Goal: Information Seeking & Learning: Learn about a topic

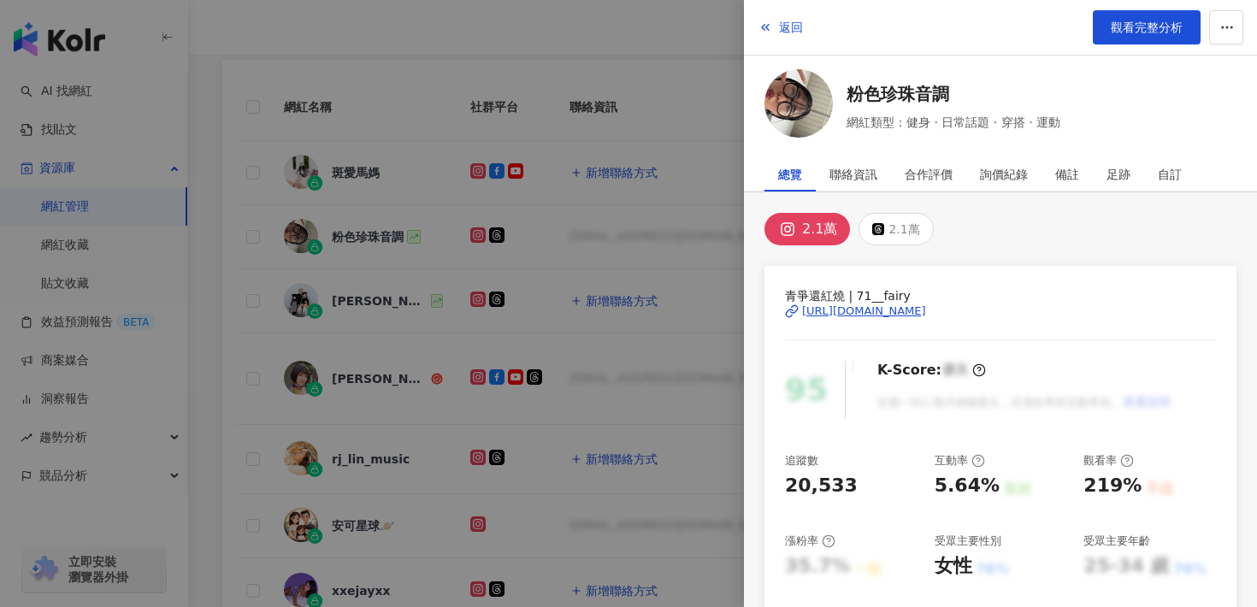
scroll to position [426, 0]
click at [790, 28] on span "返回" at bounding box center [791, 28] width 24 height 14
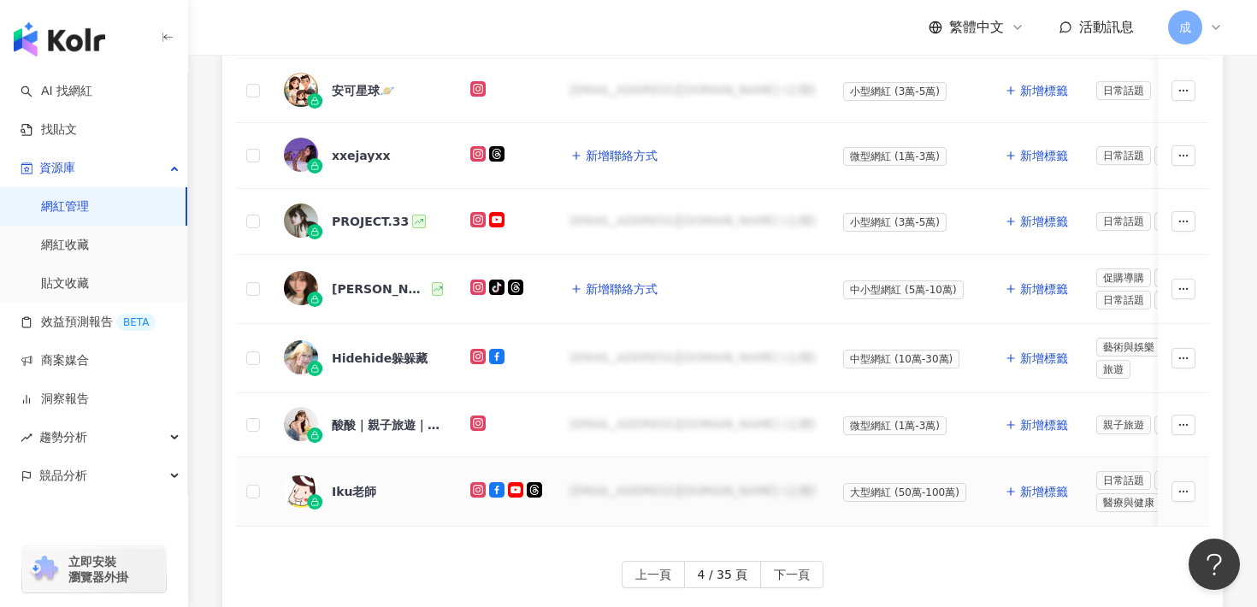
scroll to position [867, 0]
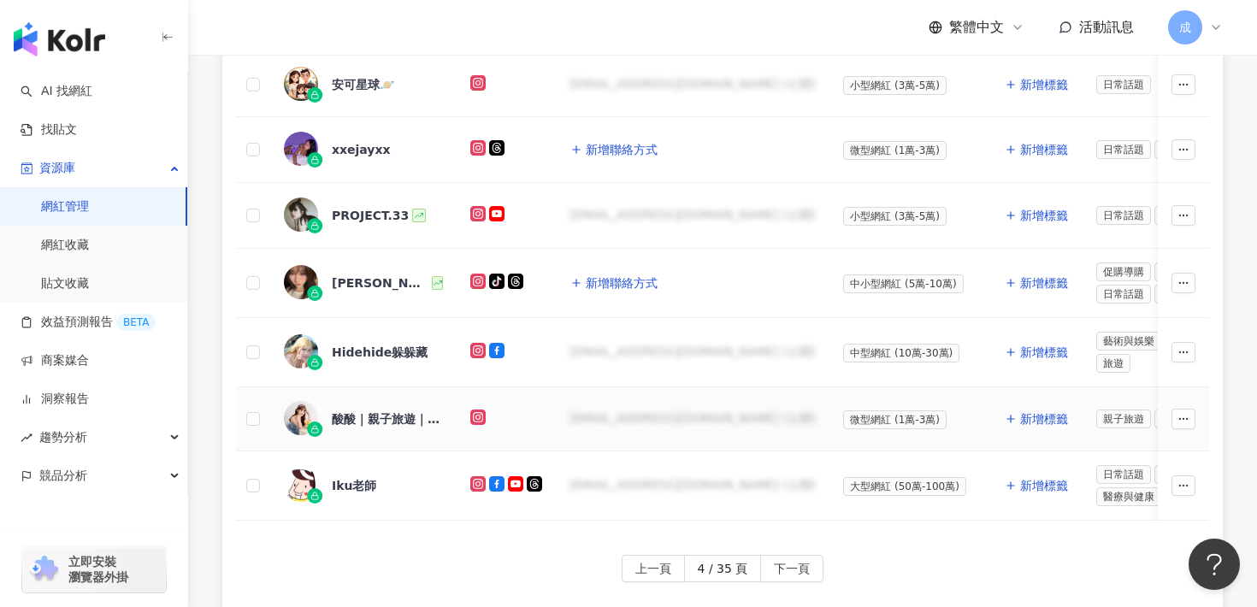
click at [368, 411] on div "酸酸｜親子旅遊｜好物分享" at bounding box center [387, 419] width 111 height 17
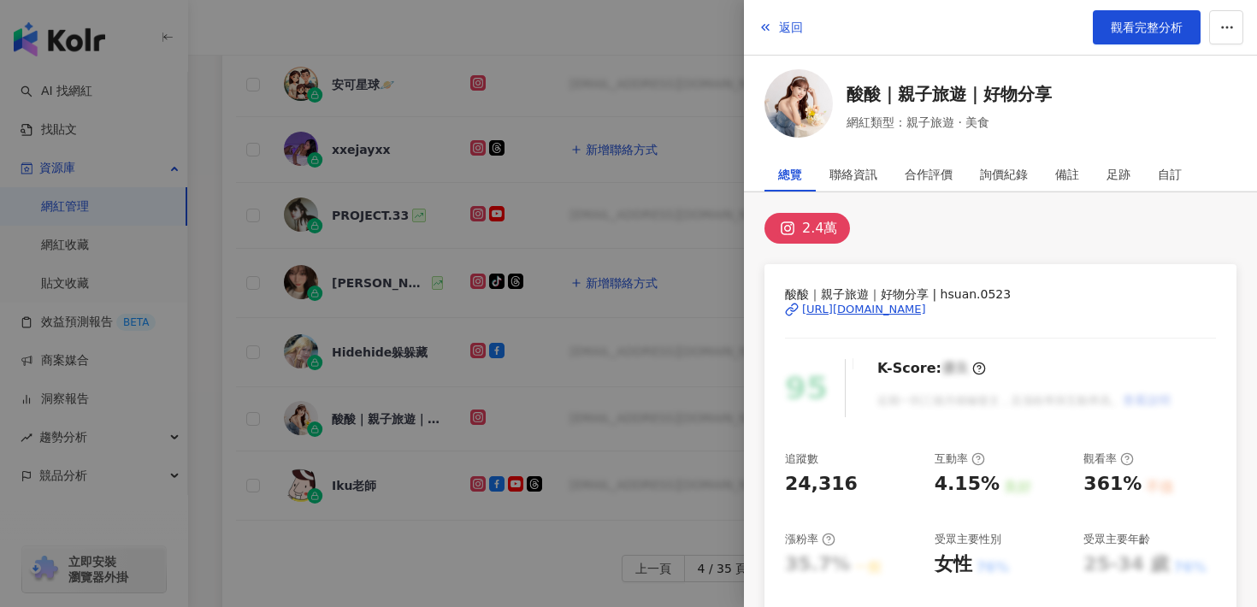
click at [887, 309] on div "[URL][DOMAIN_NAME]" at bounding box center [864, 309] width 124 height 15
click at [785, 29] on span "返回" at bounding box center [791, 28] width 24 height 14
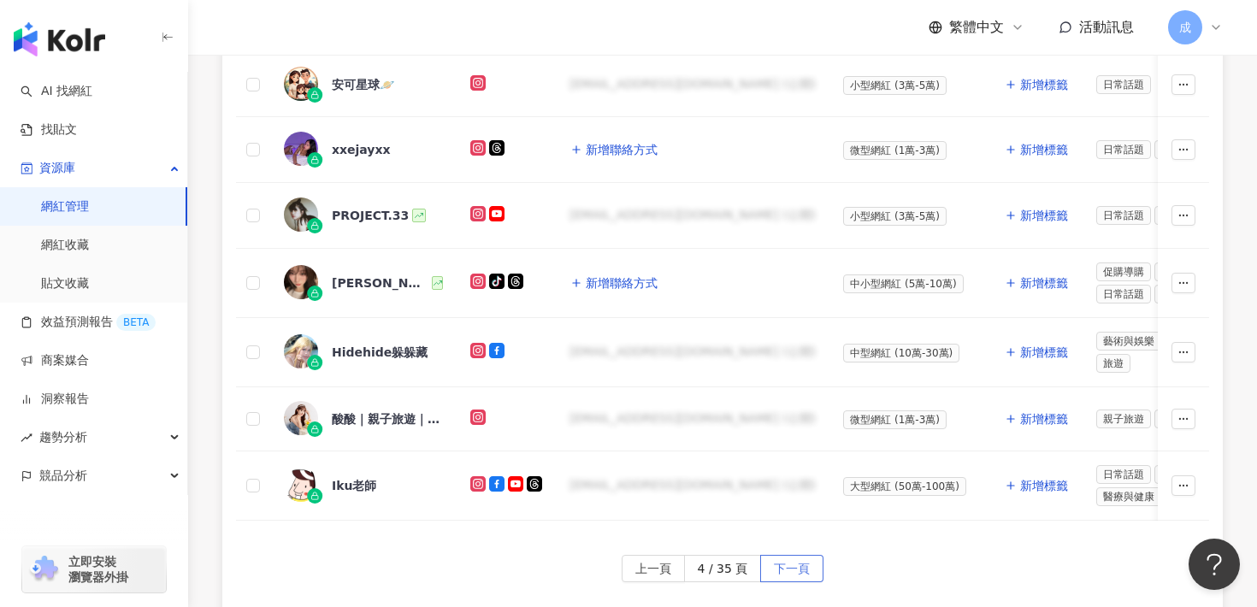
click at [813, 572] on button "下一頁" at bounding box center [791, 568] width 63 height 27
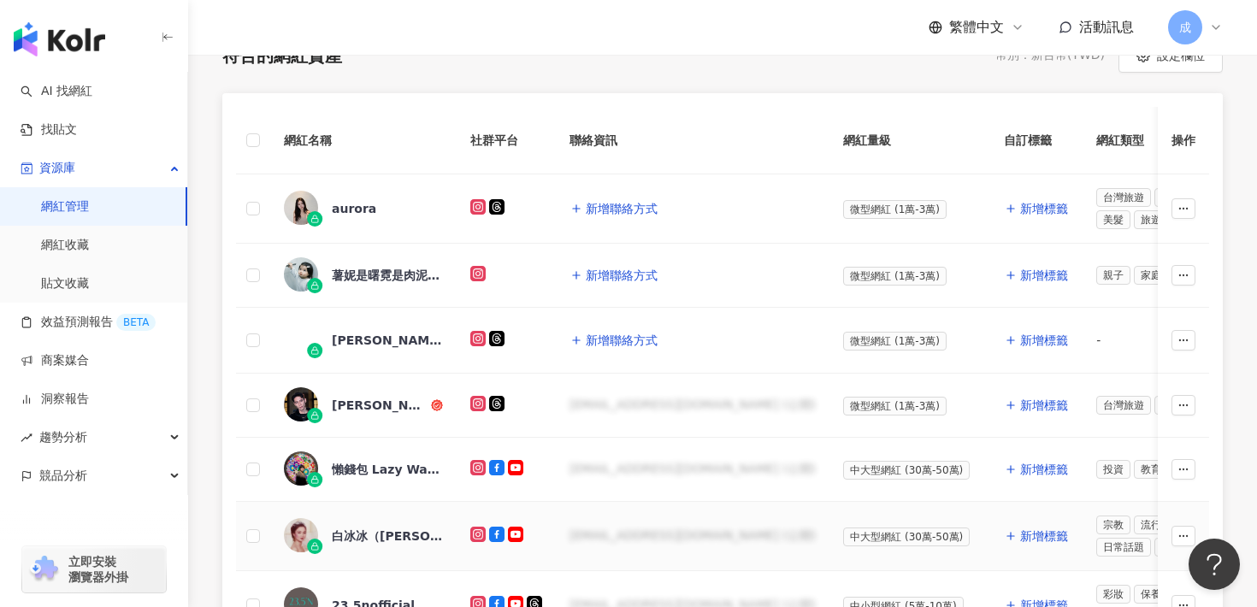
scroll to position [369, 0]
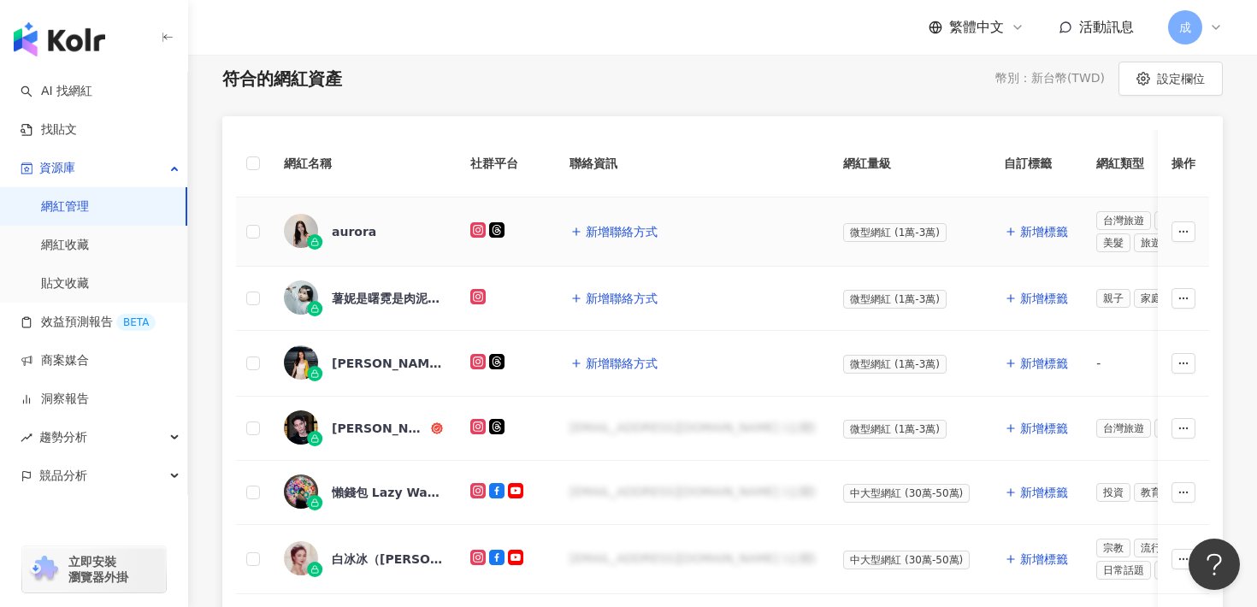
click at [352, 238] on div "aurora" at bounding box center [354, 231] width 44 height 17
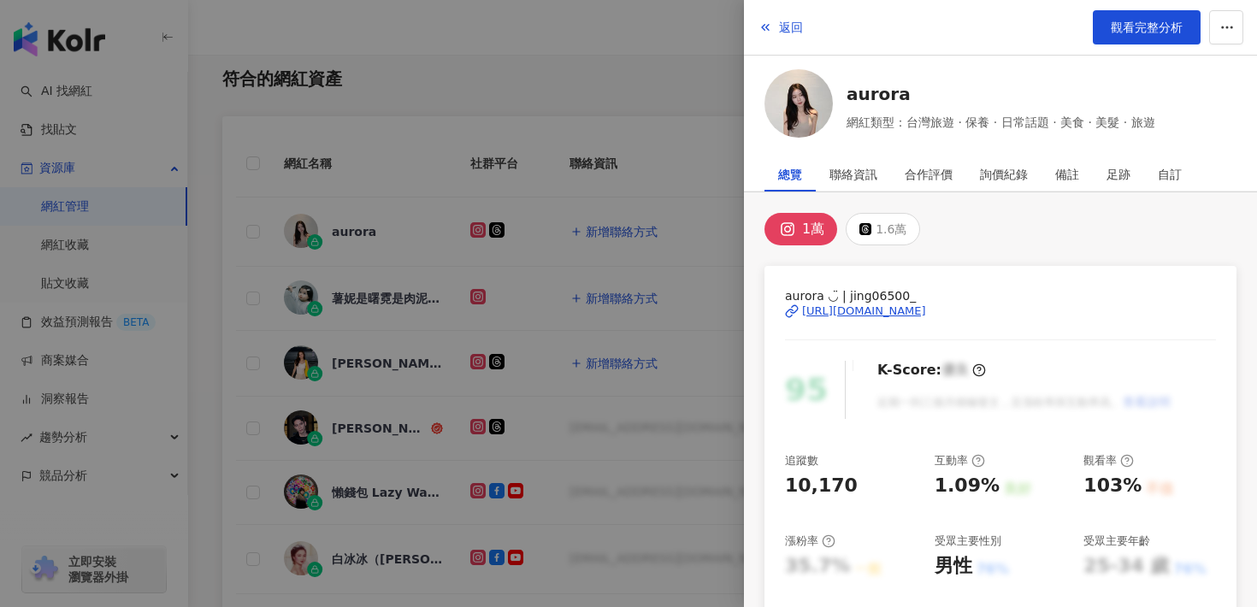
click at [868, 313] on div "[URL][DOMAIN_NAME]" at bounding box center [864, 311] width 124 height 15
click at [666, 92] on div at bounding box center [628, 303] width 1257 height 607
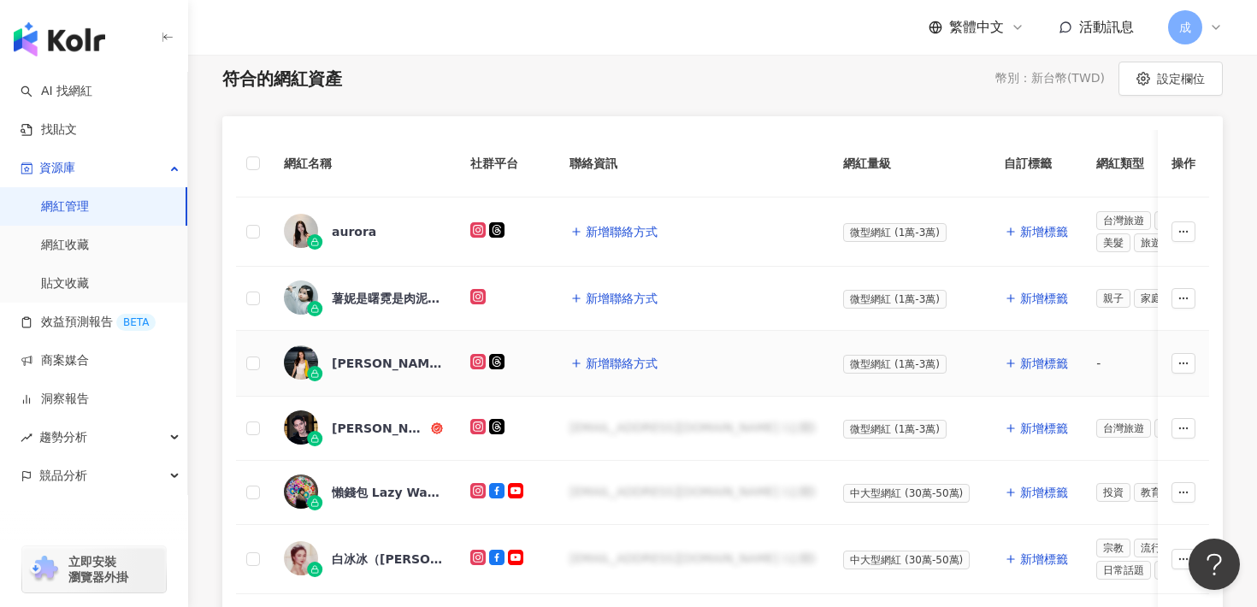
click at [335, 362] on div "[PERSON_NAME]" at bounding box center [387, 363] width 111 height 17
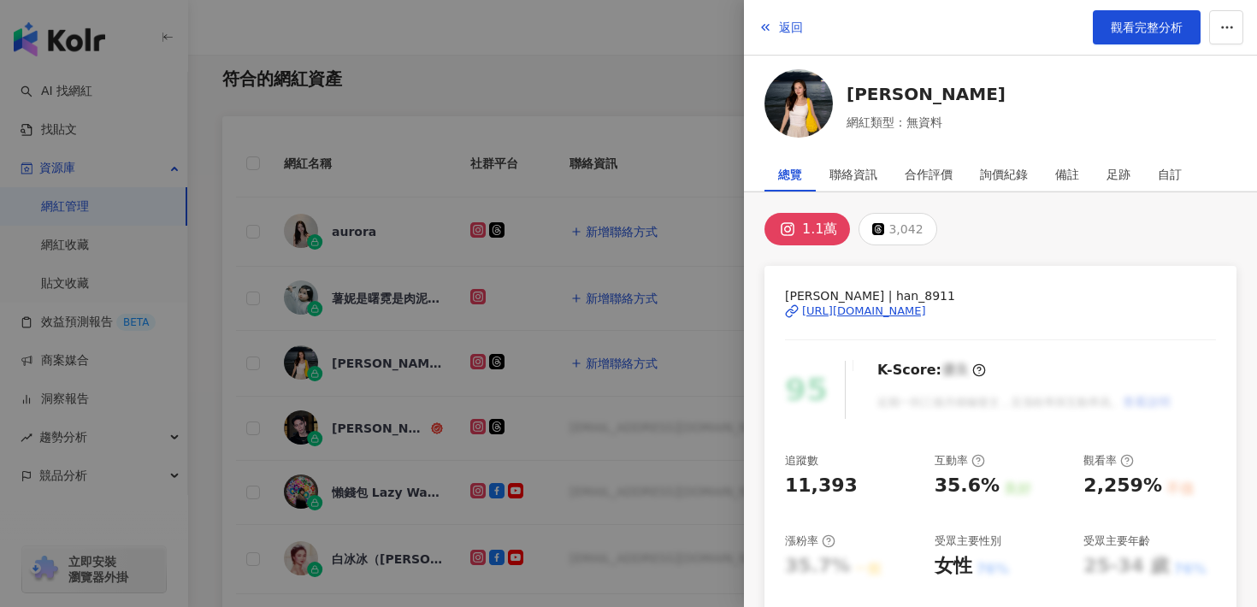
click at [823, 311] on div "[URL][DOMAIN_NAME]" at bounding box center [864, 311] width 124 height 15
click at [782, 21] on span "返回" at bounding box center [791, 28] width 24 height 14
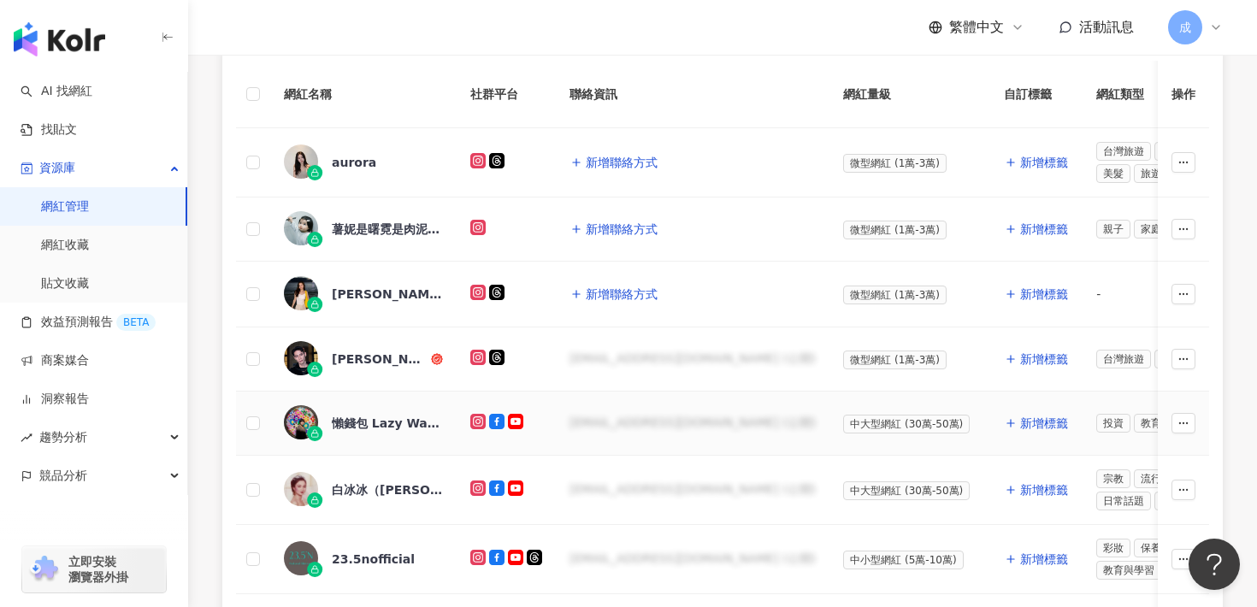
scroll to position [452, 0]
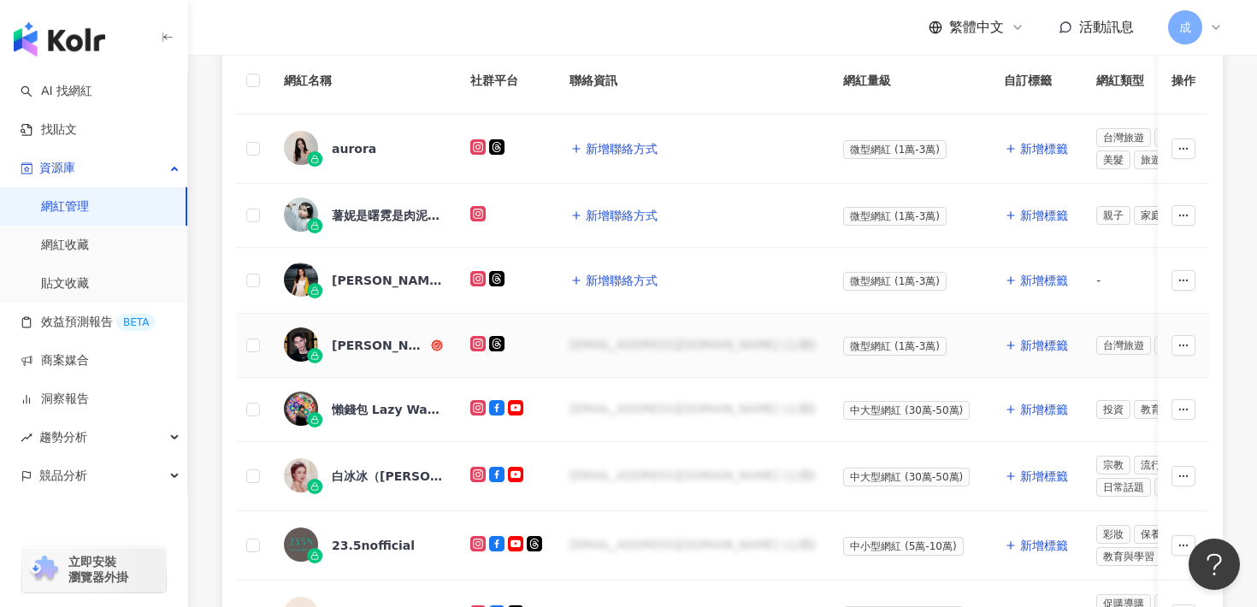
click at [369, 343] on div "[PERSON_NAME]" at bounding box center [380, 345] width 96 height 17
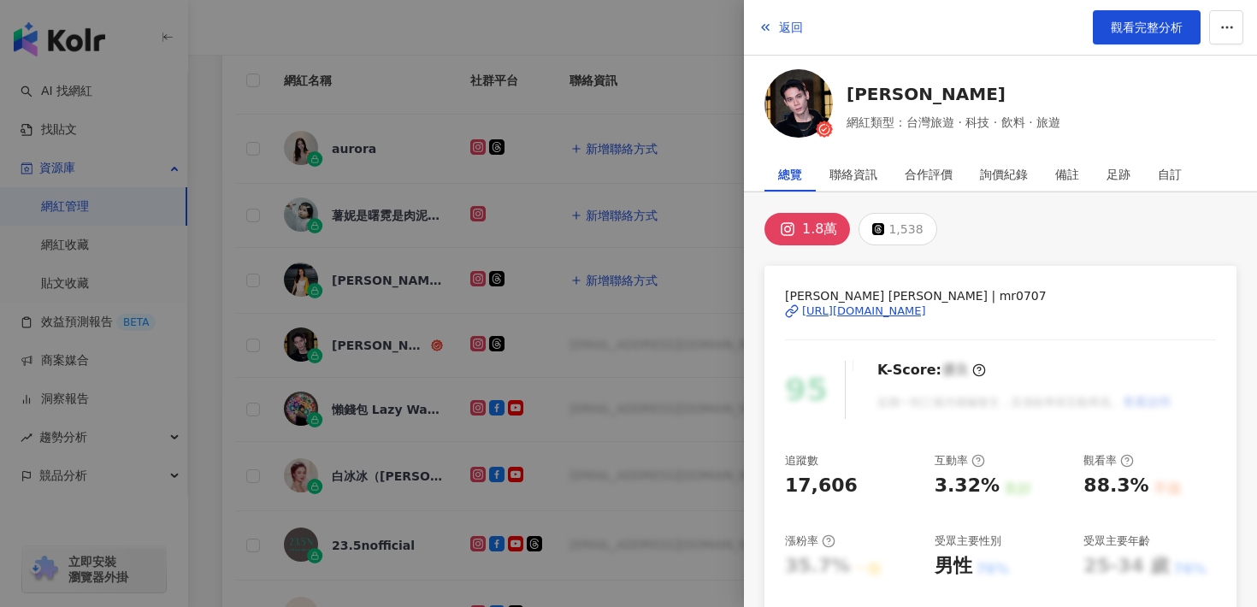
click at [870, 315] on div "[URL][DOMAIN_NAME]" at bounding box center [864, 311] width 124 height 15
click at [787, 25] on span "返回" at bounding box center [791, 28] width 24 height 14
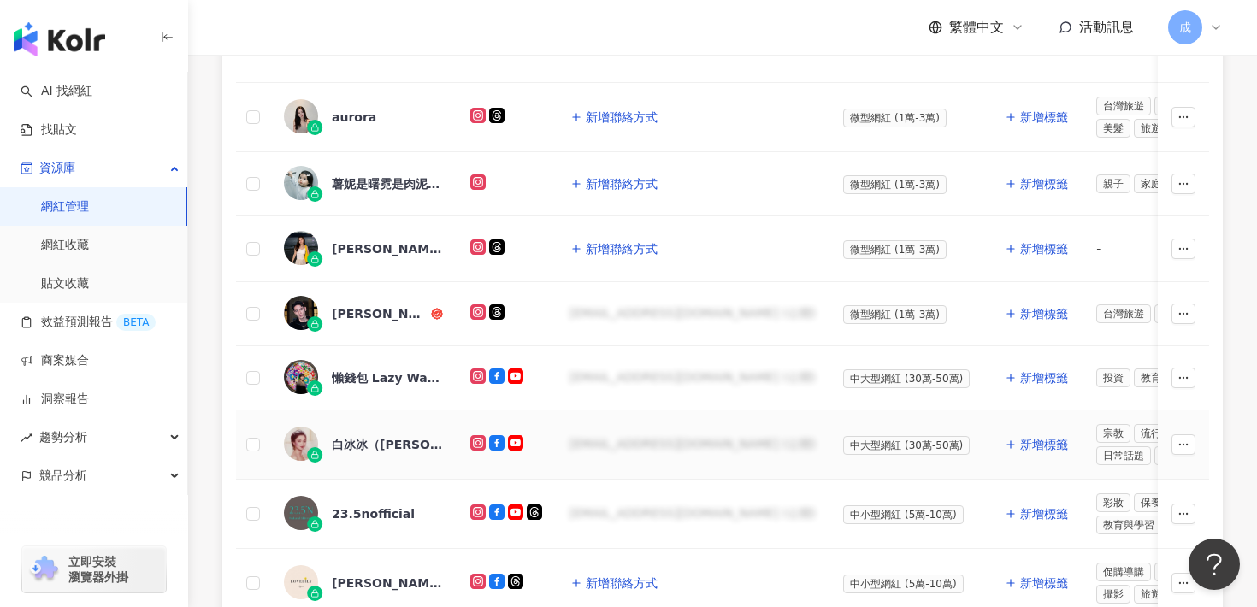
scroll to position [499, 0]
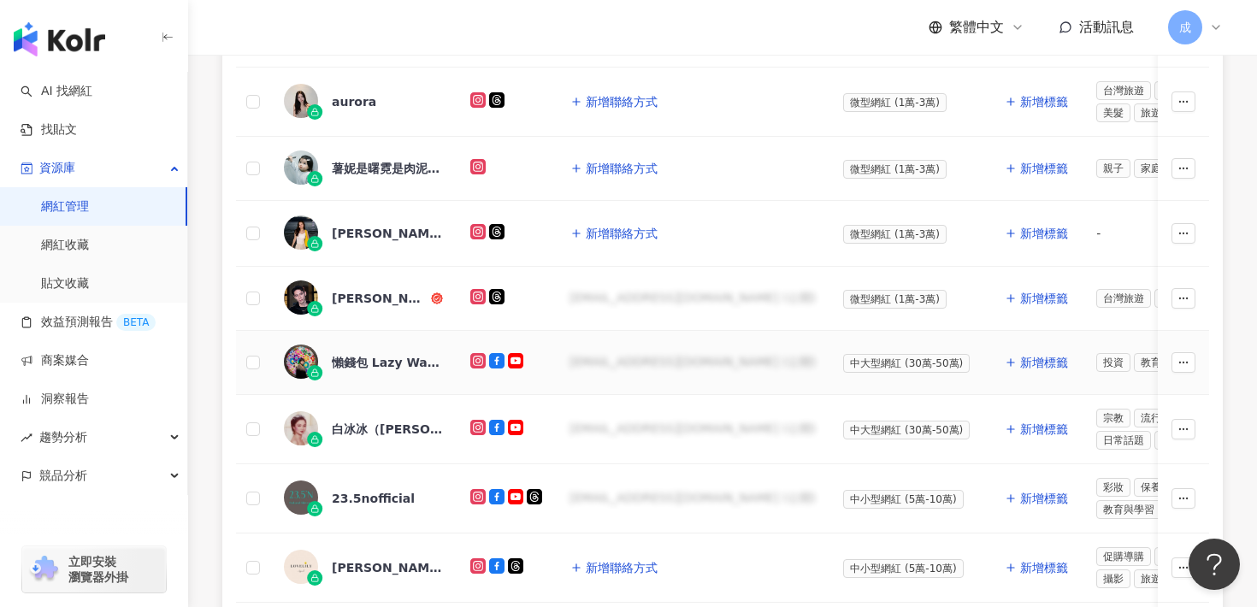
click at [375, 363] on div "懶錢包 Lazy Wallet" at bounding box center [387, 362] width 111 height 17
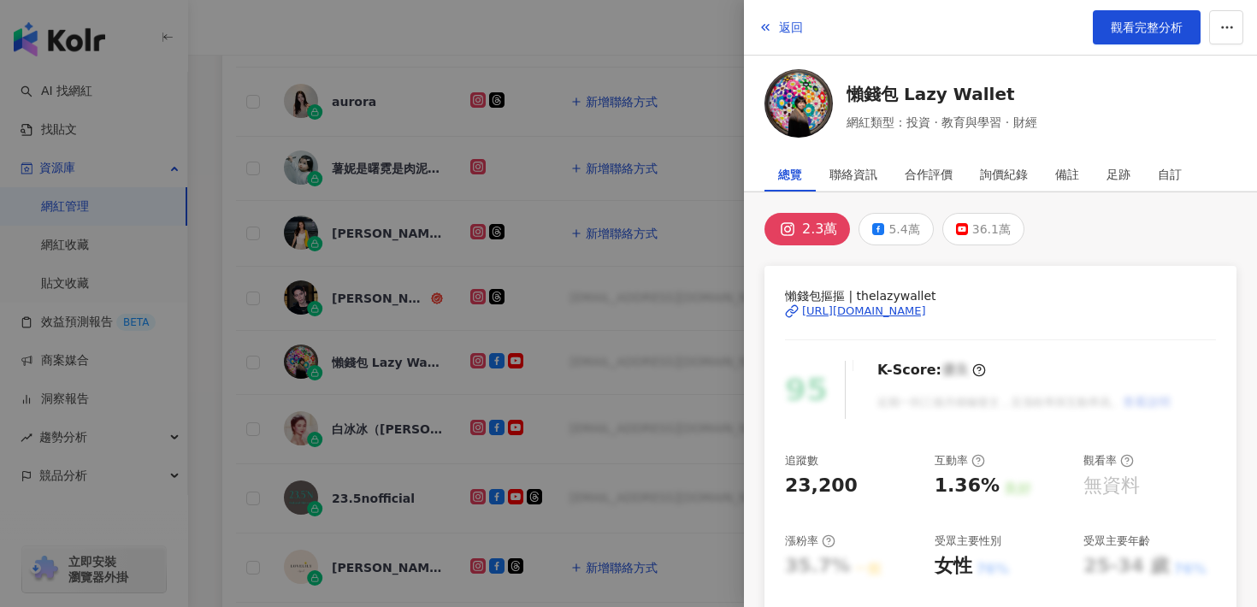
click at [895, 314] on div "[URL][DOMAIN_NAME]" at bounding box center [864, 311] width 124 height 15
click at [779, 31] on span "返回" at bounding box center [791, 28] width 24 height 14
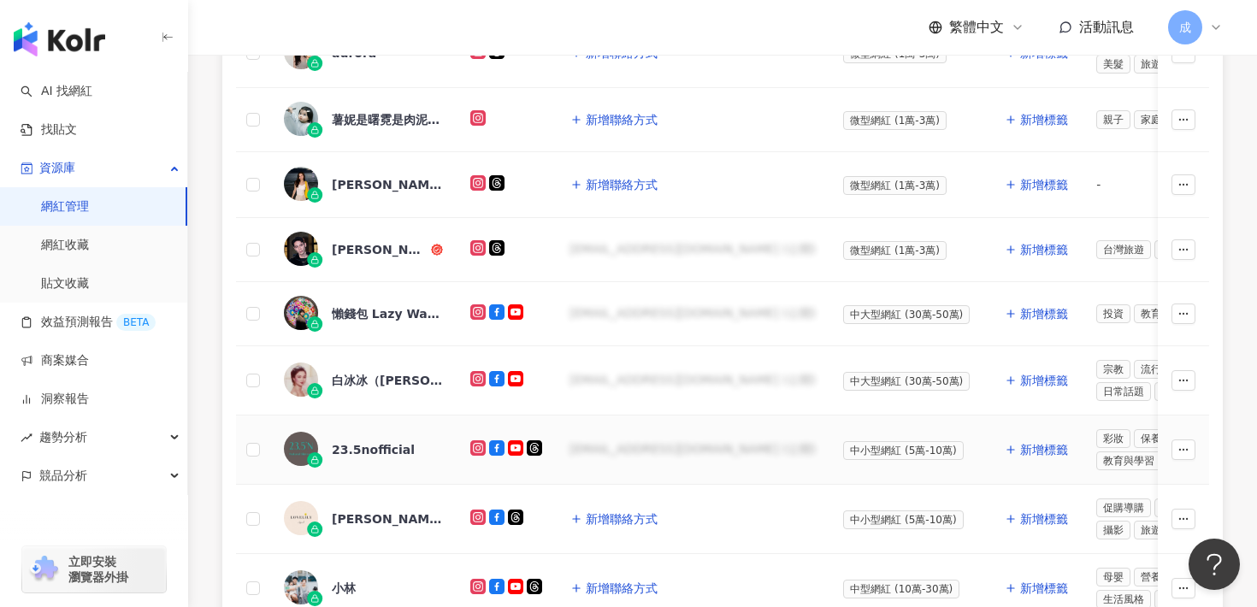
scroll to position [550, 0]
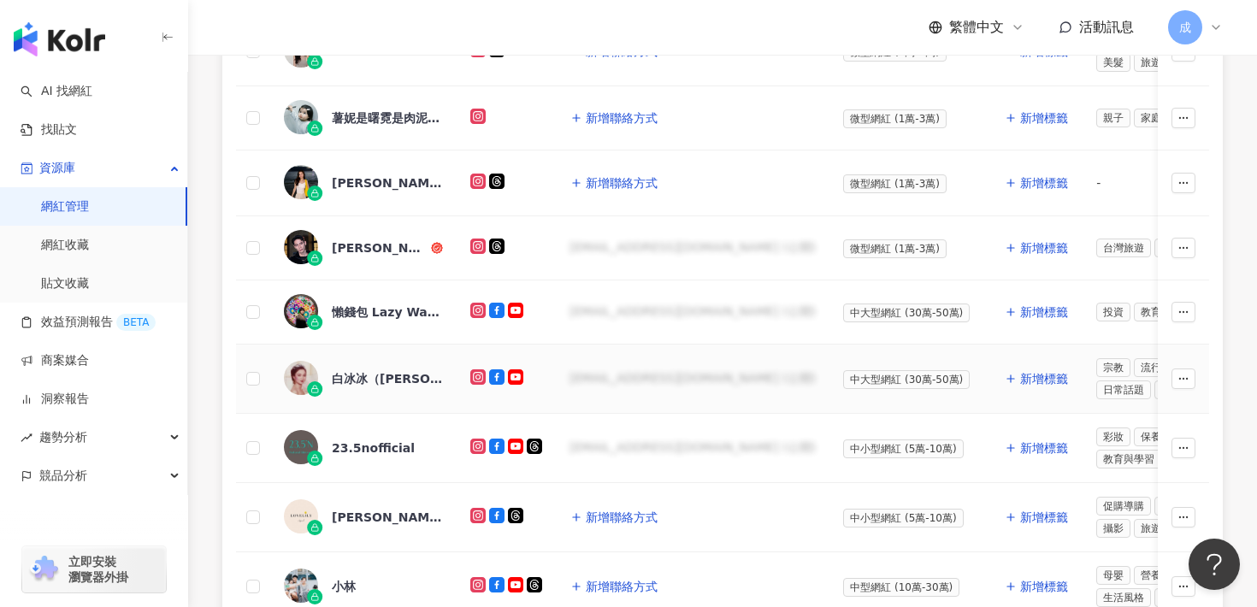
click at [378, 378] on div "白冰冰（[PERSON_NAME]）" at bounding box center [387, 378] width 111 height 17
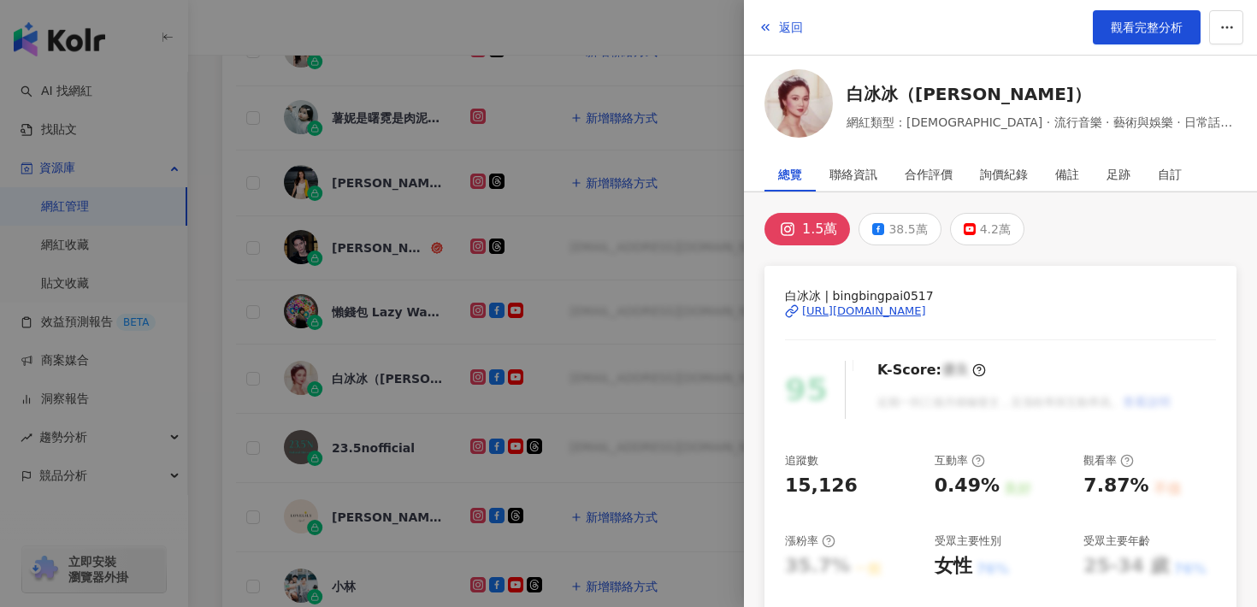
click at [868, 309] on div "[URL][DOMAIN_NAME]" at bounding box center [864, 311] width 124 height 15
click at [791, 24] on span "返回" at bounding box center [791, 28] width 24 height 14
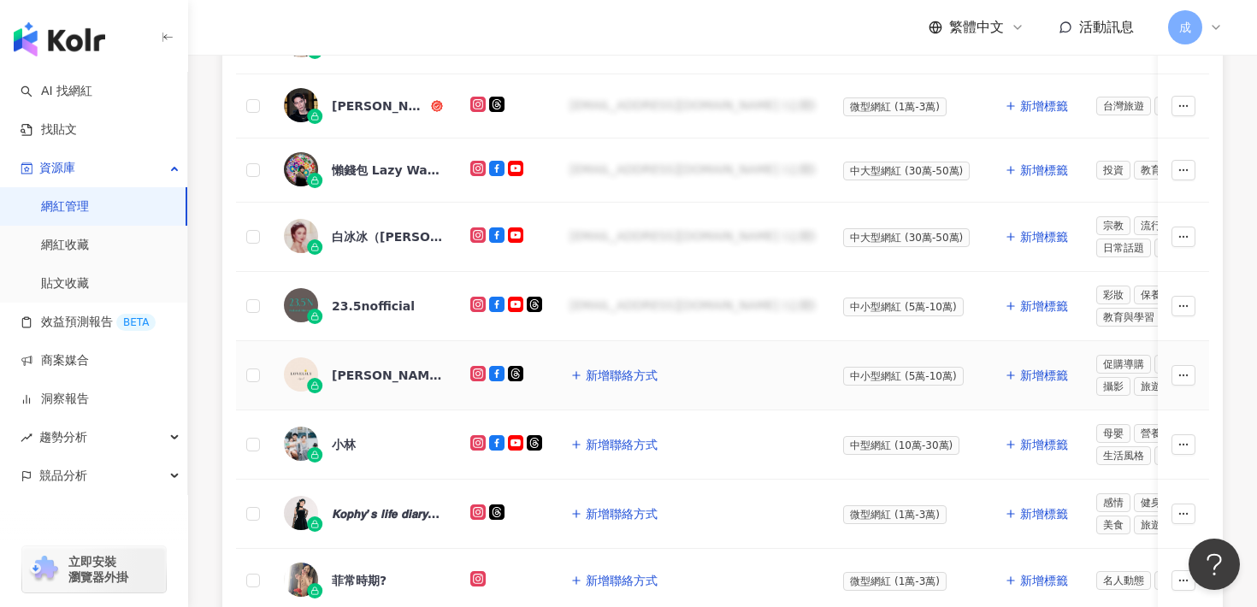
scroll to position [694, 0]
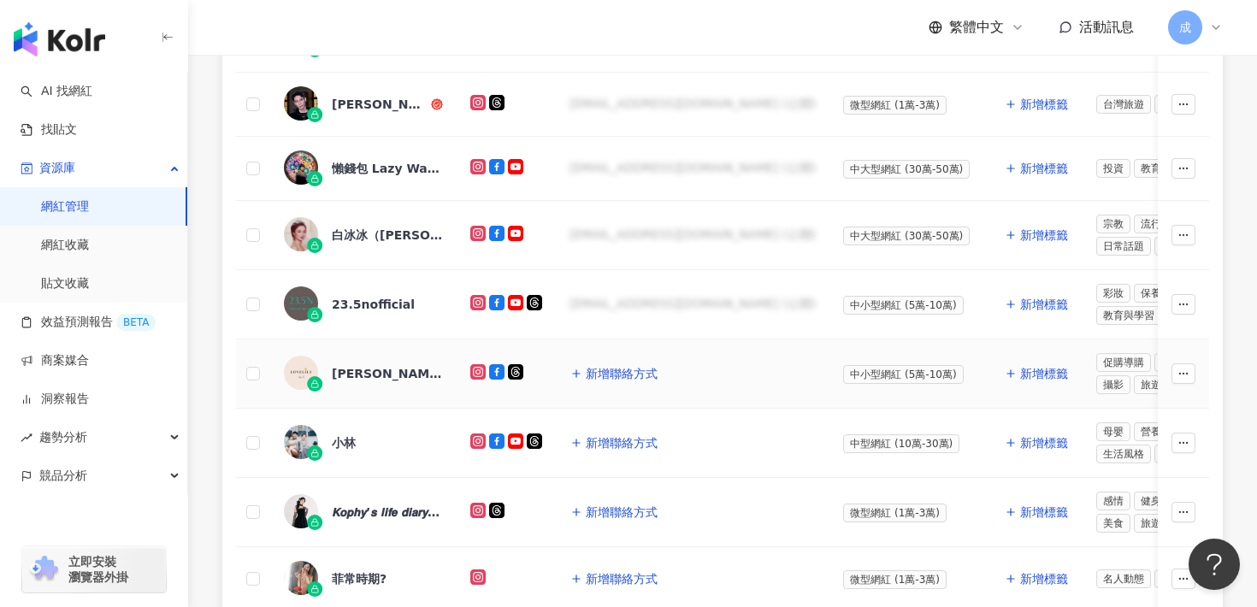
click at [347, 371] on div "[PERSON_NAME]" at bounding box center [387, 373] width 111 height 17
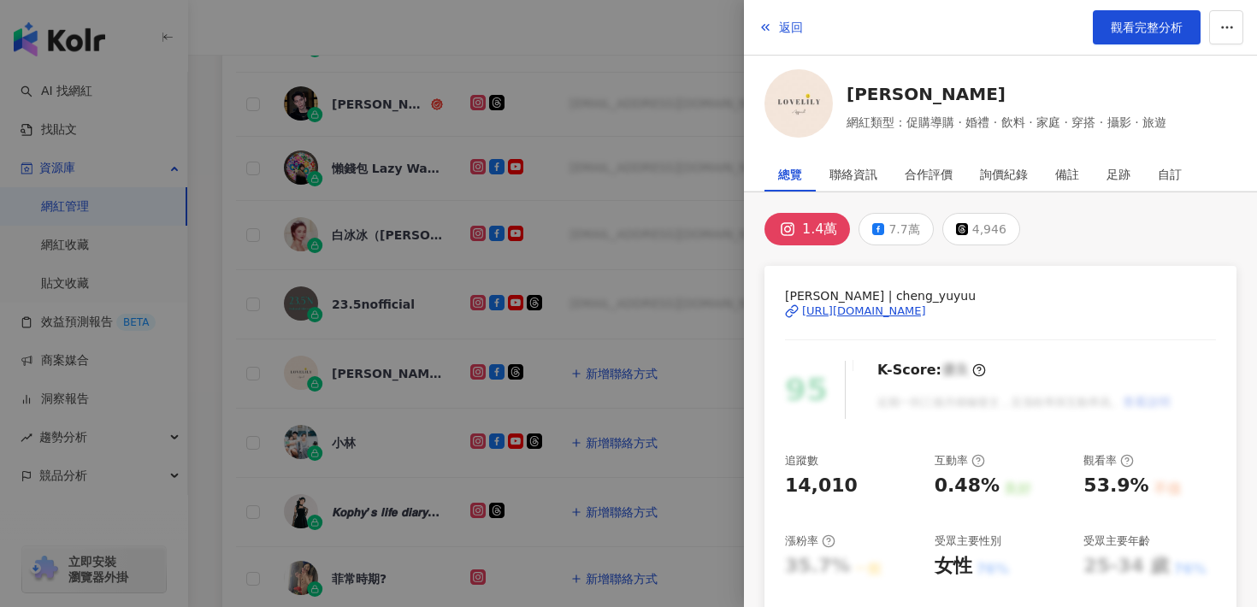
click at [851, 307] on div "[URL][DOMAIN_NAME]" at bounding box center [864, 311] width 124 height 15
click at [783, 25] on span "返回" at bounding box center [791, 28] width 24 height 14
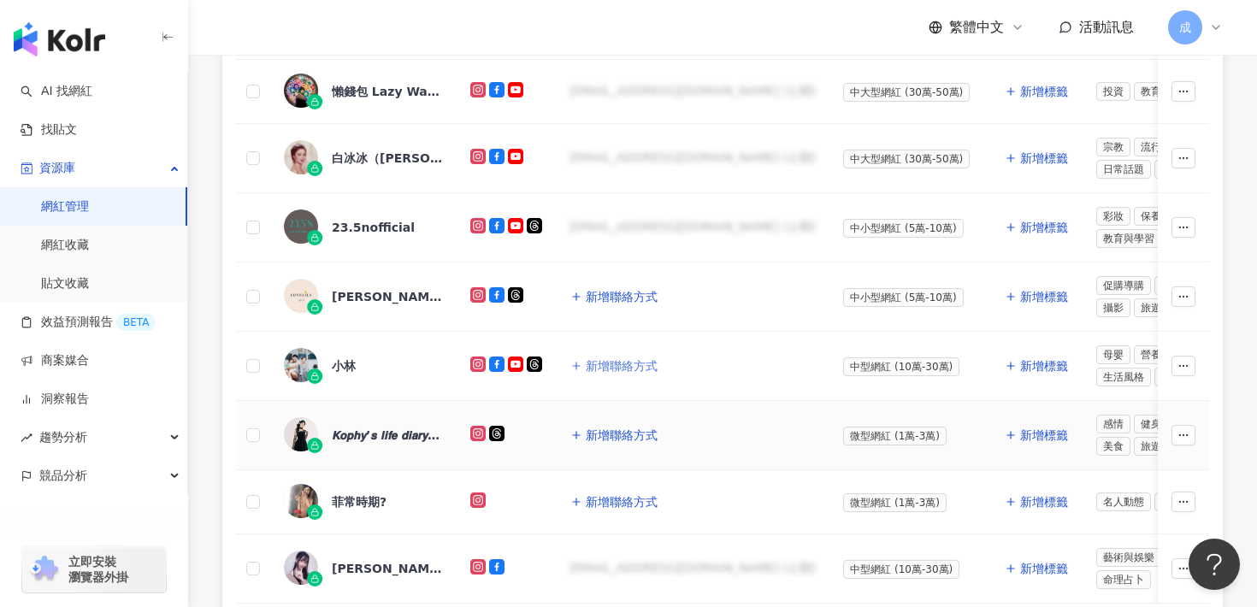
scroll to position [827, 0]
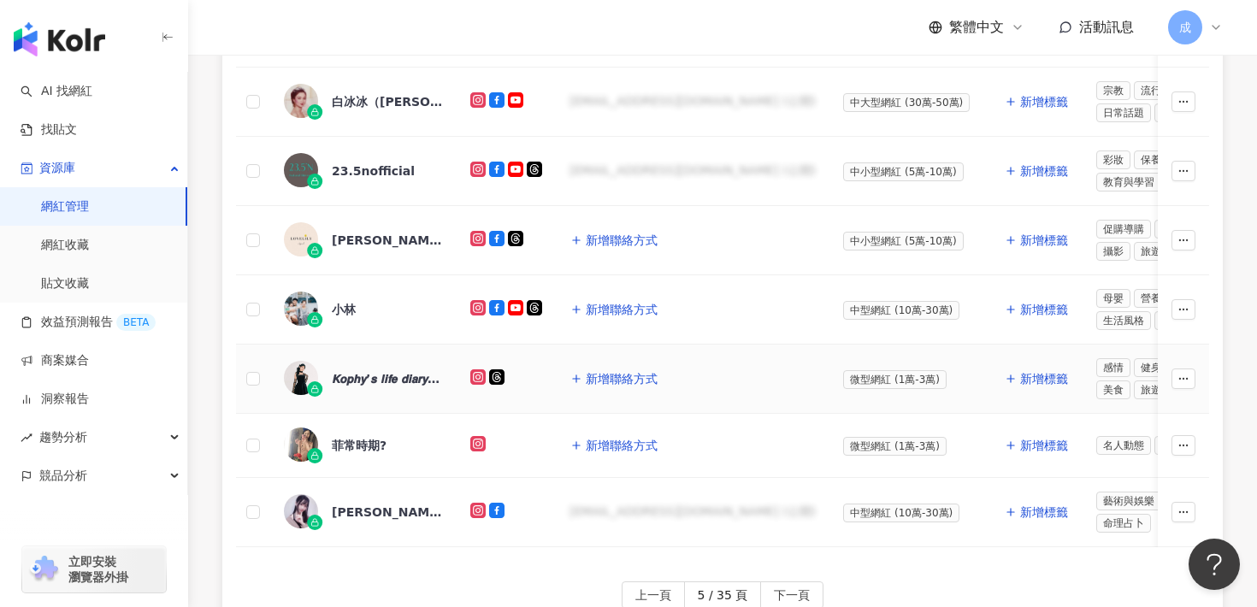
click at [357, 375] on div "𝙆𝙤𝙥𝙝𝙮’𝙨 𝙡𝙞𝙛𝙚 𝙙𝙞𝙖𝙧𝙮 ·͜·˖" at bounding box center [387, 378] width 111 height 17
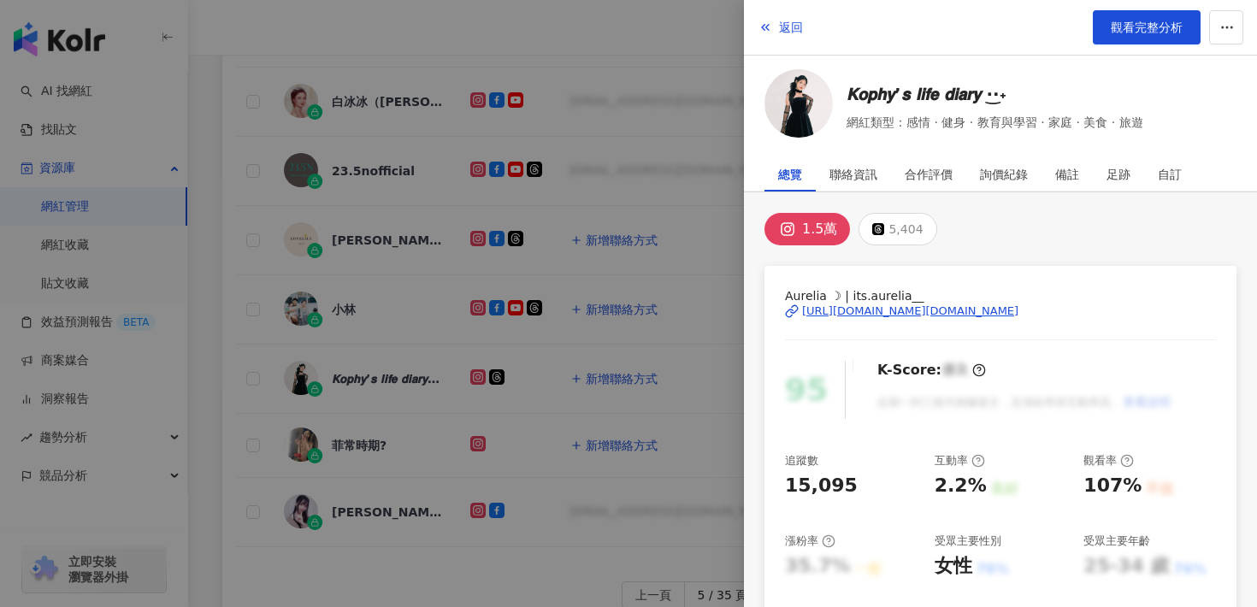
click at [887, 311] on div "[URL][DOMAIN_NAME][DOMAIN_NAME]" at bounding box center [910, 311] width 216 height 15
click at [788, 29] on span "返回" at bounding box center [791, 28] width 24 height 14
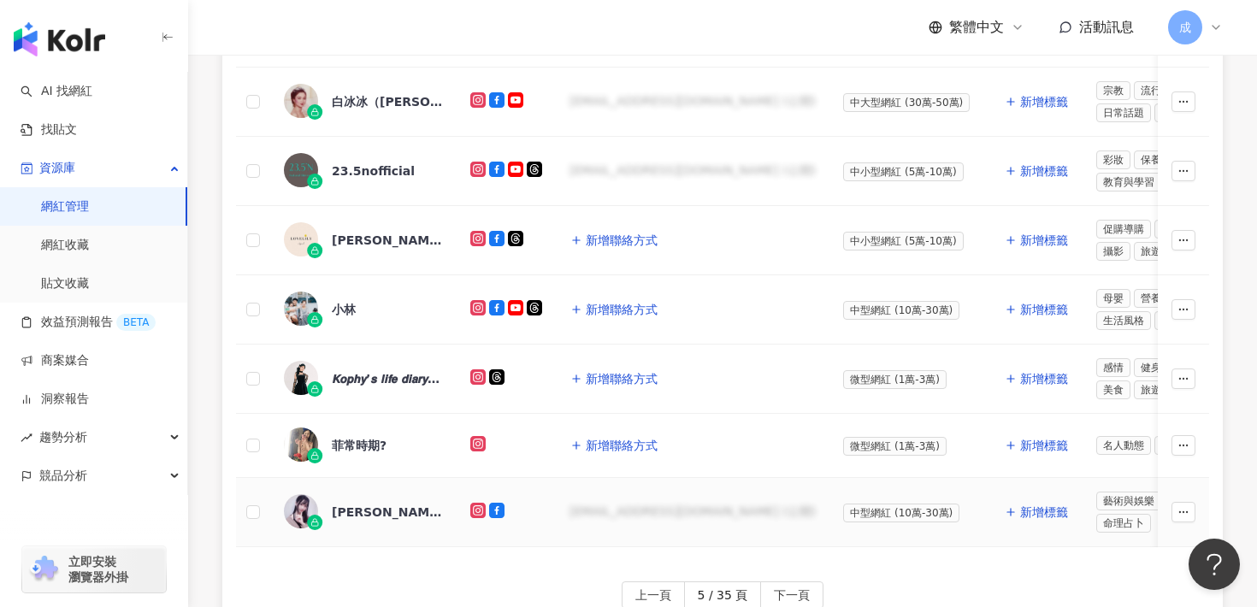
click at [348, 515] on div "[PERSON_NAME]憶" at bounding box center [387, 512] width 111 height 17
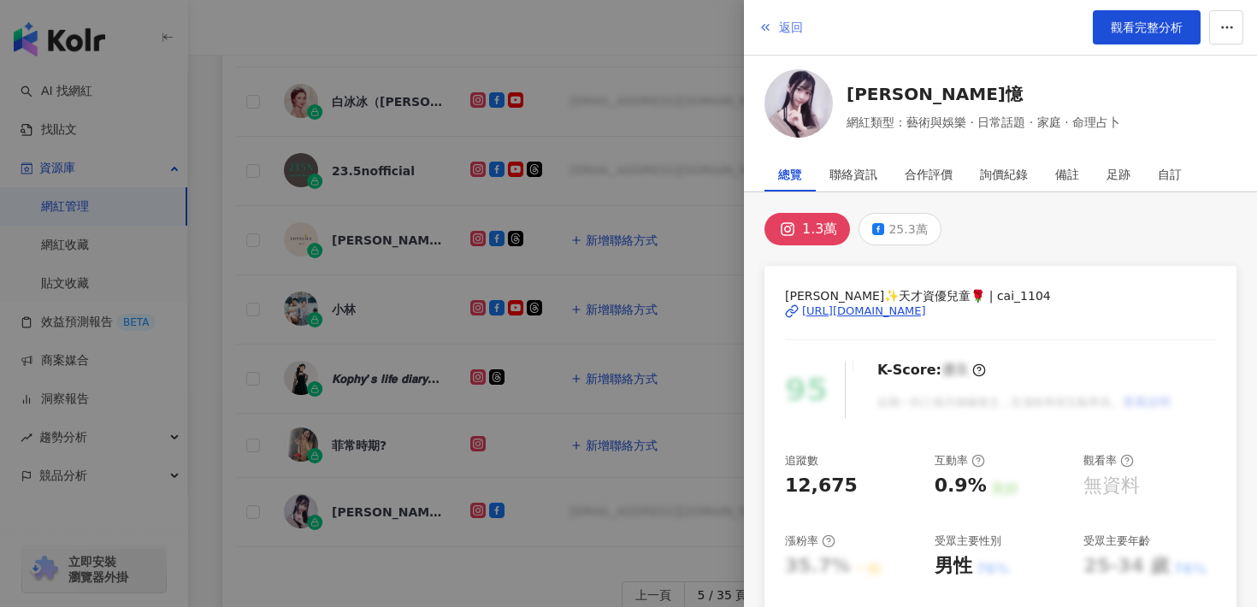
click at [771, 17] on button "返回" at bounding box center [781, 27] width 46 height 34
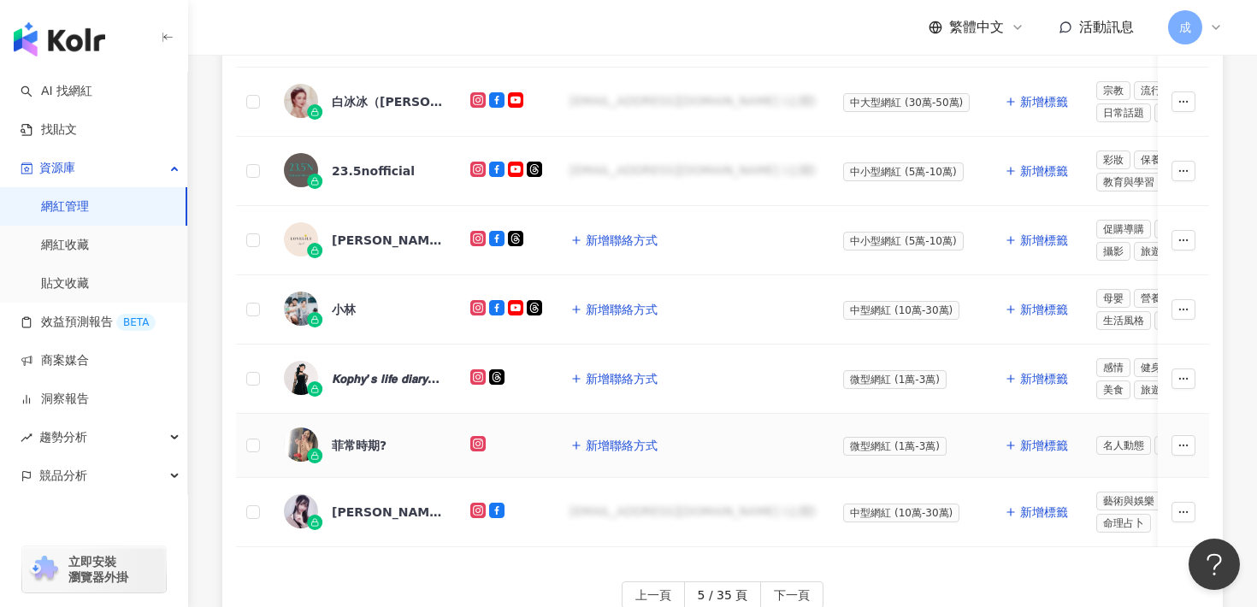
click at [340, 439] on div "菲常時期?" at bounding box center [359, 445] width 55 height 17
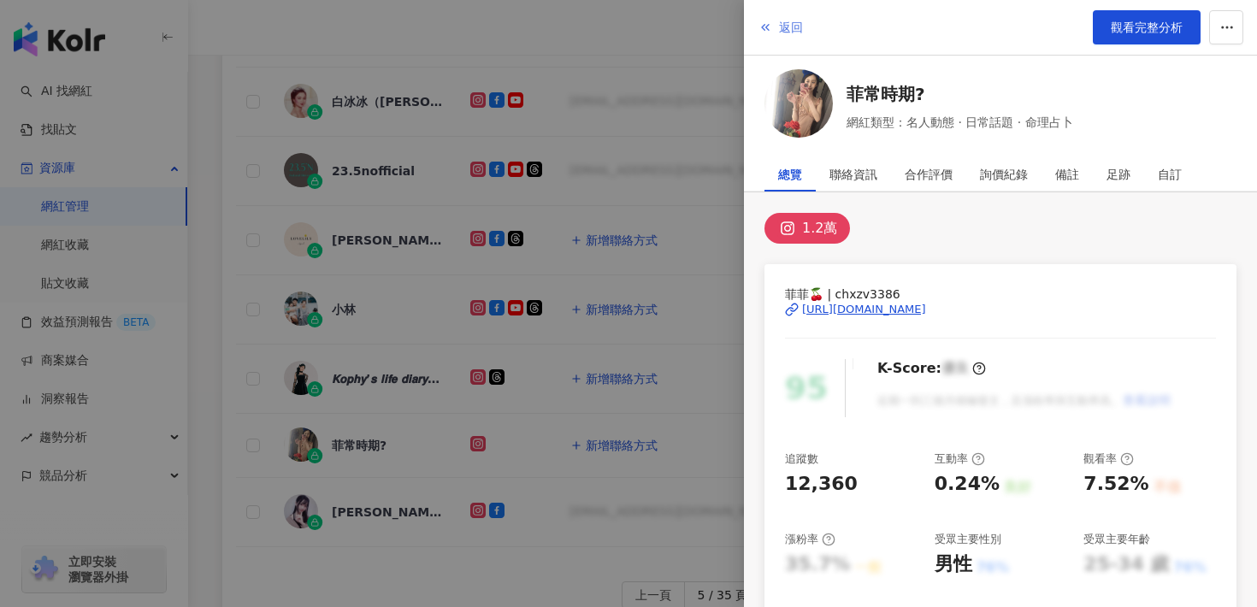
click at [795, 34] on button "返回" at bounding box center [781, 27] width 46 height 34
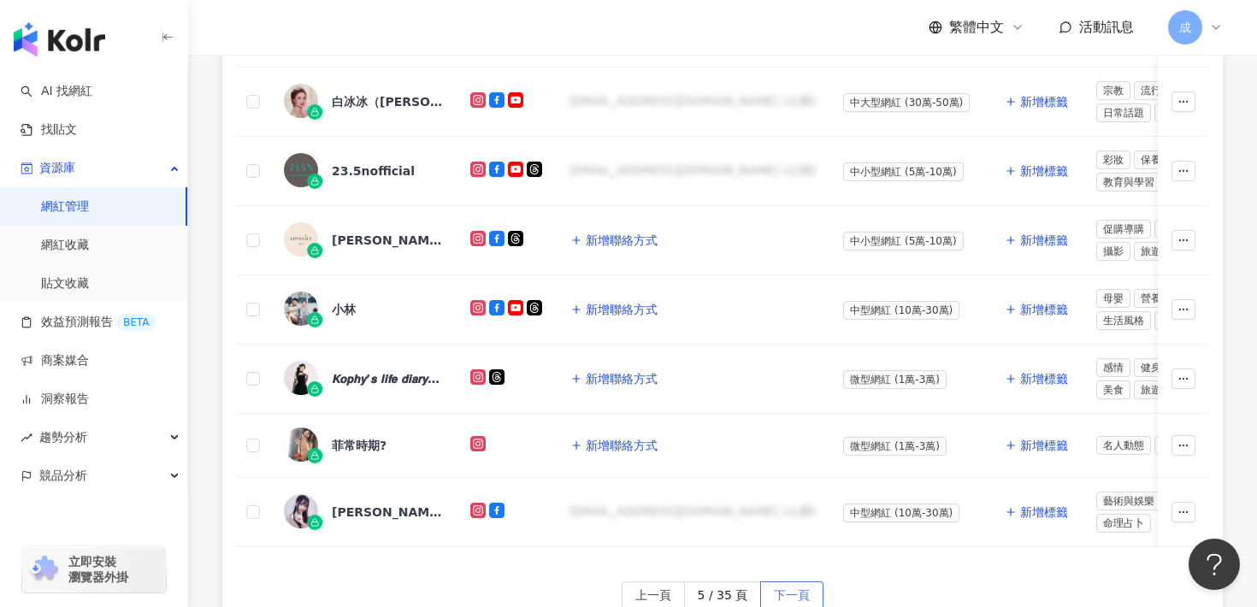
click at [786, 588] on span "下一頁" at bounding box center [792, 595] width 36 height 27
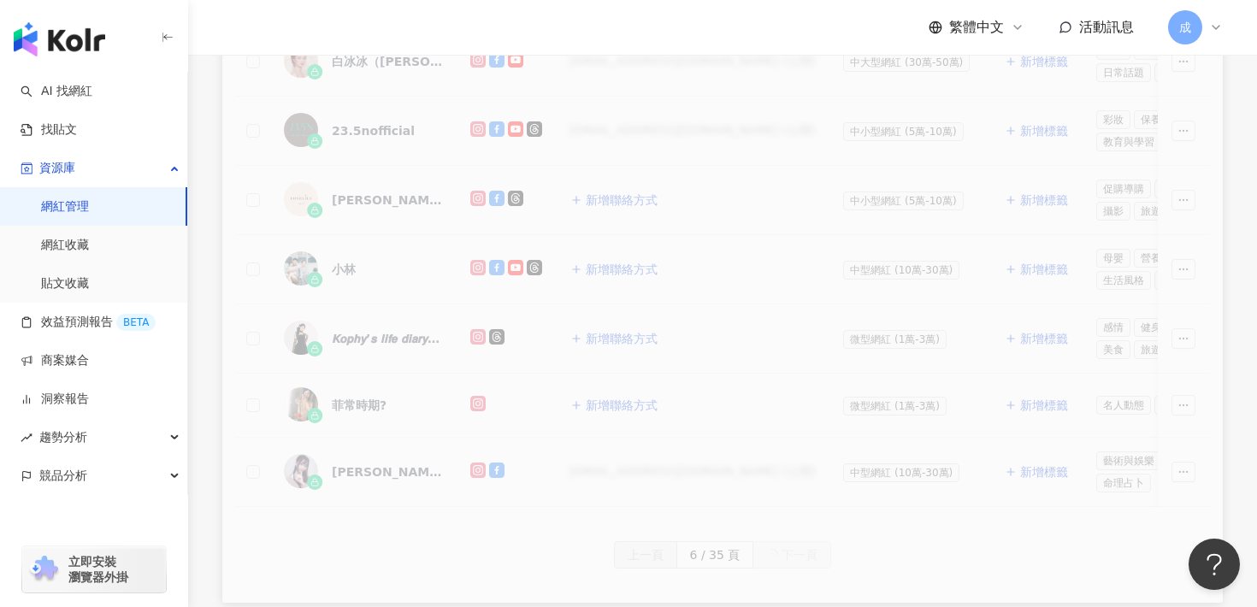
scroll to position [874, 0]
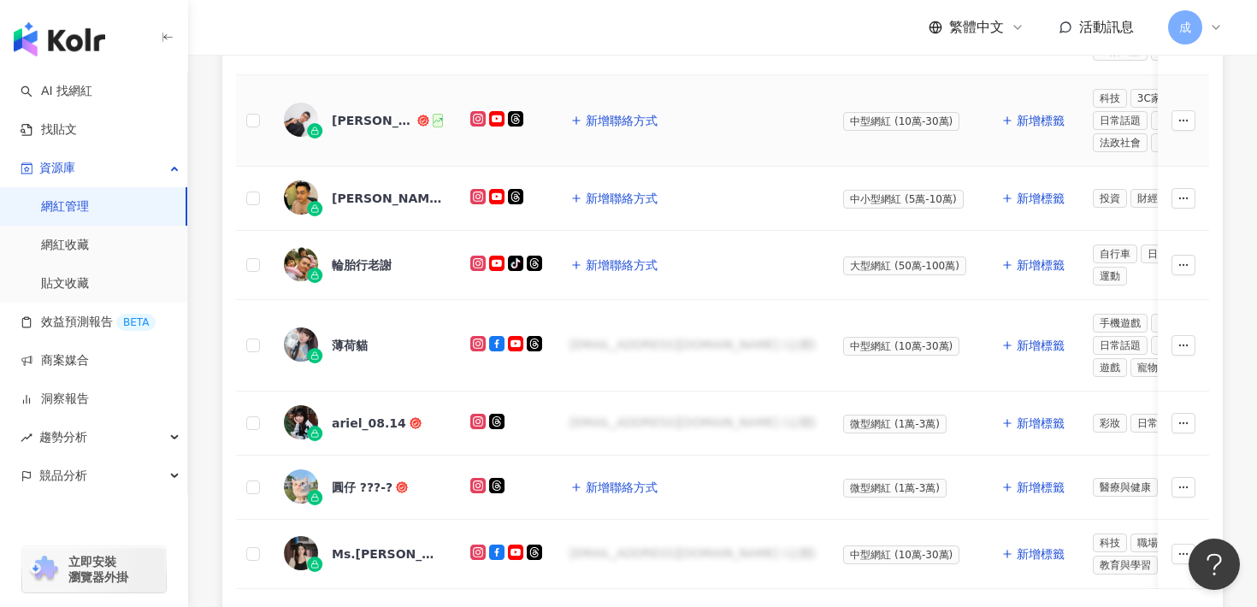
click at [363, 121] on div "[PERSON_NAME] 攝影師" at bounding box center [373, 120] width 82 height 17
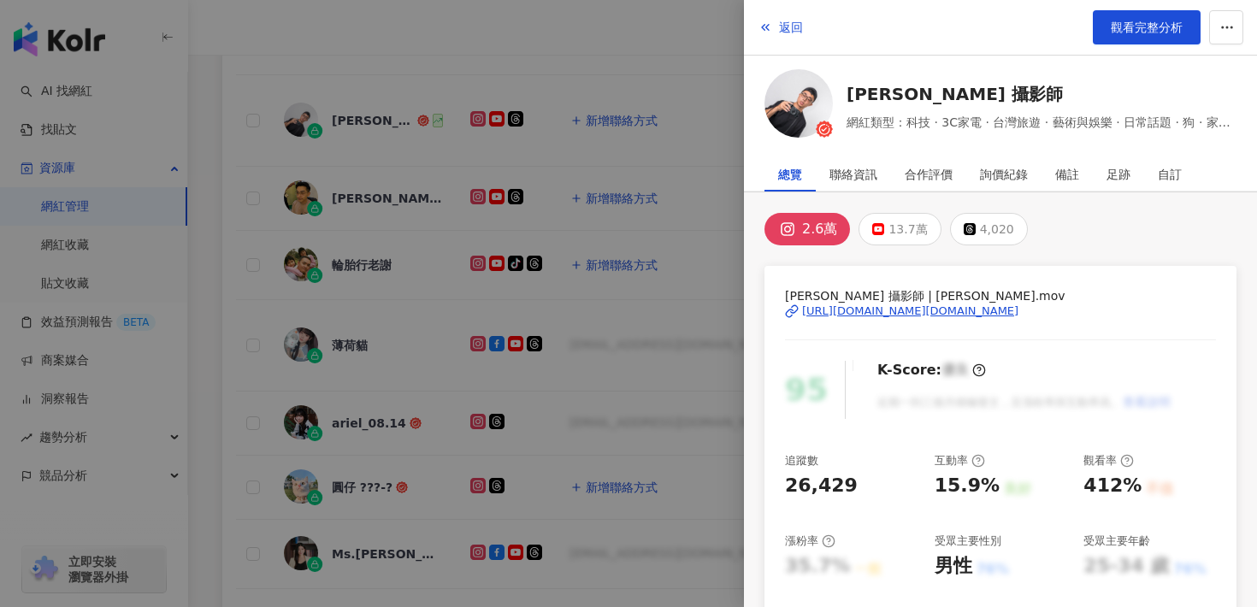
click at [819, 307] on div "[URL][DOMAIN_NAME][DOMAIN_NAME]" at bounding box center [910, 311] width 216 height 15
click at [779, 15] on button "返回" at bounding box center [781, 27] width 46 height 34
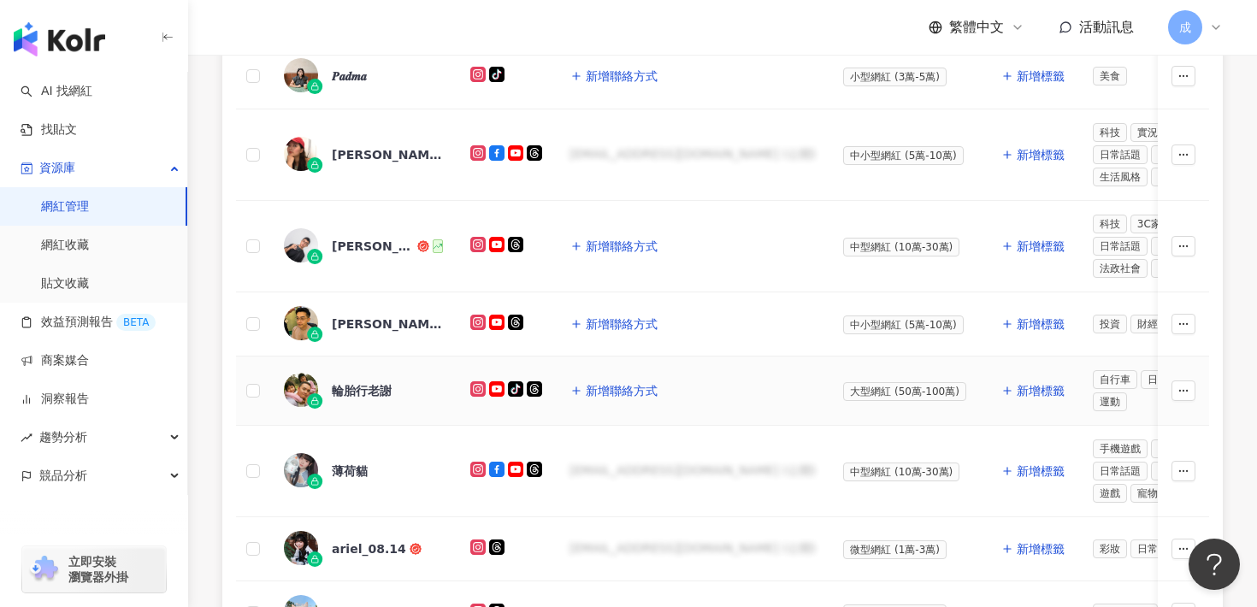
scroll to position [745, 0]
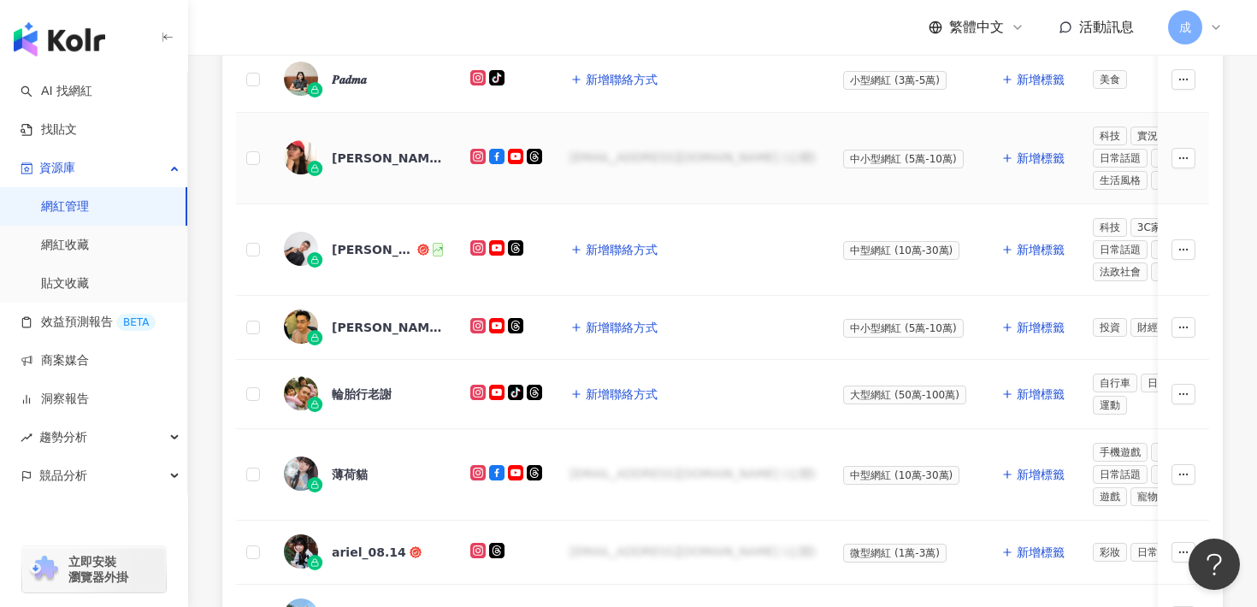
click at [352, 161] on div "[PERSON_NAME]熊派" at bounding box center [387, 158] width 111 height 17
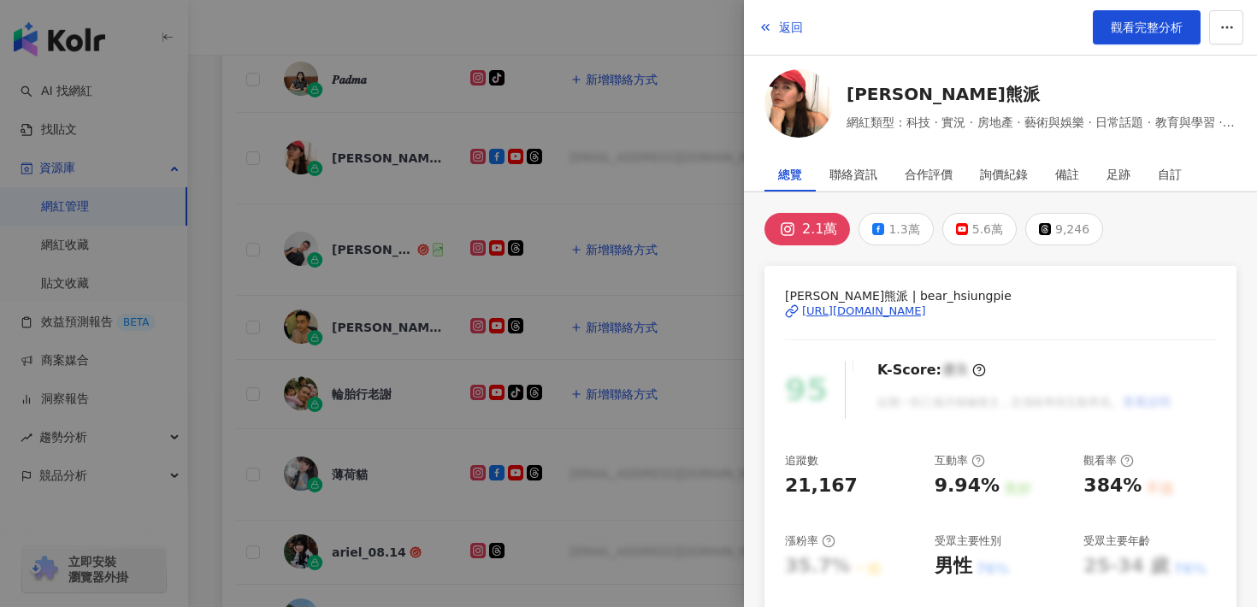
click at [868, 313] on div "[URL][DOMAIN_NAME]" at bounding box center [864, 311] width 124 height 15
click at [787, 17] on button "返回" at bounding box center [781, 27] width 46 height 34
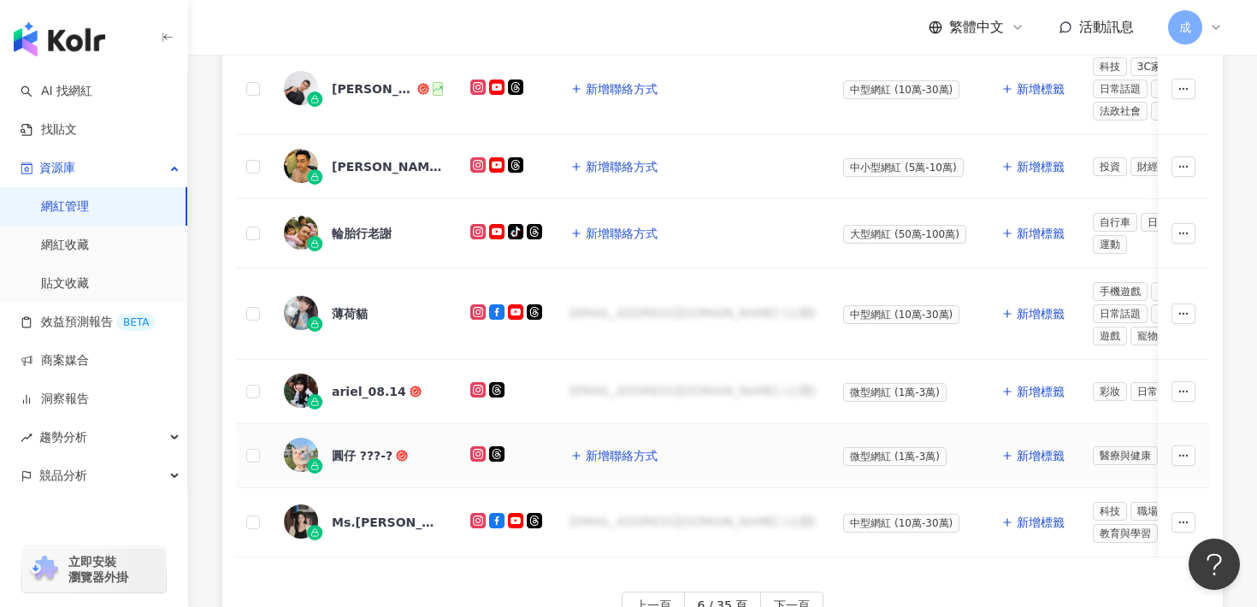
scroll to position [936, 0]
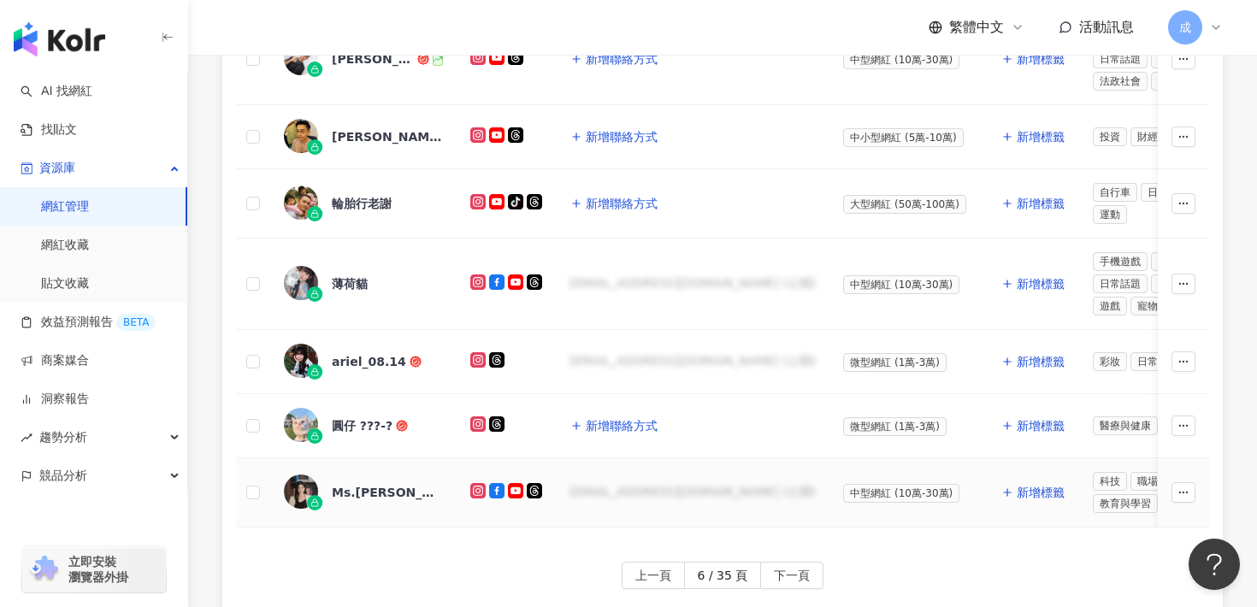
click at [361, 492] on div "Ms.[PERSON_NAME]" at bounding box center [387, 492] width 111 height 17
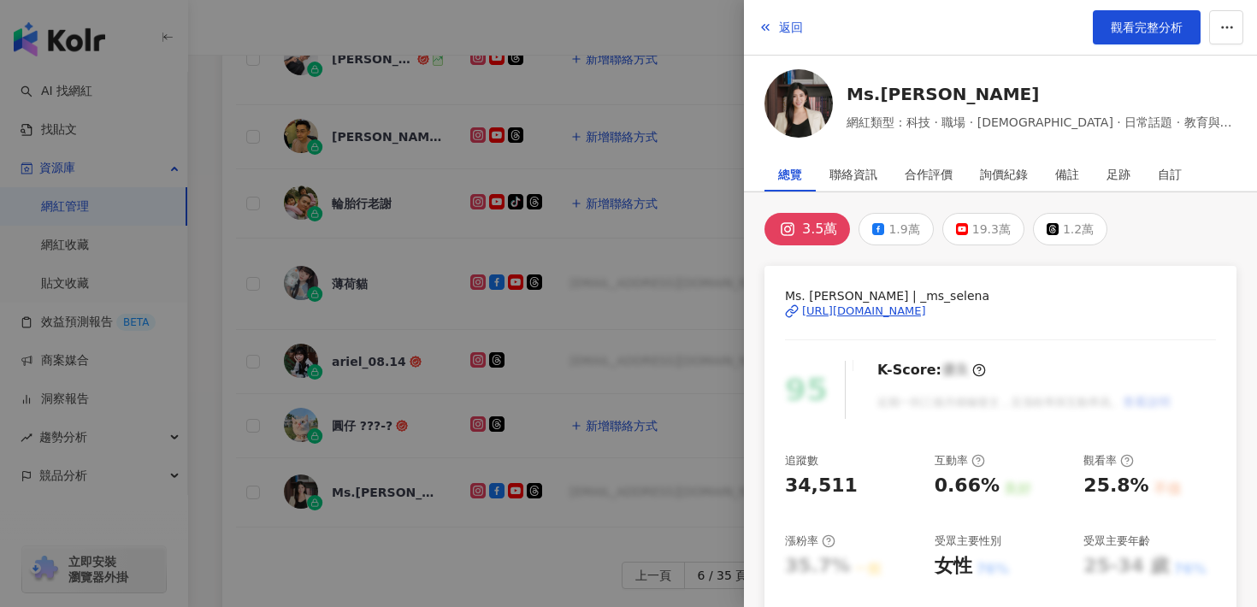
click at [864, 308] on div "[URL][DOMAIN_NAME]" at bounding box center [864, 311] width 124 height 15
click at [789, 29] on span "返回" at bounding box center [791, 28] width 24 height 14
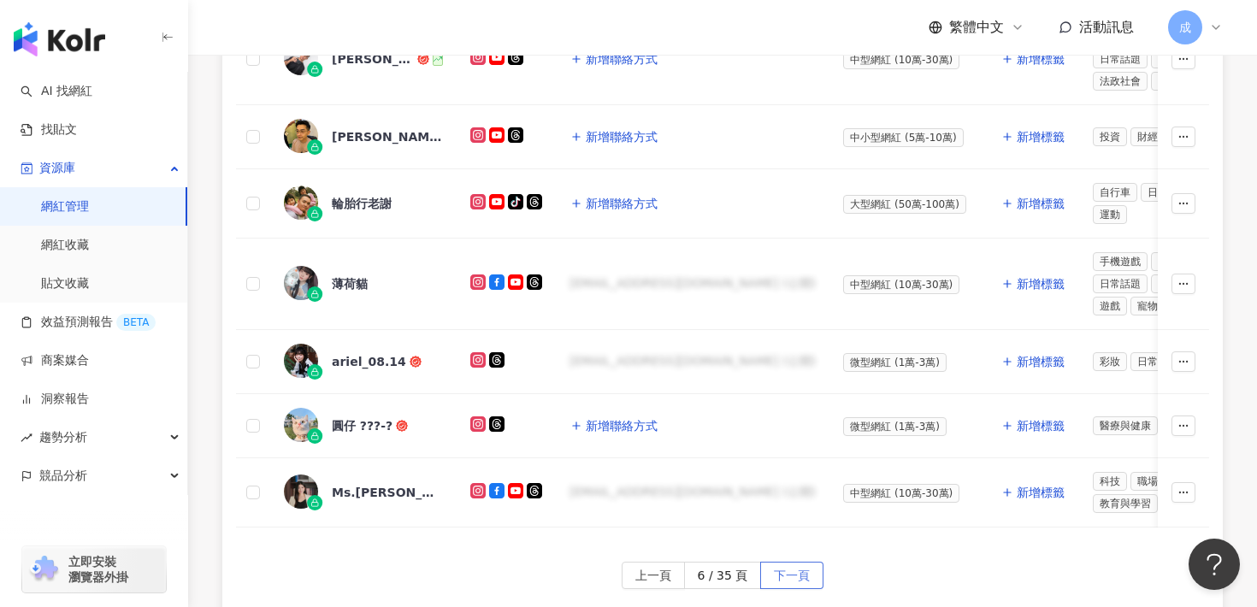
click at [783, 570] on span "下一頁" at bounding box center [792, 576] width 36 height 27
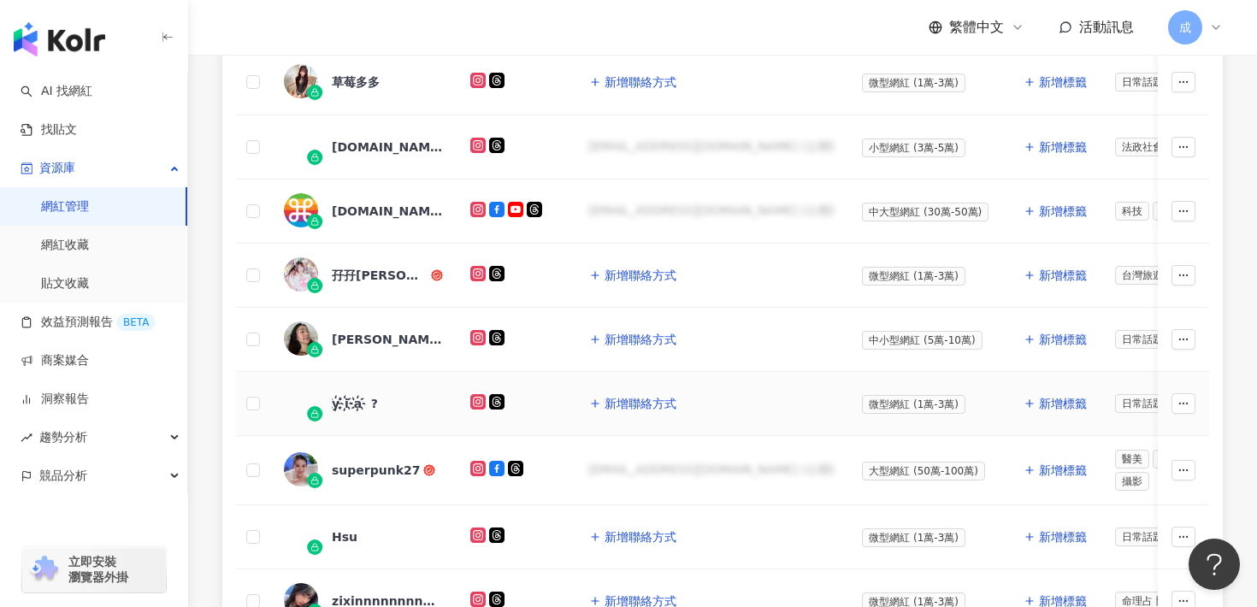
scroll to position [521, 0]
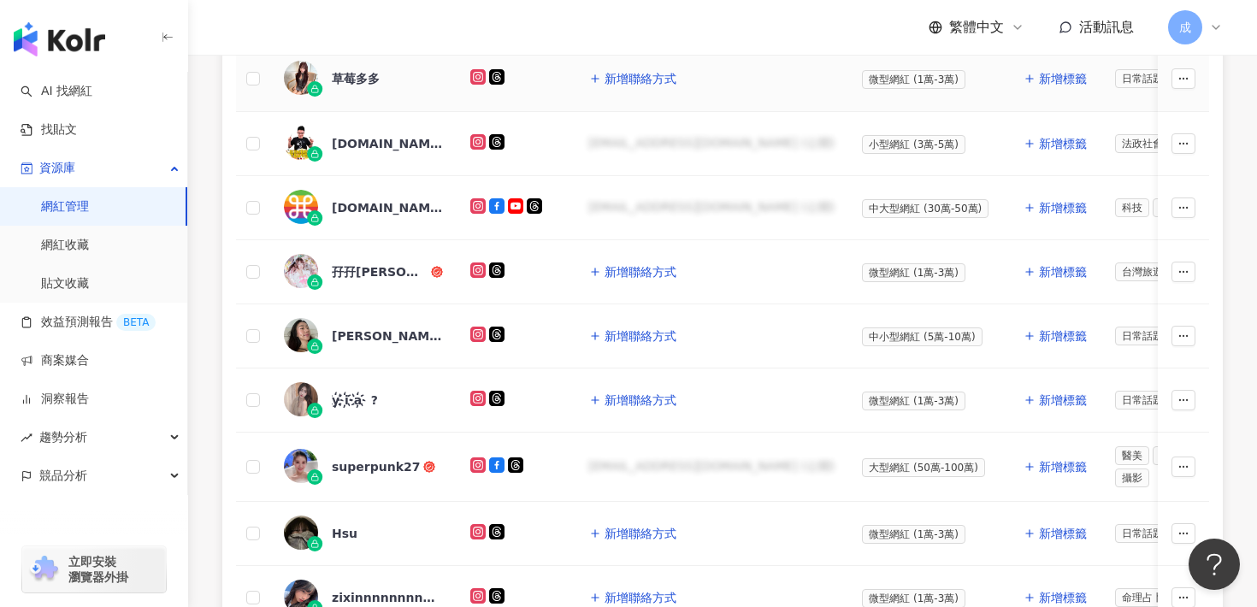
click at [343, 78] on div "草莓多多" at bounding box center [356, 78] width 48 height 17
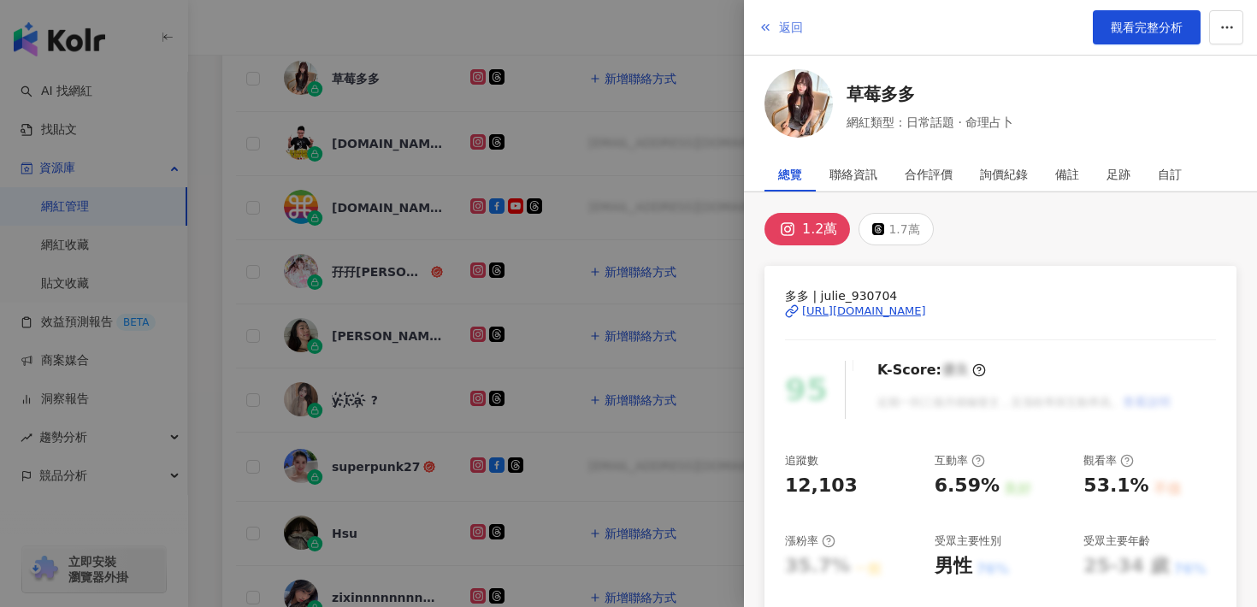
click at [795, 31] on span "返回" at bounding box center [791, 28] width 24 height 14
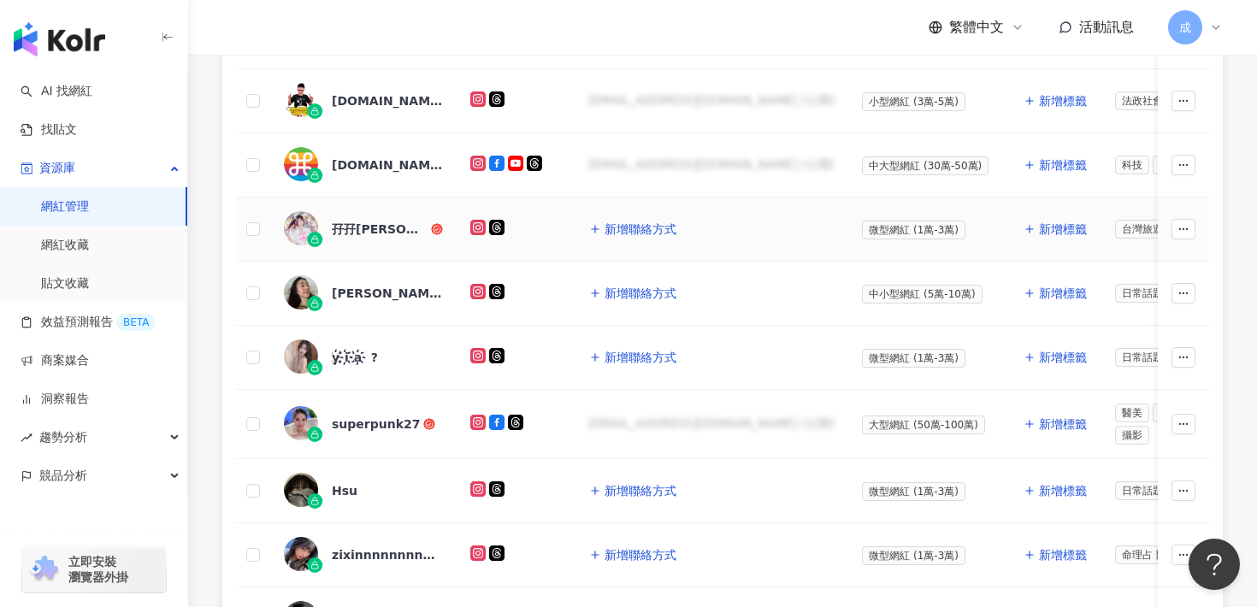
scroll to position [564, 0]
click at [363, 293] on div "[PERSON_NAME]" at bounding box center [387, 292] width 111 height 17
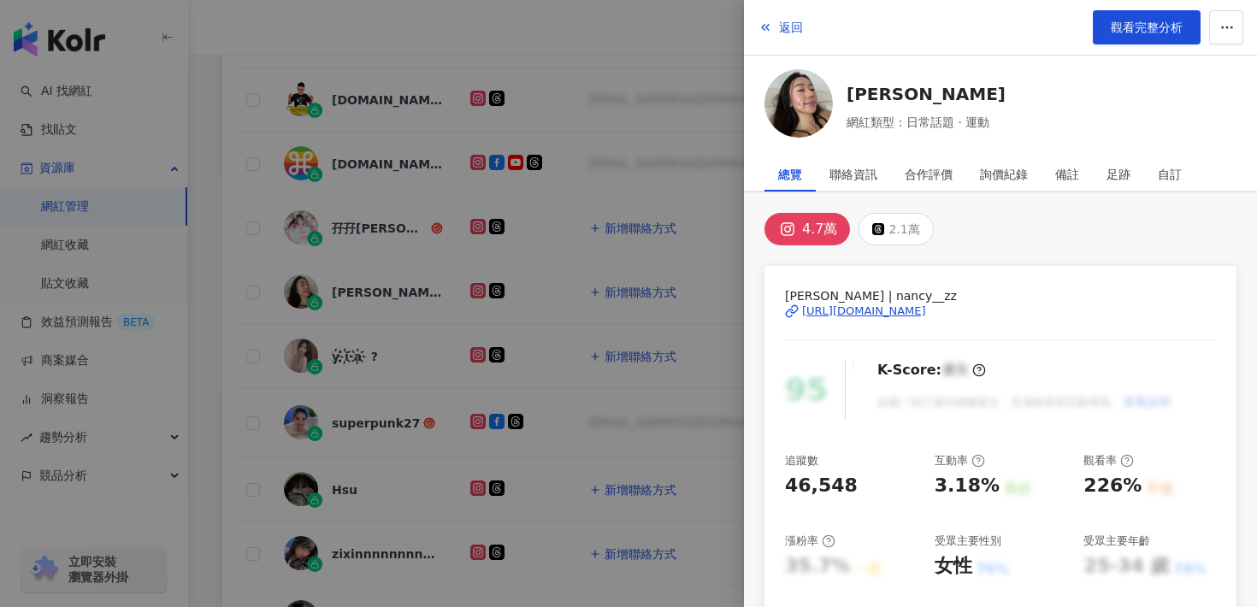
click at [844, 313] on div "[URL][DOMAIN_NAME]" at bounding box center [864, 311] width 124 height 15
click at [1116, 25] on span "觀看完整分析" at bounding box center [1147, 28] width 72 height 14
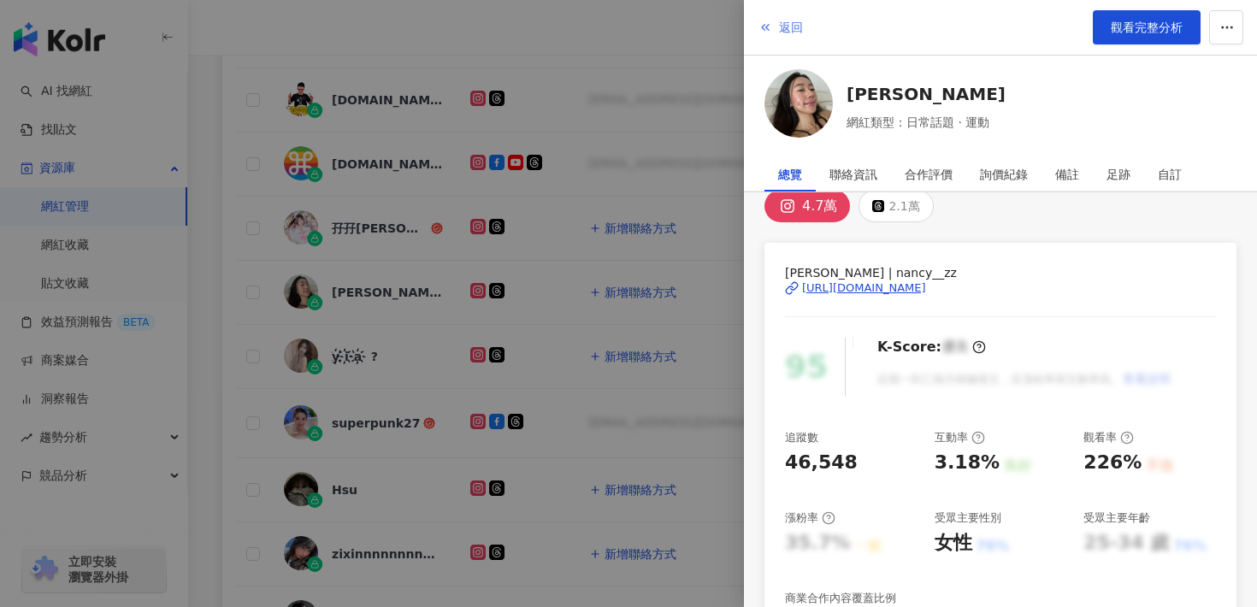
click at [777, 21] on button "返回" at bounding box center [781, 27] width 46 height 34
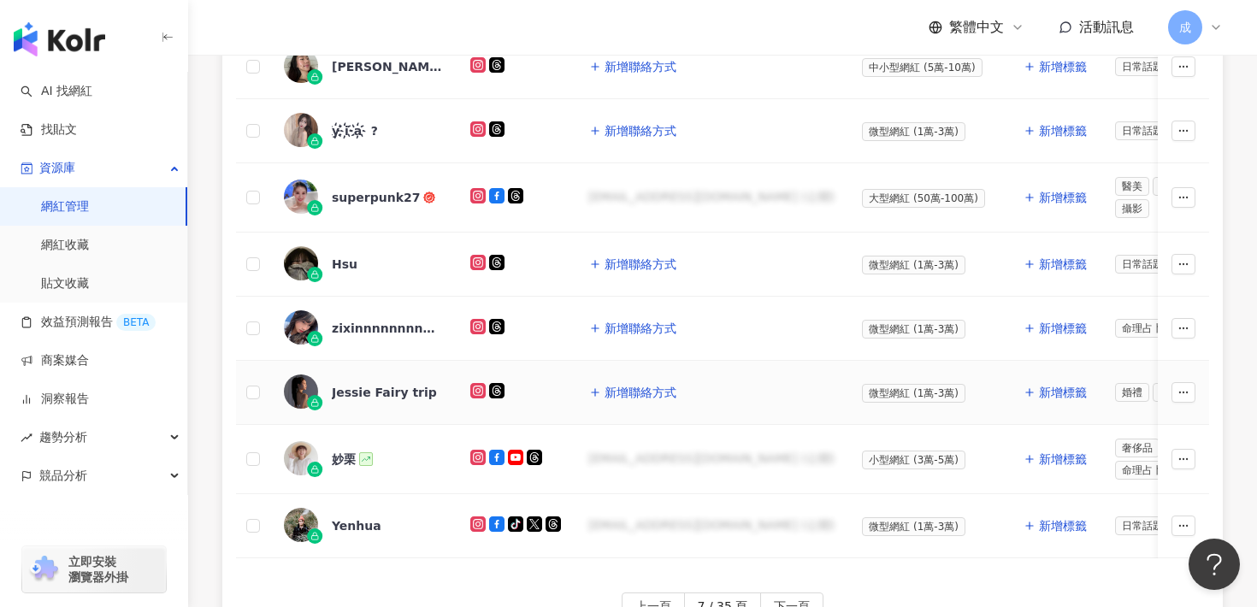
scroll to position [805, 0]
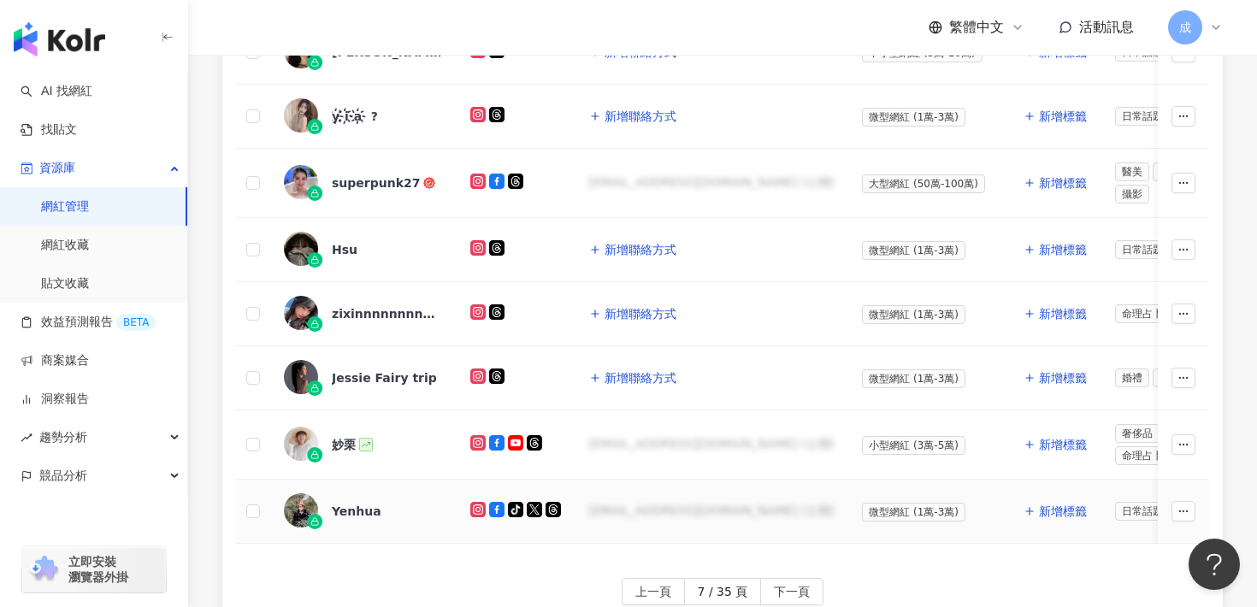
click at [341, 507] on div "Yenhua" at bounding box center [357, 511] width 50 height 17
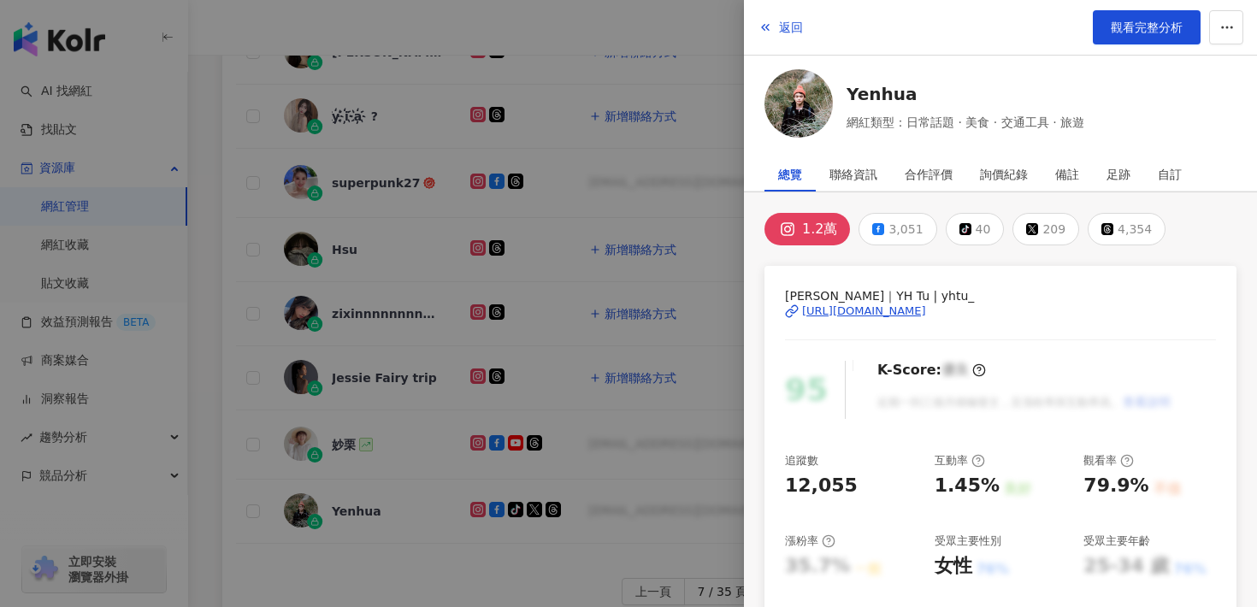
click at [845, 315] on div "[URL][DOMAIN_NAME]" at bounding box center [864, 311] width 124 height 15
click at [783, 33] on span "返回" at bounding box center [791, 28] width 24 height 14
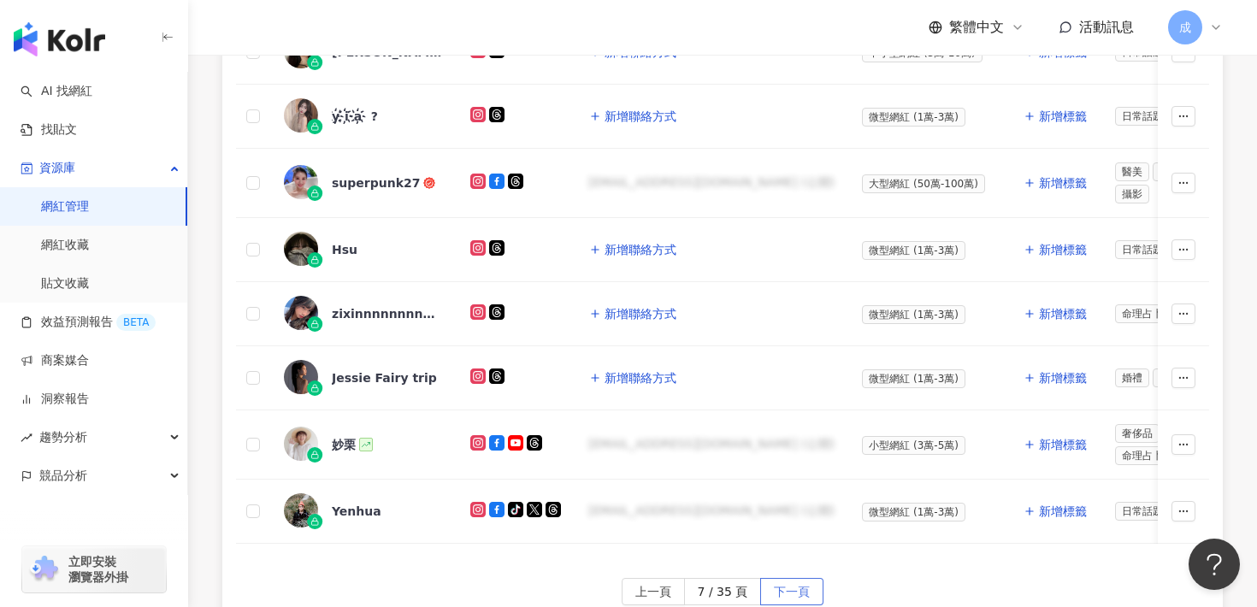
click at [781, 586] on span "下一頁" at bounding box center [792, 592] width 36 height 27
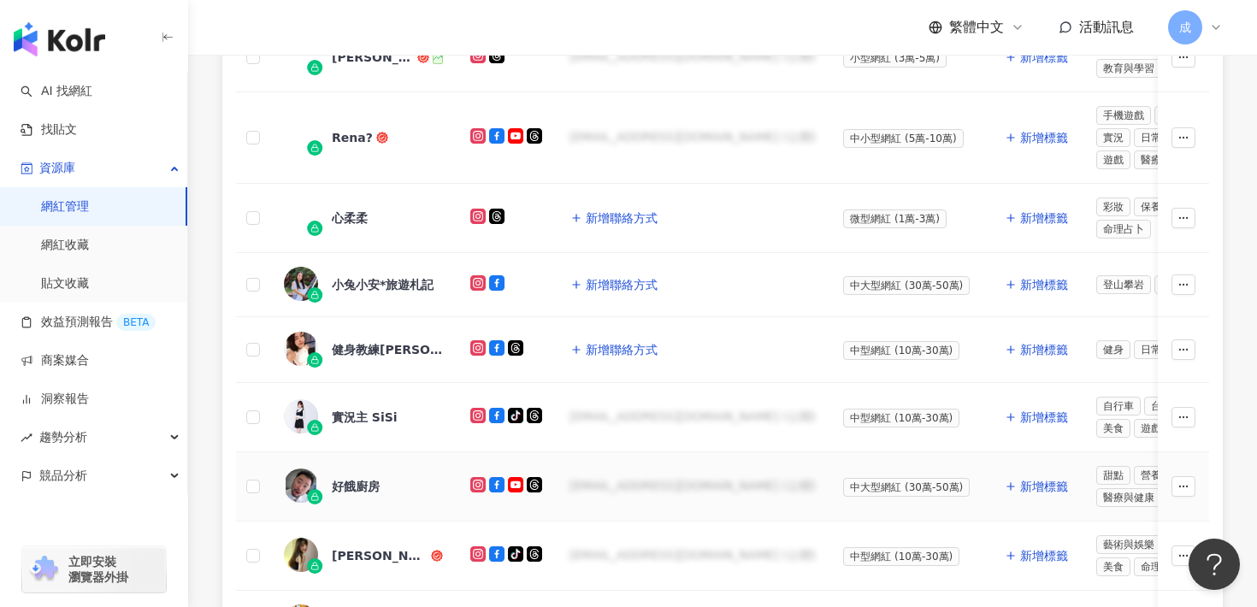
scroll to position [546, 0]
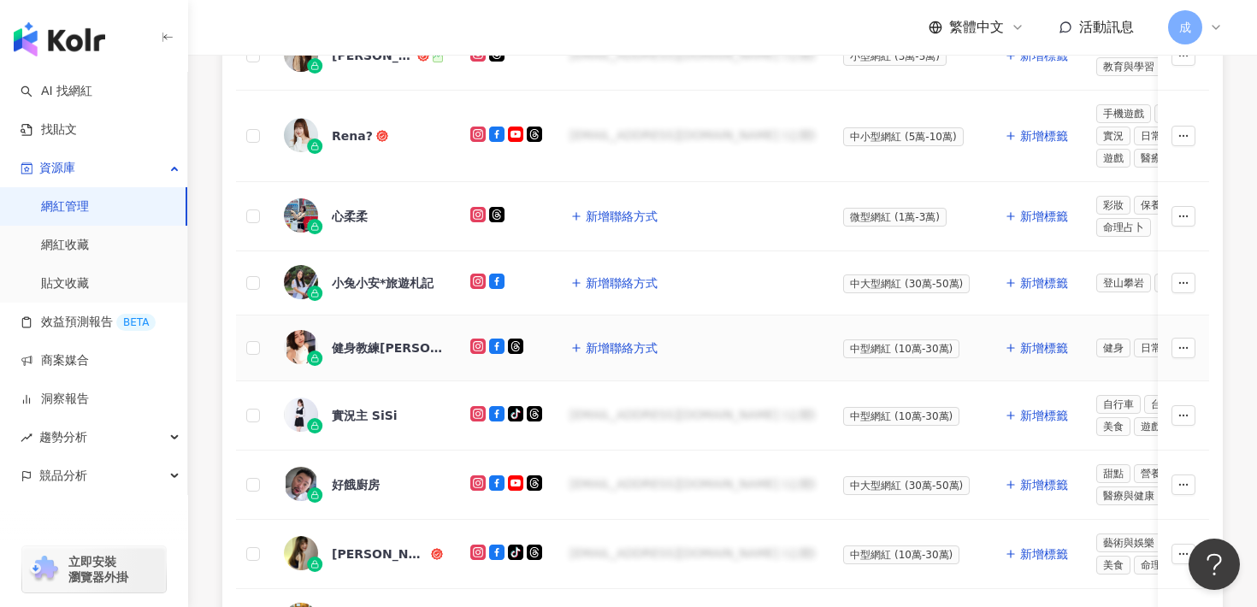
click at [423, 360] on div "健身教練[PERSON_NAME][PERSON_NAME]亞" at bounding box center [363, 348] width 159 height 36
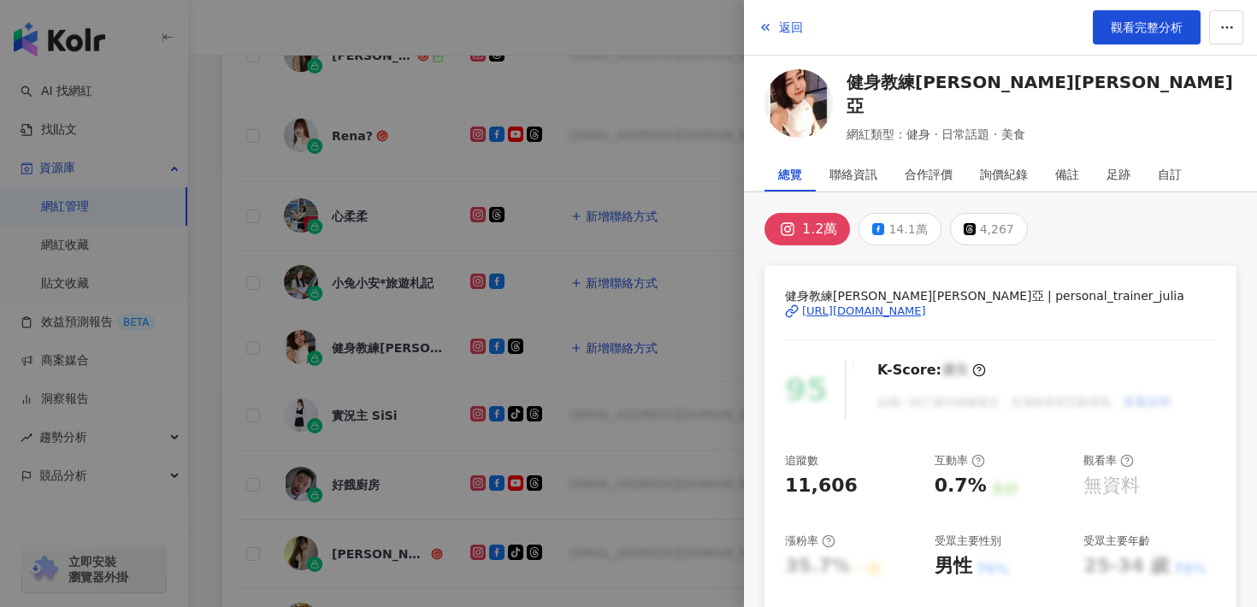
click at [857, 316] on div "[URL][DOMAIN_NAME]" at bounding box center [864, 311] width 124 height 15
click at [767, 22] on icon "button" at bounding box center [766, 28] width 14 height 14
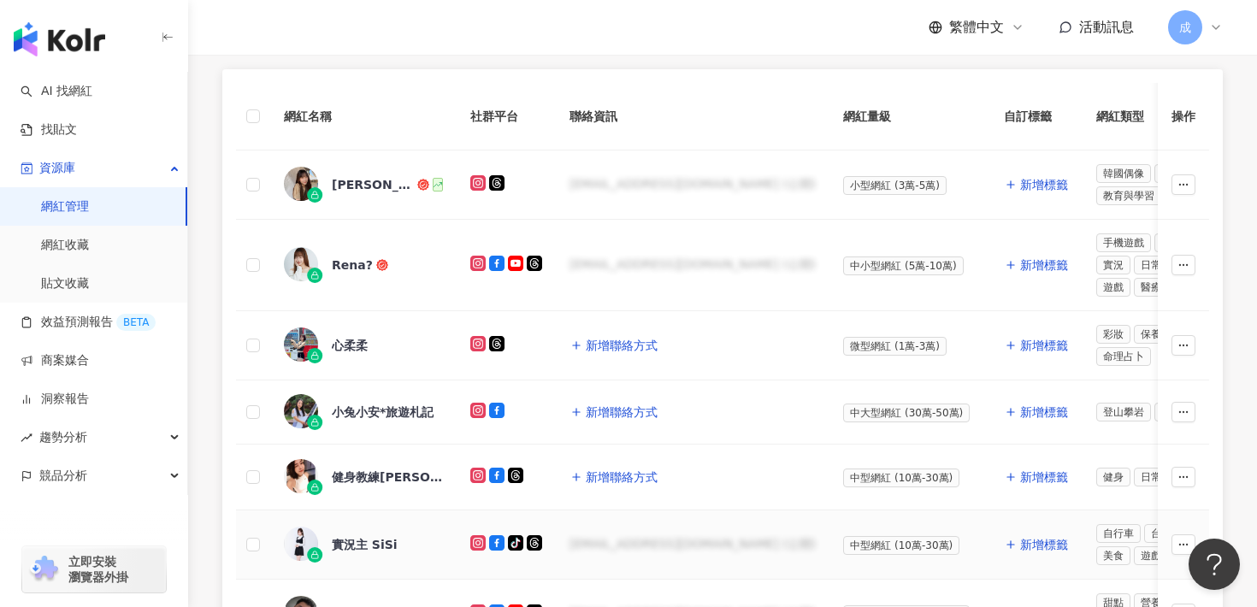
scroll to position [221, 0]
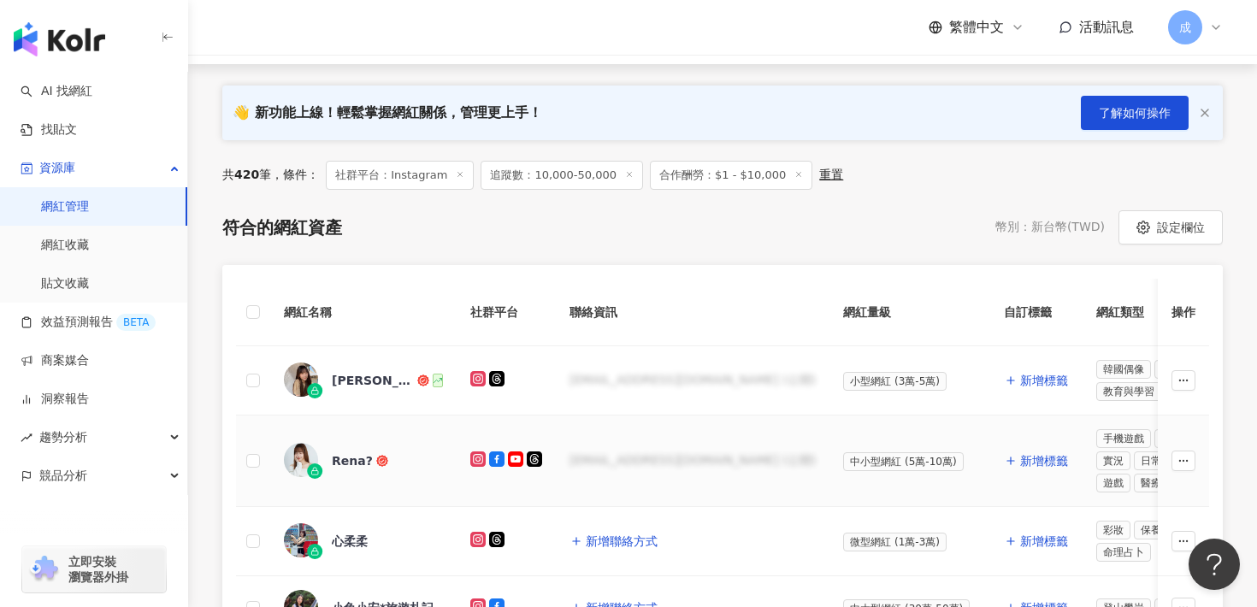
click at [346, 464] on div "Rena?" at bounding box center [352, 460] width 41 height 17
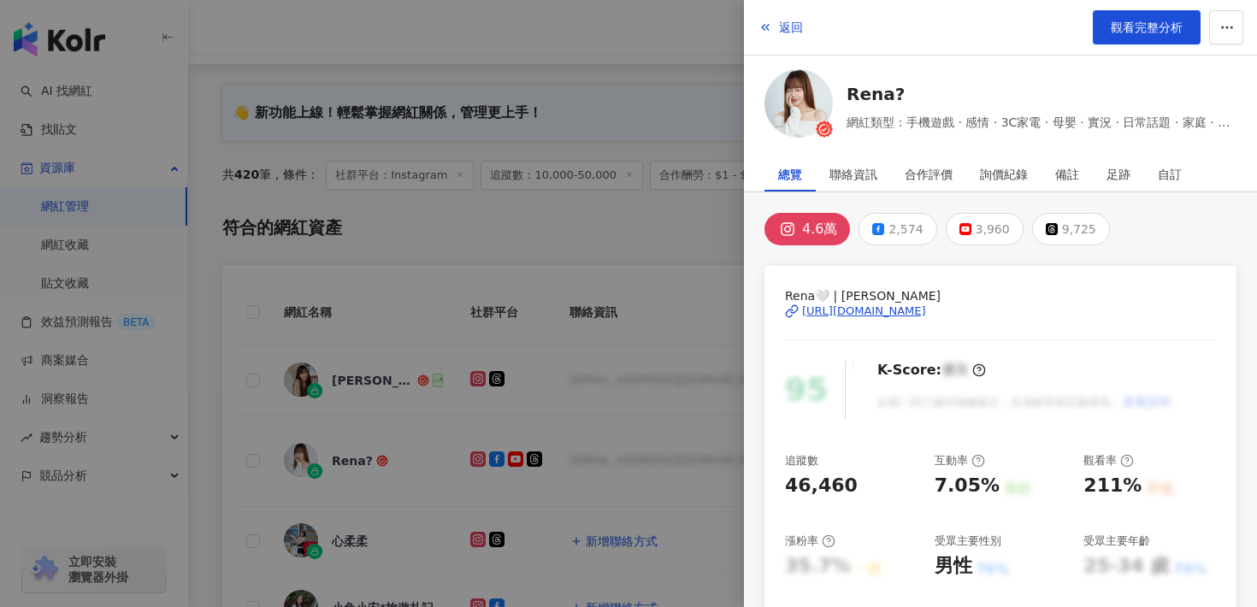
click at [819, 310] on div "[URL][DOMAIN_NAME]" at bounding box center [864, 311] width 124 height 15
click at [770, 20] on button "返回" at bounding box center [781, 27] width 46 height 34
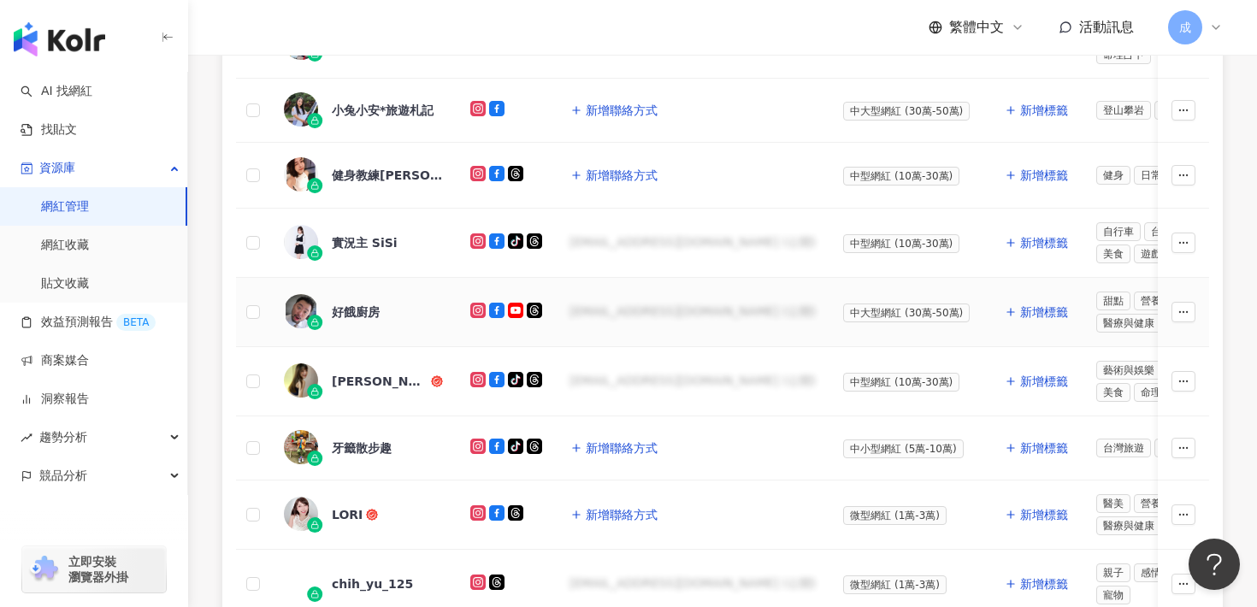
scroll to position [735, 0]
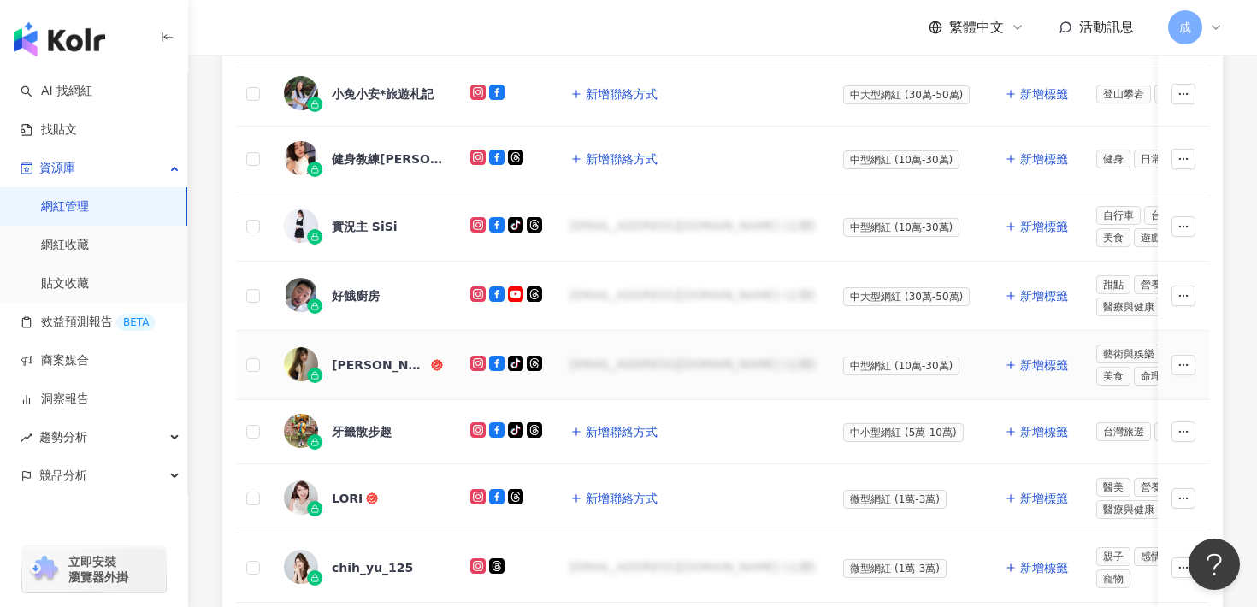
click at [341, 363] on div "[PERSON_NAME]" at bounding box center [380, 365] width 96 height 17
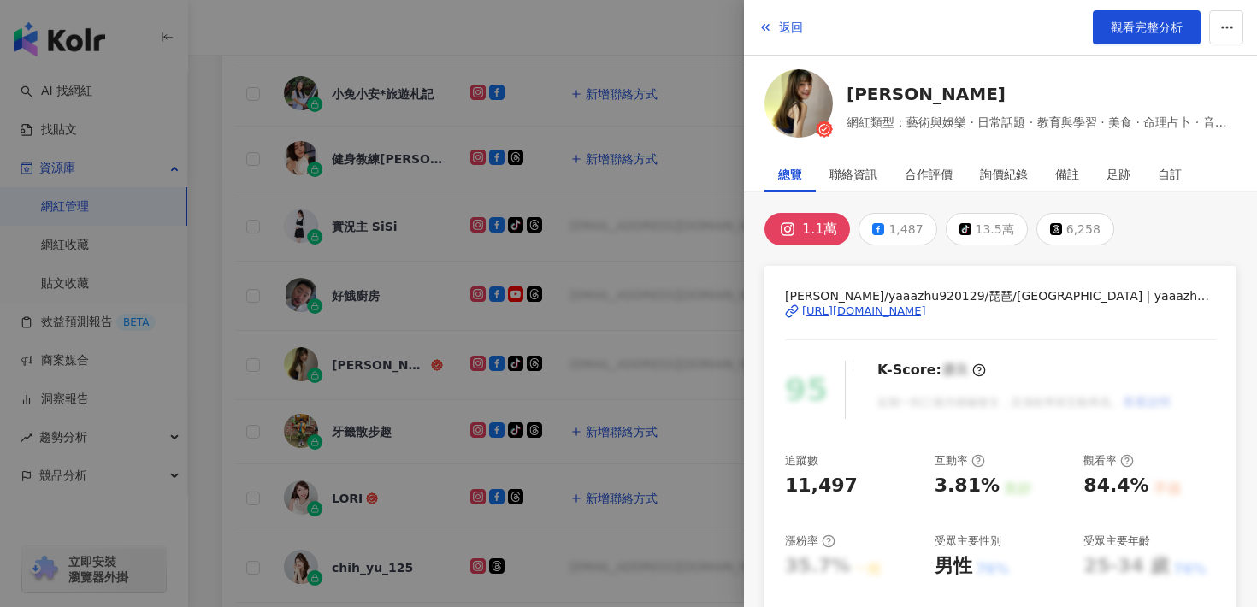
click at [869, 315] on div "[URL][DOMAIN_NAME]" at bounding box center [864, 311] width 124 height 15
click at [784, 33] on span "返回" at bounding box center [791, 28] width 24 height 14
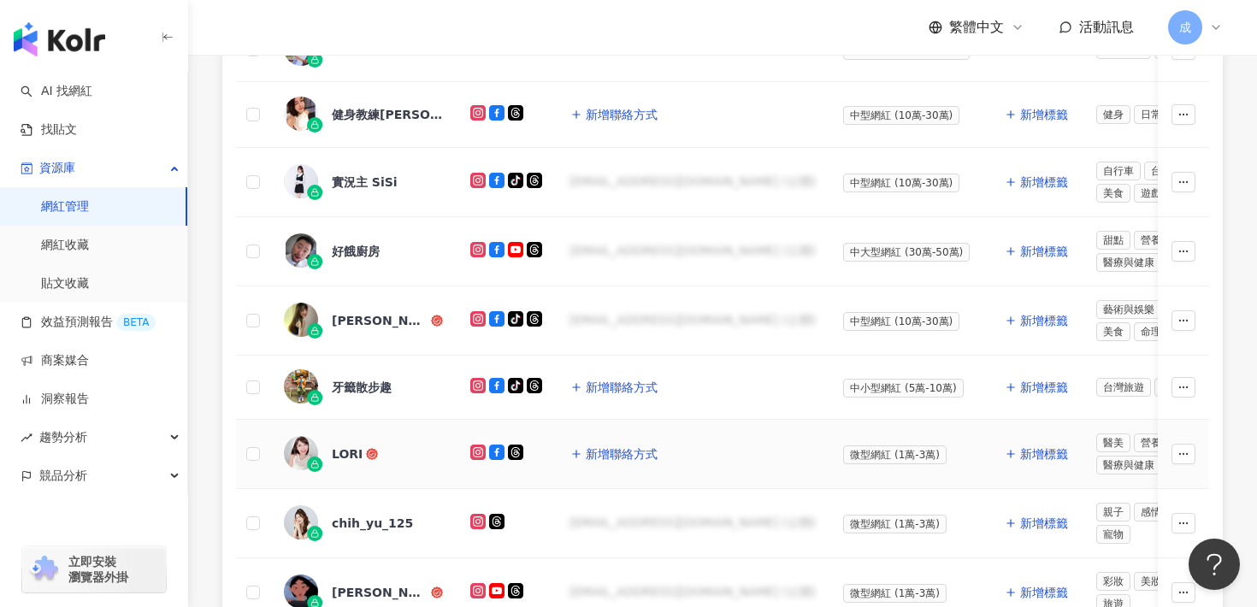
scroll to position [837, 0]
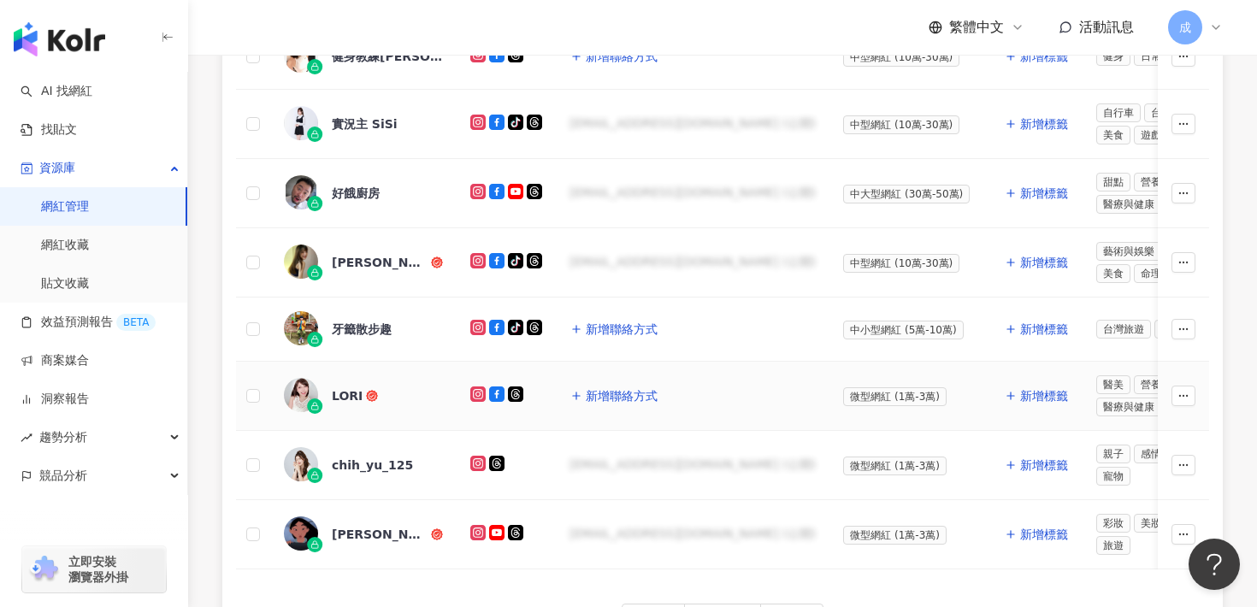
click at [341, 396] on div "LORI" at bounding box center [347, 395] width 31 height 17
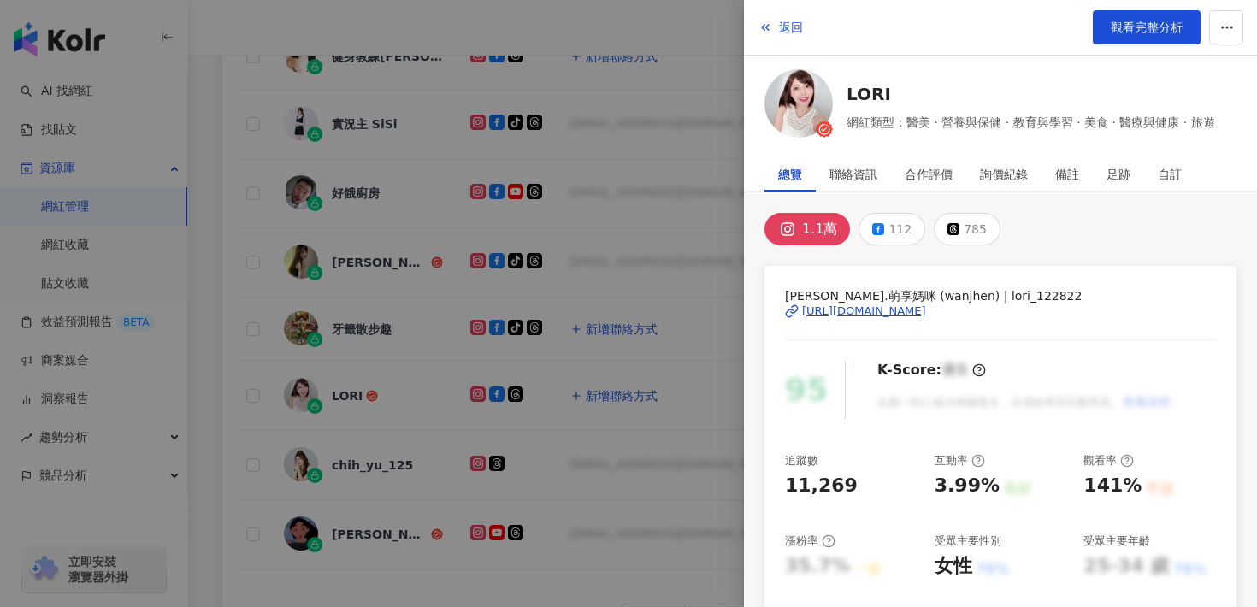
click at [841, 310] on div "[URL][DOMAIN_NAME]" at bounding box center [864, 311] width 124 height 15
click at [801, 21] on span "返回" at bounding box center [791, 28] width 24 height 14
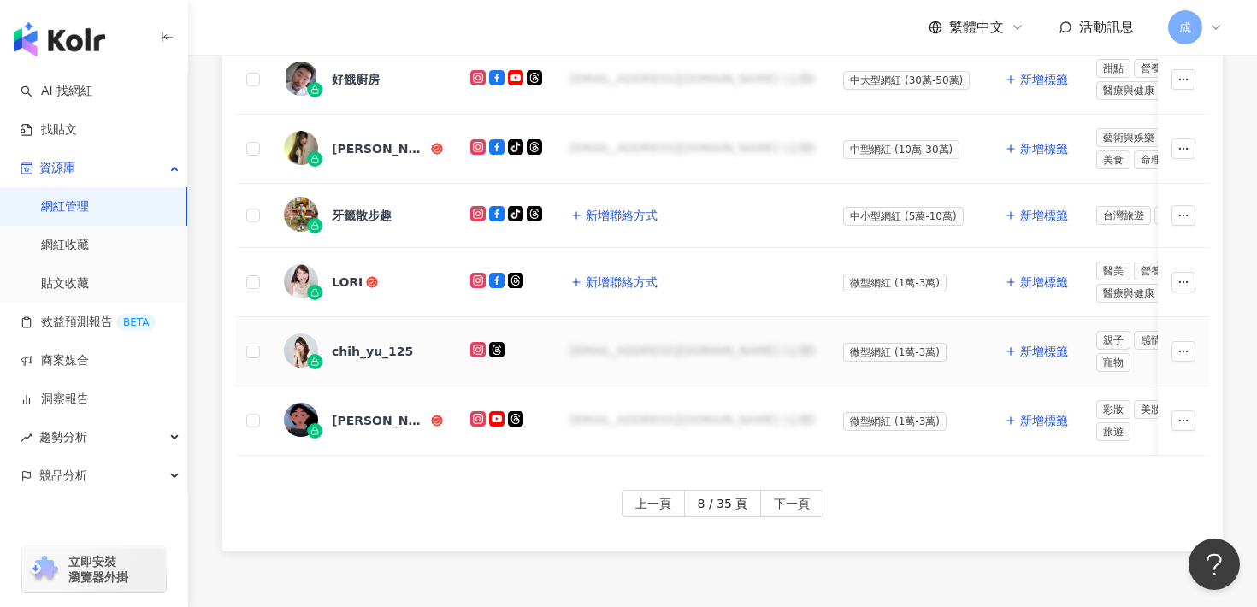
scroll to position [1006, 0]
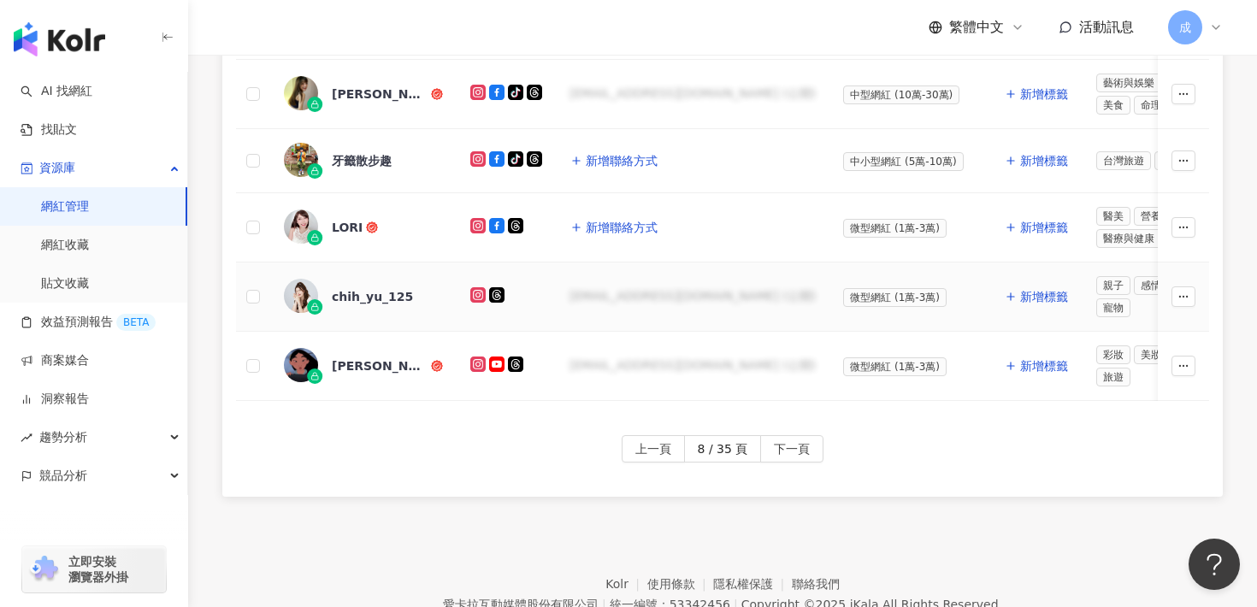
click at [362, 292] on div "chih_yu_125" at bounding box center [372, 296] width 81 height 17
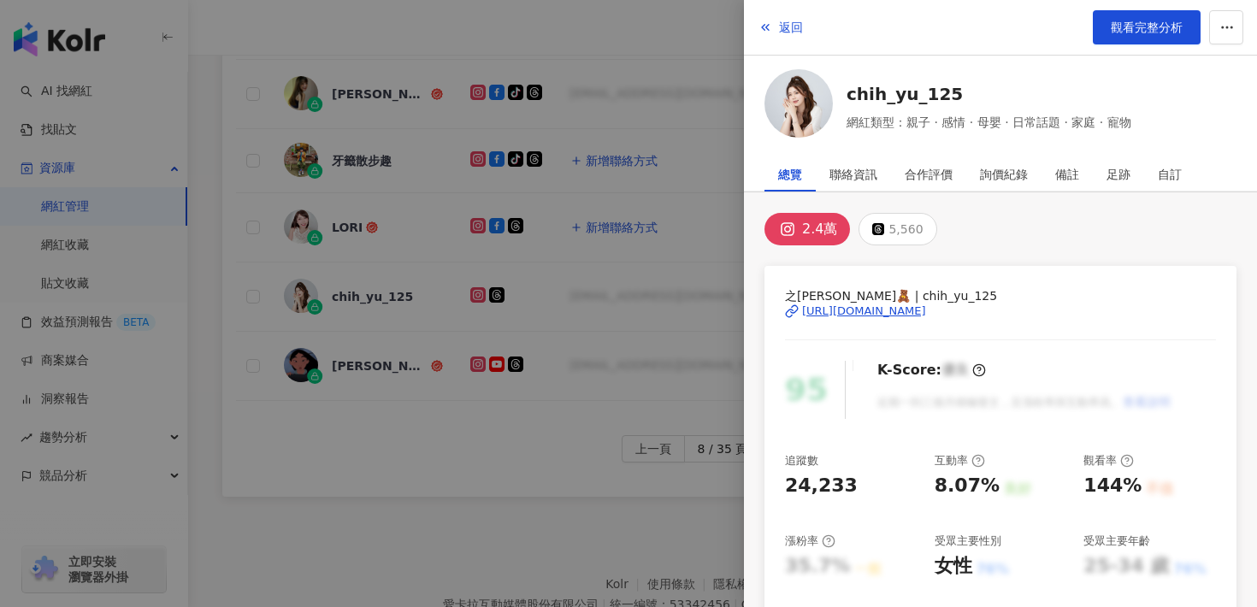
click at [834, 311] on div "[URL][DOMAIN_NAME]" at bounding box center [864, 311] width 124 height 15
click at [615, 510] on div at bounding box center [628, 303] width 1257 height 607
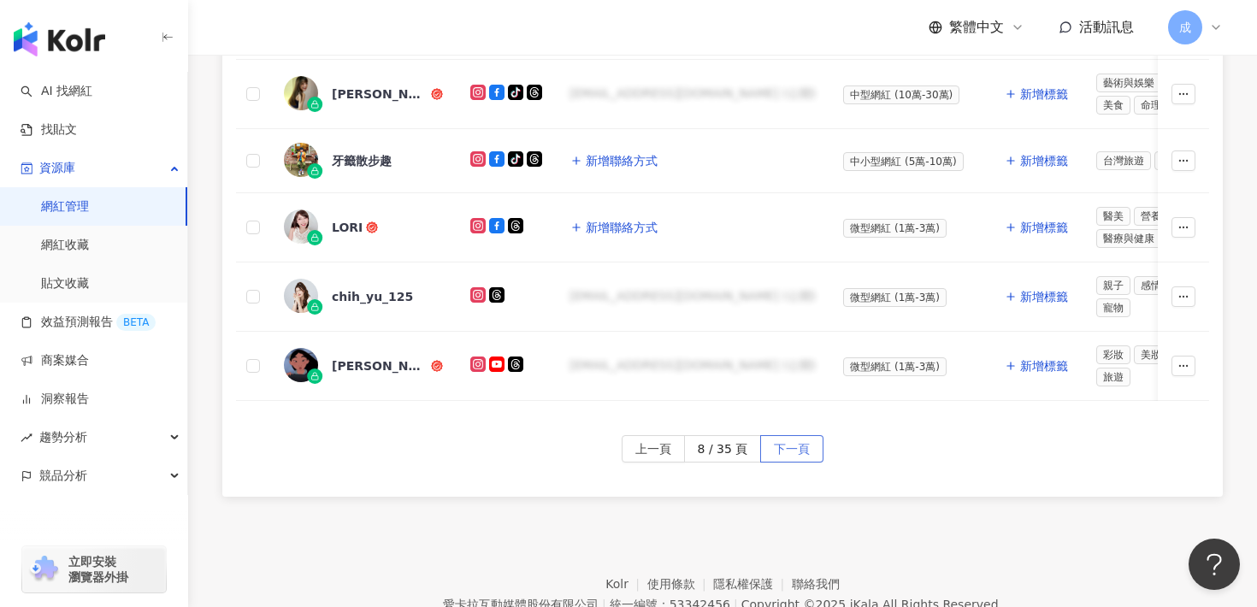
click at [815, 446] on button "下一頁" at bounding box center [791, 448] width 63 height 27
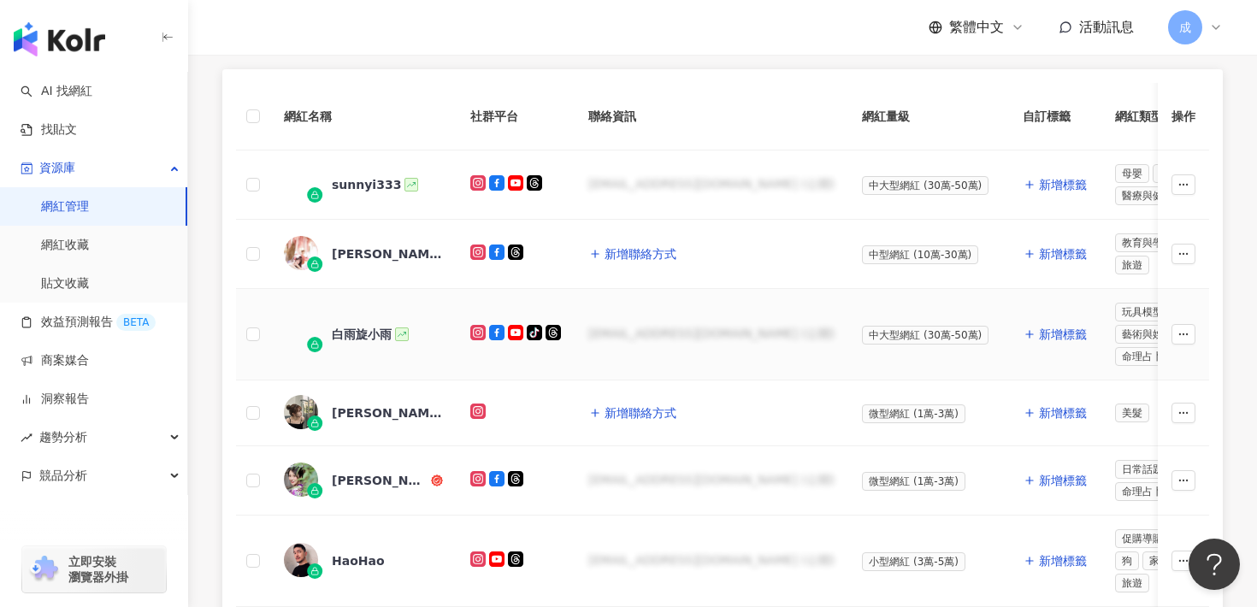
scroll to position [449, 0]
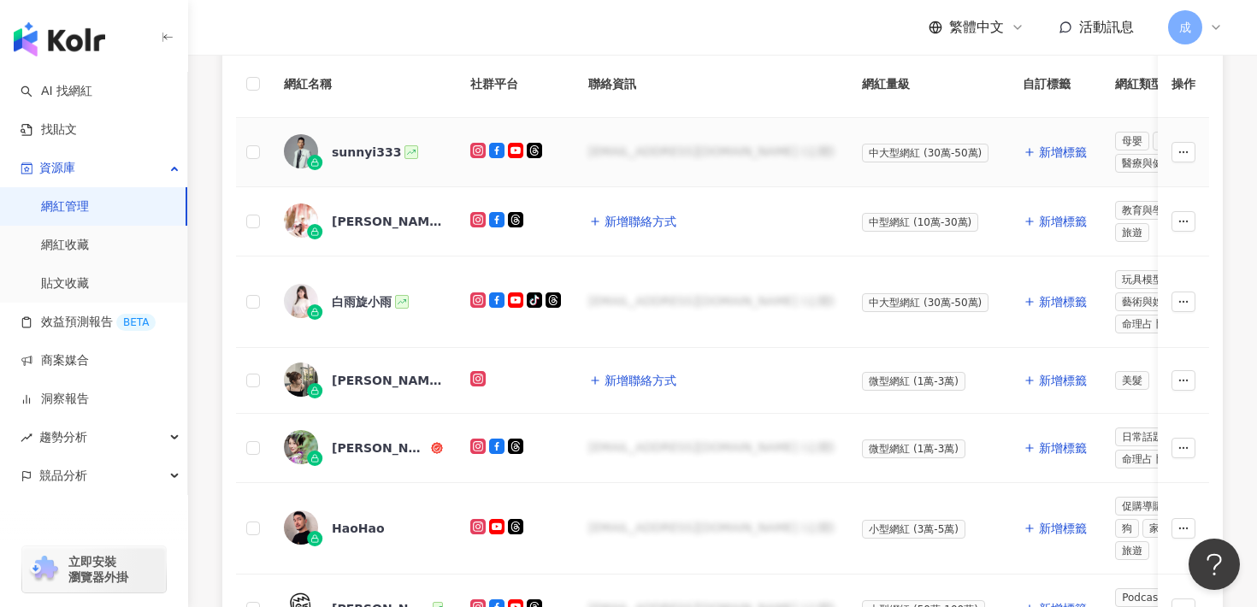
click at [363, 154] on div "sunnyi333" at bounding box center [366, 152] width 69 height 17
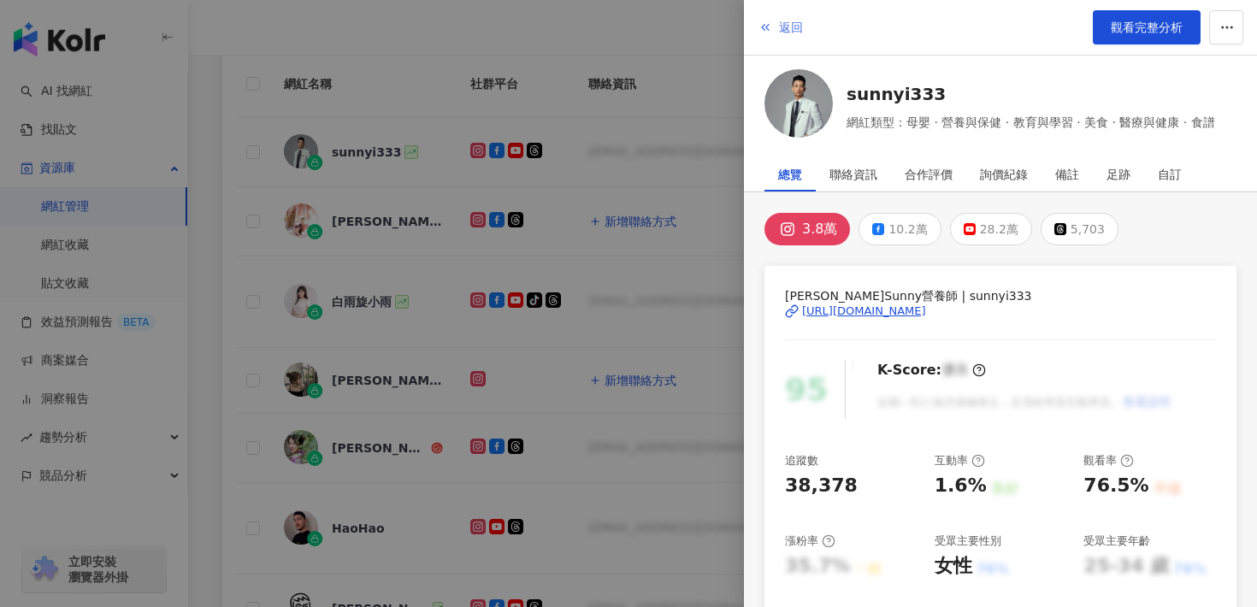
click at [791, 38] on button "返回" at bounding box center [781, 27] width 46 height 34
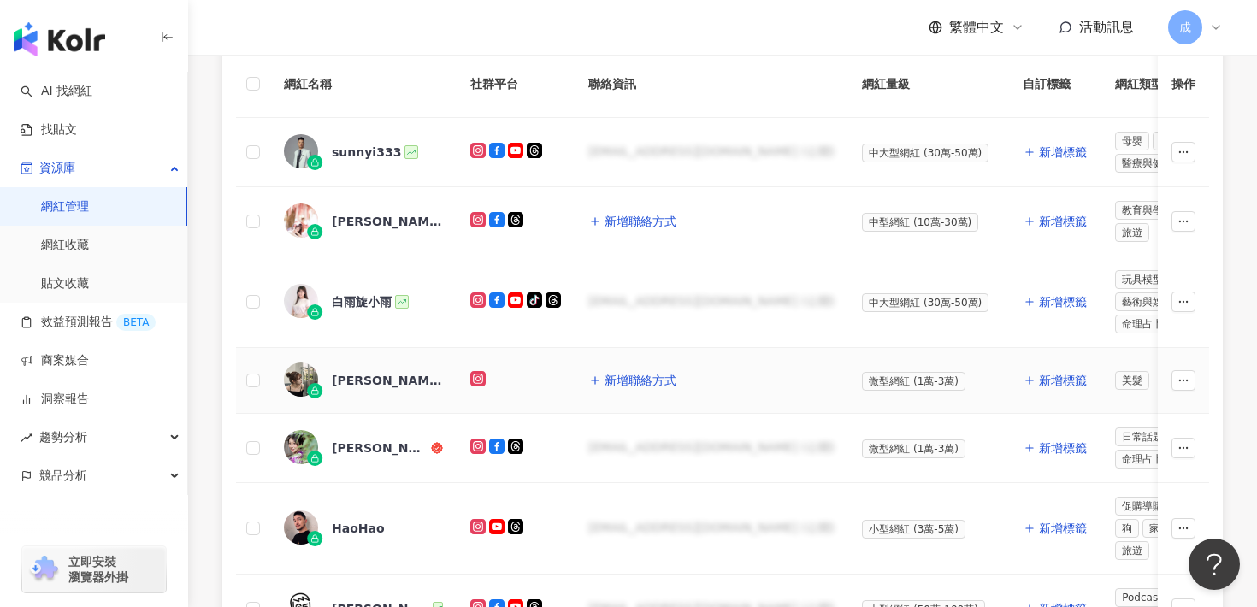
click at [352, 387] on div "[PERSON_NAME]" at bounding box center [387, 380] width 111 height 17
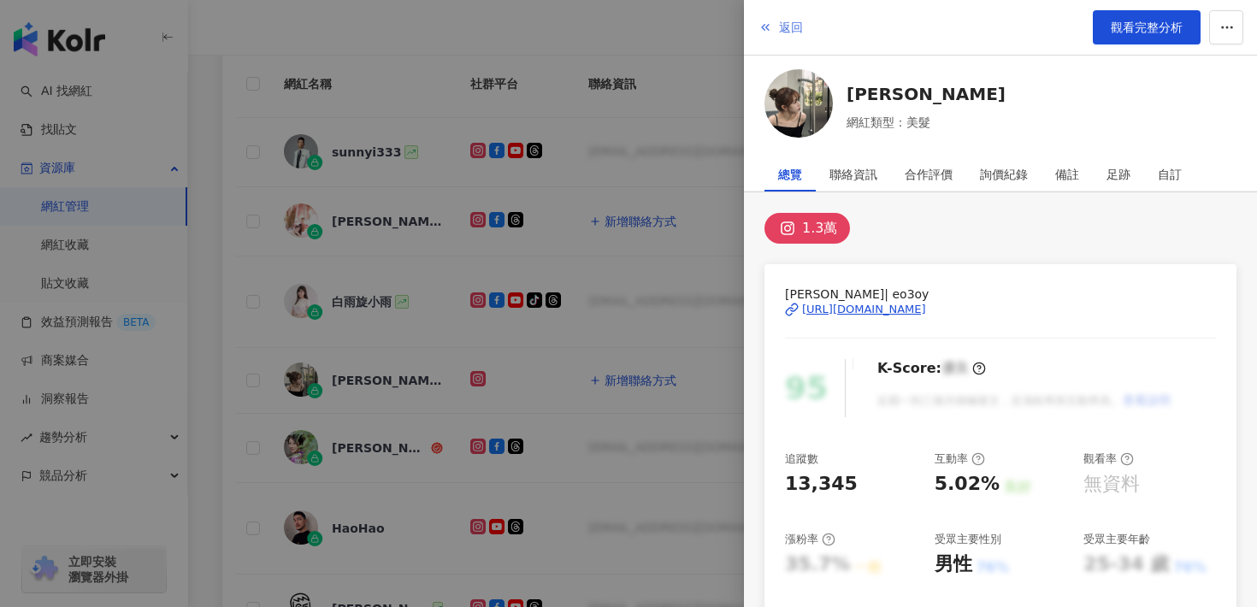
click at [787, 31] on span "返回" at bounding box center [791, 28] width 24 height 14
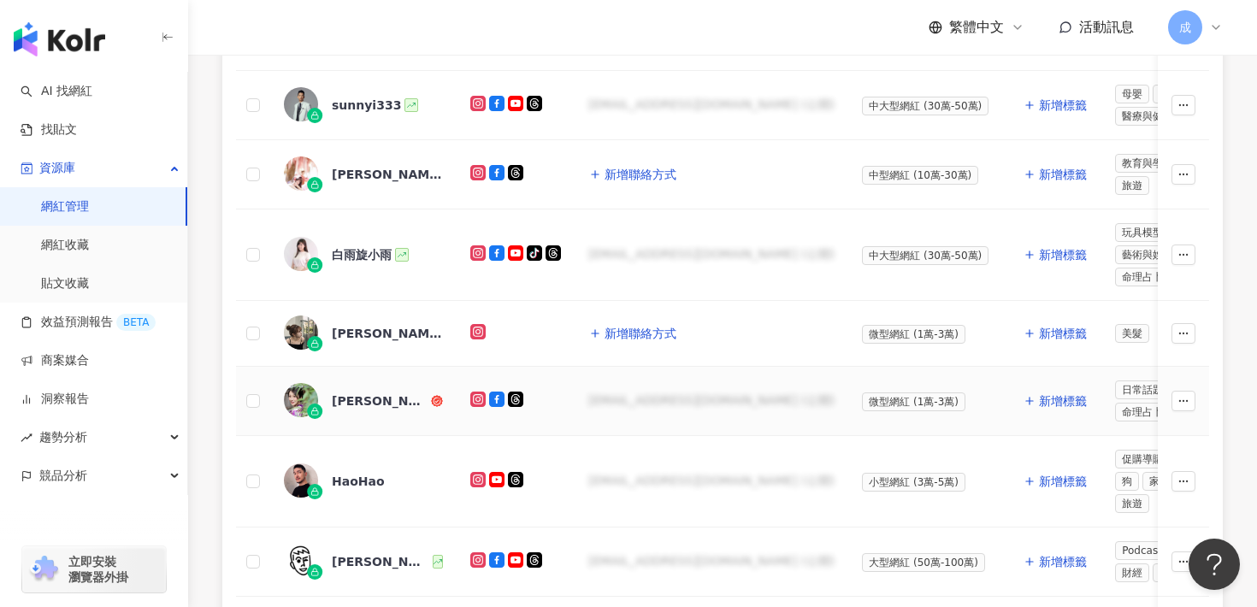
scroll to position [503, 0]
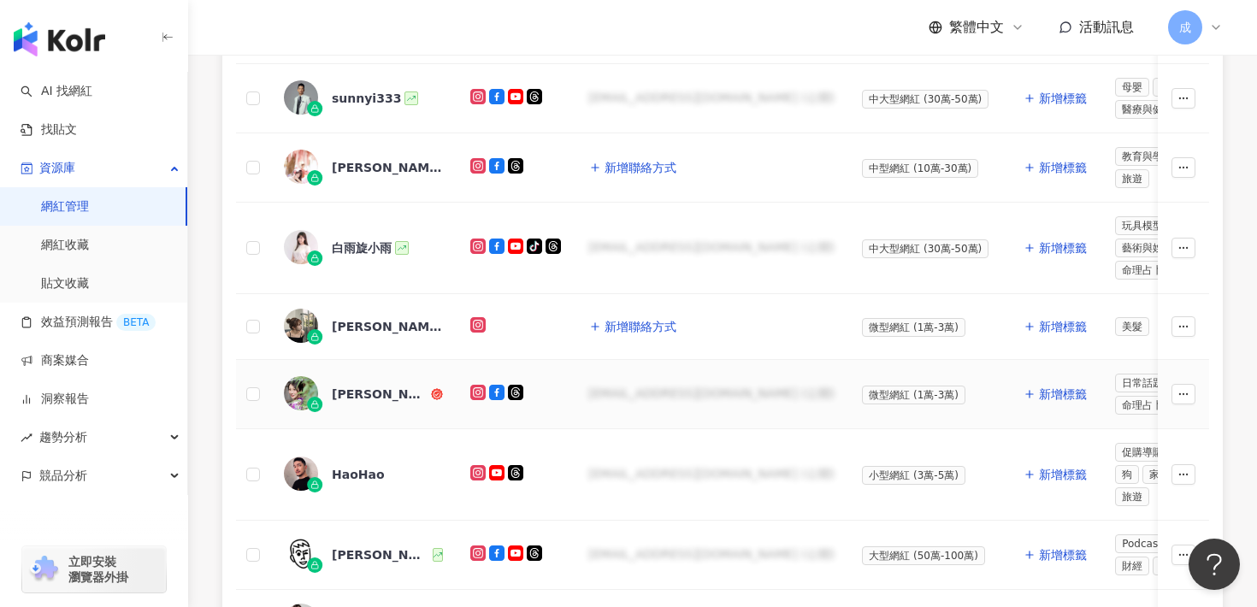
click at [373, 394] on div "[PERSON_NAME]" at bounding box center [380, 394] width 96 height 17
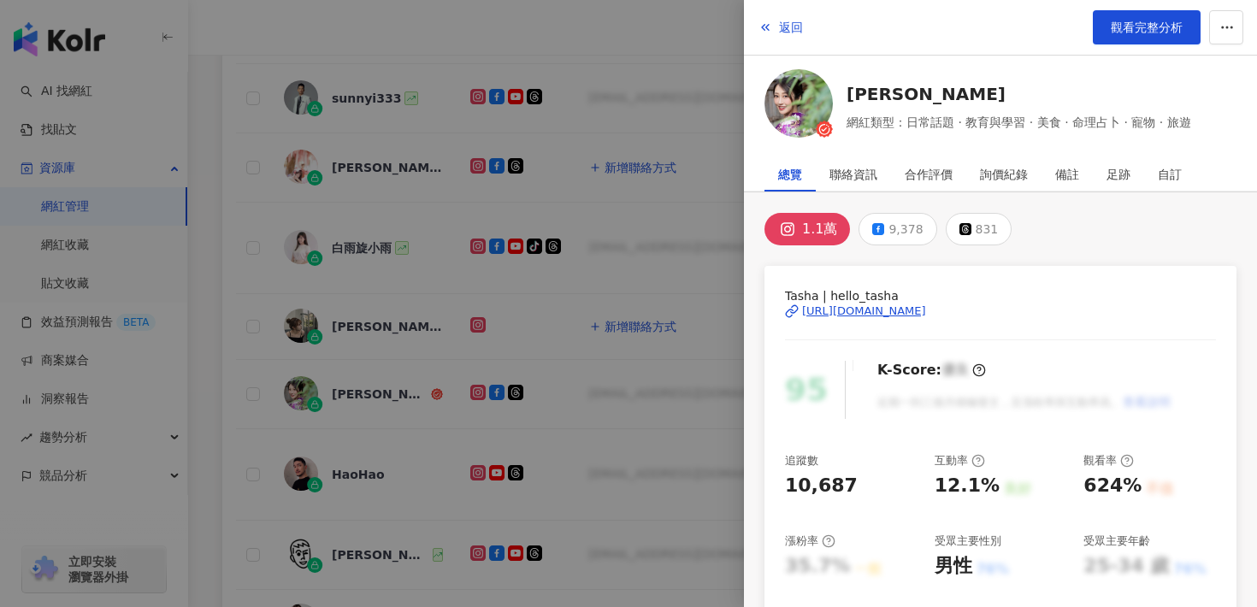
click at [872, 305] on div "[URL][DOMAIN_NAME]" at bounding box center [864, 311] width 124 height 15
click at [776, 36] on button "返回" at bounding box center [781, 27] width 46 height 34
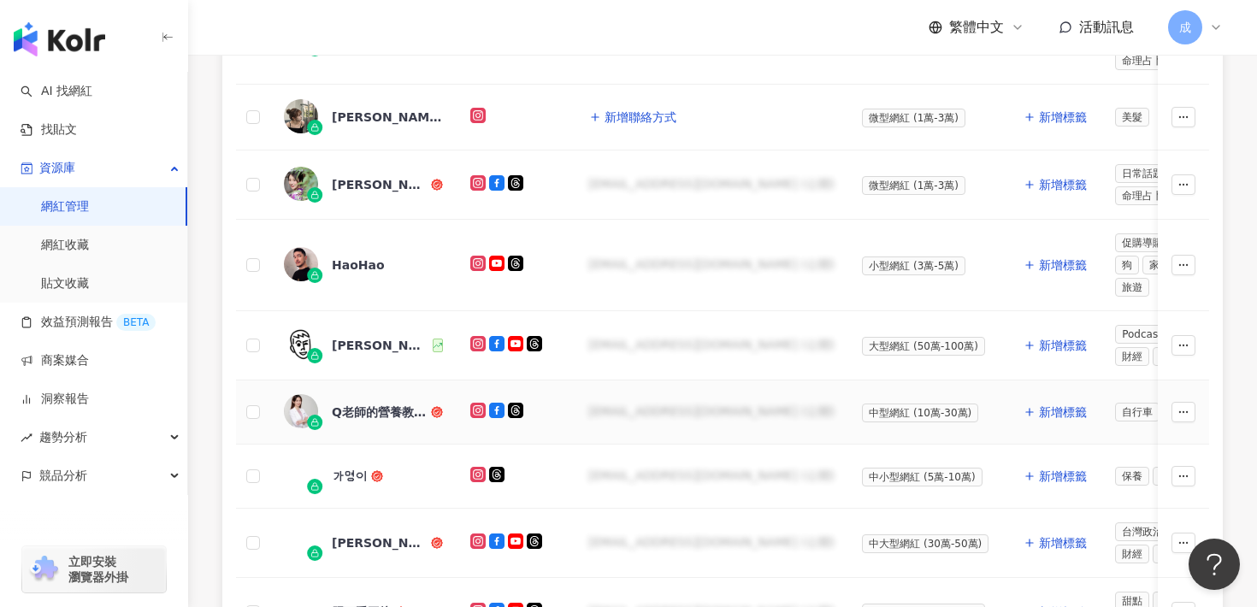
scroll to position [716, 0]
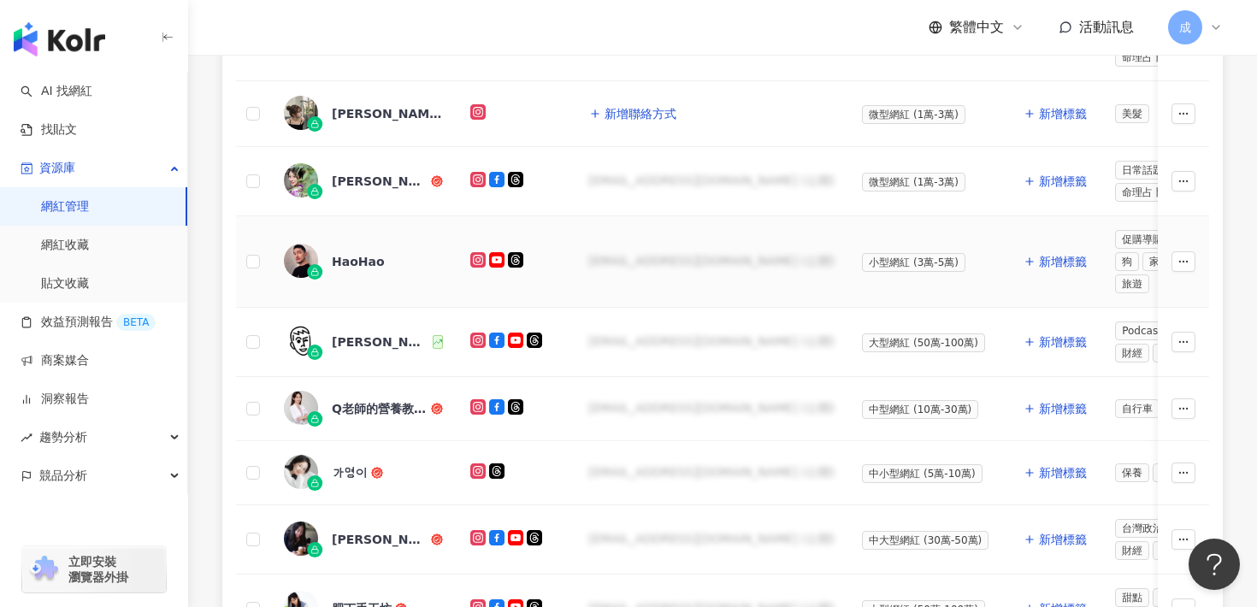
click at [367, 260] on div "HaoHao" at bounding box center [358, 261] width 53 height 17
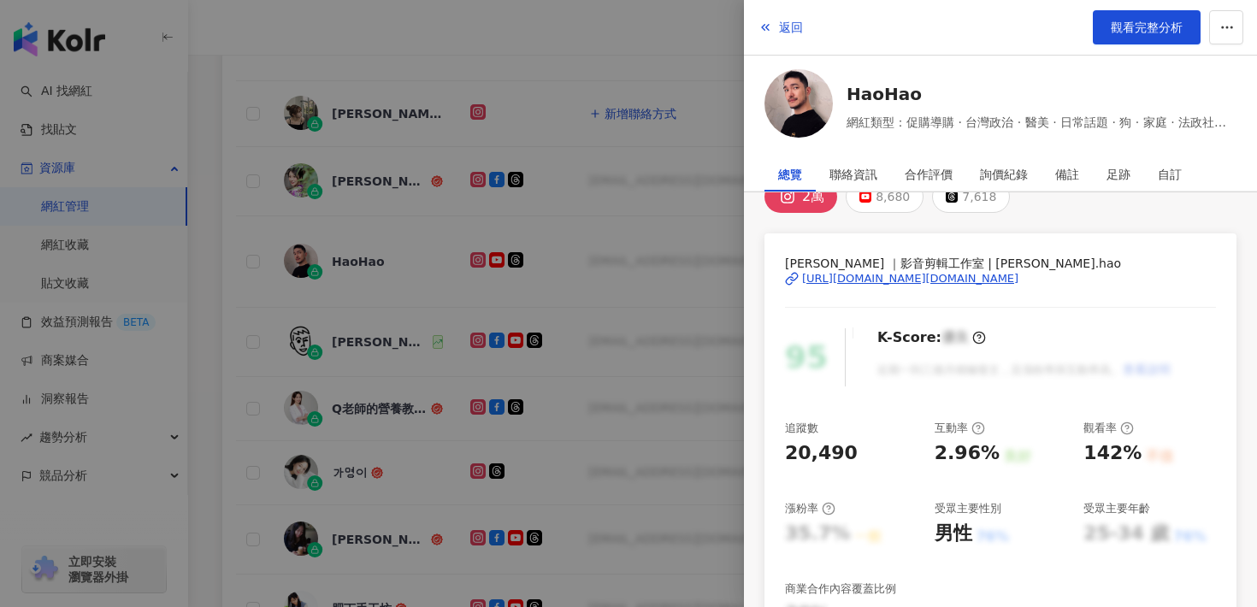
scroll to position [27, 0]
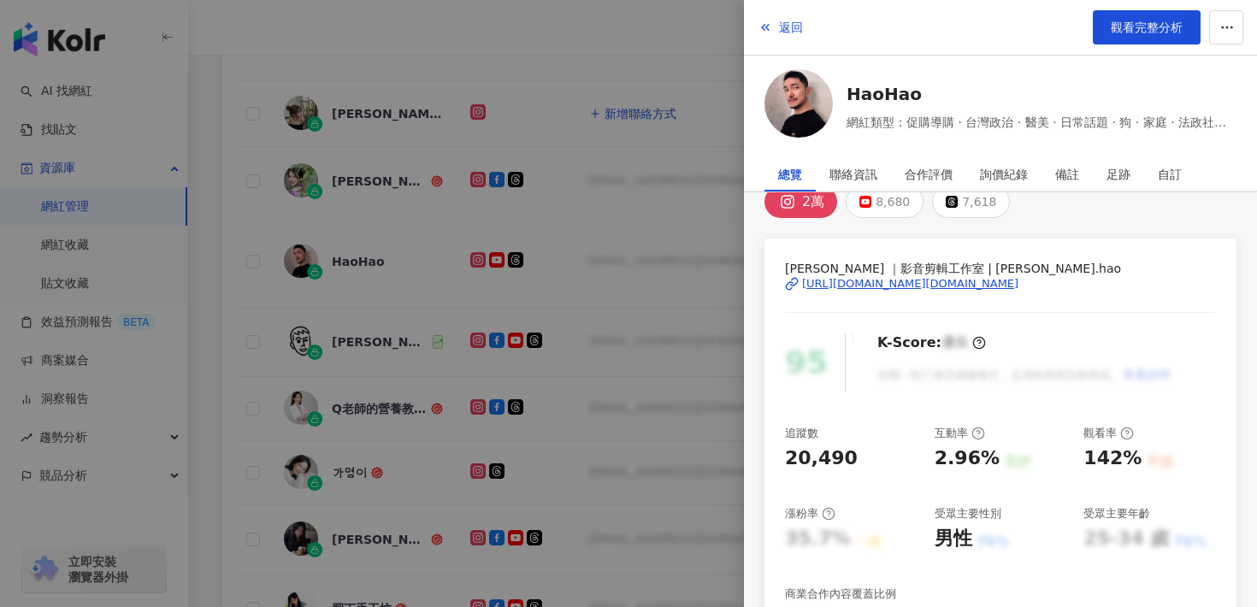
click at [858, 286] on div "[URL][DOMAIN_NAME][DOMAIN_NAME]" at bounding box center [910, 283] width 216 height 15
click at [779, 13] on button "返回" at bounding box center [781, 27] width 46 height 34
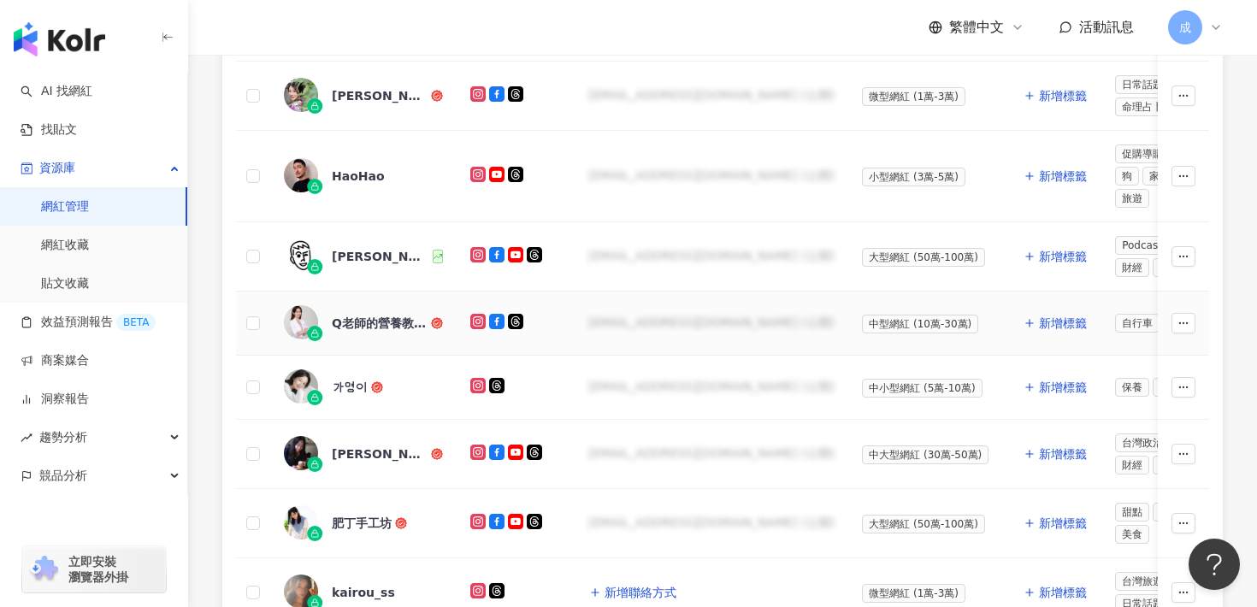
scroll to position [805, 0]
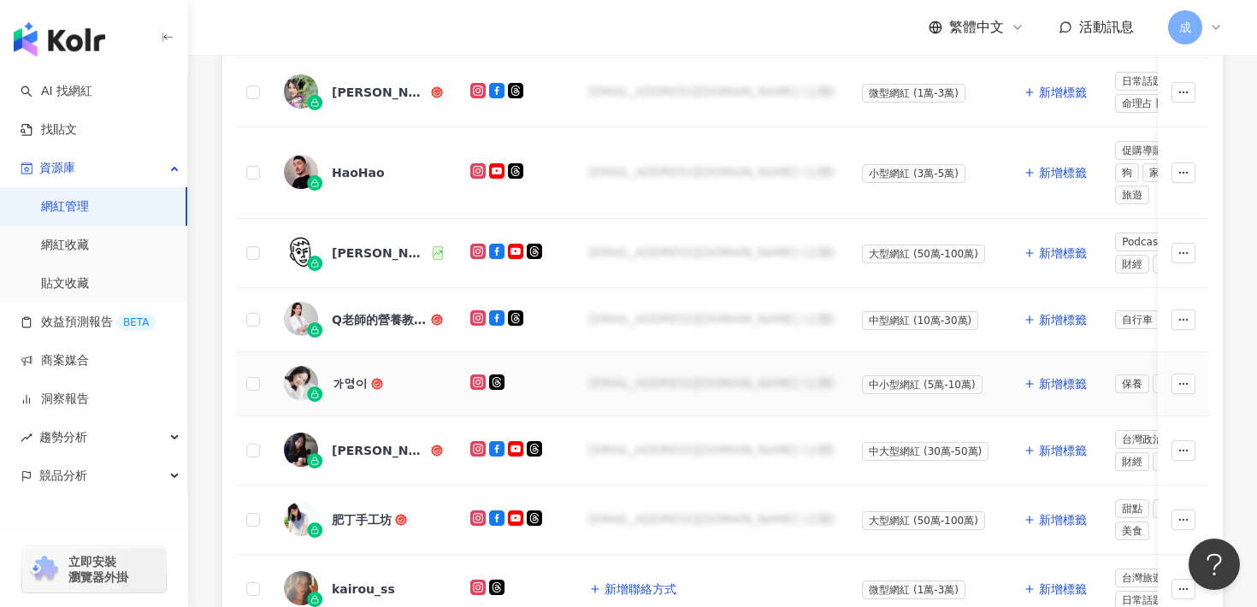
click at [343, 387] on div "가영이" at bounding box center [350, 383] width 36 height 17
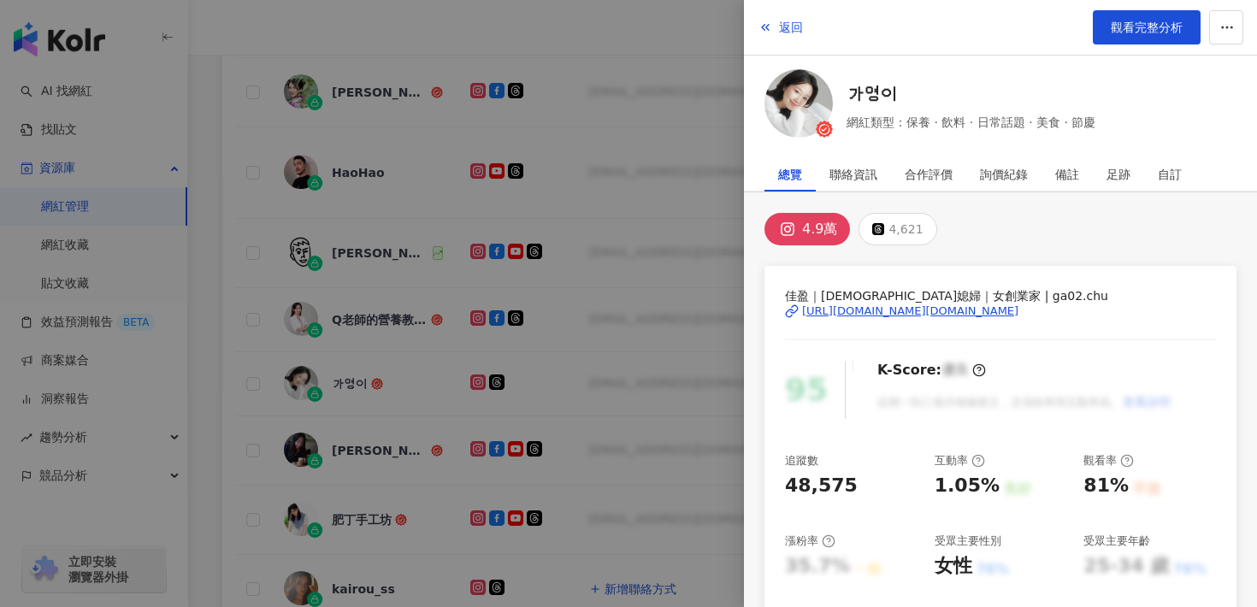
click at [857, 311] on div "[URL][DOMAIN_NAME][DOMAIN_NAME]" at bounding box center [910, 311] width 216 height 15
drag, startPoint x: 809, startPoint y: 295, endPoint x: 789, endPoint y: 295, distance: 19.7
click at [789, 295] on span "佳盈｜[DEMOGRAPHIC_DATA]媳婦｜女創業家 | ga02.chu" at bounding box center [1000, 296] width 431 height 19
copy span "[PERSON_NAME]"
click at [890, 318] on div "[PERSON_NAME]｜[DEMOGRAPHIC_DATA]媳婦｜女創業家 | ga02.[PERSON_NAME] [URL][DOMAIN_NAME]…" at bounding box center [1000, 324] width 431 height 74
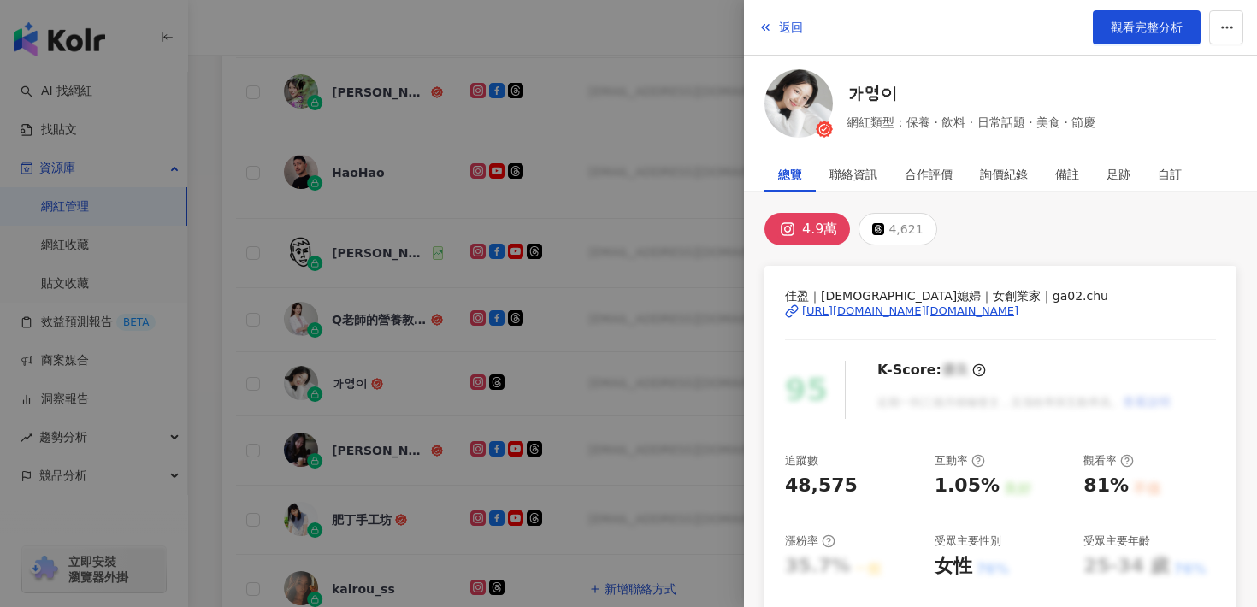
click at [890, 313] on div "[URL][DOMAIN_NAME][DOMAIN_NAME]" at bounding box center [910, 311] width 216 height 15
click at [777, 24] on button "返回" at bounding box center [781, 27] width 46 height 34
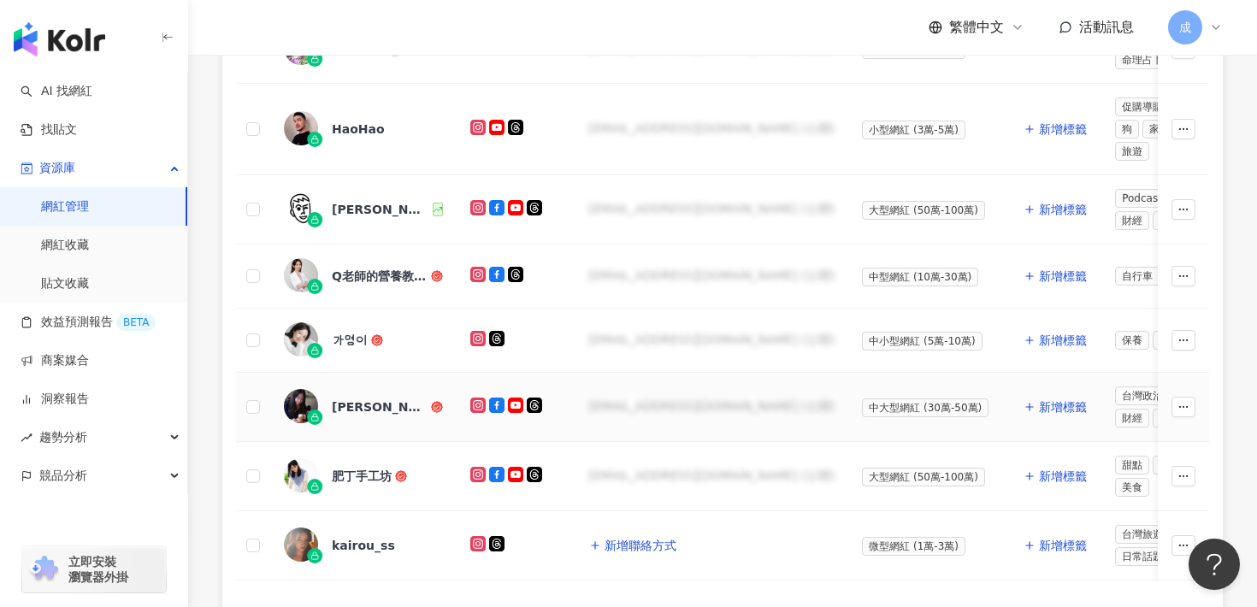
scroll to position [857, 0]
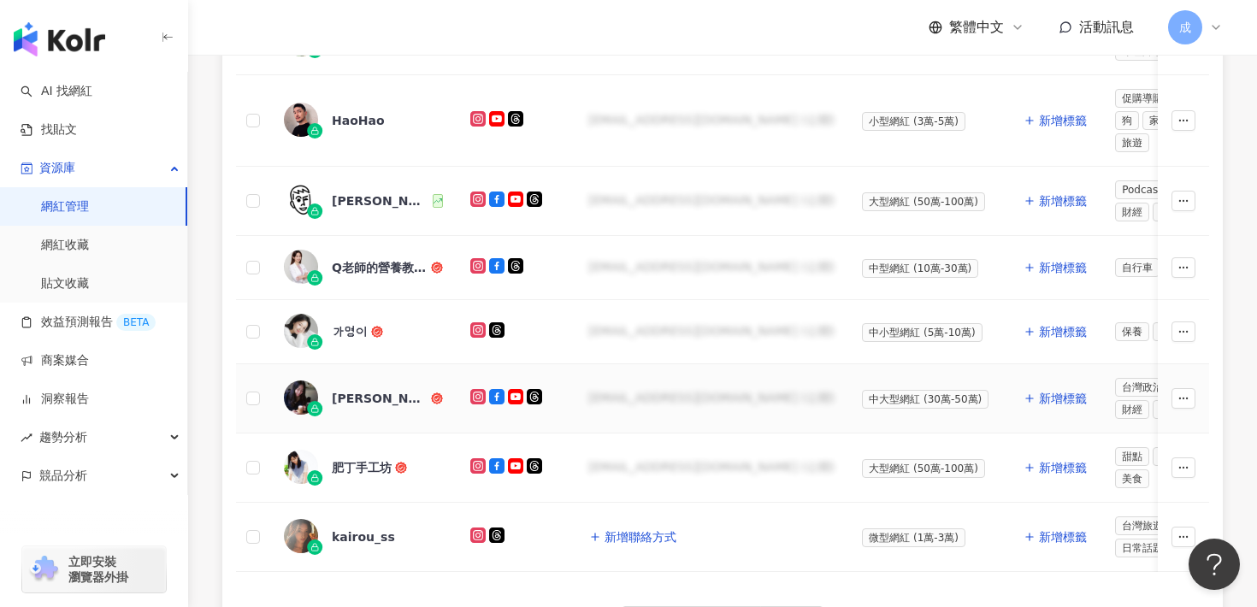
click at [357, 405] on div "[PERSON_NAME]" at bounding box center [363, 399] width 159 height 36
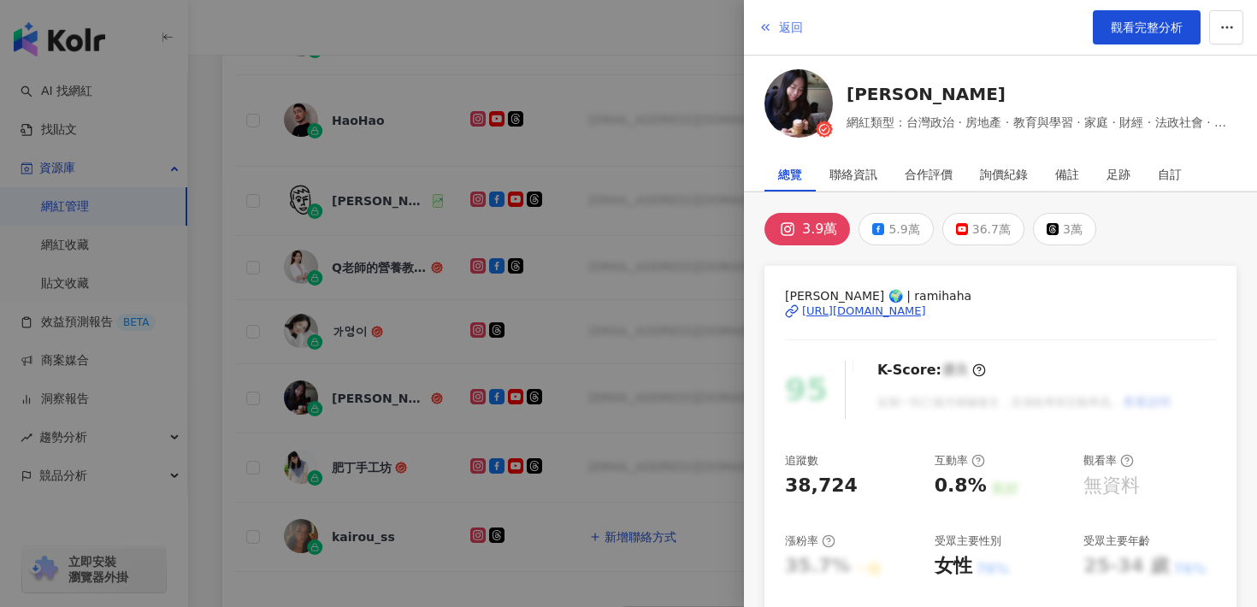
click at [772, 24] on button "返回" at bounding box center [781, 27] width 46 height 34
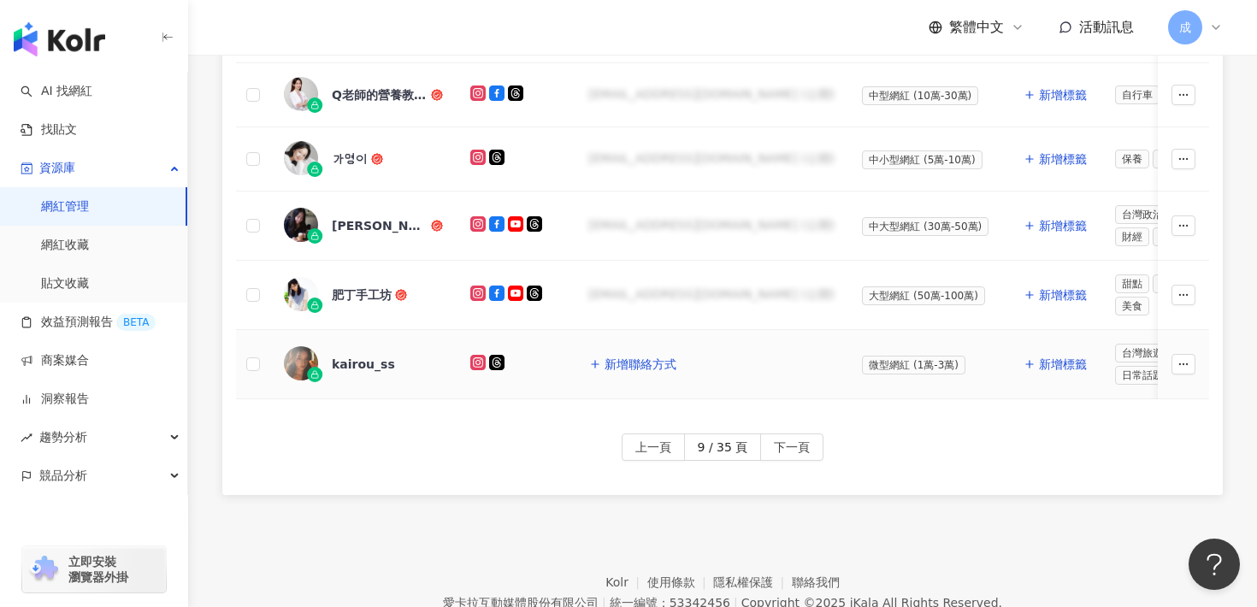
scroll to position [1041, 0]
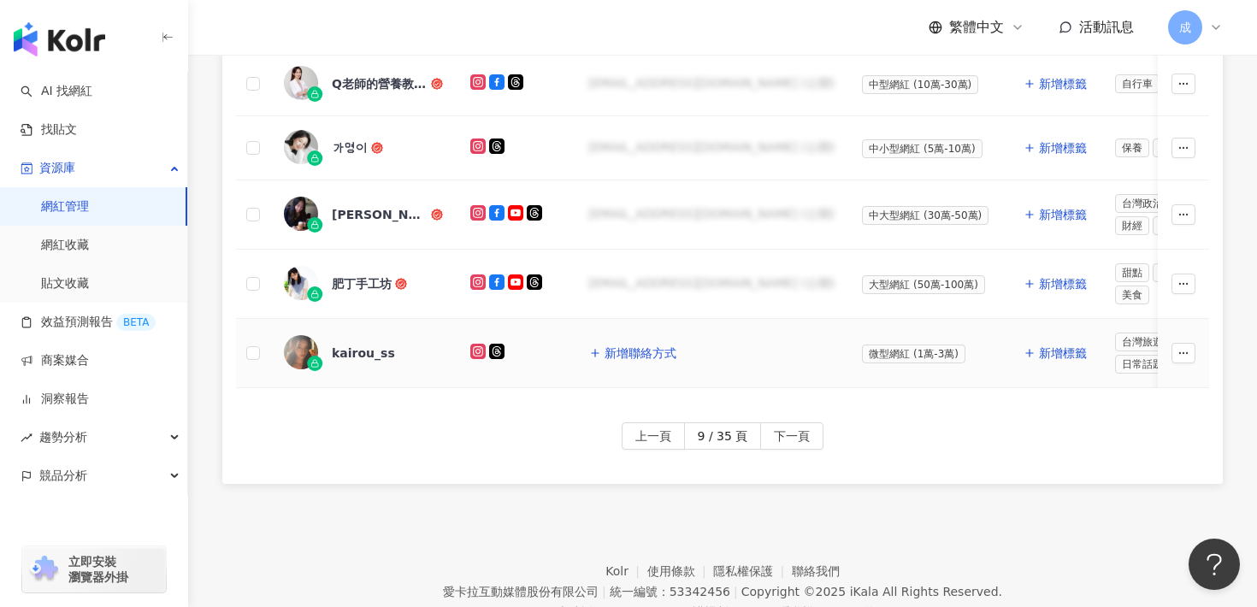
click at [376, 357] on div "kairou_ss" at bounding box center [363, 353] width 63 height 17
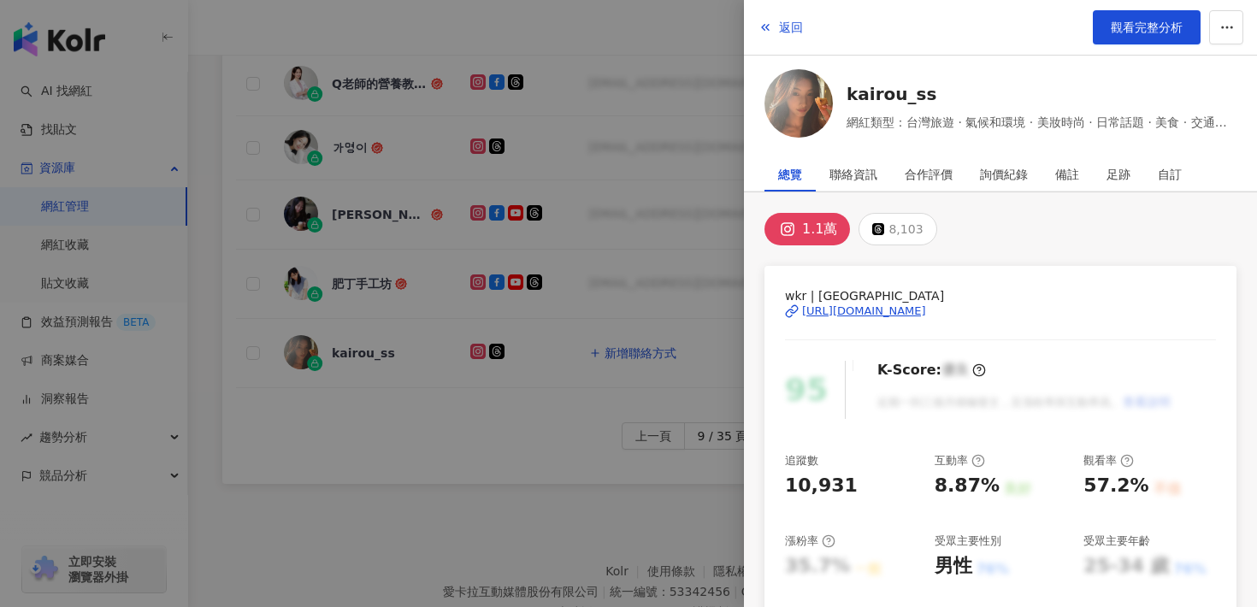
click at [864, 311] on div "[URL][DOMAIN_NAME]" at bounding box center [864, 311] width 124 height 15
click at [786, 21] on span "返回" at bounding box center [791, 28] width 24 height 14
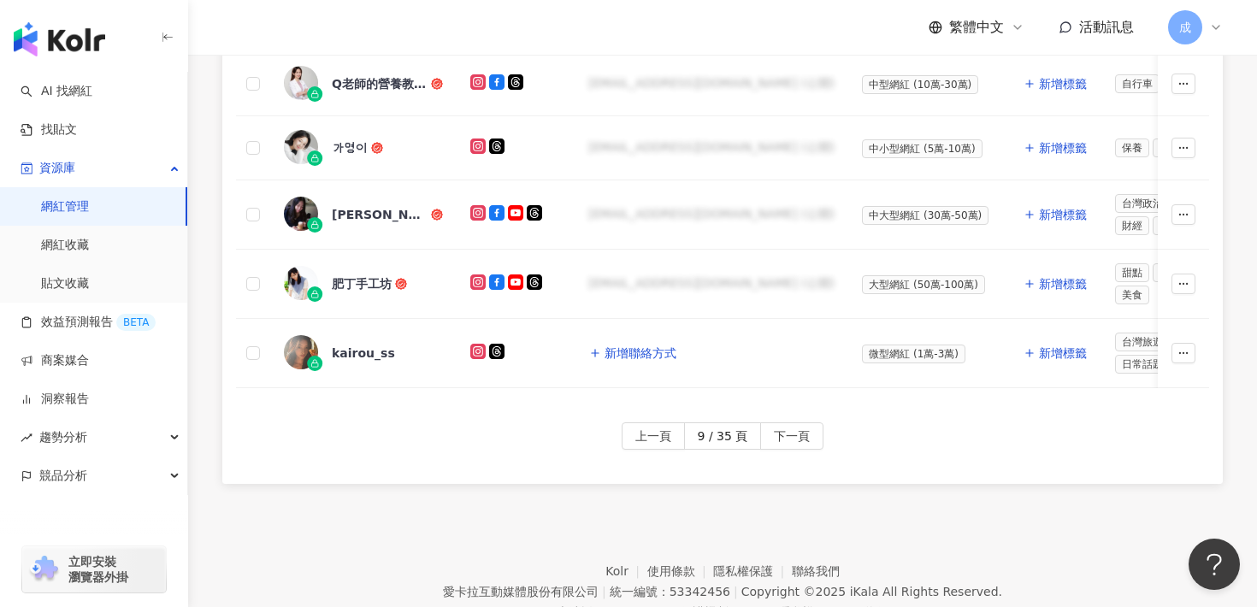
click at [792, 428] on span "下一頁" at bounding box center [792, 436] width 36 height 27
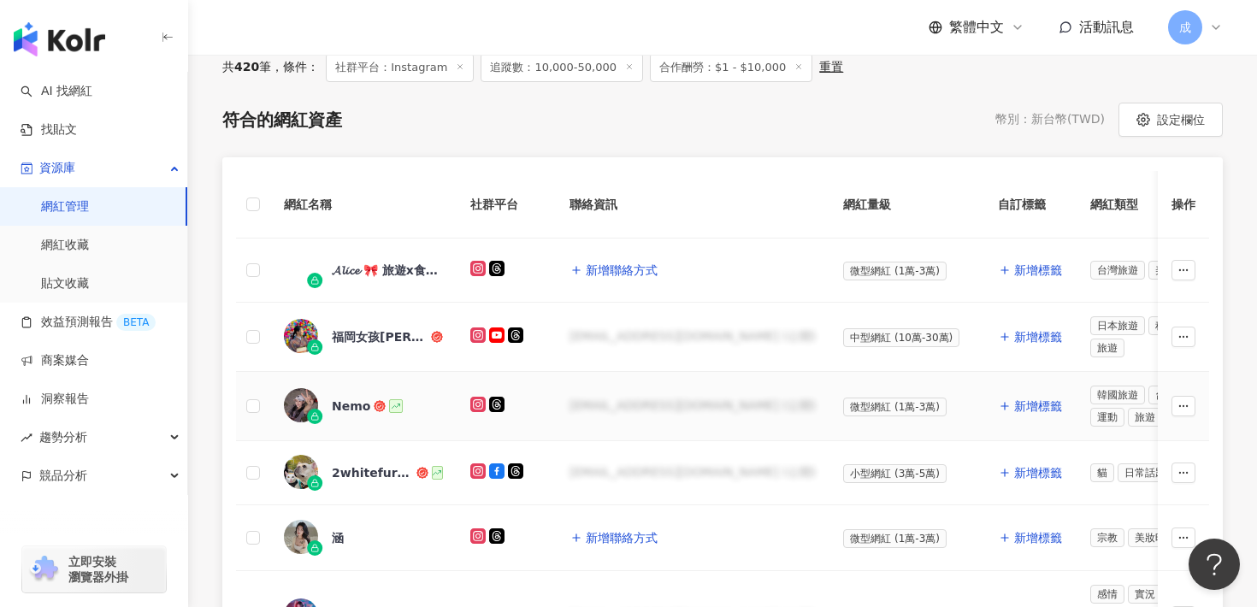
scroll to position [330, 0]
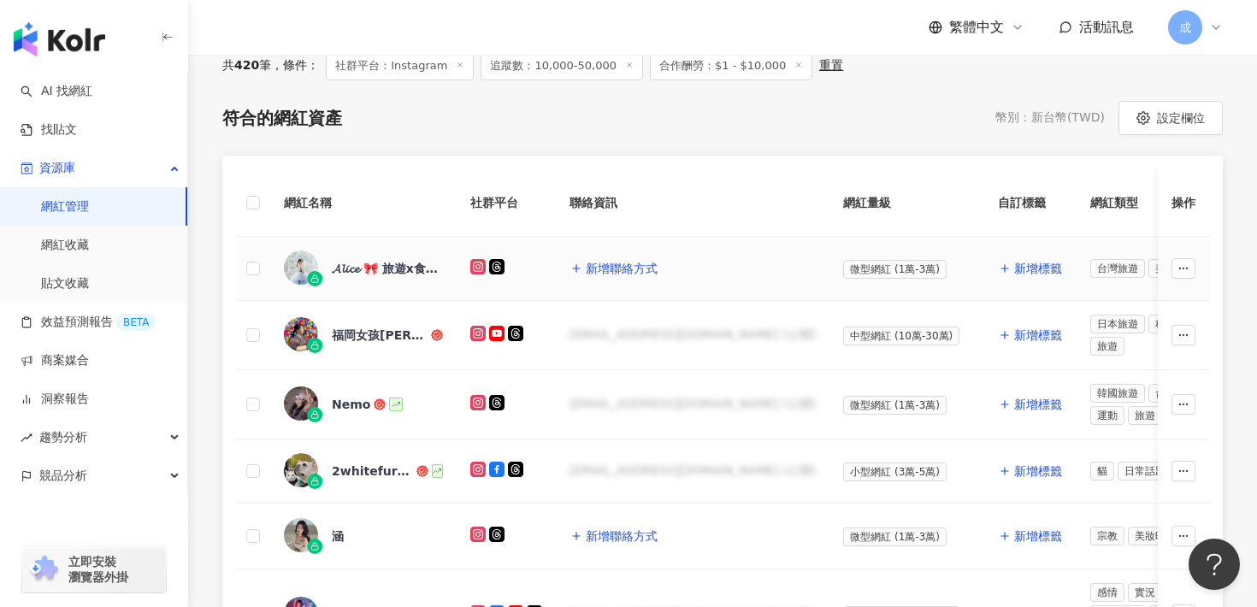
click at [422, 273] on div "𝓐𝓵𝓲𝓬𝓮 🎀 旅遊x食記x分享" at bounding box center [387, 268] width 111 height 17
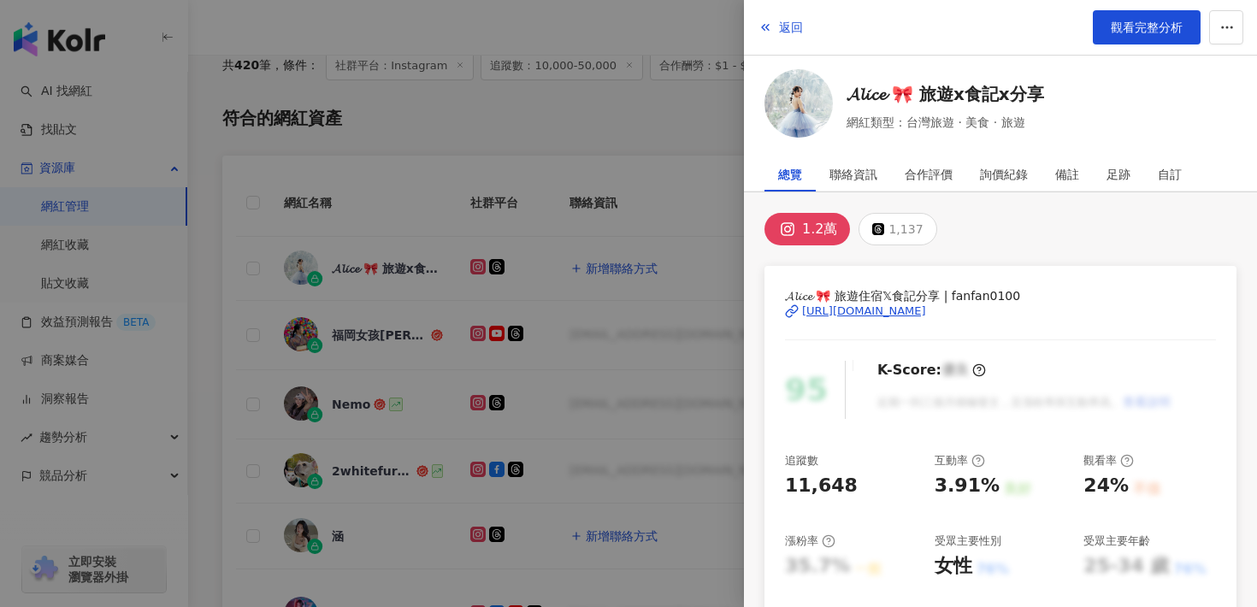
click at [858, 304] on div "[URL][DOMAIN_NAME]" at bounding box center [864, 311] width 124 height 15
click at [799, 23] on span "返回" at bounding box center [791, 28] width 24 height 14
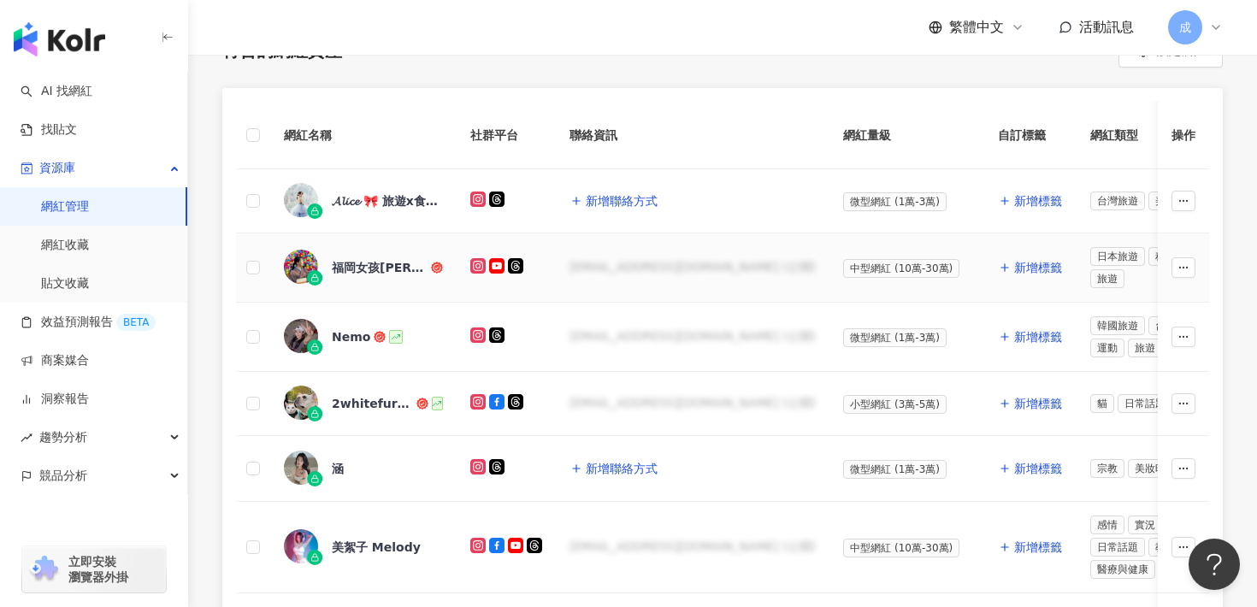
scroll to position [400, 0]
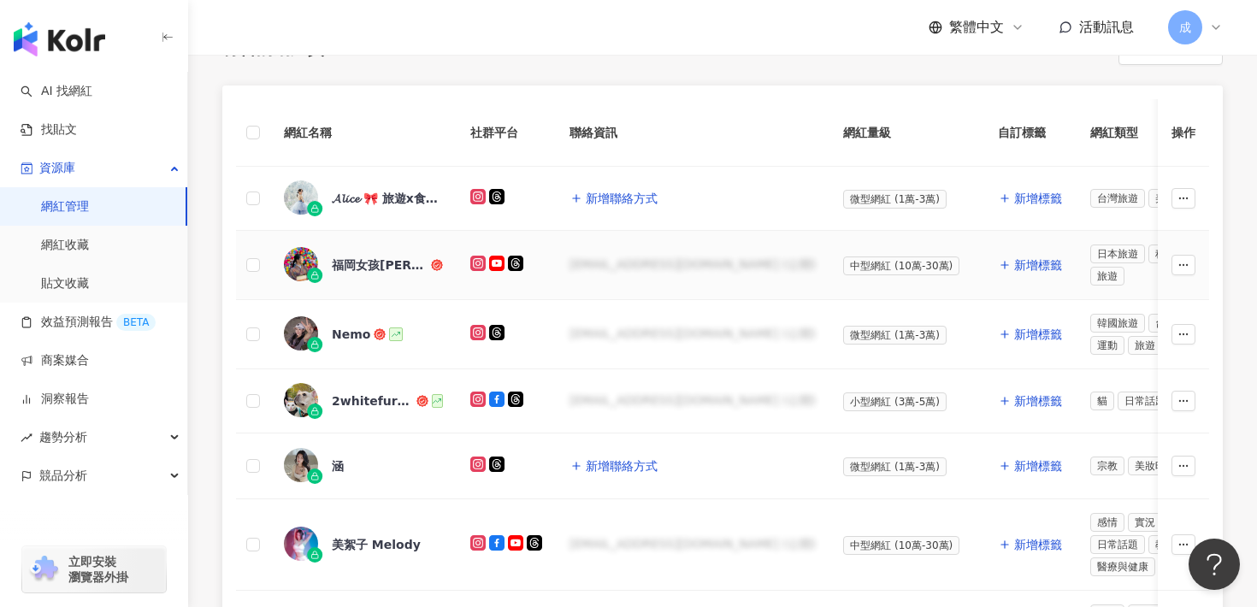
click at [387, 265] on div "福岡女孩[PERSON_NAME]" at bounding box center [380, 265] width 96 height 17
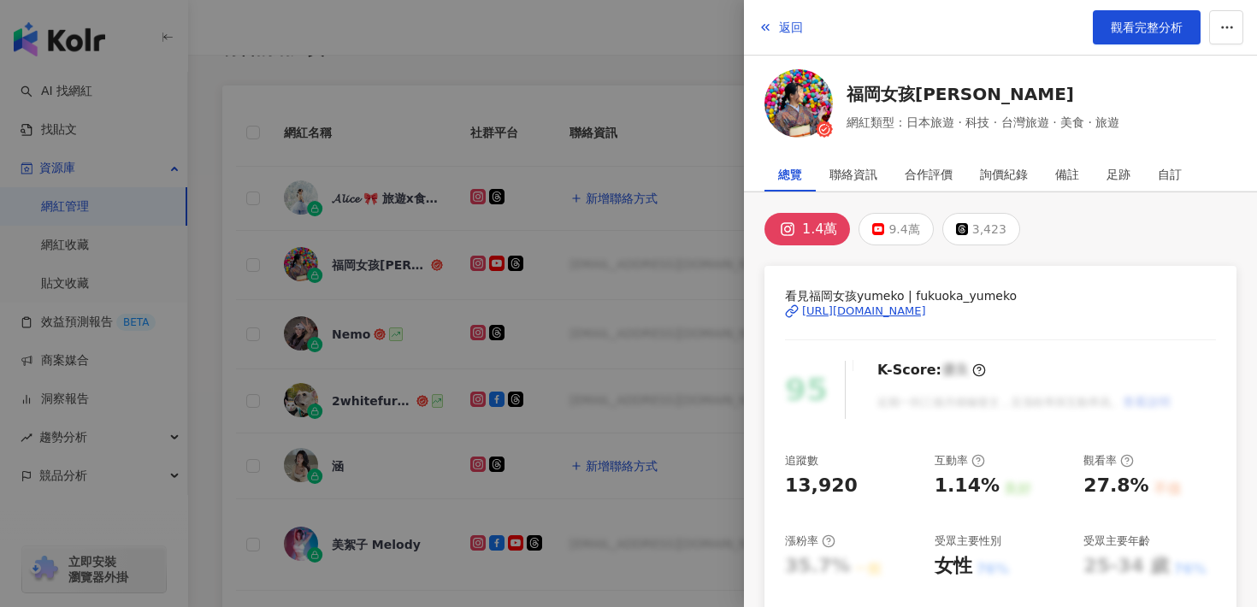
click at [836, 308] on div "[URL][DOMAIN_NAME]" at bounding box center [864, 311] width 124 height 15
click at [792, 21] on span "返回" at bounding box center [791, 28] width 24 height 14
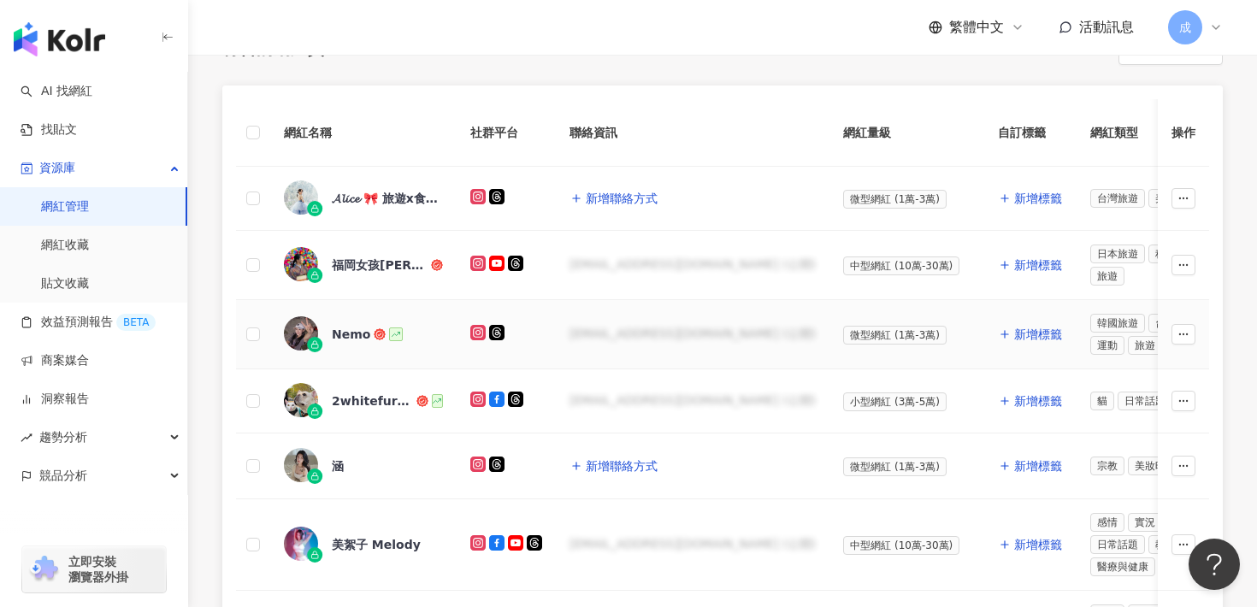
click at [354, 334] on div "Nemo" at bounding box center [351, 334] width 38 height 17
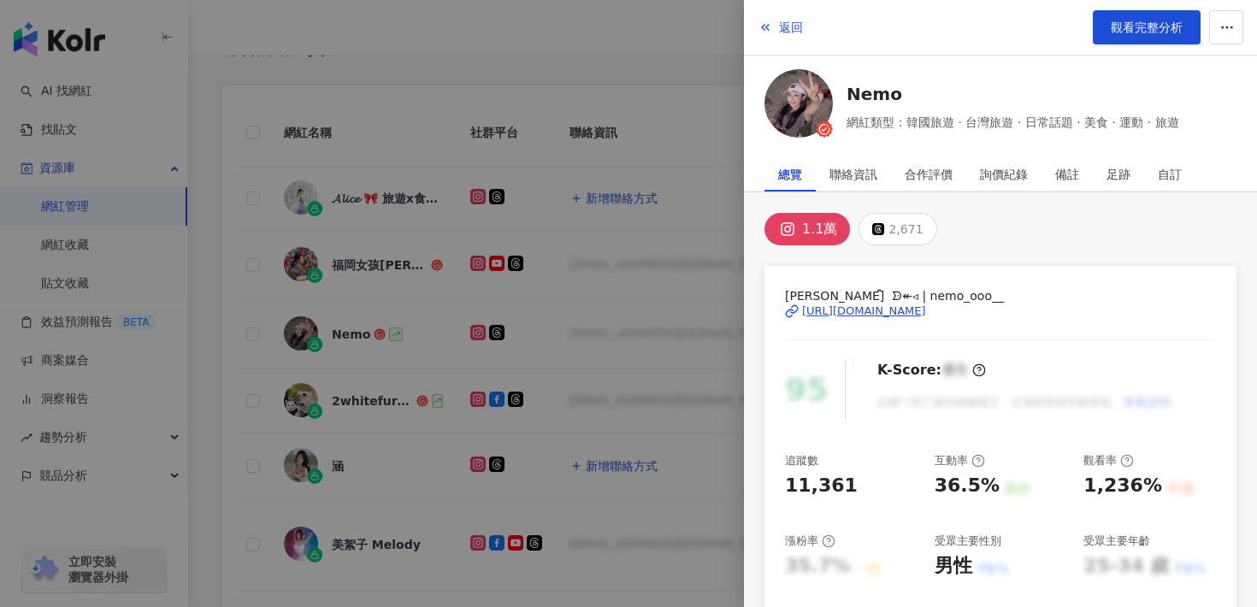
click at [926, 314] on div "[URL][DOMAIN_NAME]" at bounding box center [864, 311] width 124 height 15
click at [776, 26] on button "返回" at bounding box center [781, 27] width 46 height 34
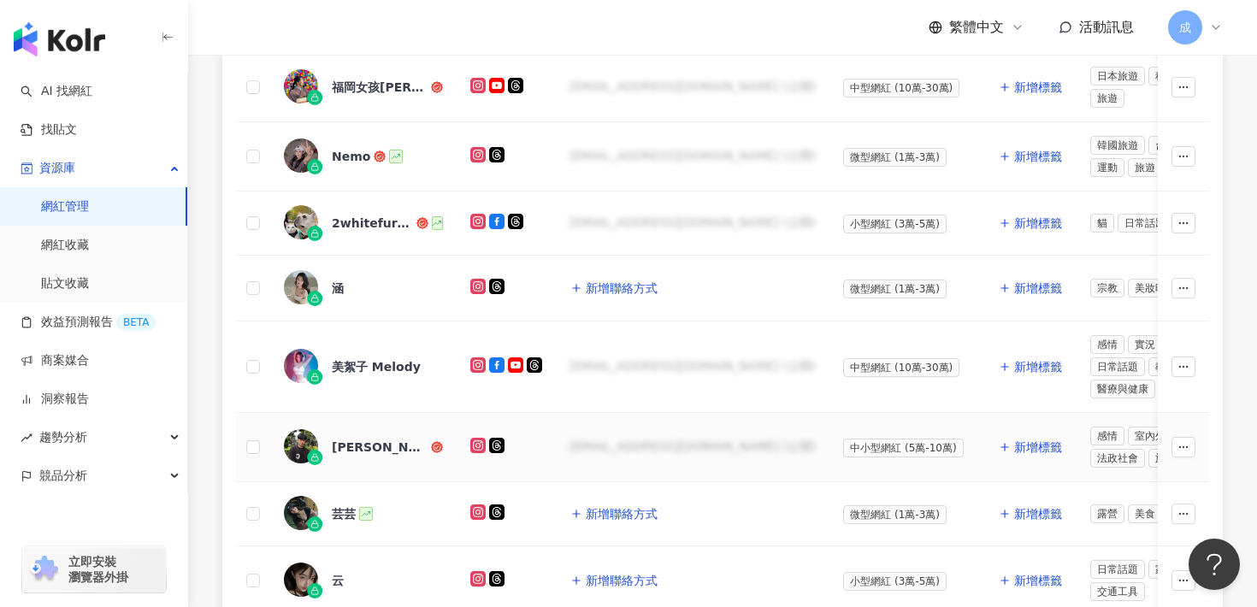
scroll to position [589, 0]
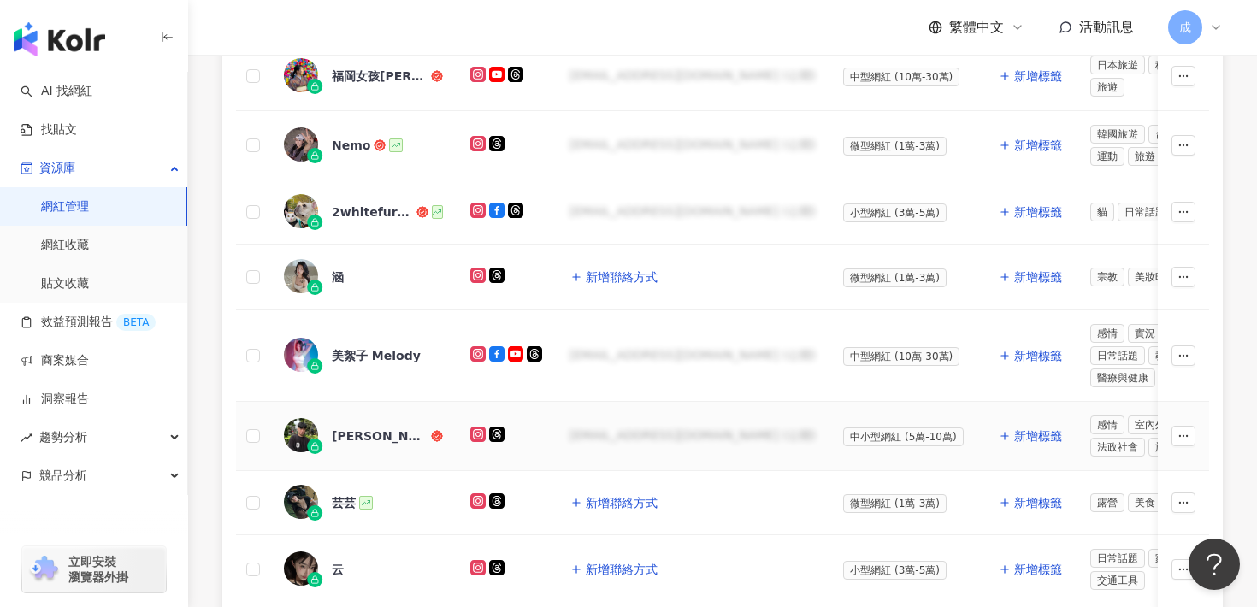
click at [358, 437] on div "[PERSON_NAME]" at bounding box center [380, 436] width 96 height 17
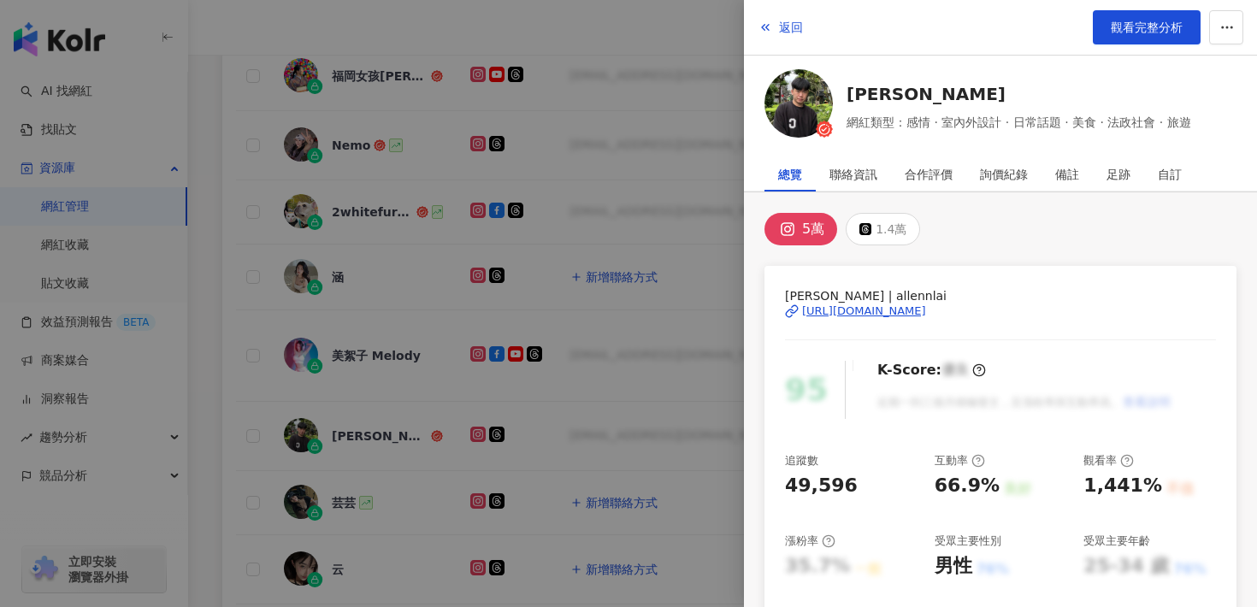
click at [827, 308] on div "[URL][DOMAIN_NAME]" at bounding box center [864, 311] width 124 height 15
click at [784, 30] on span "返回" at bounding box center [791, 28] width 24 height 14
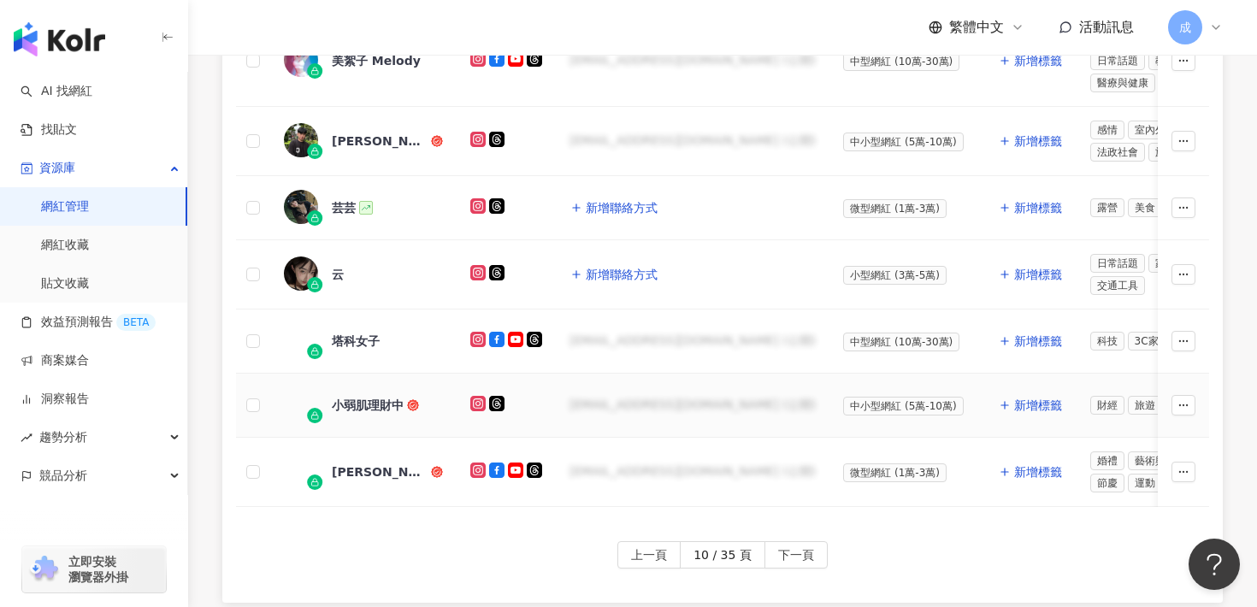
scroll to position [897, 0]
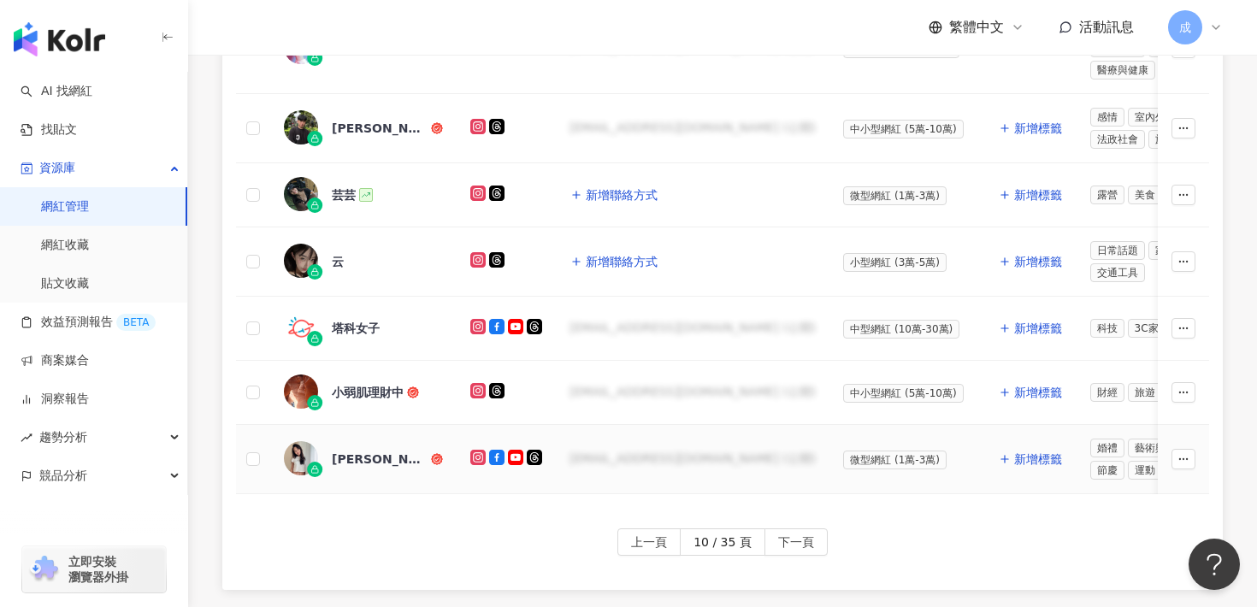
click at [389, 451] on div "[PERSON_NAME][GEOGRAPHIC_DATA]" at bounding box center [380, 459] width 96 height 17
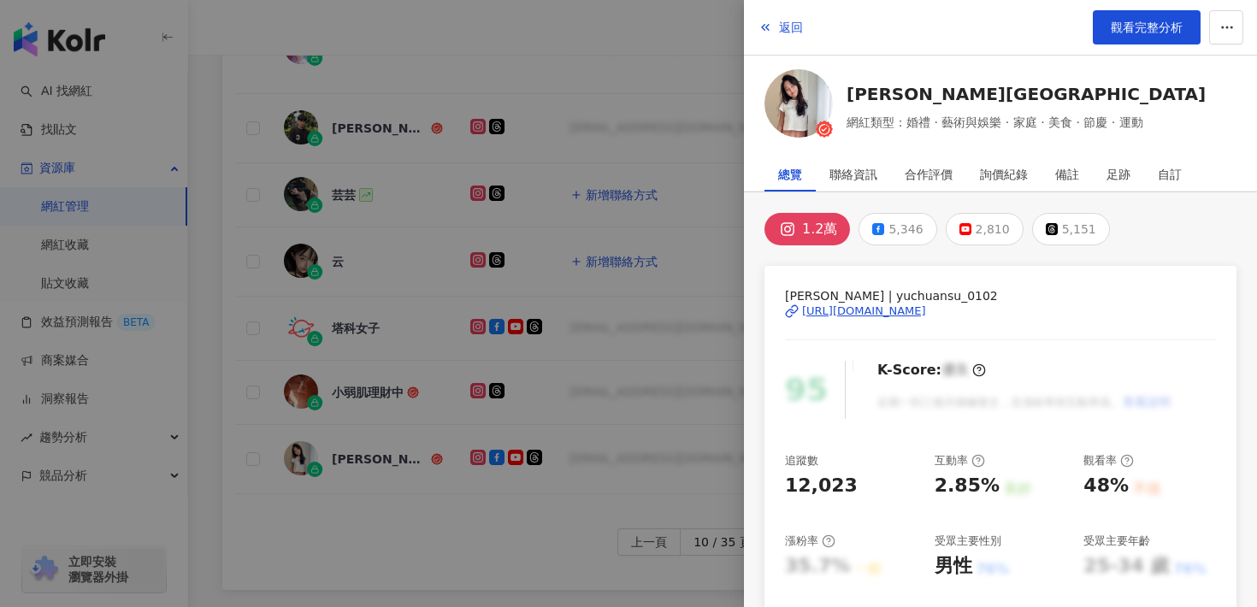
click at [826, 307] on div "[URL][DOMAIN_NAME]" at bounding box center [864, 311] width 124 height 15
click at [779, 29] on span "返回" at bounding box center [791, 28] width 24 height 14
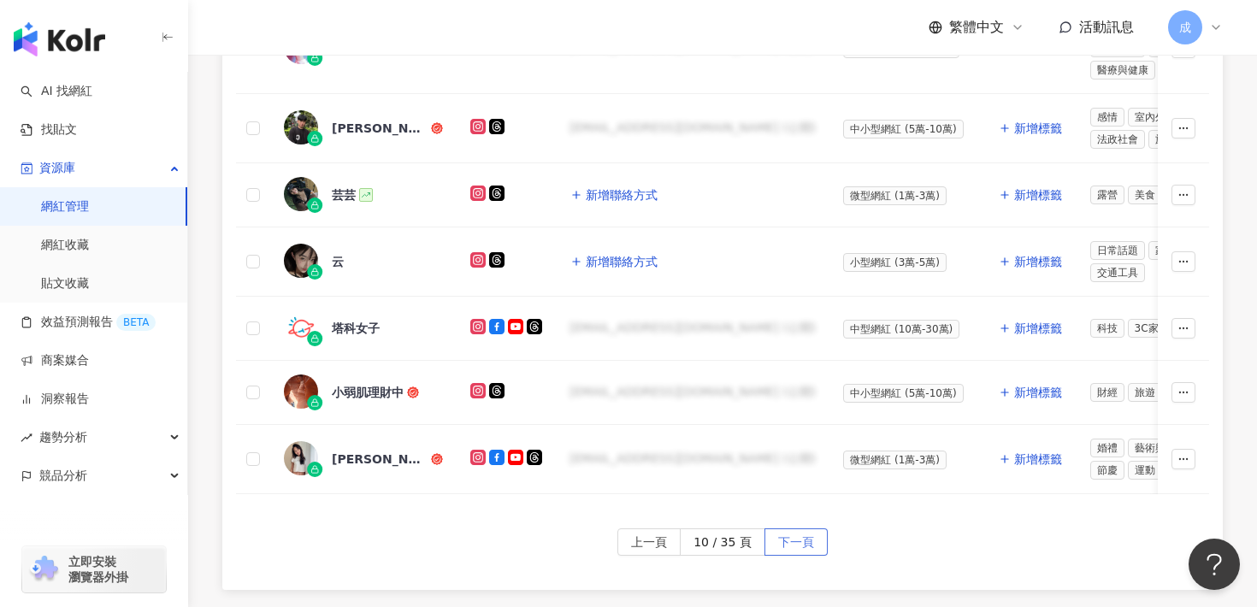
click at [793, 546] on span "下一頁" at bounding box center [796, 542] width 36 height 27
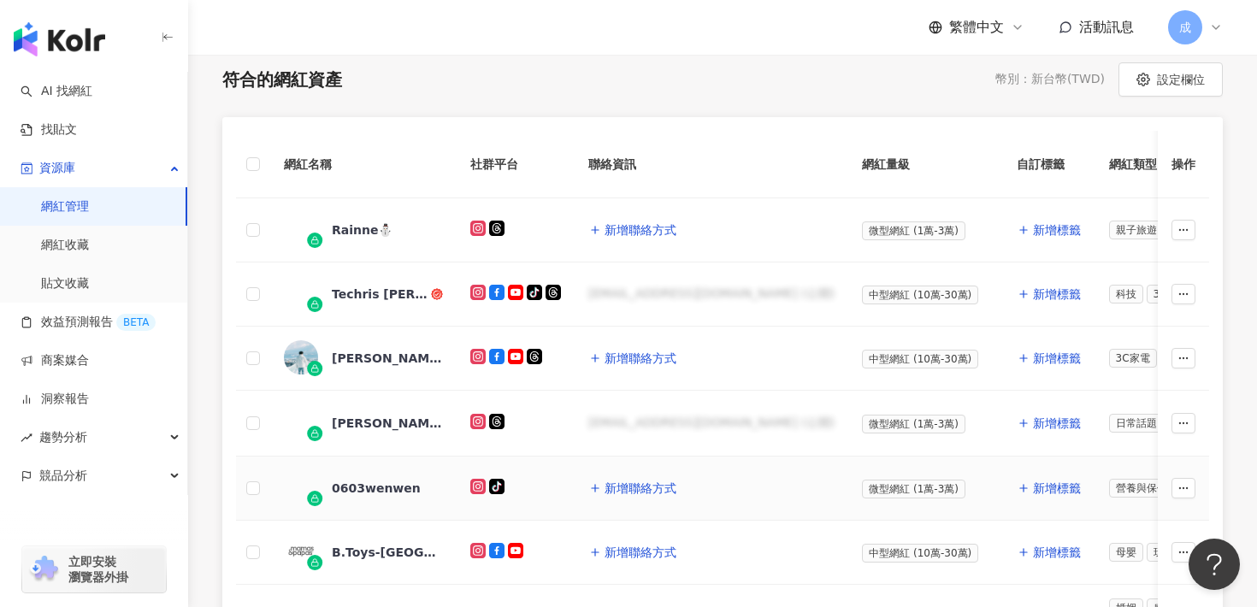
scroll to position [375, 0]
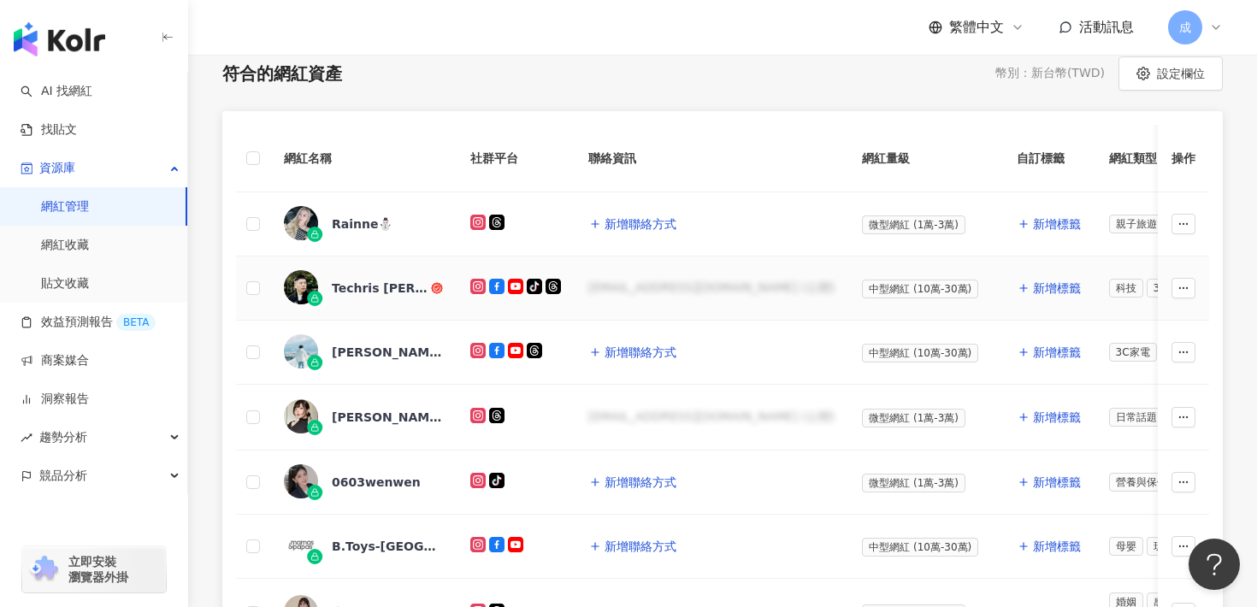
click at [396, 294] on div "Techris [PERSON_NAME]" at bounding box center [380, 288] width 96 height 17
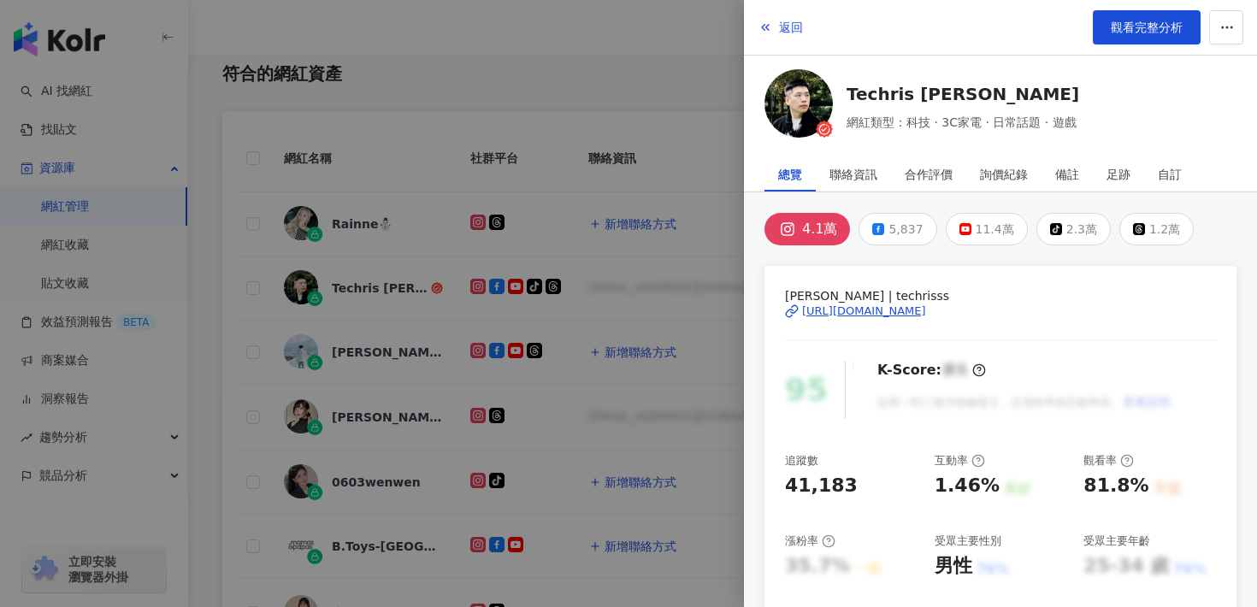
click at [875, 310] on div "[URL][DOMAIN_NAME]" at bounding box center [864, 311] width 124 height 15
click at [797, 25] on span "返回" at bounding box center [791, 28] width 24 height 14
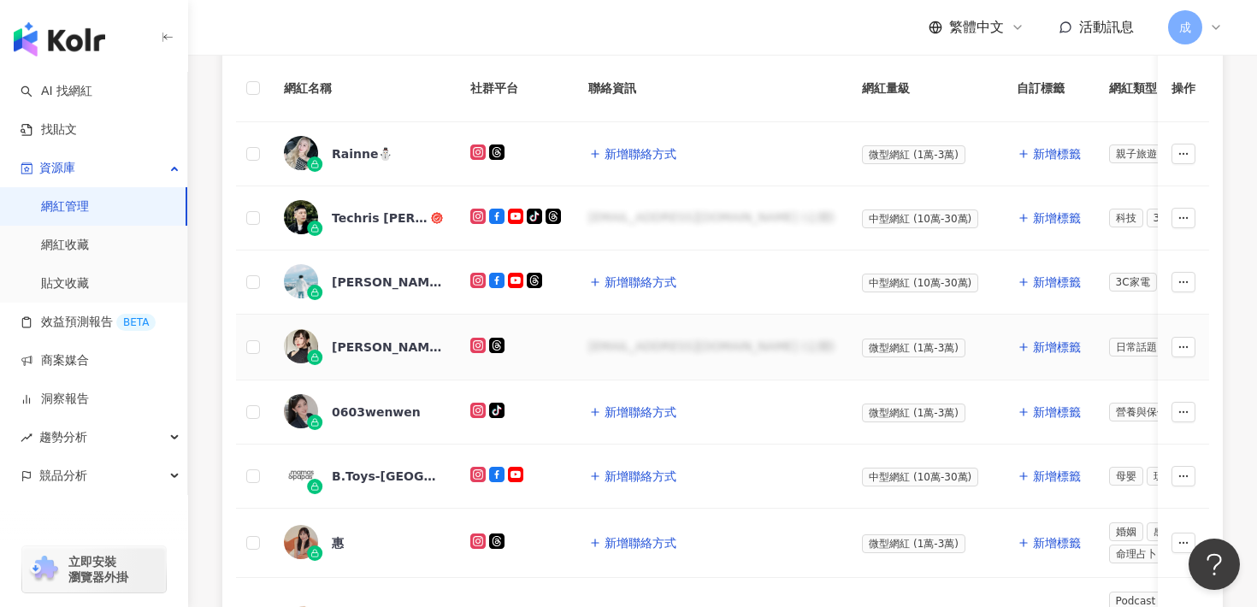
scroll to position [454, 0]
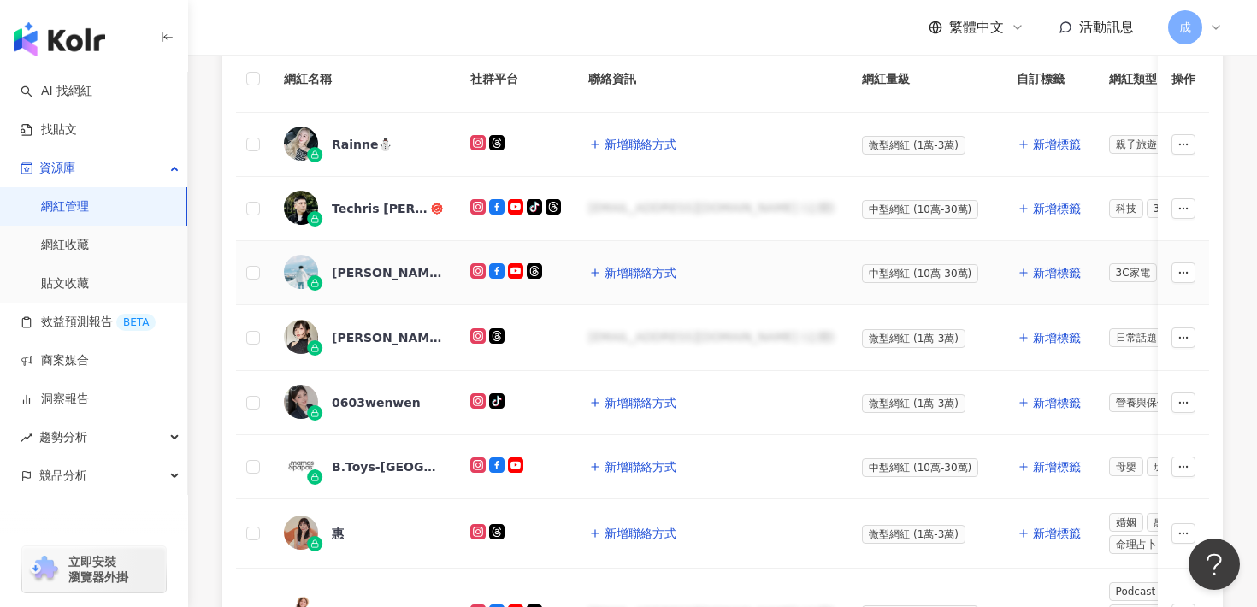
click at [366, 277] on div "[PERSON_NAME]" at bounding box center [387, 272] width 111 height 17
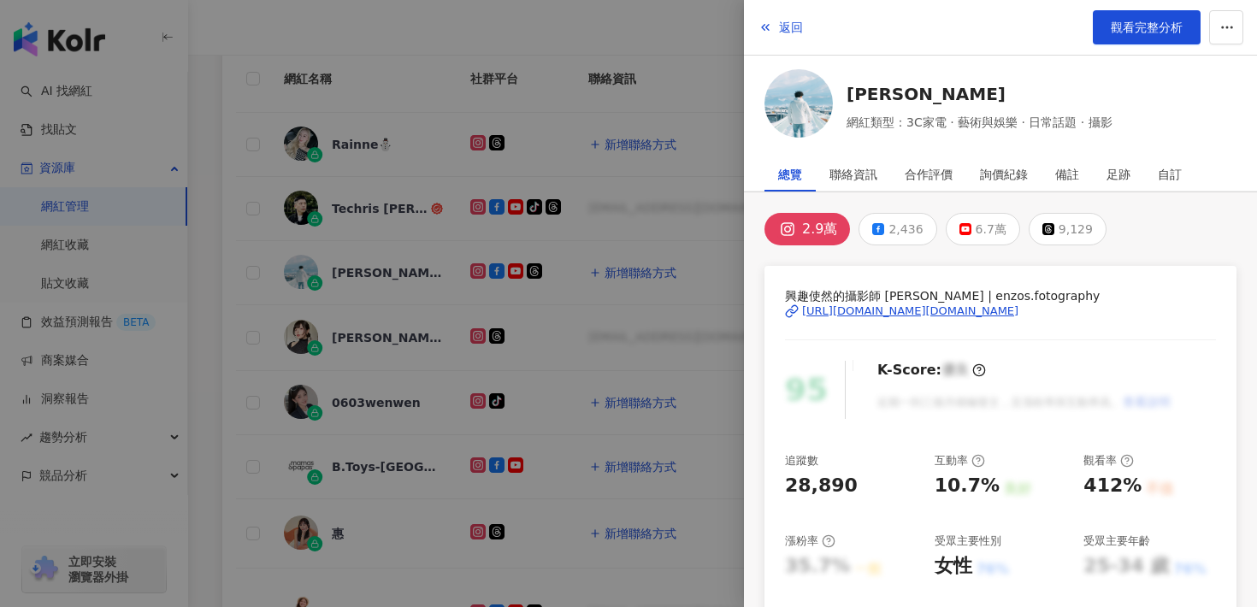
click at [868, 310] on div "[URL][DOMAIN_NAME][DOMAIN_NAME]" at bounding box center [910, 311] width 216 height 15
click at [782, 21] on span "返回" at bounding box center [791, 28] width 24 height 14
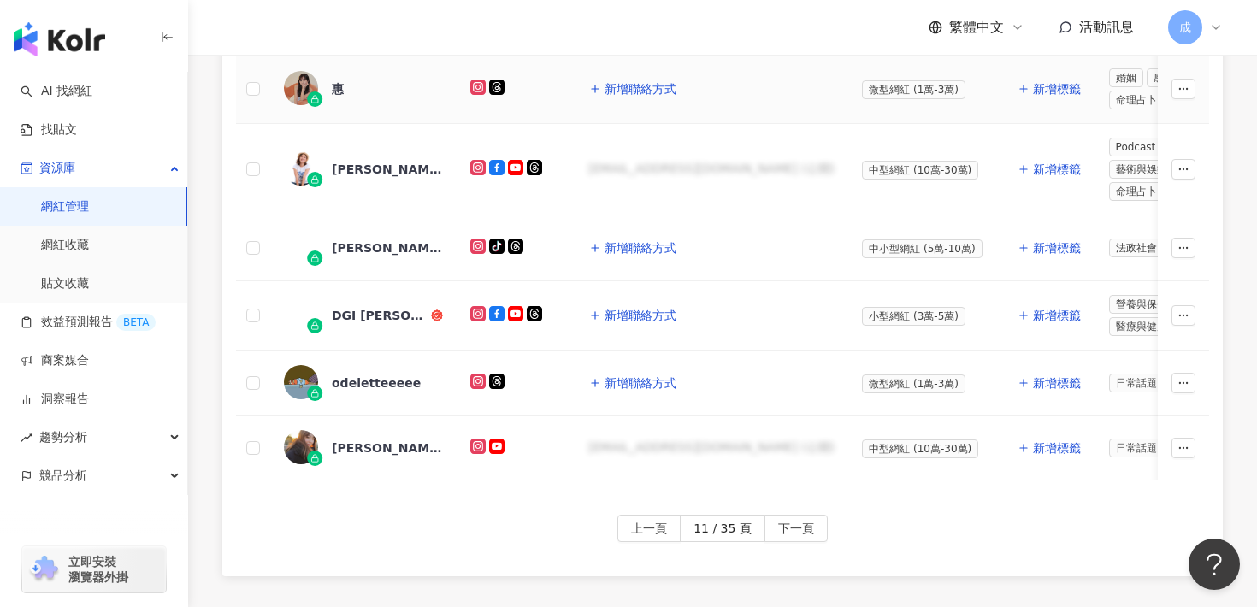
scroll to position [901, 0]
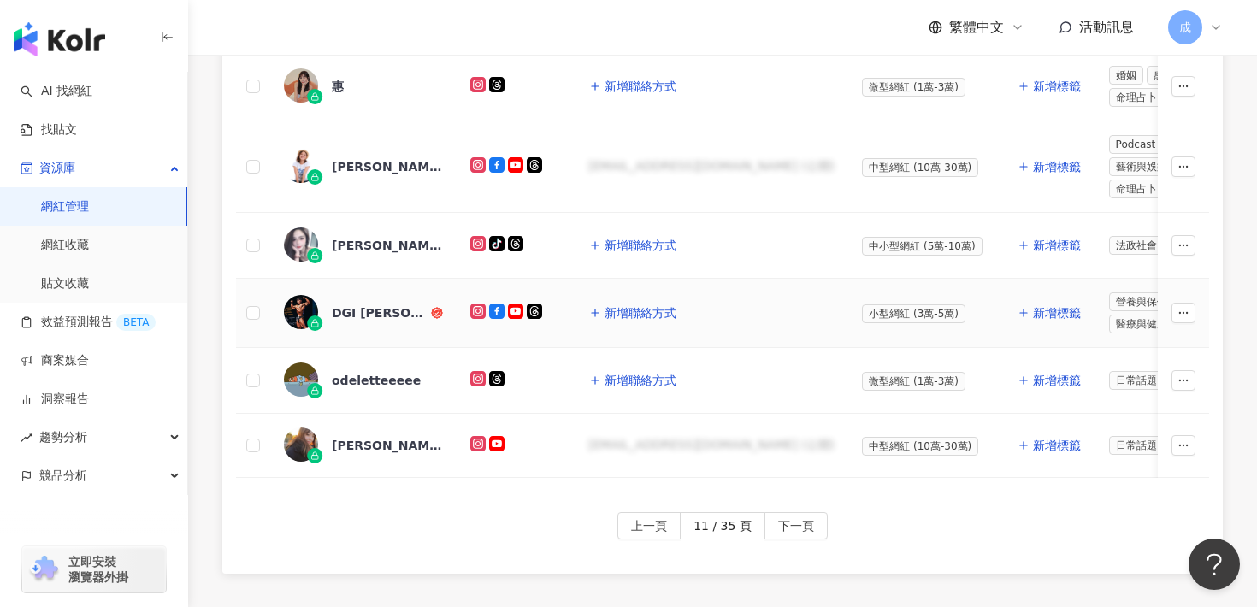
click at [376, 304] on div "DGI [PERSON_NAME]" at bounding box center [380, 312] width 96 height 17
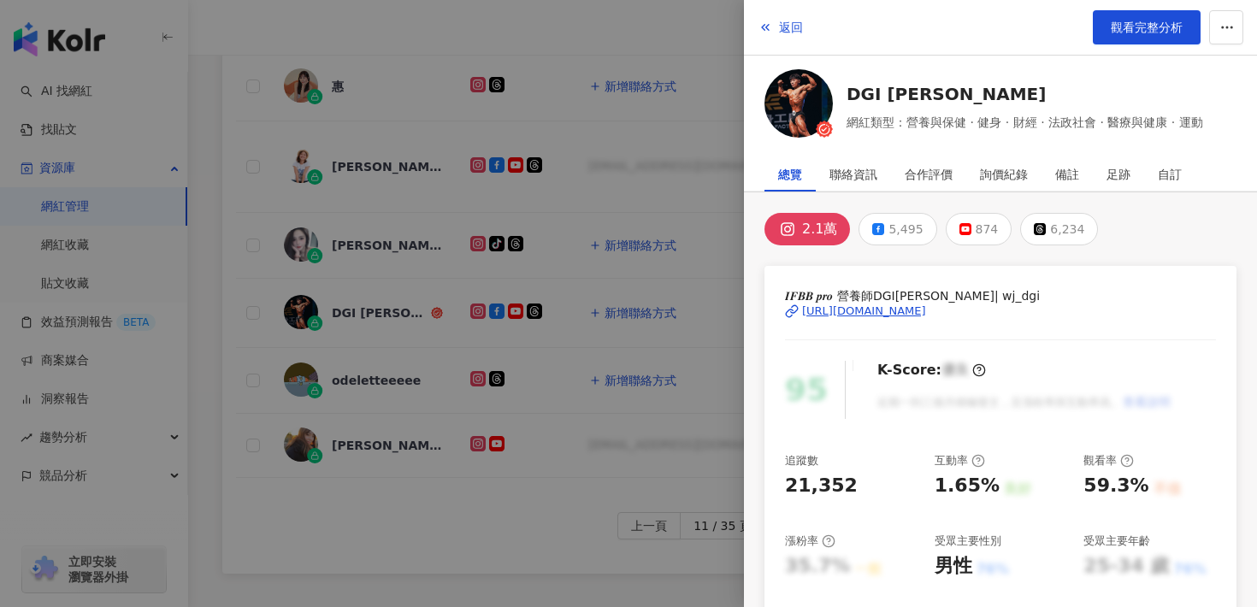
click at [831, 310] on div "[URL][DOMAIN_NAME]" at bounding box center [864, 311] width 124 height 15
click at [796, 27] on span "返回" at bounding box center [791, 28] width 24 height 14
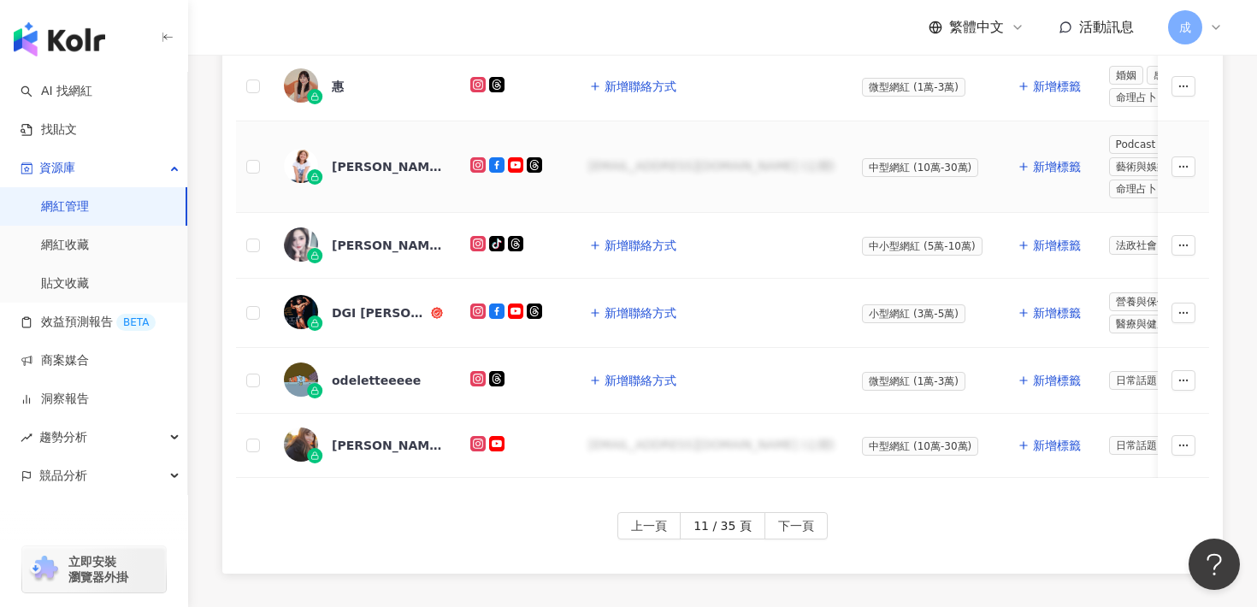
click at [340, 163] on div "[PERSON_NAME]" at bounding box center [387, 166] width 111 height 17
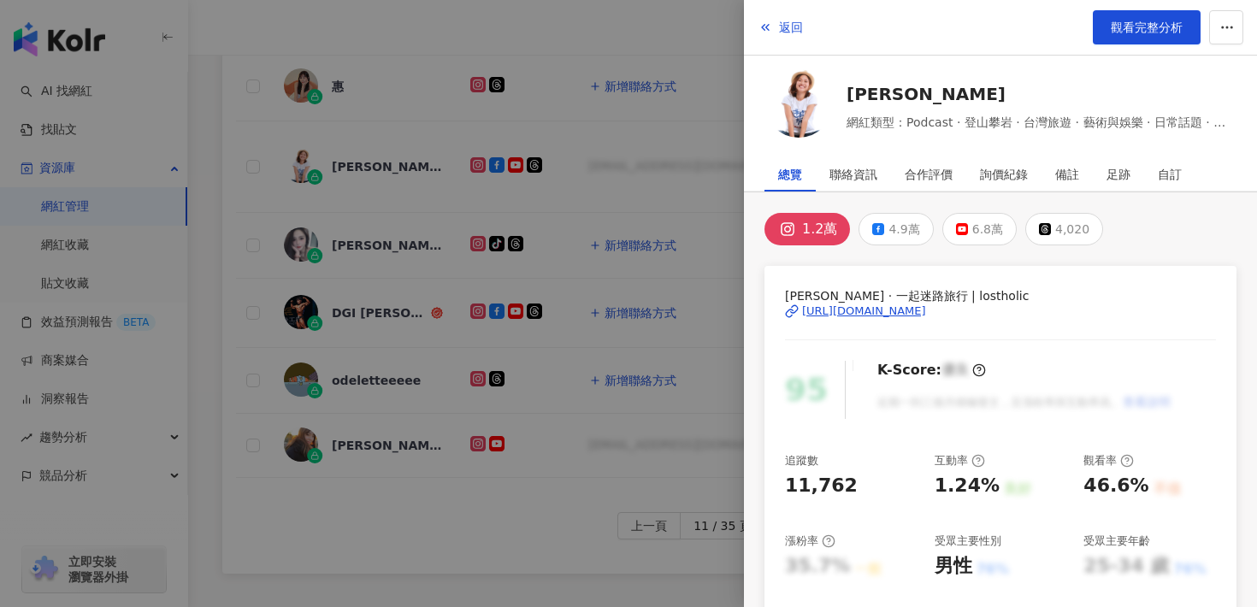
click at [866, 313] on div "[URL][DOMAIN_NAME]" at bounding box center [864, 311] width 124 height 15
click at [789, 33] on span "返回" at bounding box center [791, 28] width 24 height 14
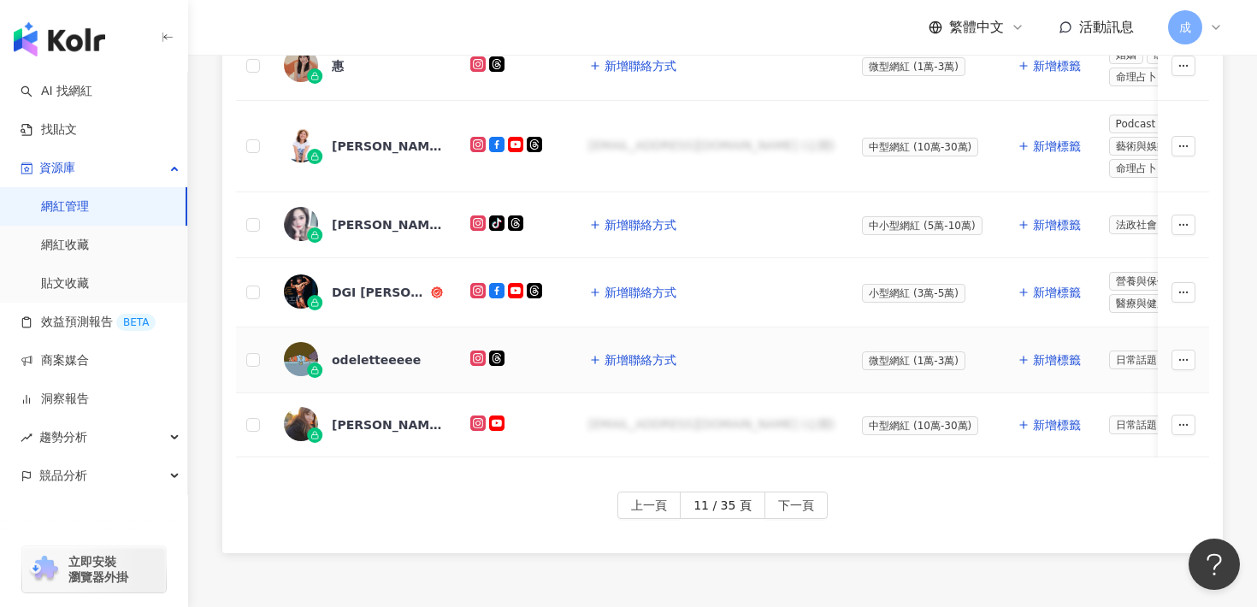
scroll to position [1049, 0]
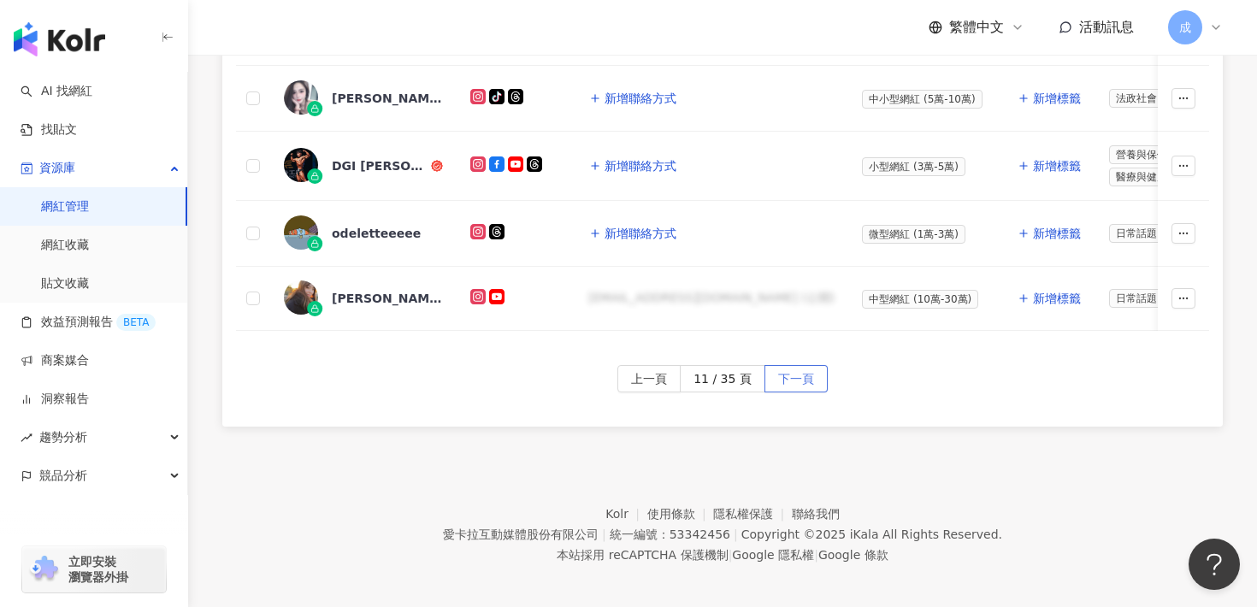
click at [802, 375] on span "下一頁" at bounding box center [796, 379] width 36 height 27
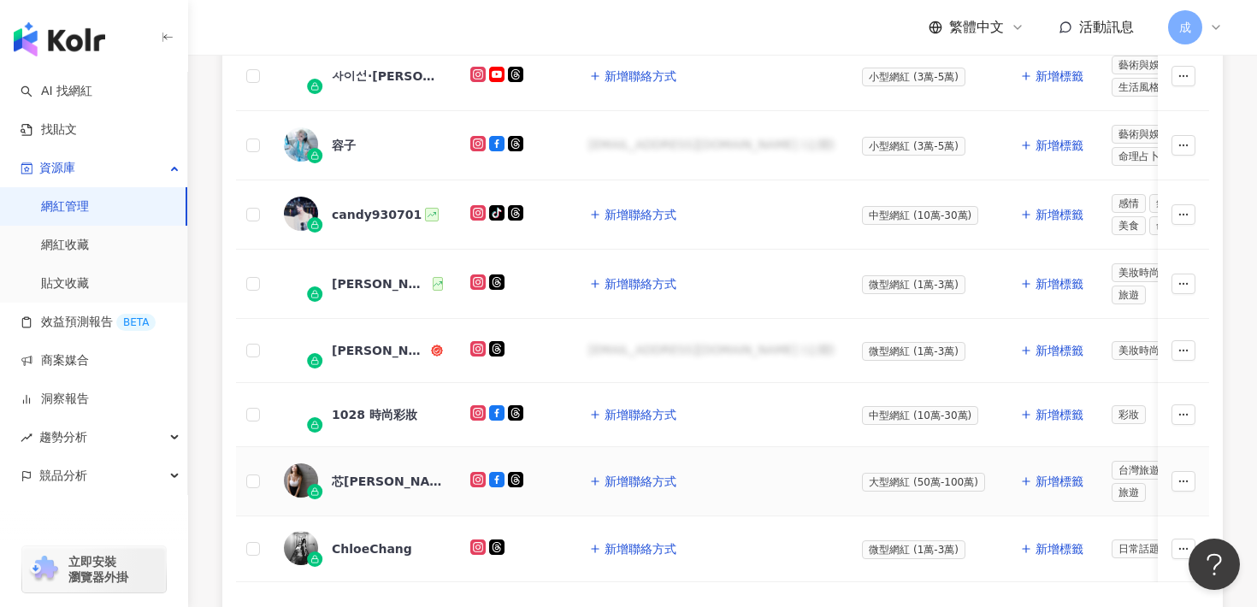
scroll to position [795, 0]
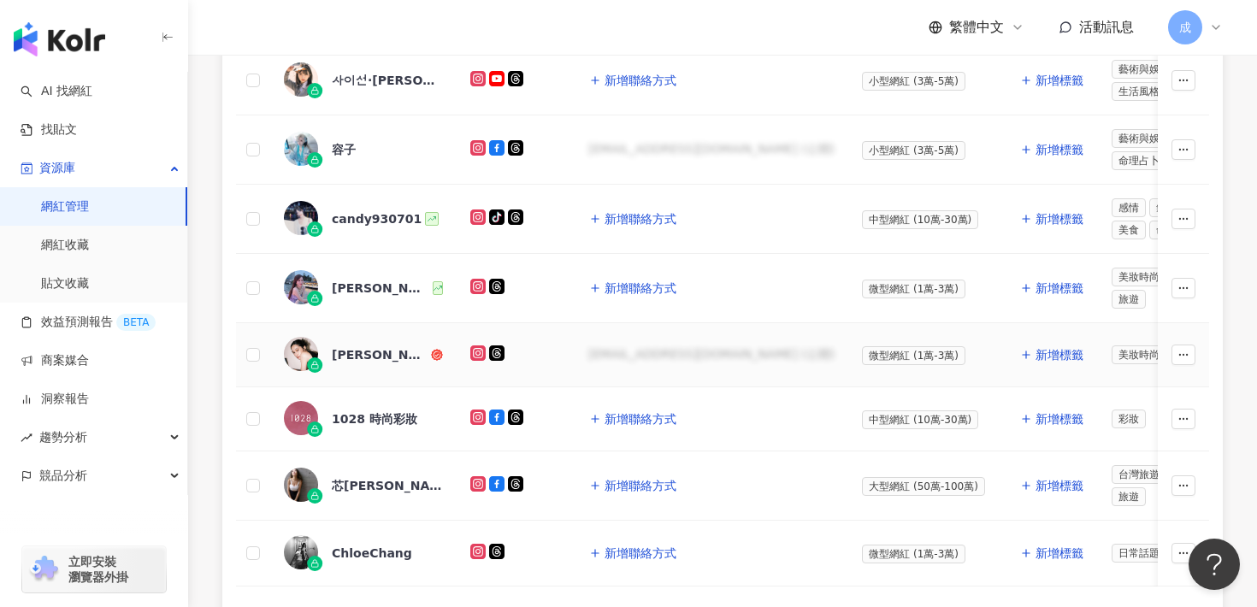
click at [372, 356] on div "[PERSON_NAME] / [PERSON_NAME]" at bounding box center [380, 354] width 96 height 17
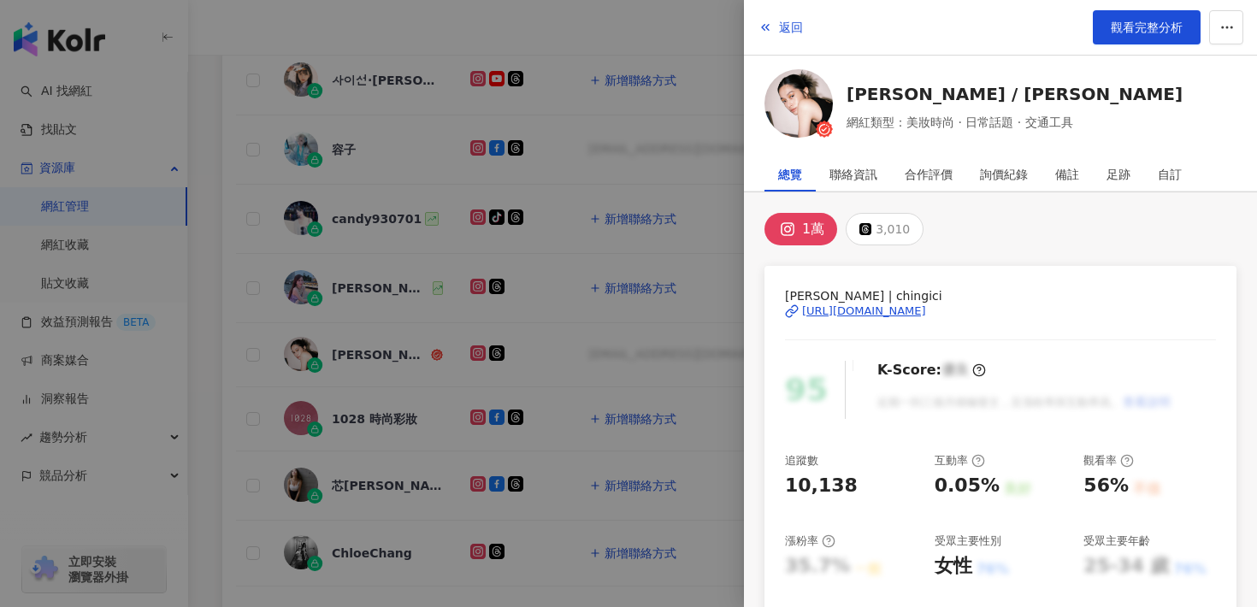
click at [852, 311] on div "[URL][DOMAIN_NAME]" at bounding box center [864, 311] width 124 height 15
click at [790, 36] on button "返回" at bounding box center [781, 27] width 46 height 34
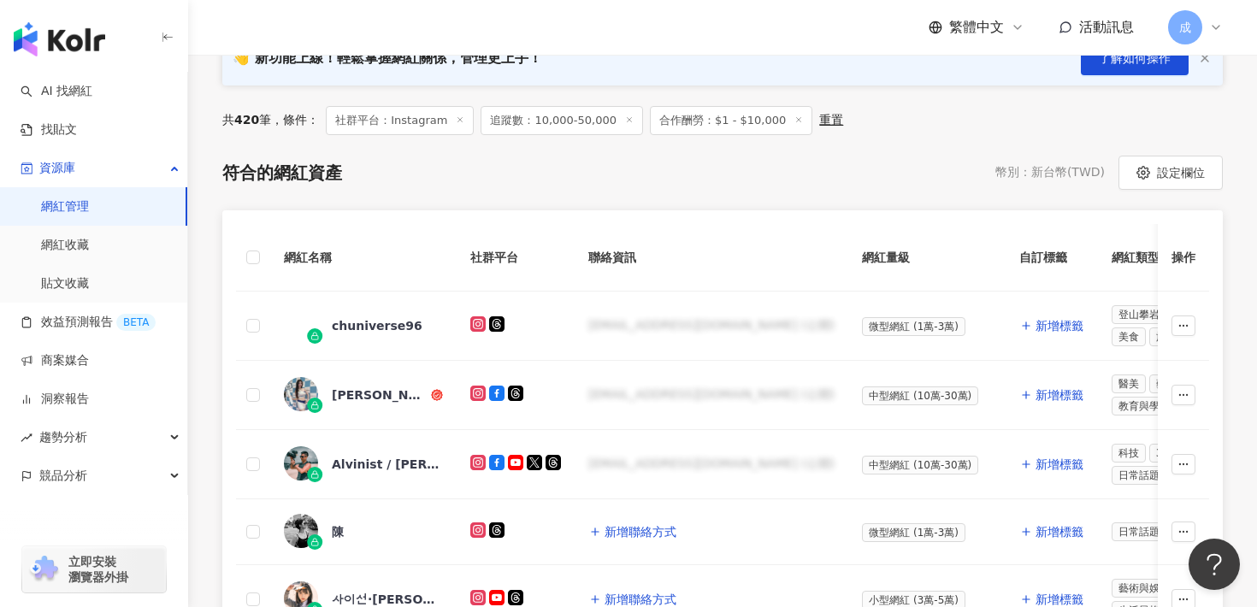
scroll to position [272, 0]
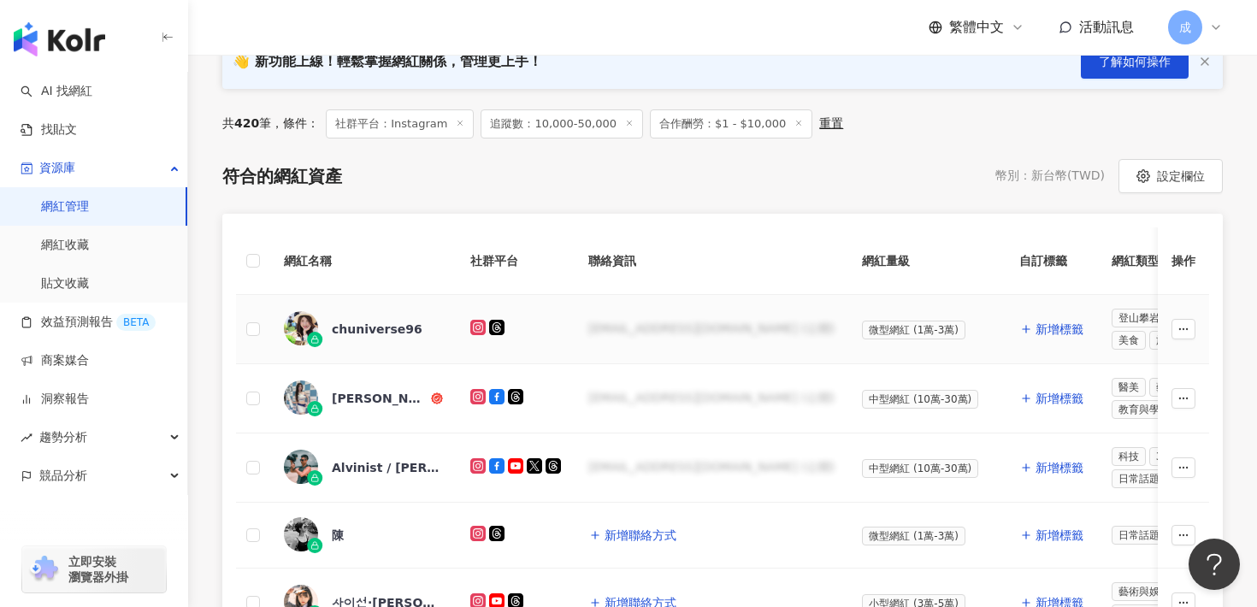
click at [369, 329] on div "chuniverse96" at bounding box center [377, 329] width 91 height 17
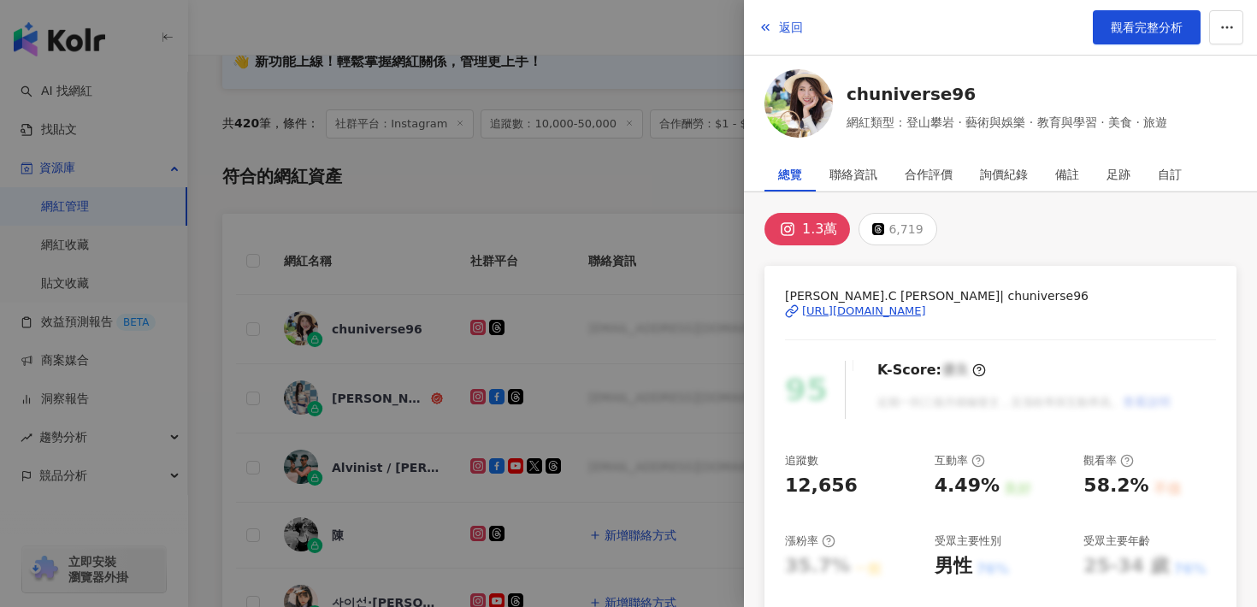
click at [926, 310] on div "[URL][DOMAIN_NAME]" at bounding box center [864, 311] width 124 height 15
click at [795, 16] on button "返回" at bounding box center [781, 27] width 46 height 34
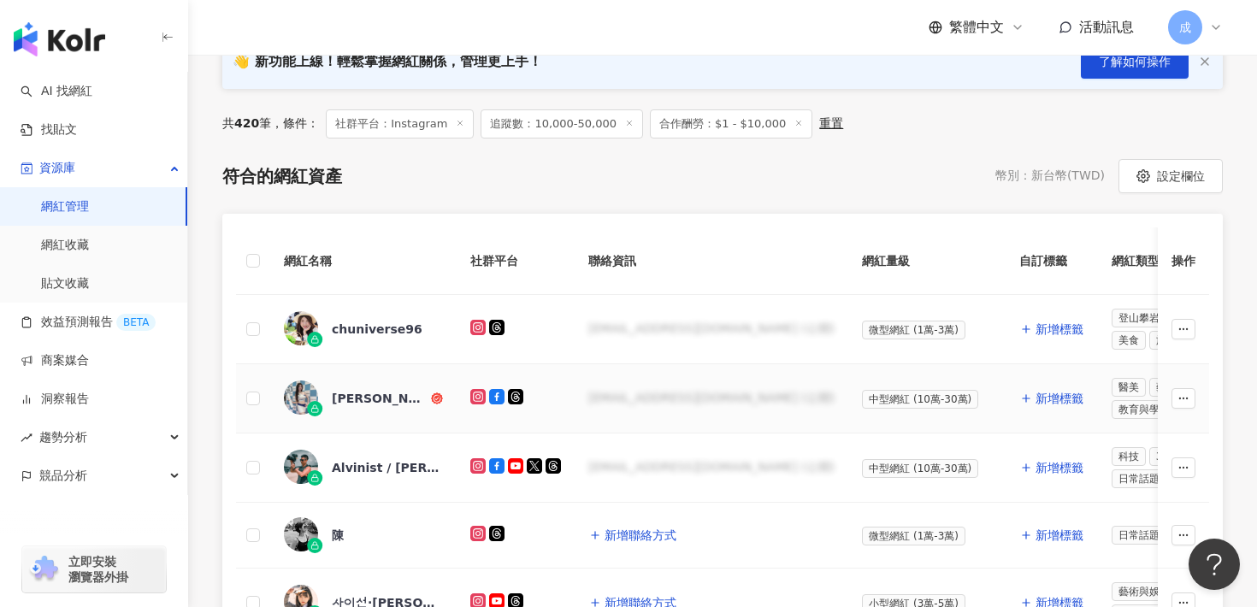
click at [387, 405] on div "[PERSON_NAME]" at bounding box center [380, 398] width 96 height 17
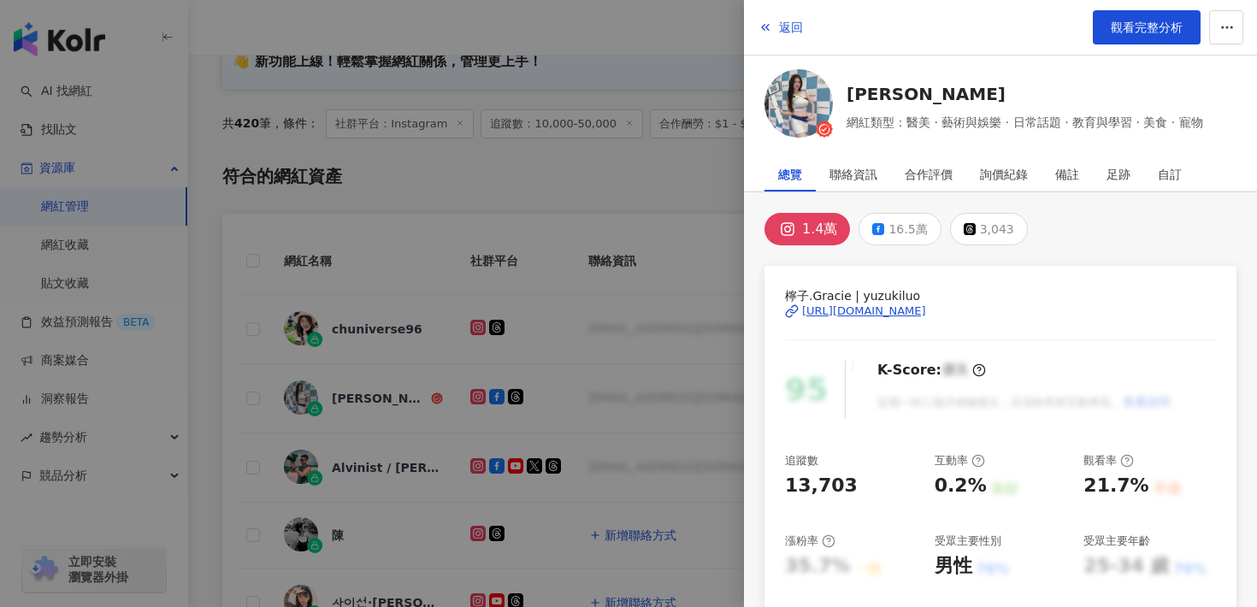
click at [823, 311] on div "[URL][DOMAIN_NAME]" at bounding box center [864, 311] width 124 height 15
click at [789, 28] on span "返回" at bounding box center [791, 28] width 24 height 14
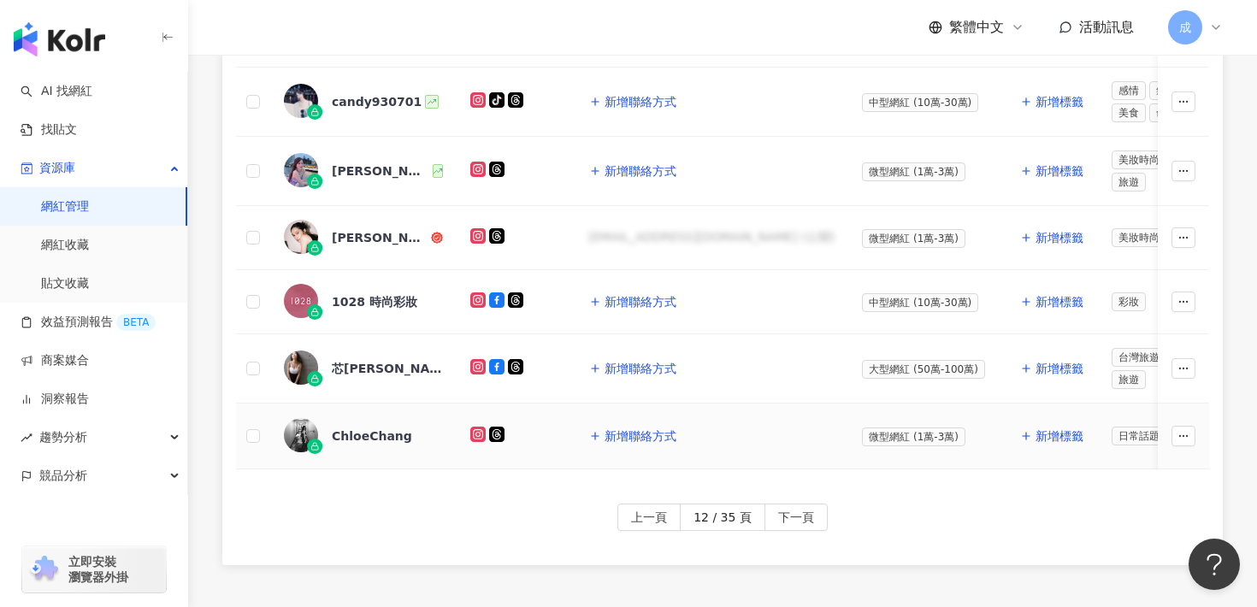
scroll to position [914, 0]
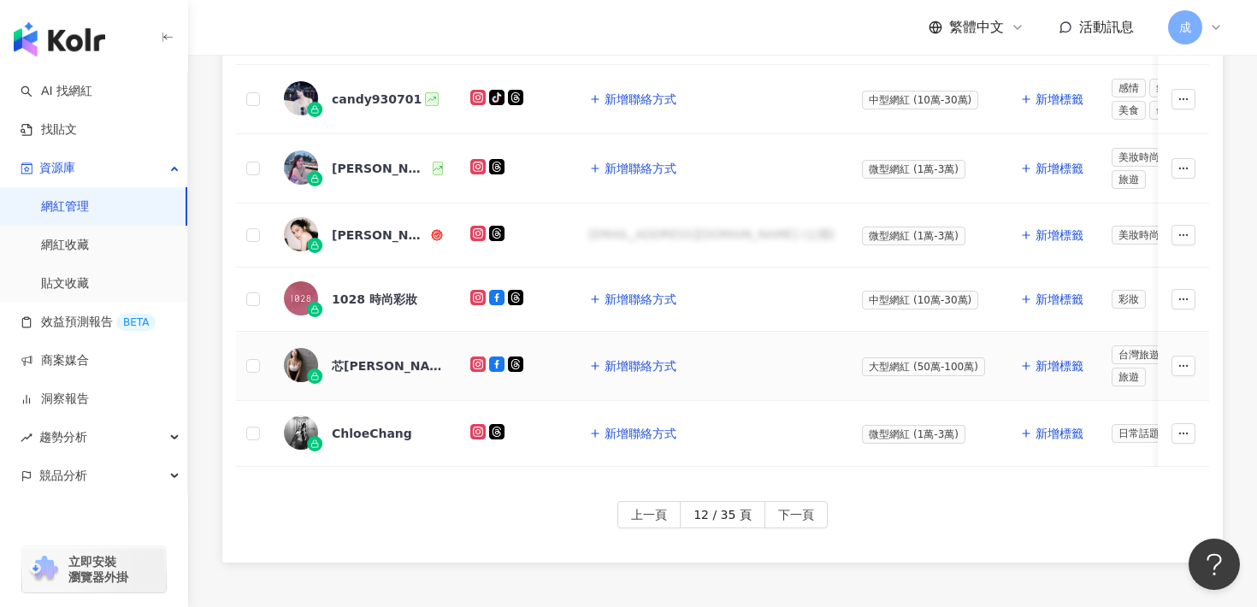
click at [359, 367] on div "芯[PERSON_NAME]" at bounding box center [387, 366] width 111 height 17
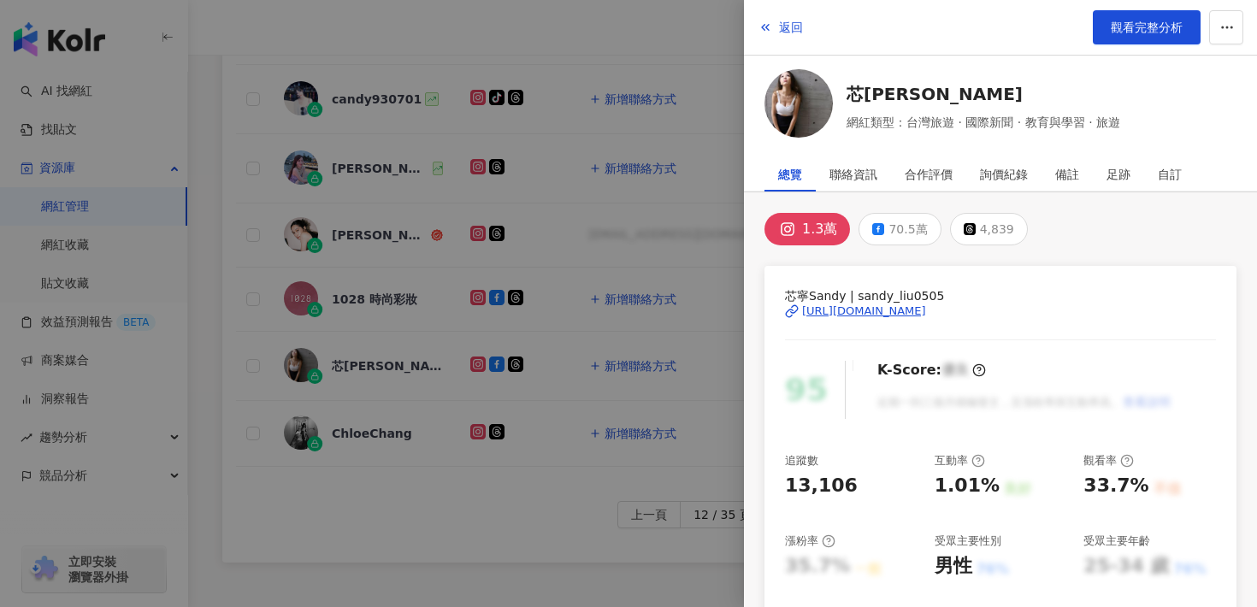
click at [905, 313] on div "[URL][DOMAIN_NAME]" at bounding box center [864, 311] width 124 height 15
click at [825, 310] on div "[URL][DOMAIN_NAME]" at bounding box center [864, 311] width 124 height 15
click at [789, 27] on span "返回" at bounding box center [791, 28] width 24 height 14
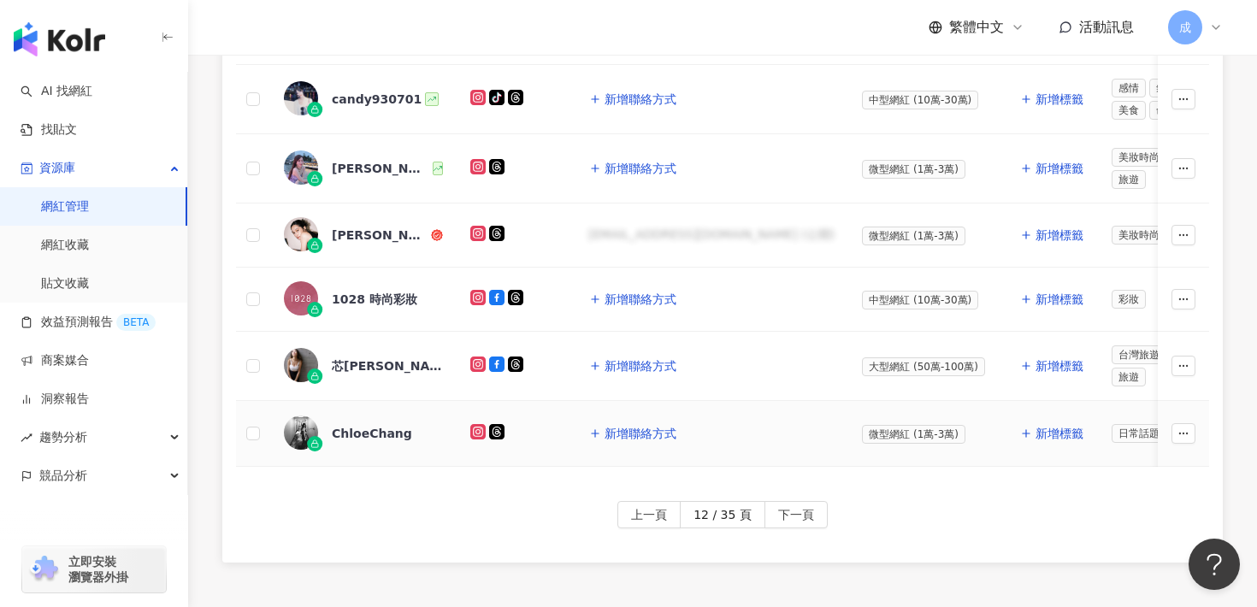
click at [365, 432] on div "ChloeChang" at bounding box center [372, 433] width 80 height 17
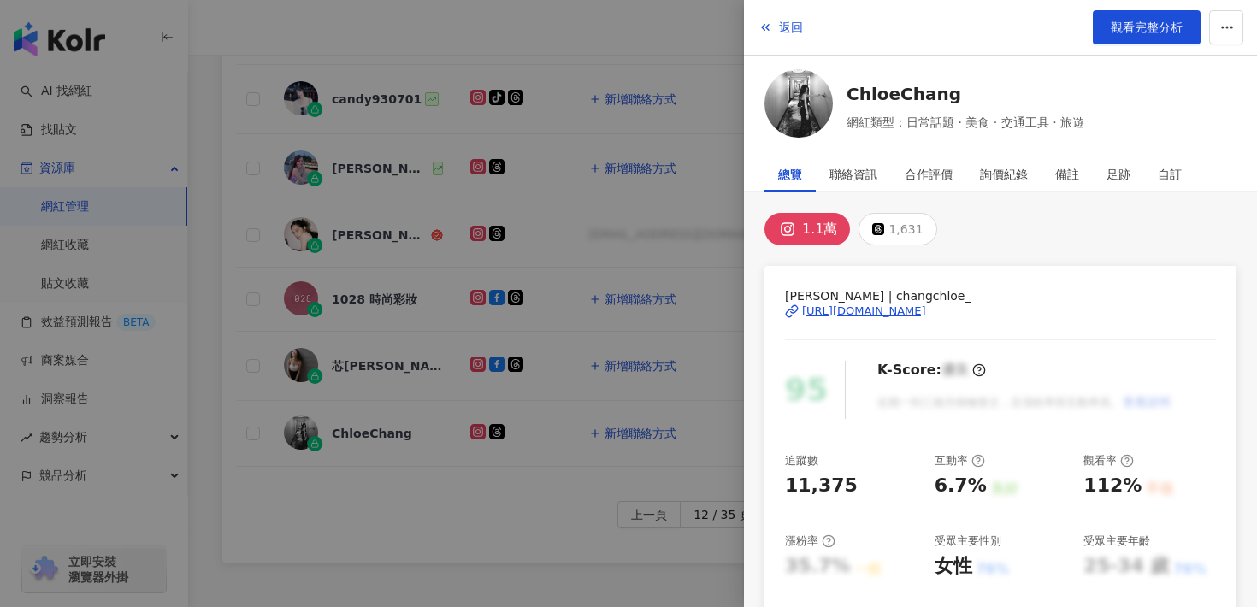
click at [884, 309] on div "[URL][DOMAIN_NAME]" at bounding box center [864, 311] width 124 height 15
click at [792, 27] on span "返回" at bounding box center [791, 28] width 24 height 14
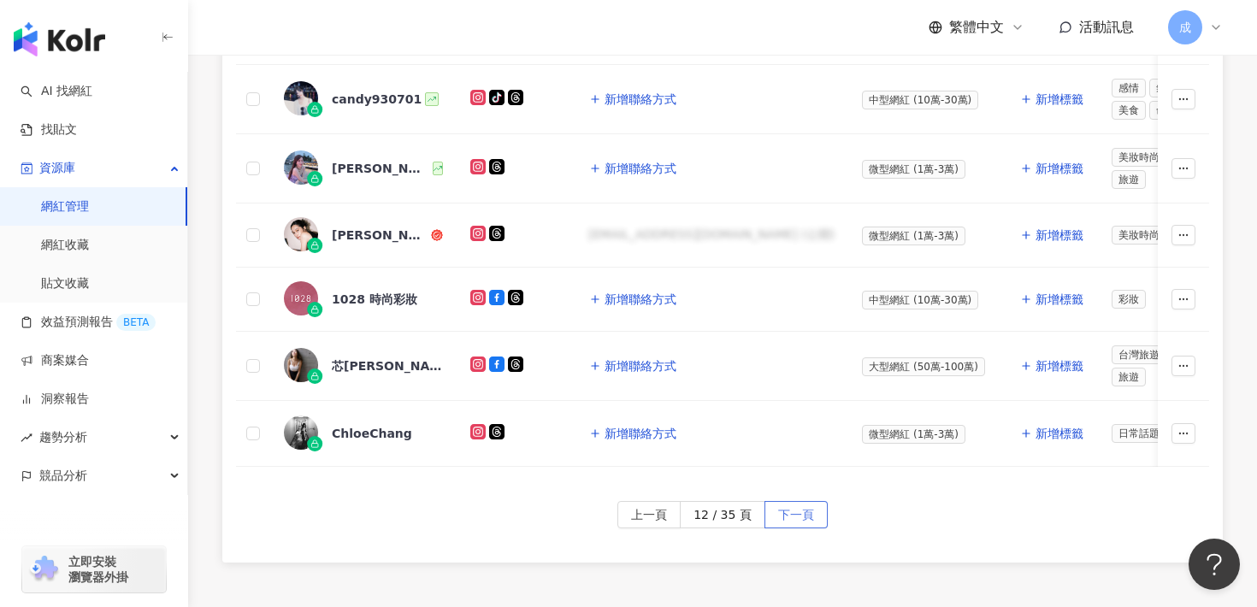
click at [795, 506] on span "下一頁" at bounding box center [796, 515] width 36 height 27
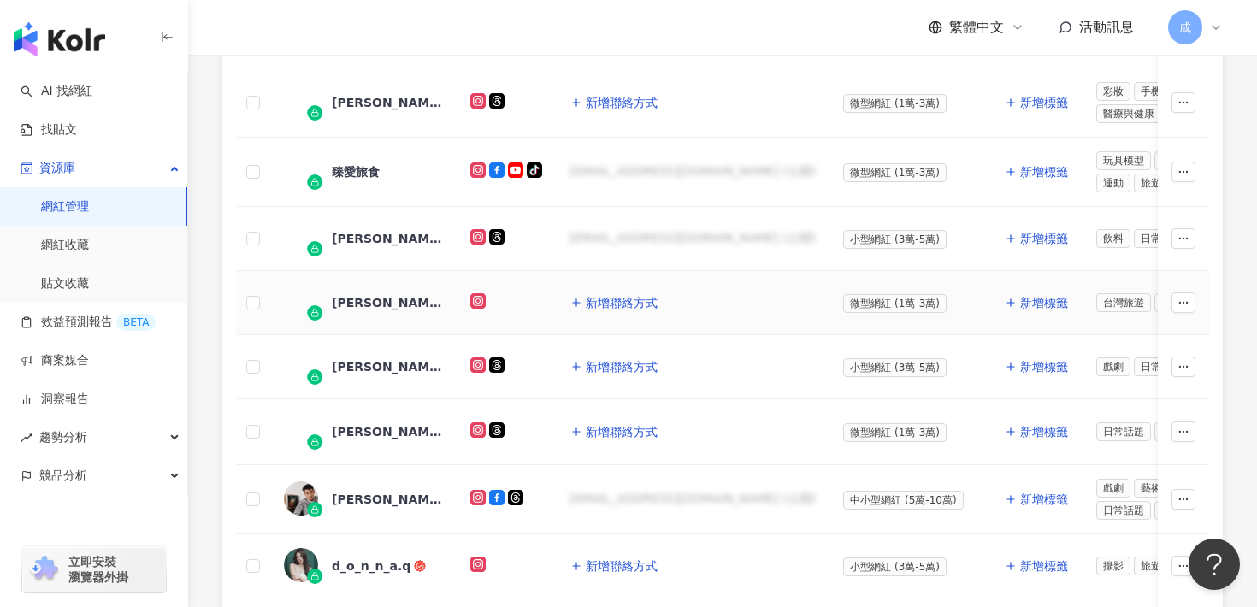
scroll to position [502, 0]
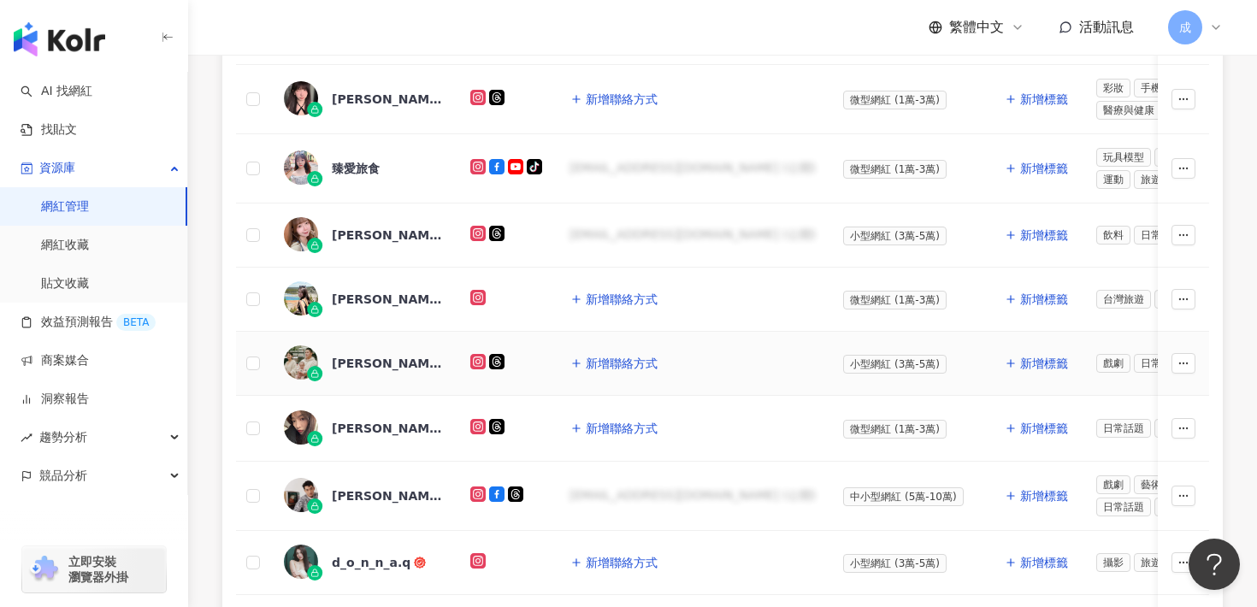
click at [351, 368] on div "[PERSON_NAME]" at bounding box center [387, 363] width 111 height 17
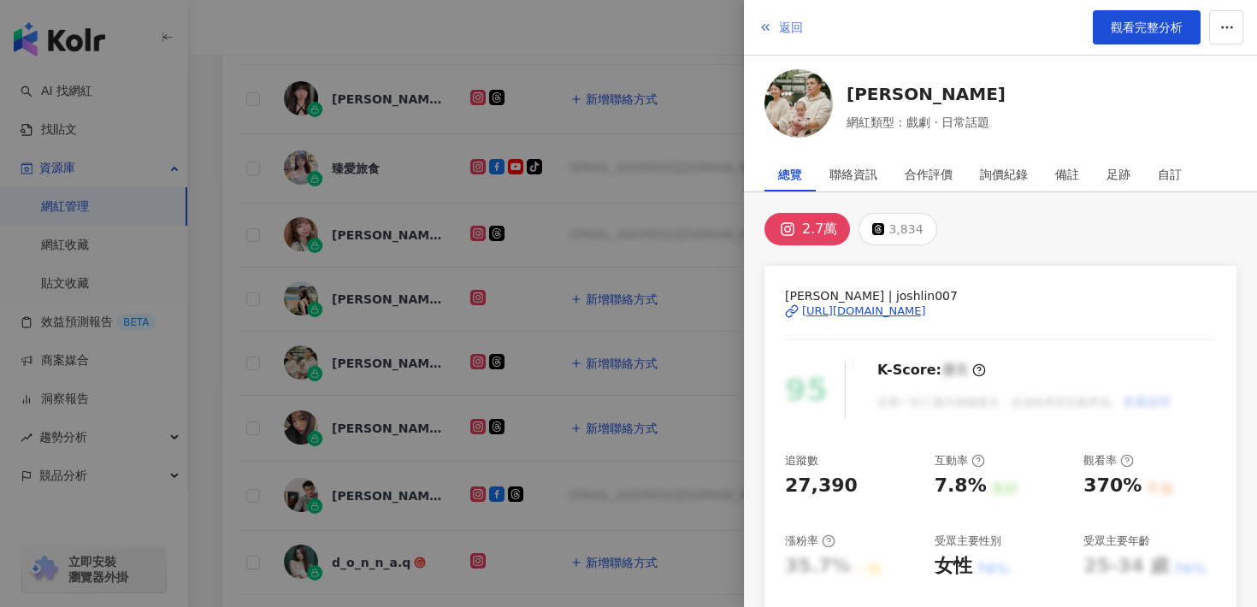
click at [794, 32] on span "返回" at bounding box center [791, 28] width 24 height 14
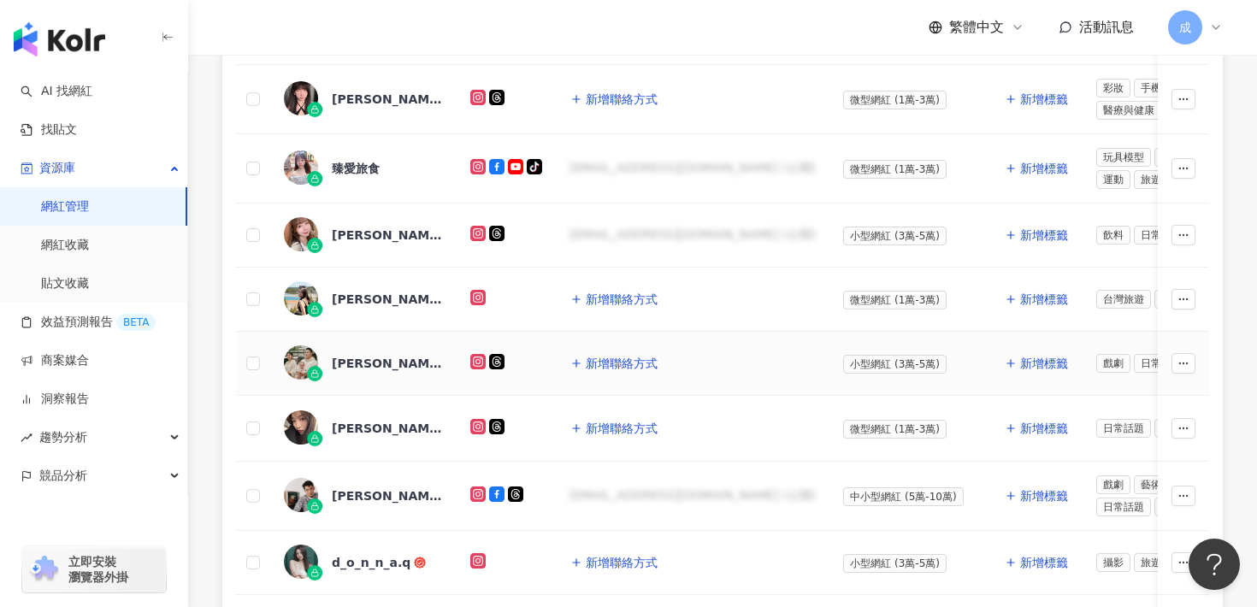
scroll to position [714, 0]
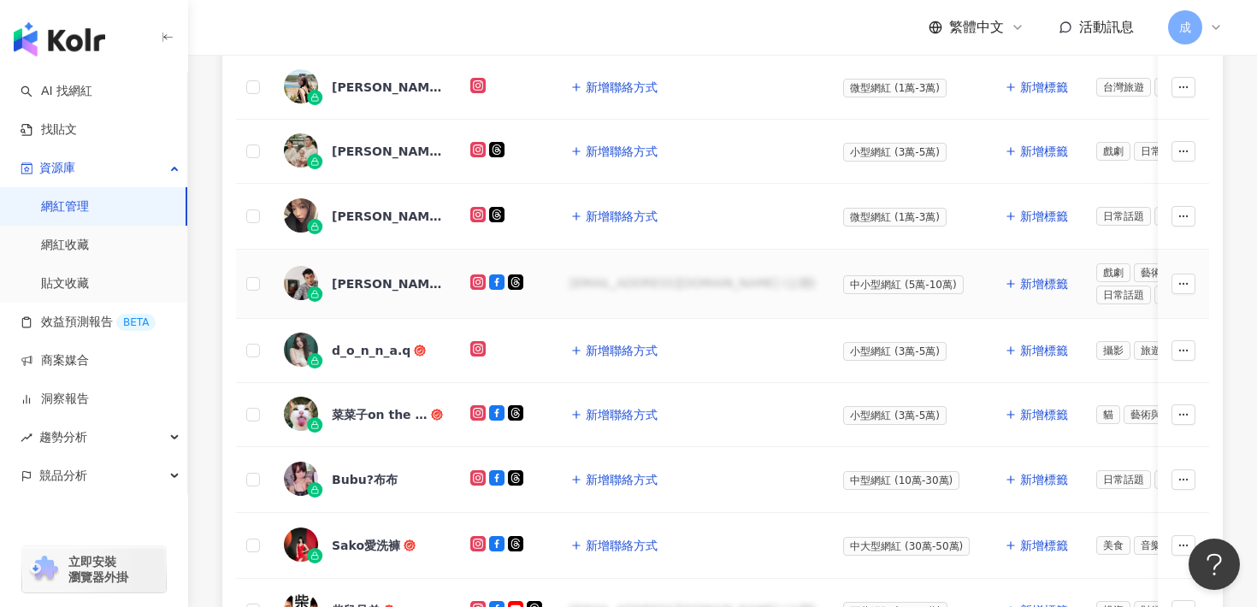
click at [359, 282] on div "[PERSON_NAME]" at bounding box center [387, 283] width 111 height 17
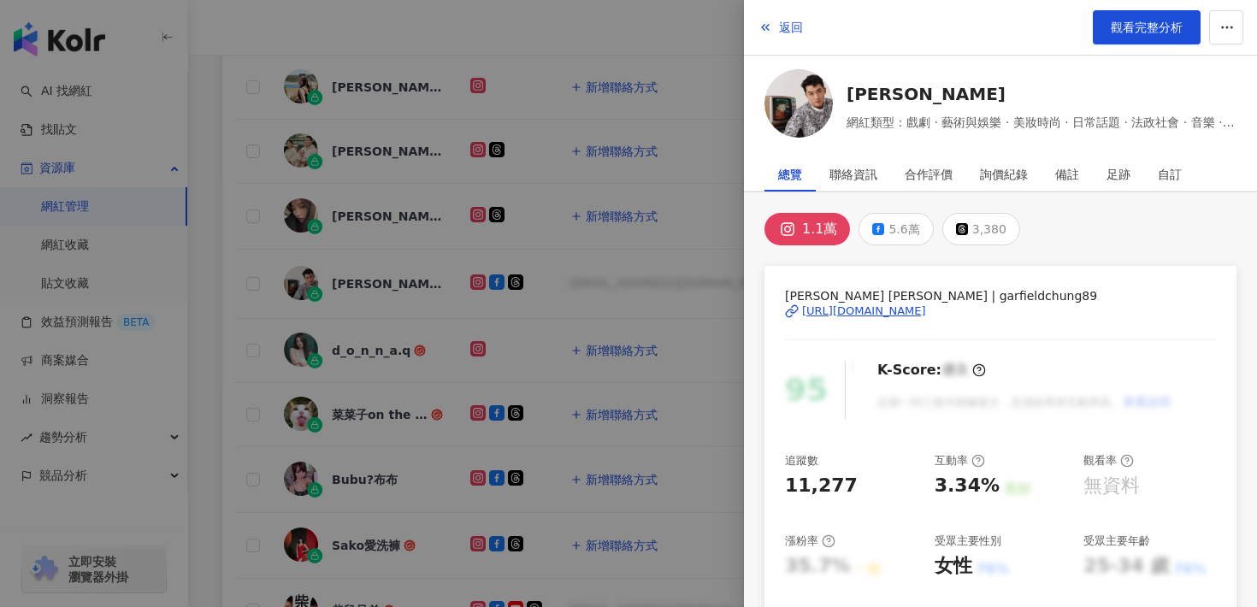
click at [900, 308] on div "[URL][DOMAIN_NAME]" at bounding box center [864, 311] width 124 height 15
click at [790, 28] on span "返回" at bounding box center [791, 28] width 24 height 14
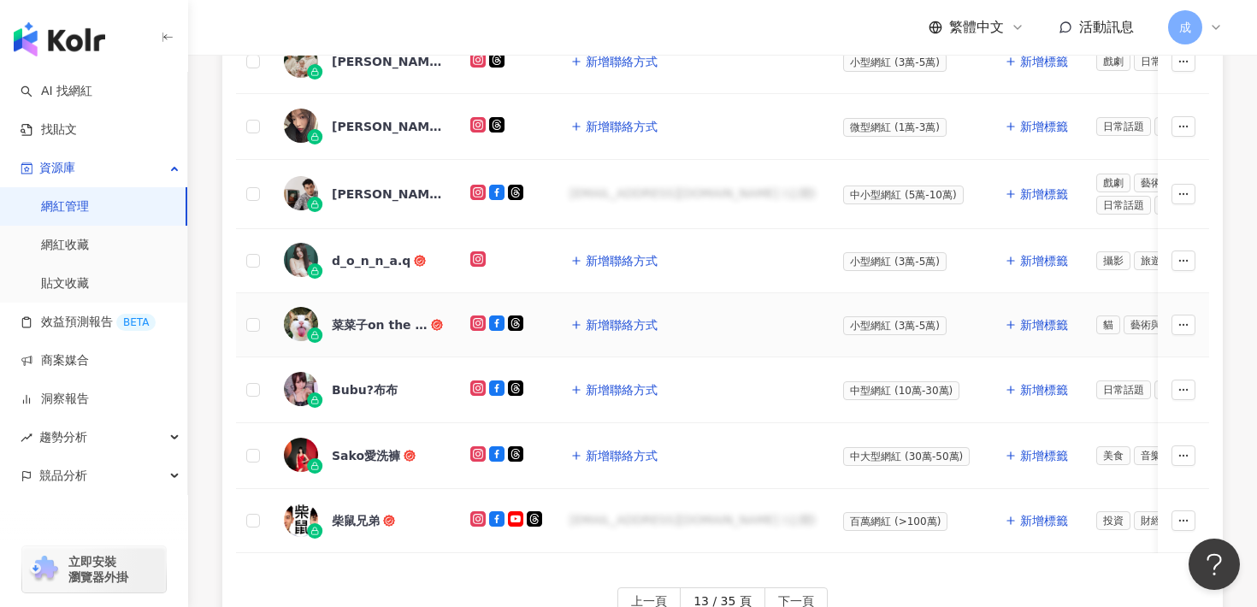
scroll to position [805, 0]
click at [366, 511] on div "柴鼠兄弟" at bounding box center [356, 519] width 48 height 17
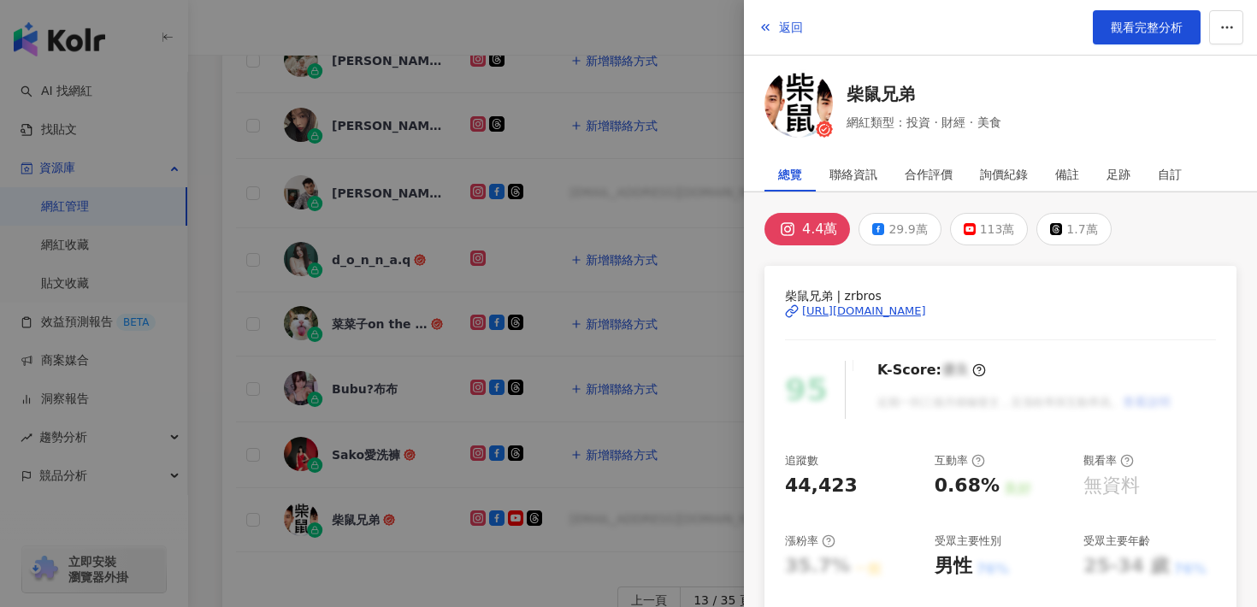
click at [866, 312] on div "[URL][DOMAIN_NAME]" at bounding box center [864, 311] width 124 height 15
click at [783, 27] on span "返回" at bounding box center [791, 28] width 24 height 14
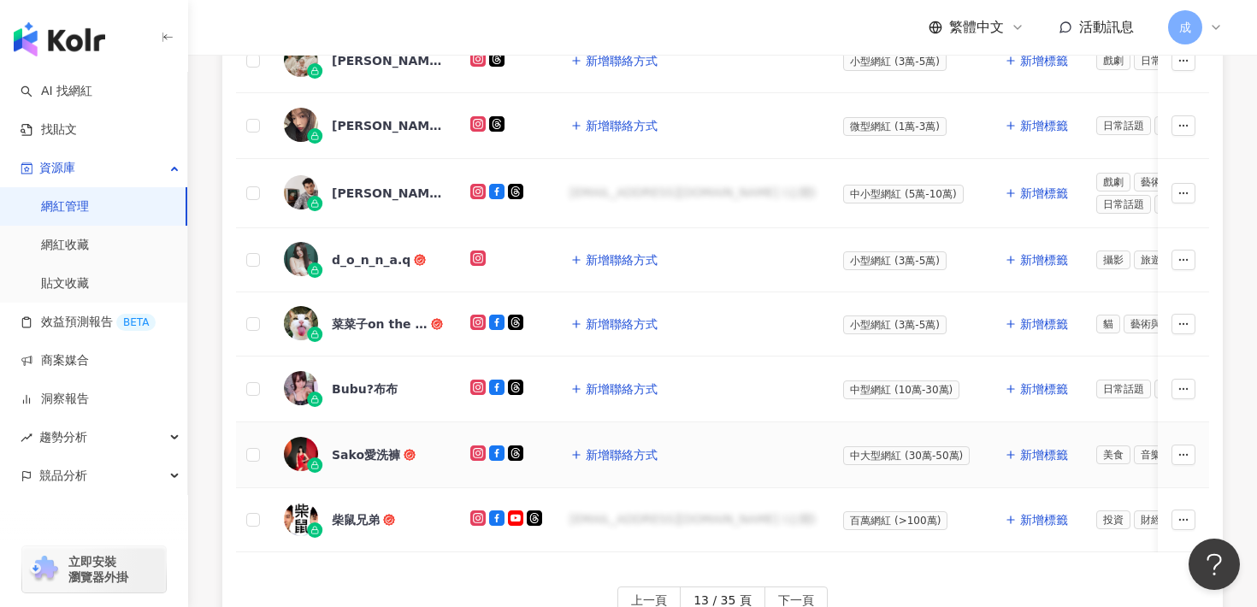
click at [370, 446] on div "Sako愛洗褲" at bounding box center [366, 454] width 68 height 17
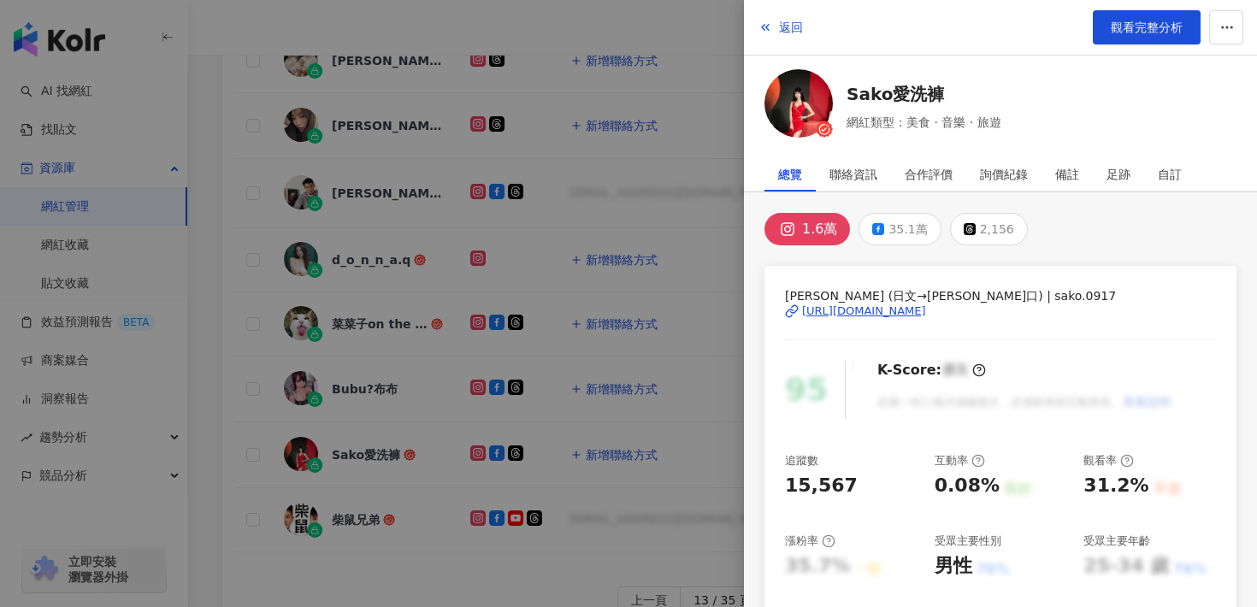
click at [848, 313] on div "[URL][DOMAIN_NAME]" at bounding box center [864, 311] width 124 height 15
click at [784, 26] on span "返回" at bounding box center [791, 28] width 24 height 14
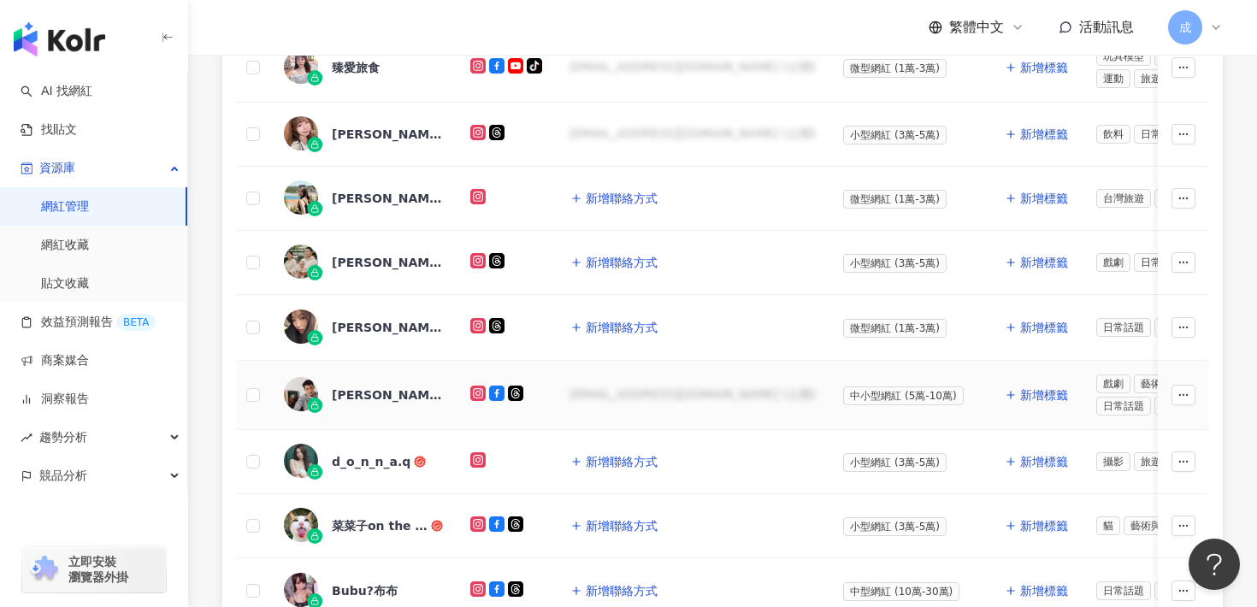
scroll to position [609, 0]
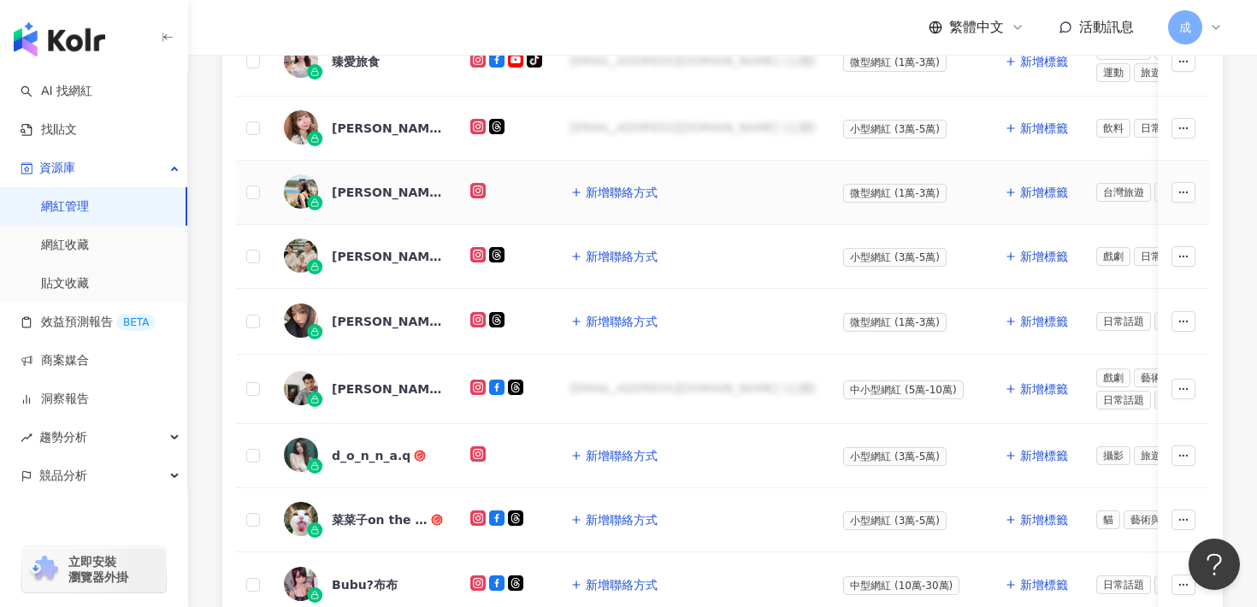
click at [364, 196] on div "[PERSON_NAME]" at bounding box center [387, 192] width 111 height 17
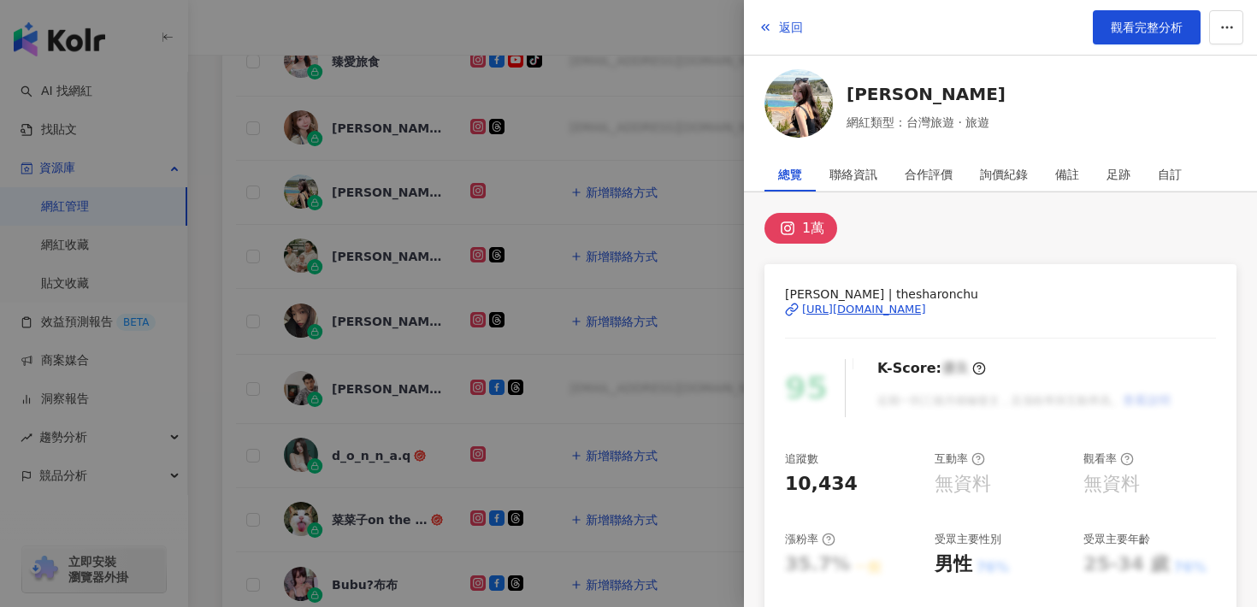
click at [889, 310] on div "[URL][DOMAIN_NAME]" at bounding box center [864, 309] width 124 height 15
click at [781, 24] on span "返回" at bounding box center [791, 28] width 24 height 14
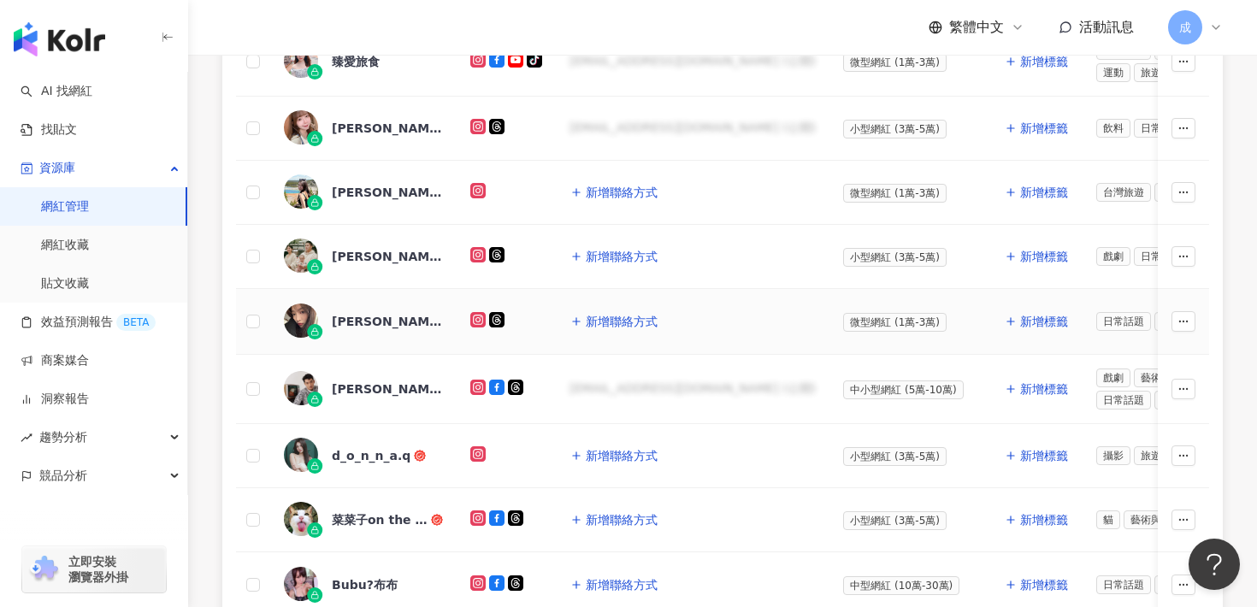
scroll to position [1026, 0]
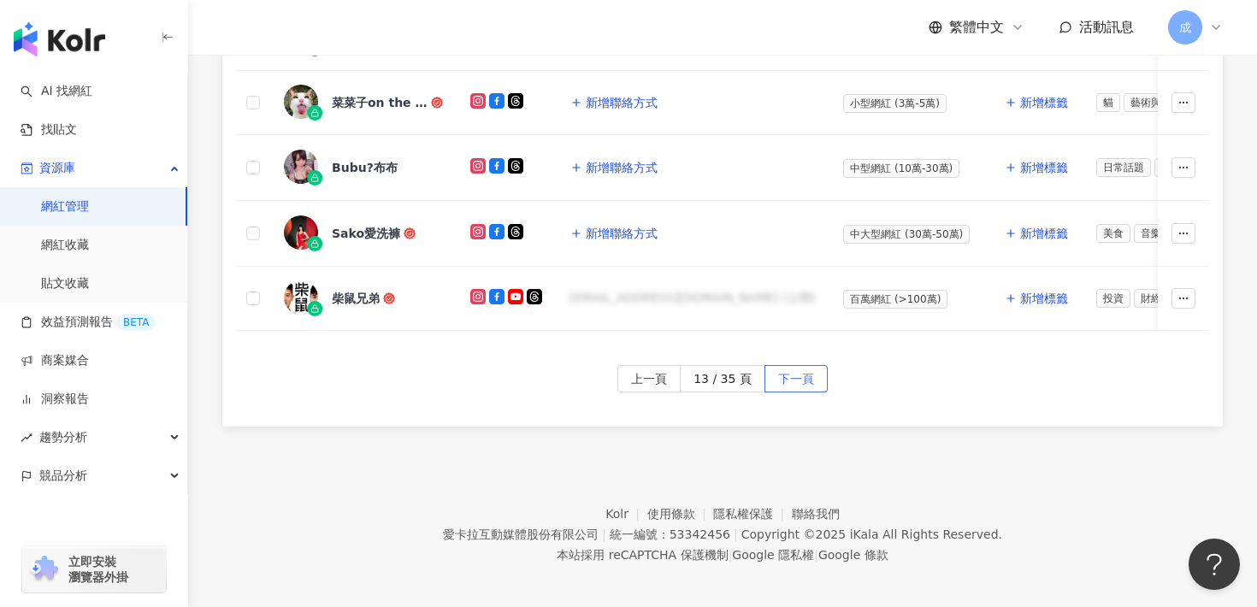
click at [808, 369] on span "下一頁" at bounding box center [796, 379] width 36 height 27
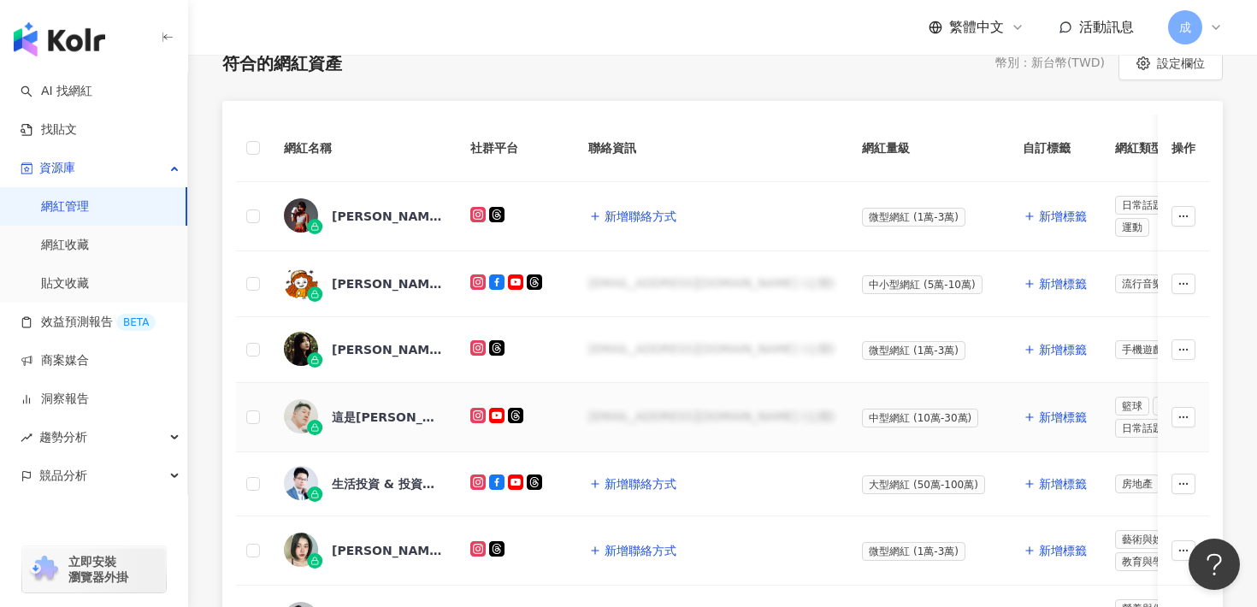
scroll to position [395, 0]
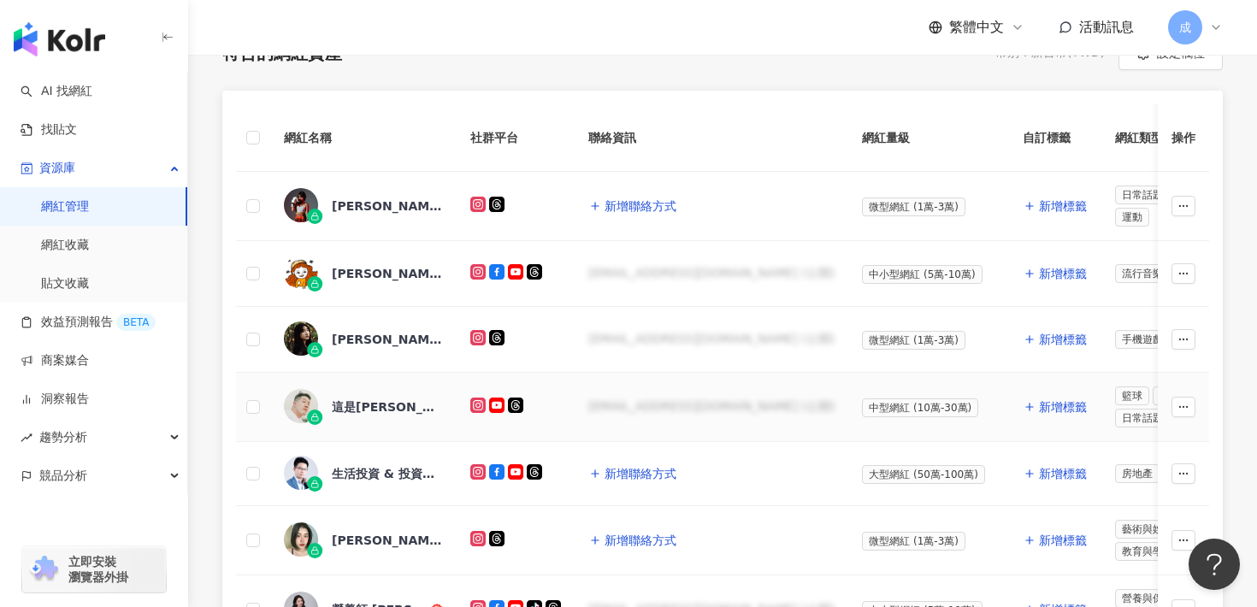
click at [398, 405] on div "這是[PERSON_NAME]" at bounding box center [387, 407] width 111 height 17
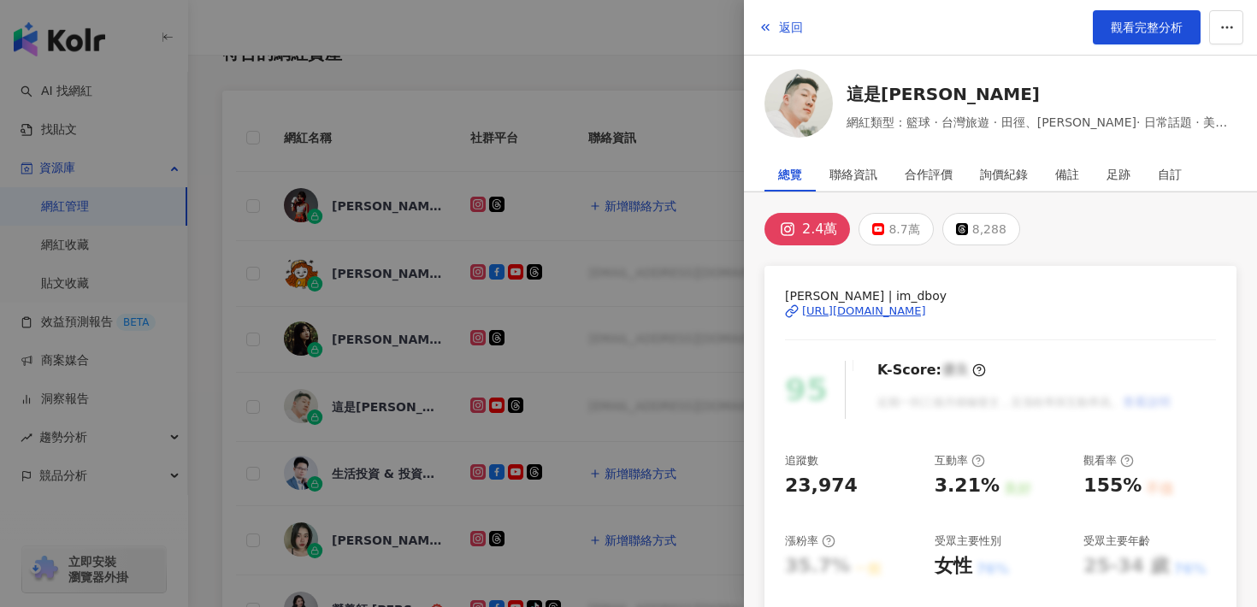
click at [847, 312] on div "[URL][DOMAIN_NAME]" at bounding box center [864, 311] width 124 height 15
click at [794, 34] on button "返回" at bounding box center [781, 27] width 46 height 34
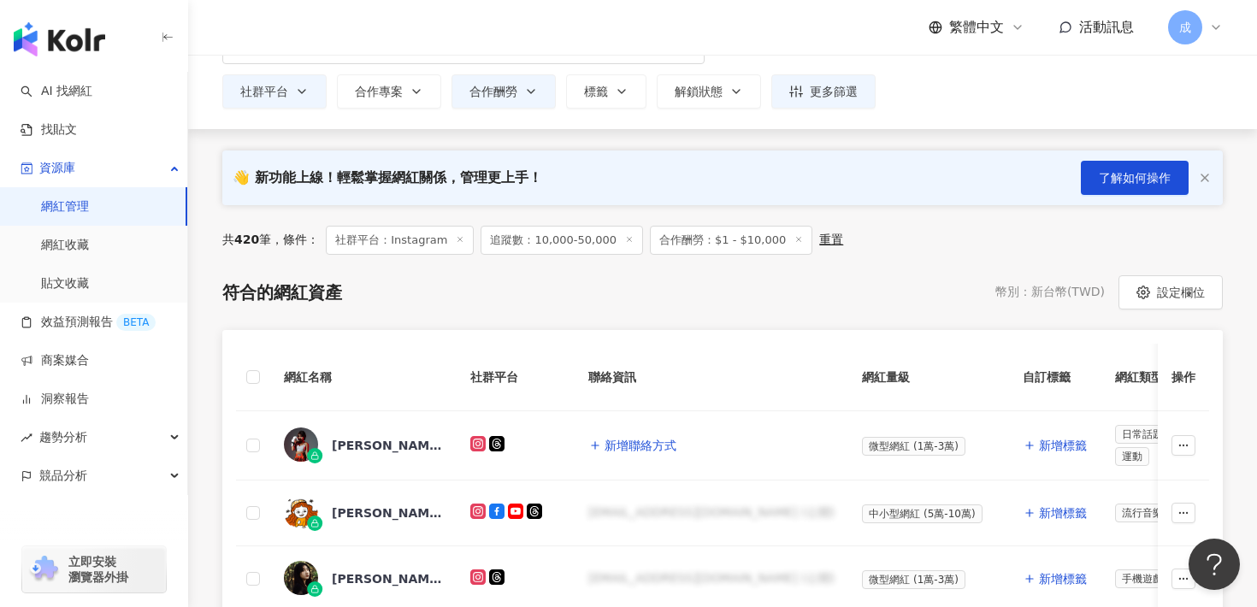
scroll to position [129, 0]
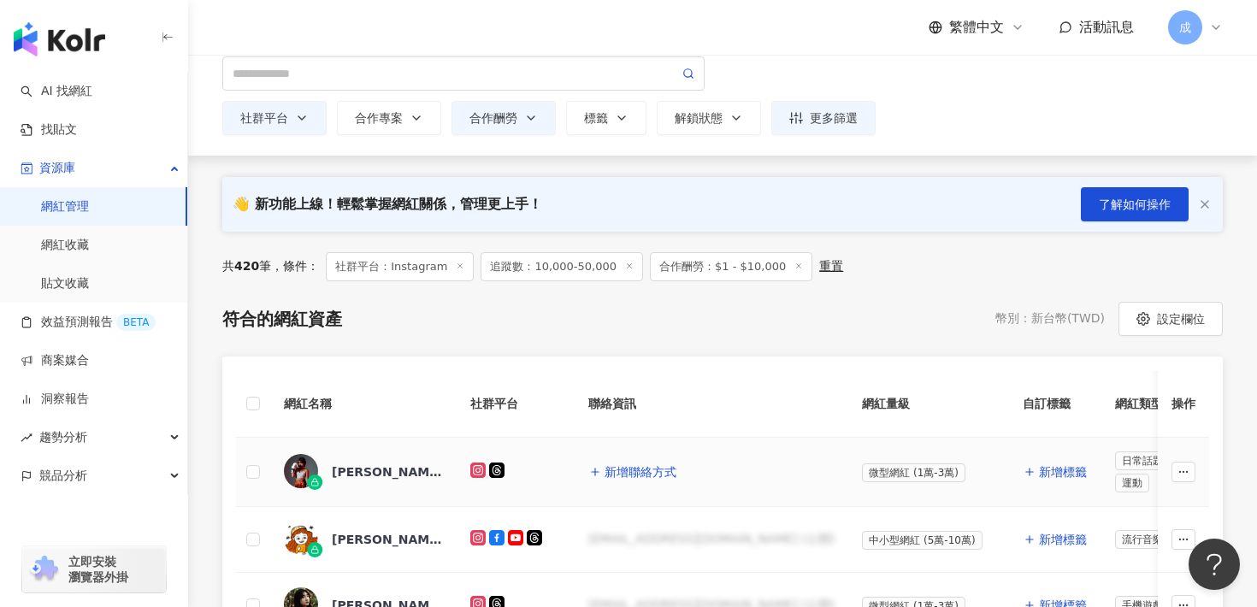
click at [360, 471] on div "[PERSON_NAME]" at bounding box center [387, 472] width 111 height 17
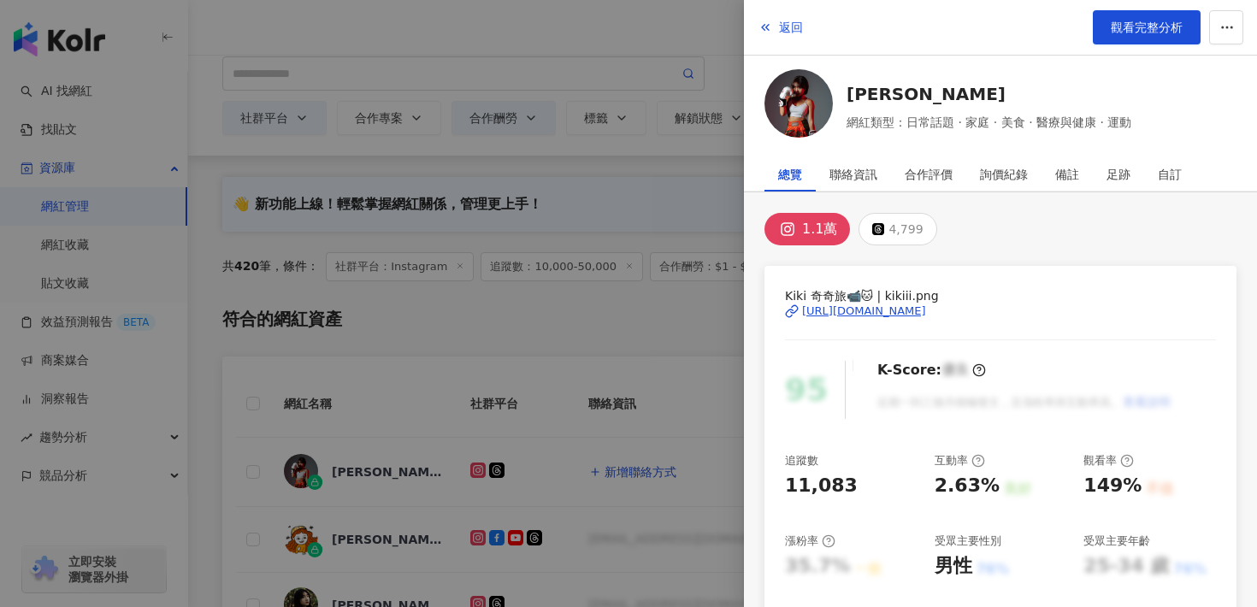
click at [837, 312] on div "[URL][DOMAIN_NAME]" at bounding box center [864, 311] width 124 height 15
click at [794, 33] on span "返回" at bounding box center [791, 28] width 24 height 14
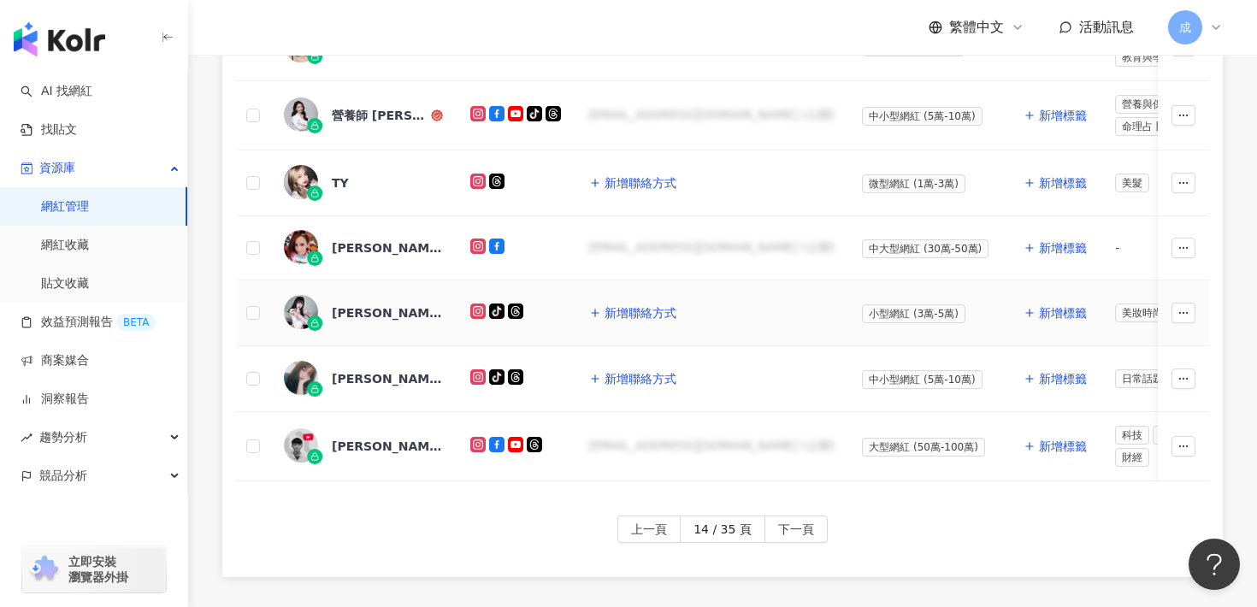
scroll to position [892, 0]
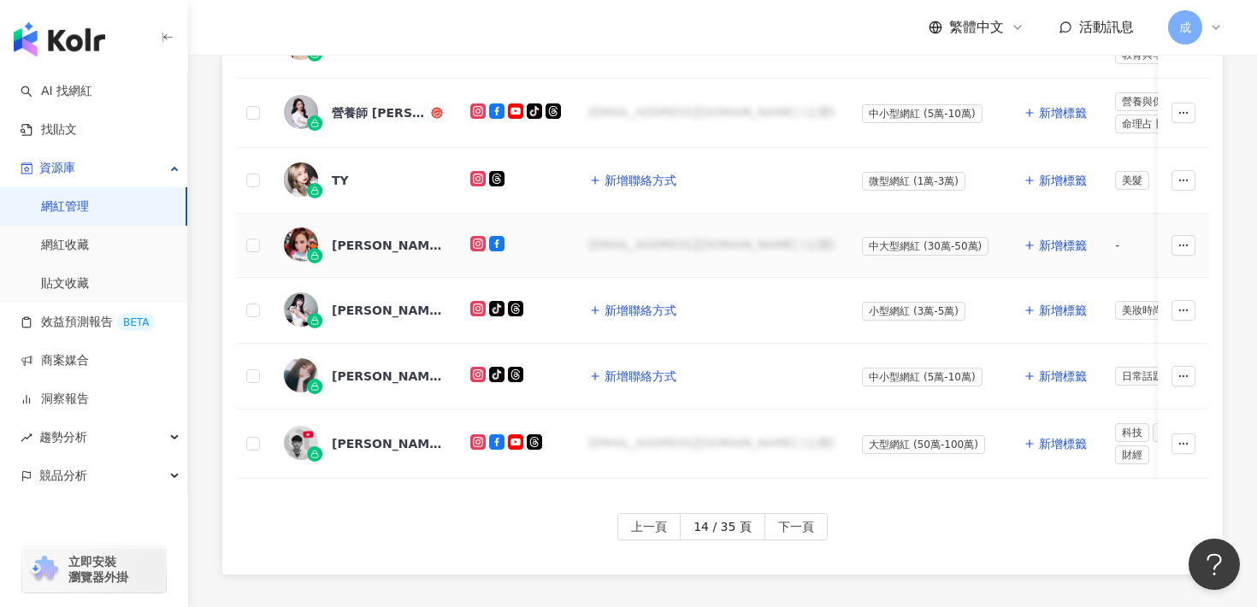
click at [383, 237] on div "[PERSON_NAME]([PERSON_NAME])粉絲玩美後援會" at bounding box center [387, 245] width 111 height 17
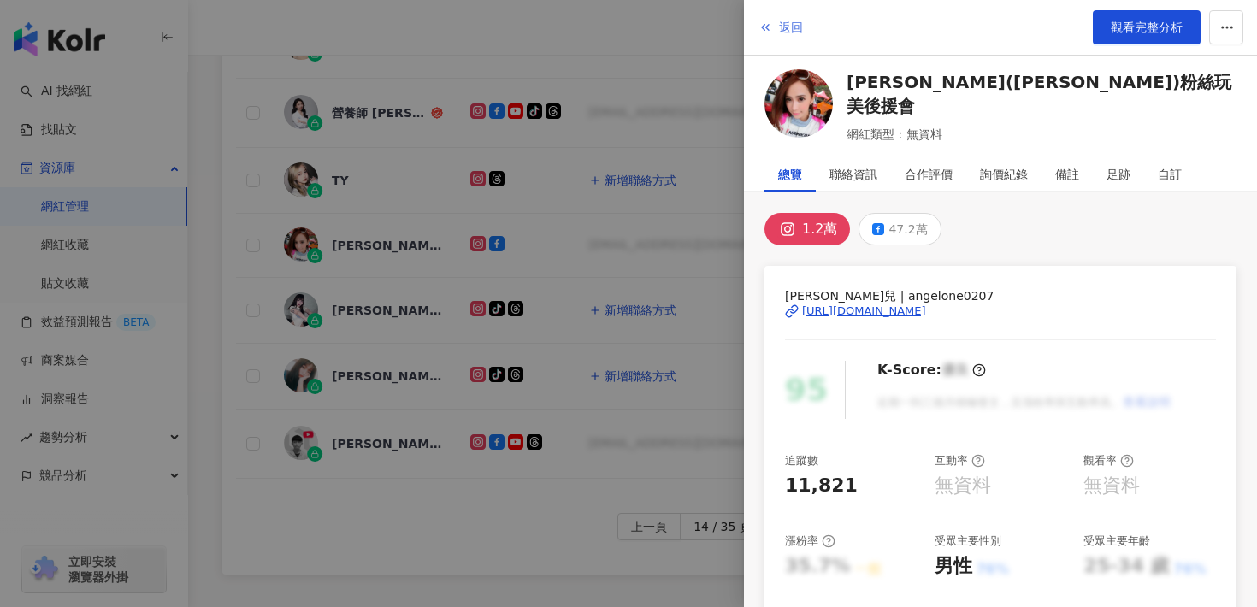
click at [777, 32] on button "返回" at bounding box center [781, 27] width 46 height 34
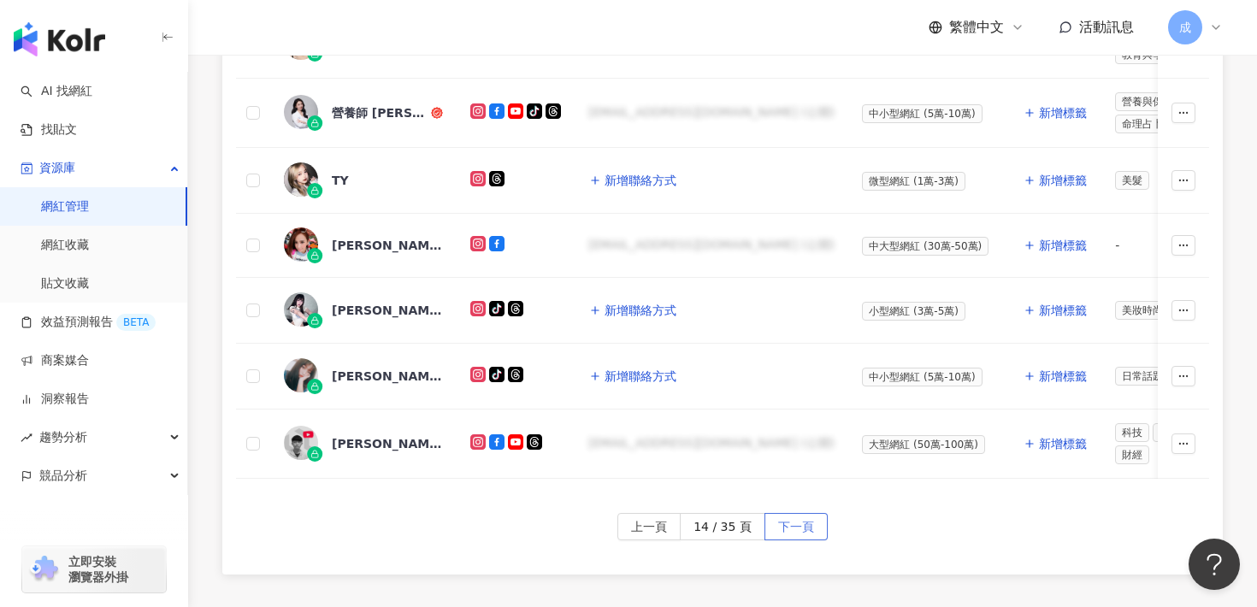
click at [800, 519] on span "下一頁" at bounding box center [796, 527] width 36 height 27
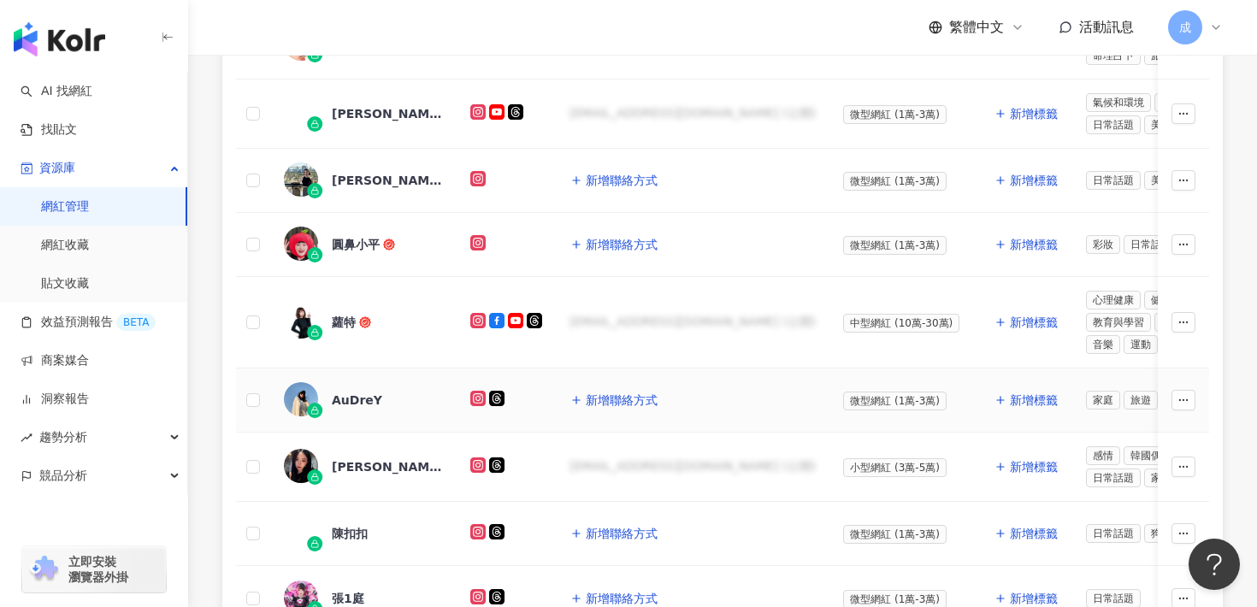
scroll to position [561, 0]
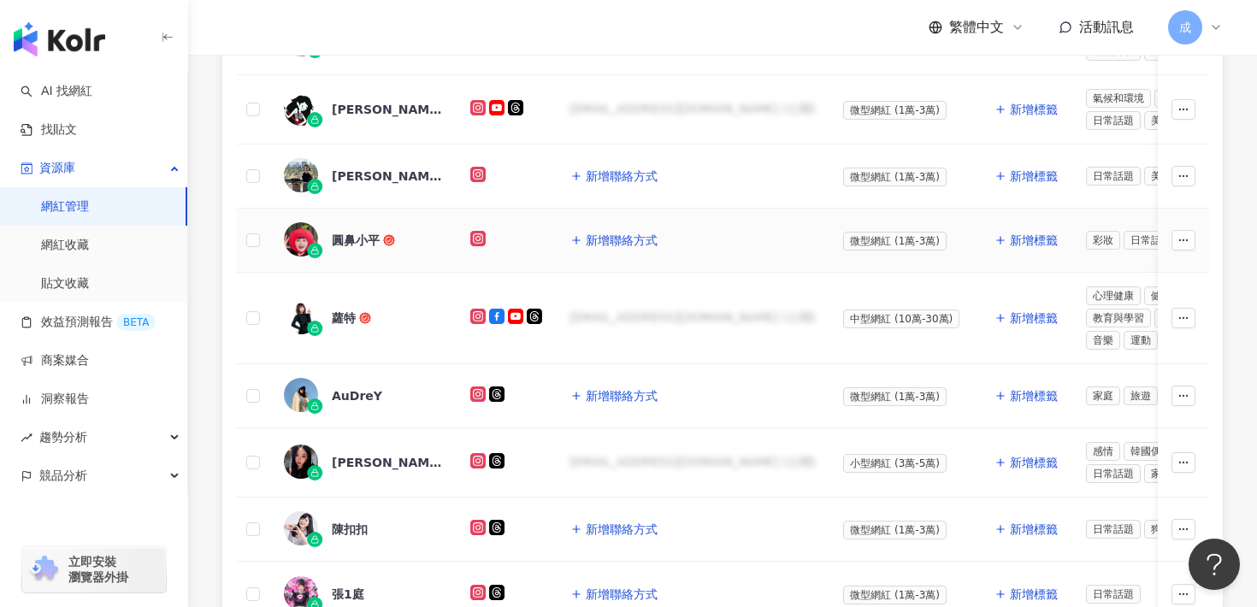
click at [367, 237] on div "圓鼻小平" at bounding box center [356, 240] width 48 height 17
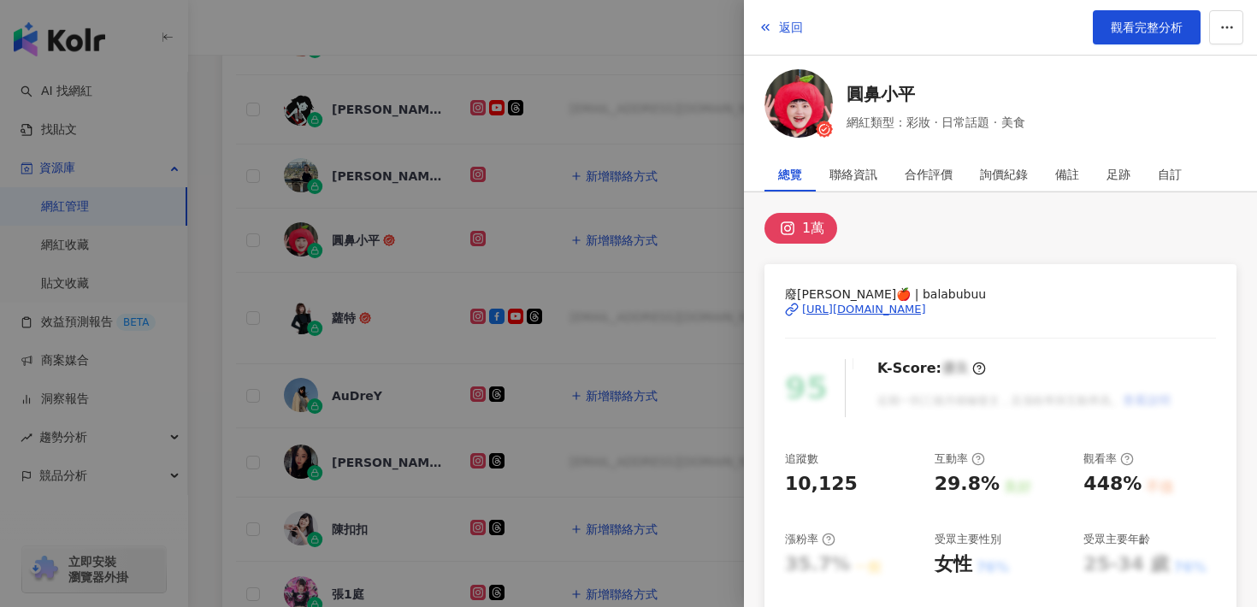
click at [847, 309] on div "[URL][DOMAIN_NAME]" at bounding box center [864, 309] width 124 height 15
click at [799, 16] on button "返回" at bounding box center [781, 27] width 46 height 34
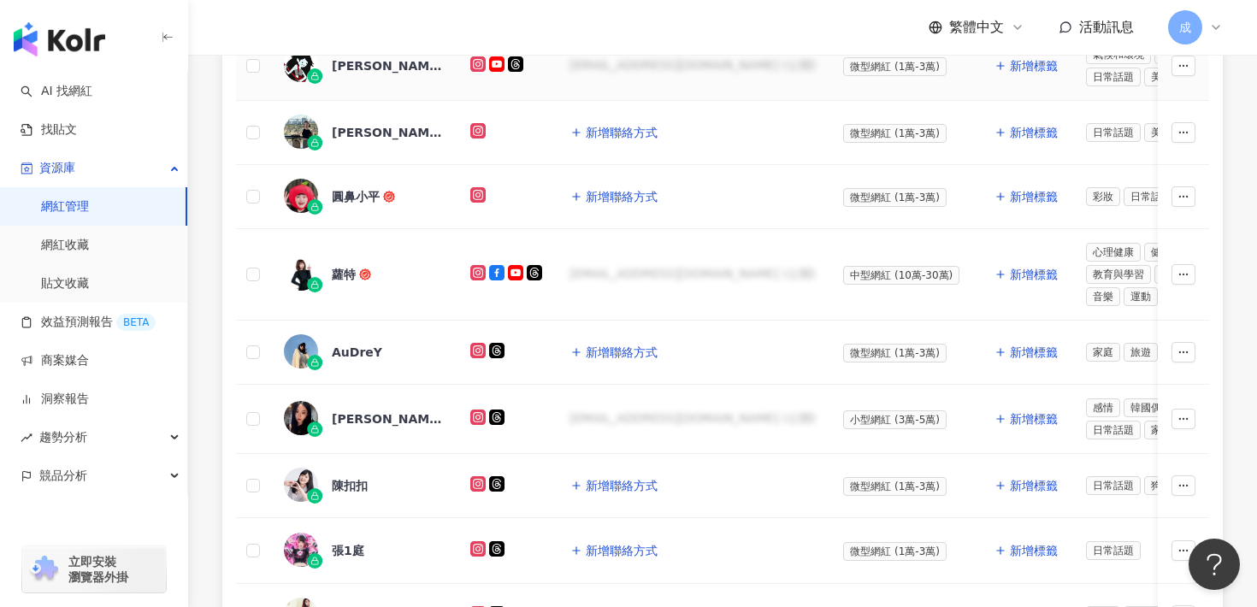
scroll to position [622, 0]
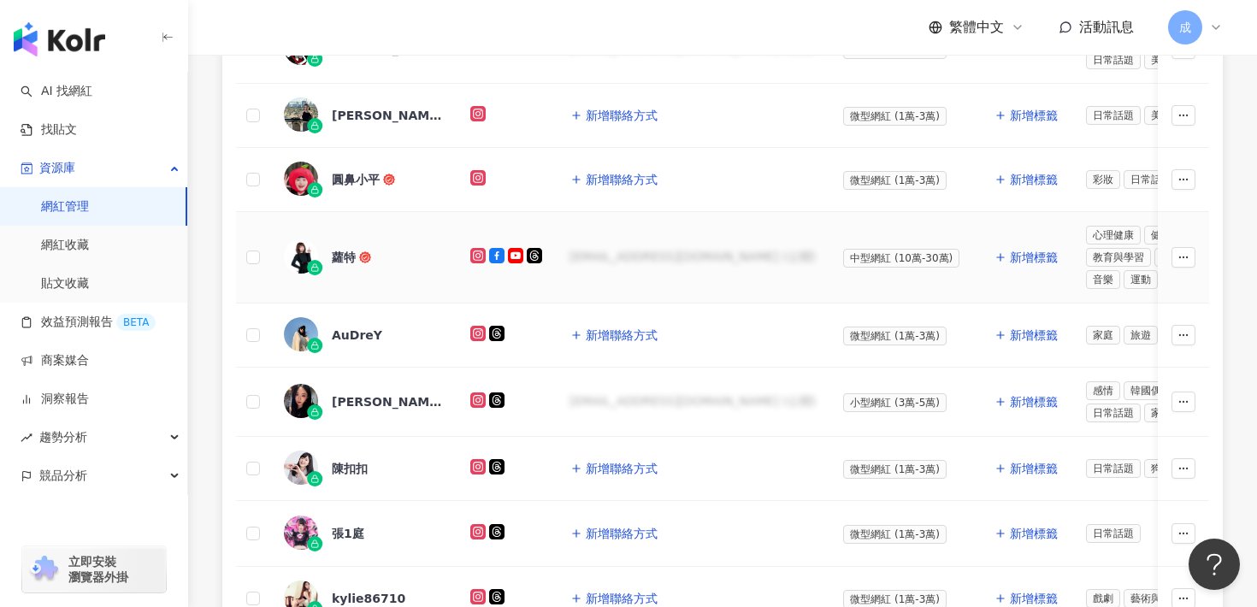
click at [347, 261] on div "蘿特" at bounding box center [344, 257] width 24 height 17
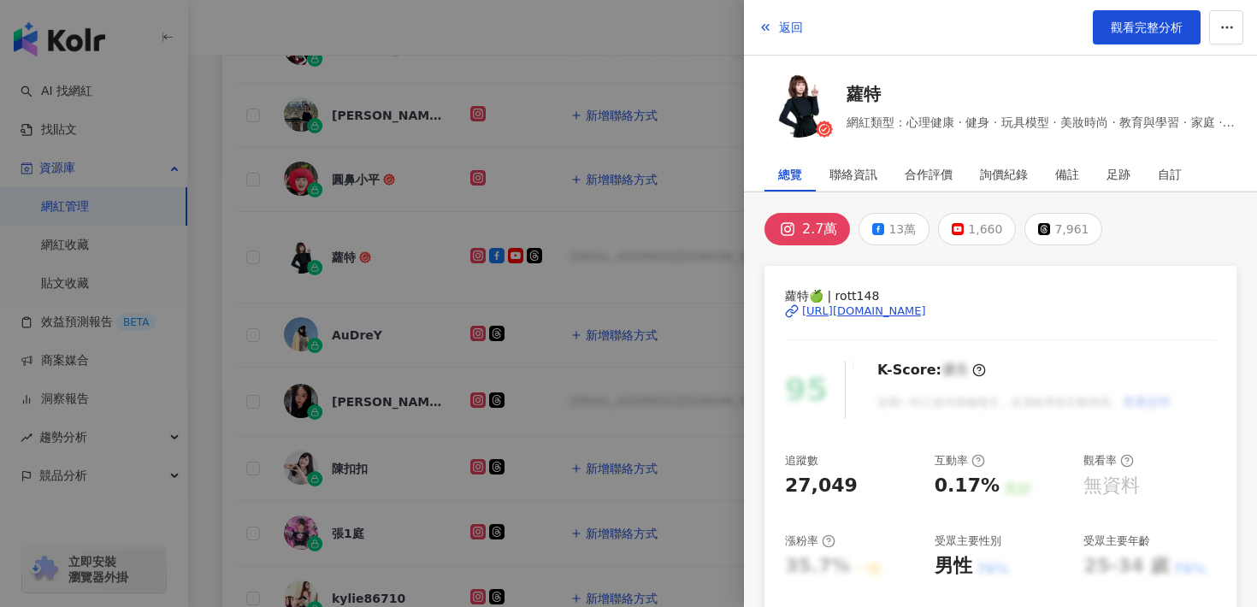
click at [888, 308] on div "[URL][DOMAIN_NAME]" at bounding box center [864, 311] width 124 height 15
click at [783, 25] on span "返回" at bounding box center [791, 28] width 24 height 14
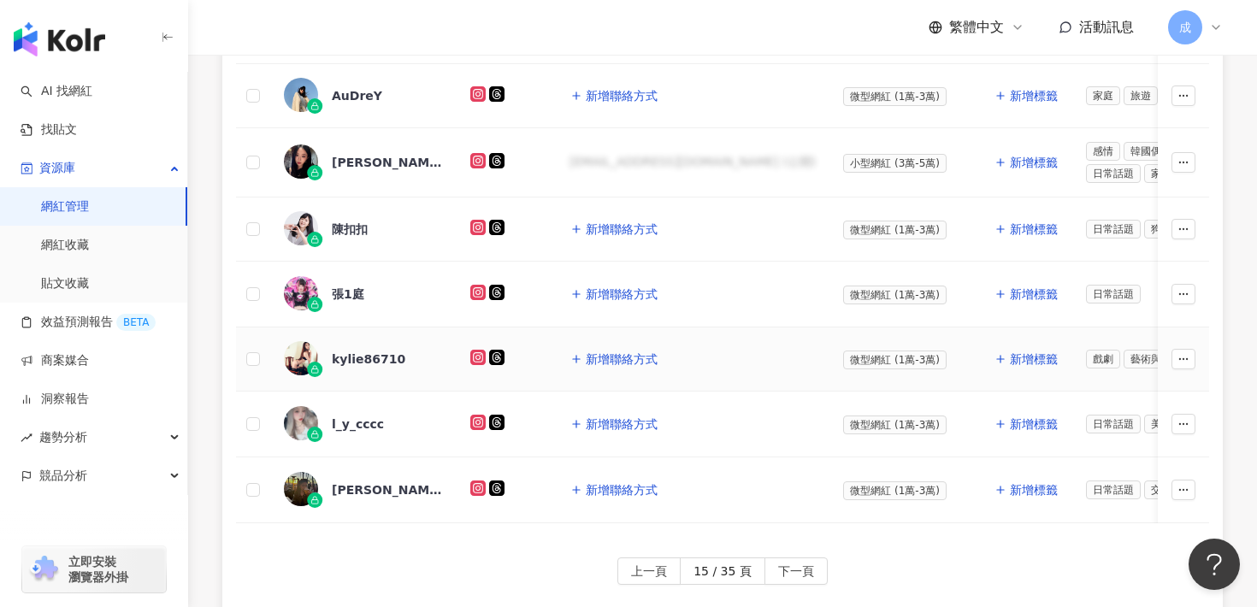
scroll to position [842, 0]
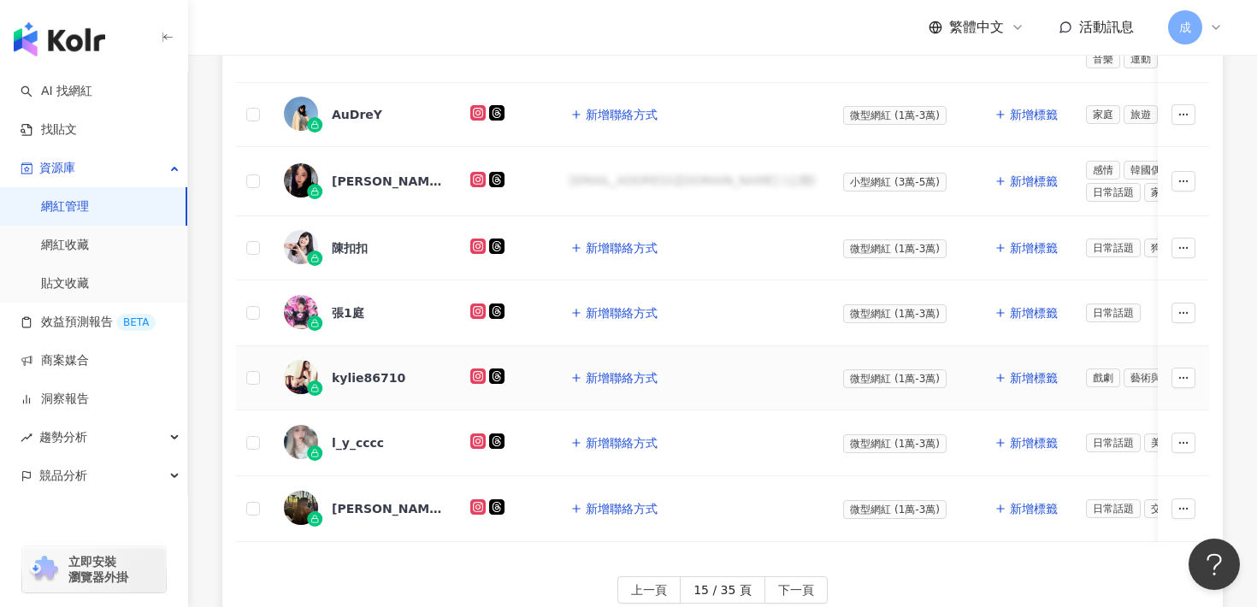
click at [344, 373] on div "kylie86710" at bounding box center [369, 377] width 74 height 17
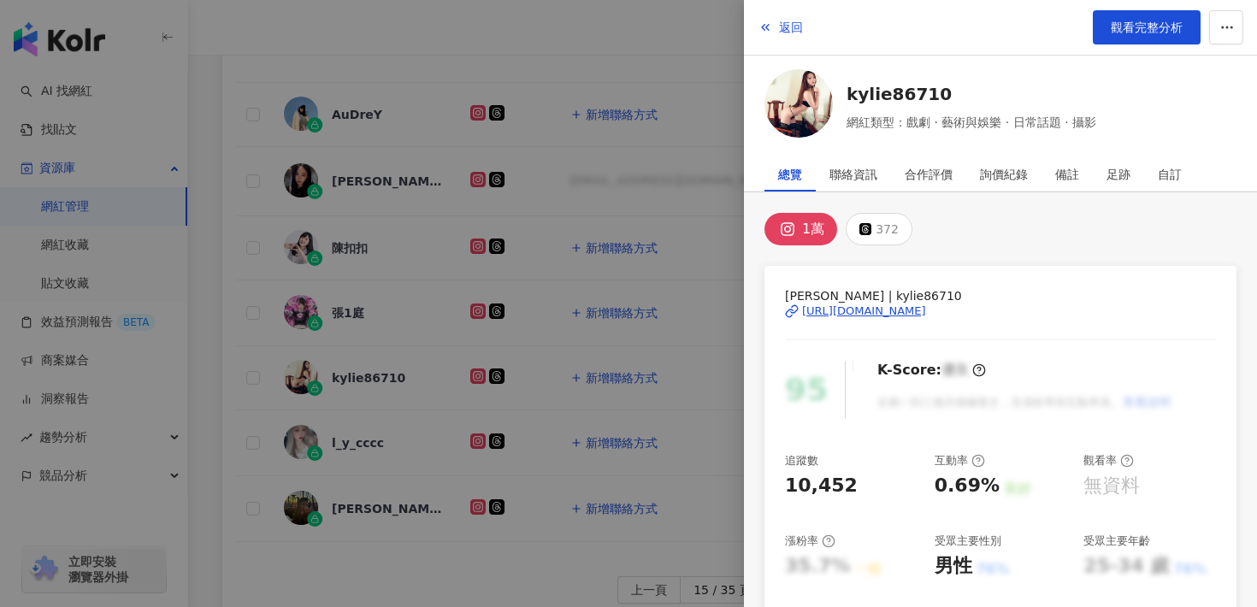
click at [243, 328] on div at bounding box center [628, 303] width 1257 height 607
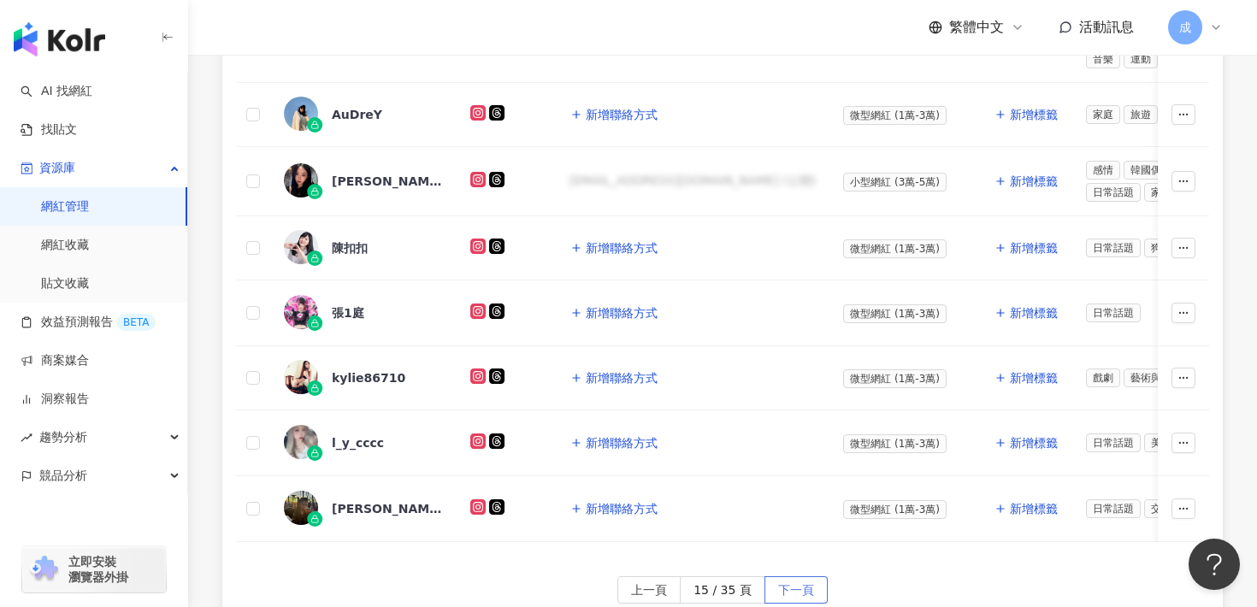
click at [774, 581] on button "下一頁" at bounding box center [796, 589] width 63 height 27
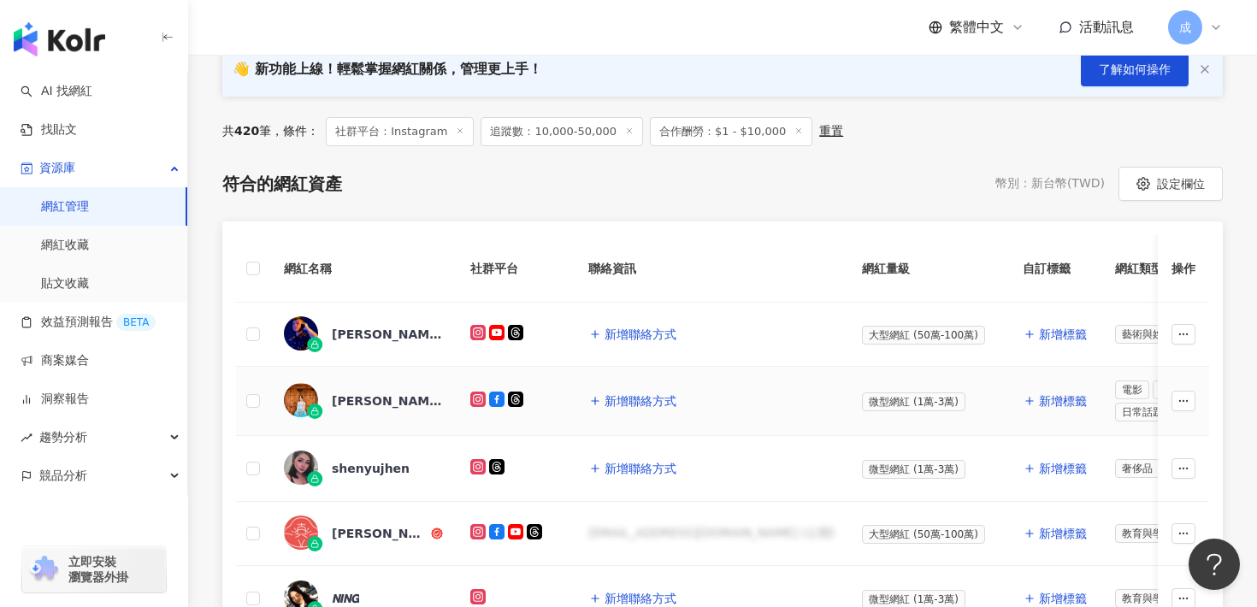
scroll to position [261, 0]
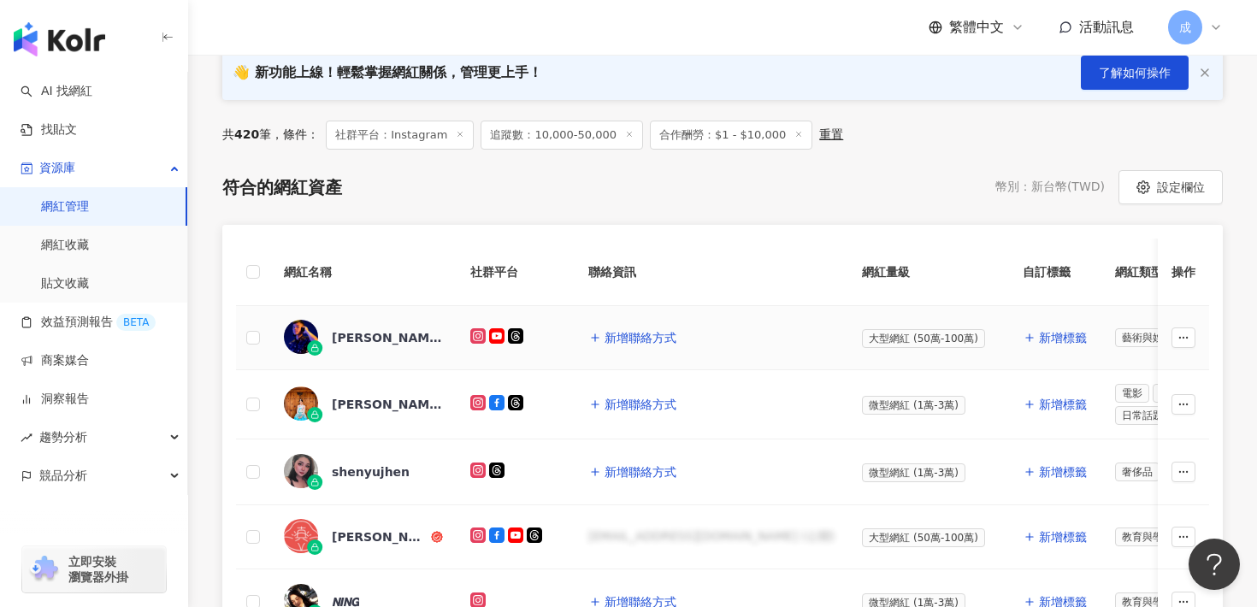
click at [342, 332] on div "[PERSON_NAME] [PERSON_NAME]" at bounding box center [387, 337] width 111 height 17
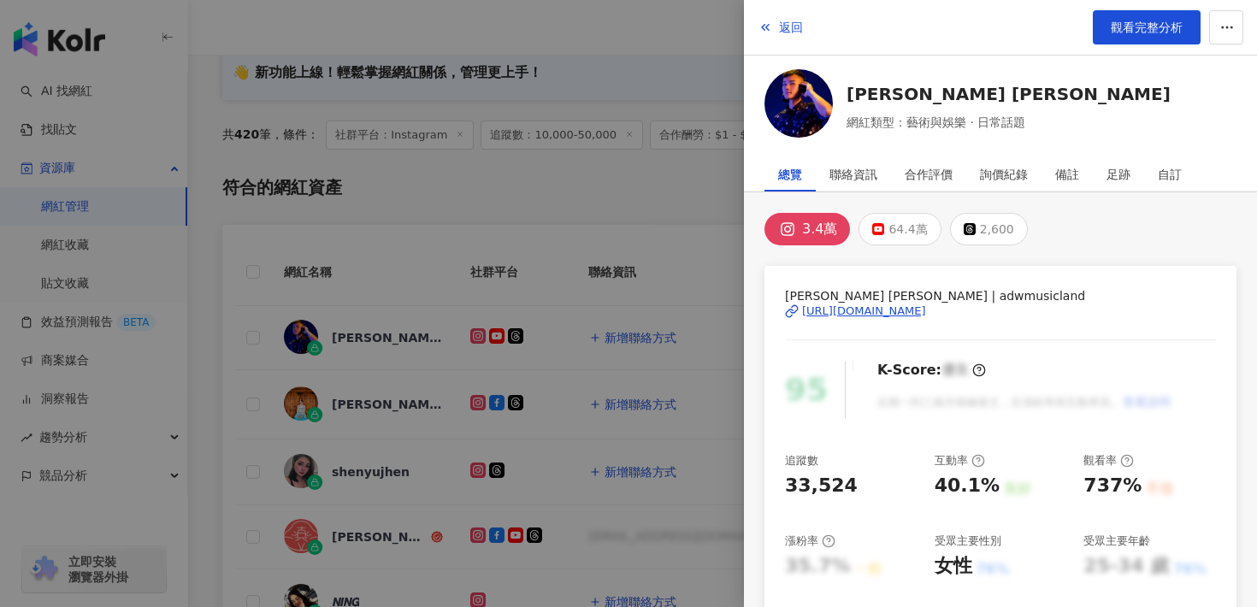
click at [845, 314] on div "[URL][DOMAIN_NAME]" at bounding box center [864, 311] width 124 height 15
click at [779, 22] on span "返回" at bounding box center [791, 28] width 24 height 14
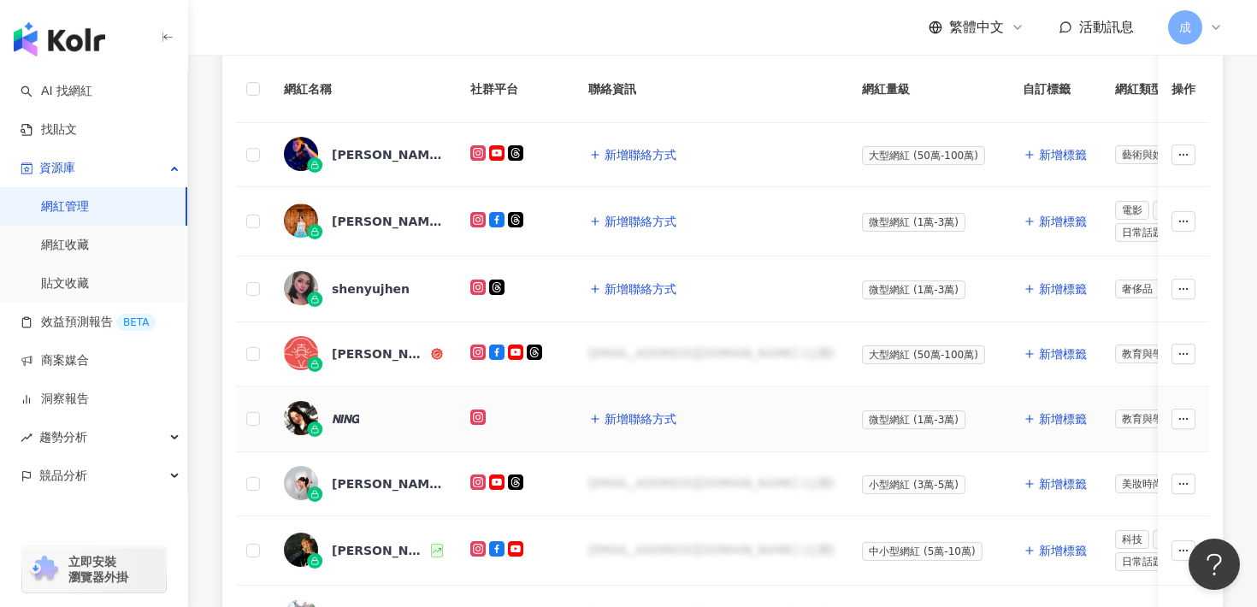
scroll to position [450, 0]
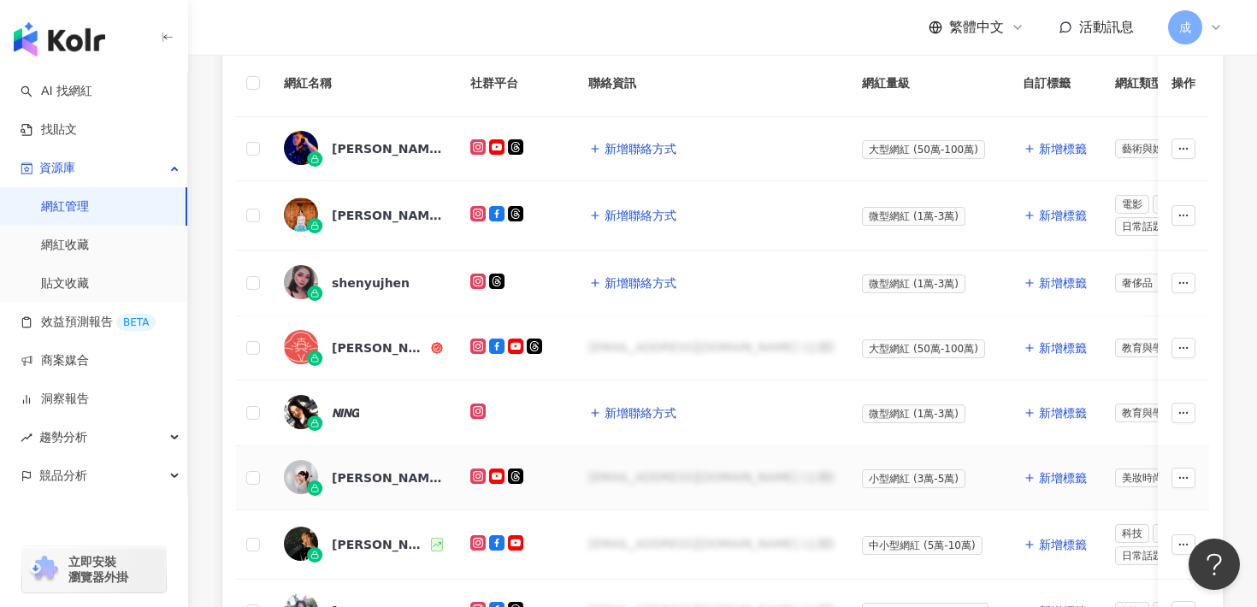
click at [401, 473] on div "[PERSON_NAME]" at bounding box center [387, 478] width 111 height 17
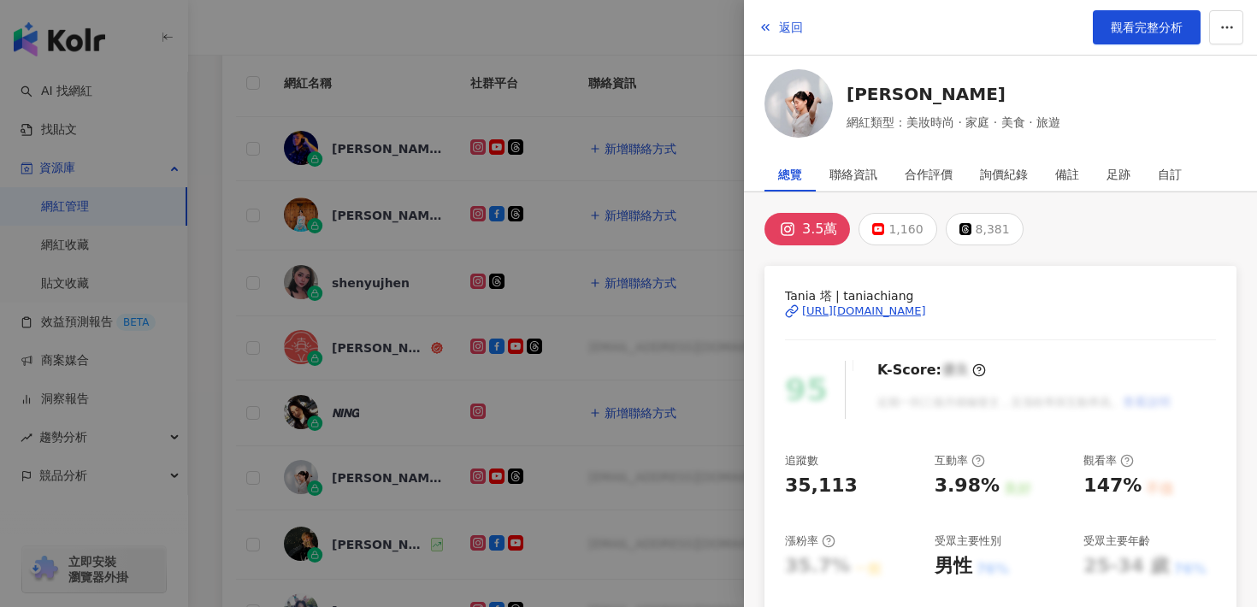
click at [845, 310] on div "[URL][DOMAIN_NAME]" at bounding box center [864, 311] width 124 height 15
click at [793, 23] on span "返回" at bounding box center [791, 28] width 24 height 14
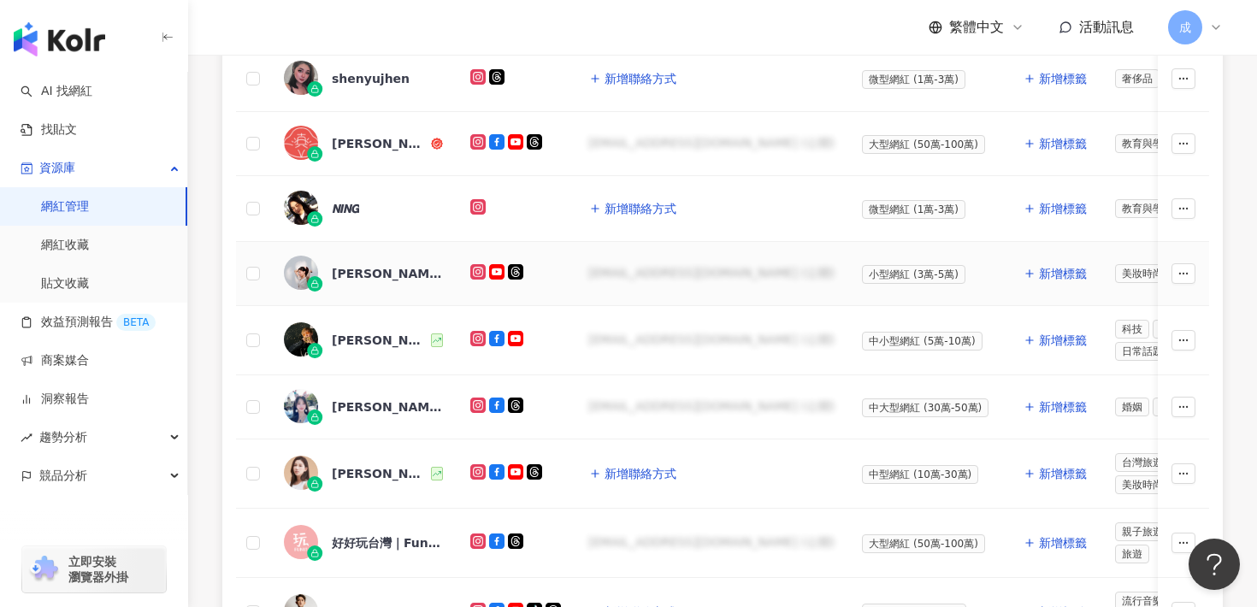
scroll to position [656, 0]
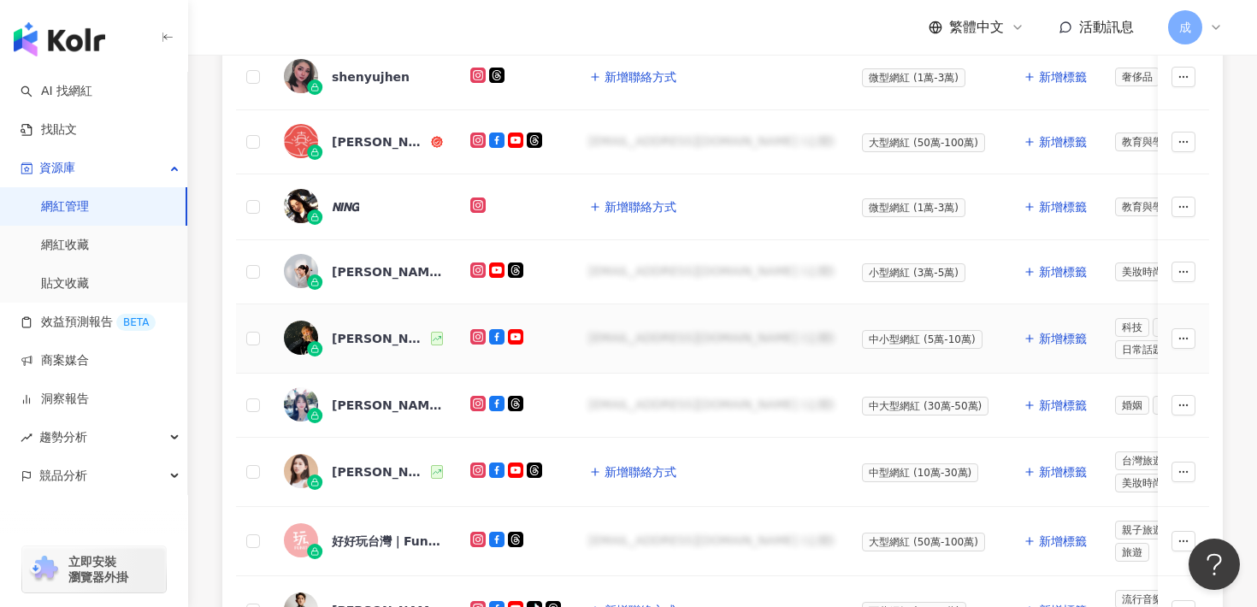
click at [355, 330] on div "[PERSON_NAME]" at bounding box center [380, 338] width 96 height 17
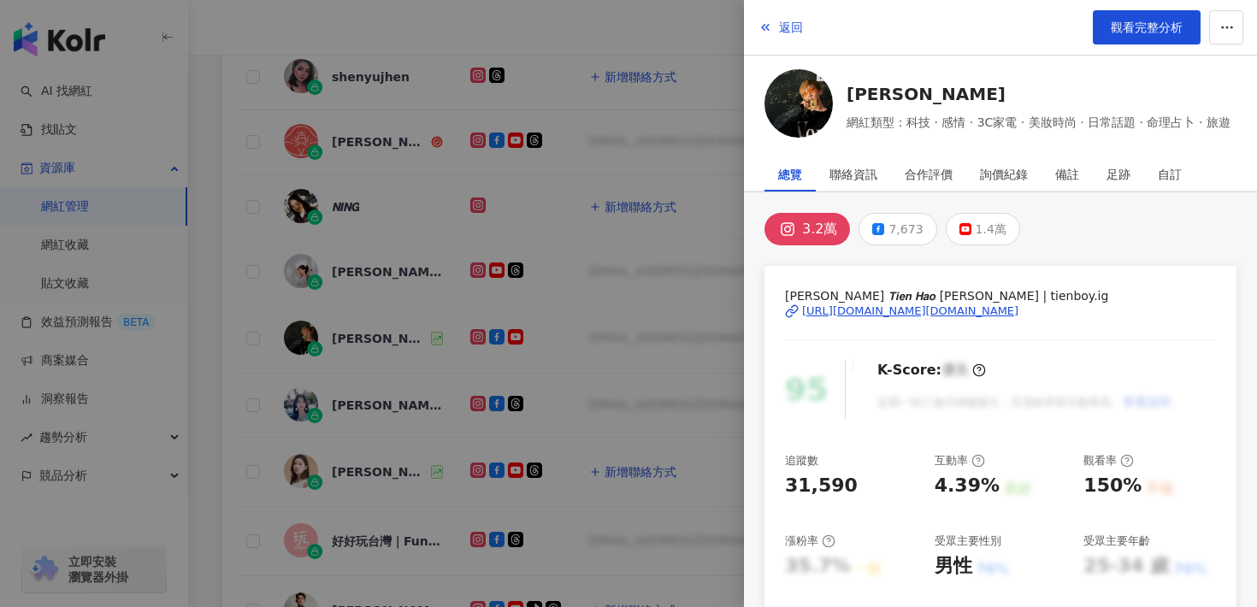
click at [843, 310] on div "[URL][DOMAIN_NAME][DOMAIN_NAME]" at bounding box center [910, 311] width 216 height 15
click at [792, 29] on span "返回" at bounding box center [791, 28] width 24 height 14
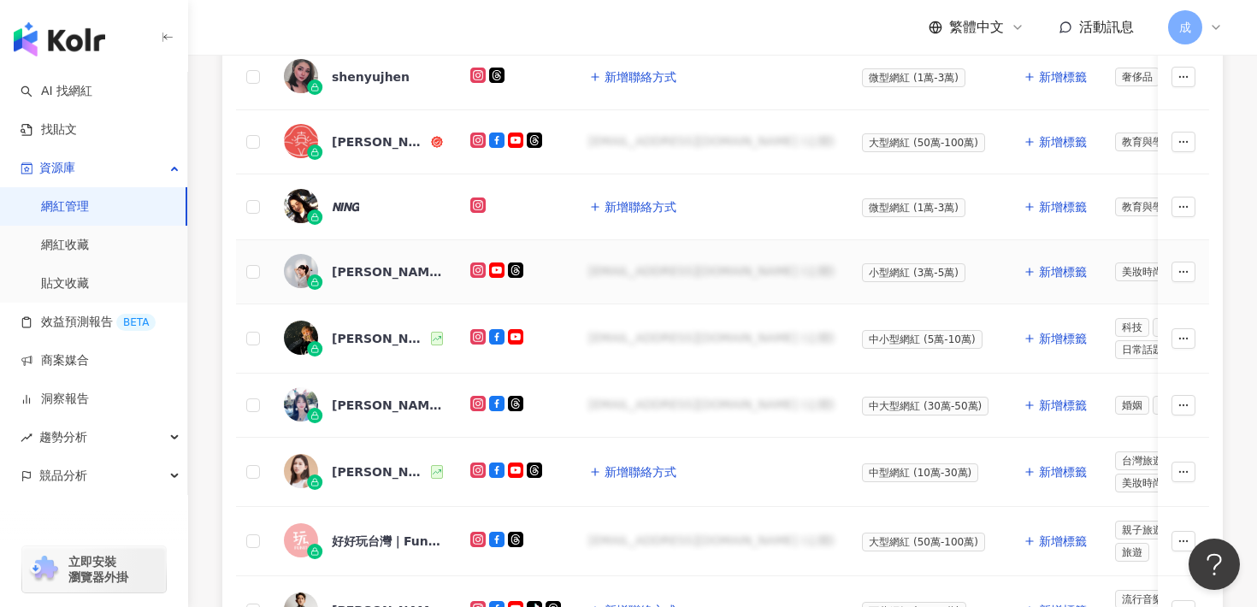
click at [344, 263] on div "[PERSON_NAME]" at bounding box center [387, 271] width 111 height 17
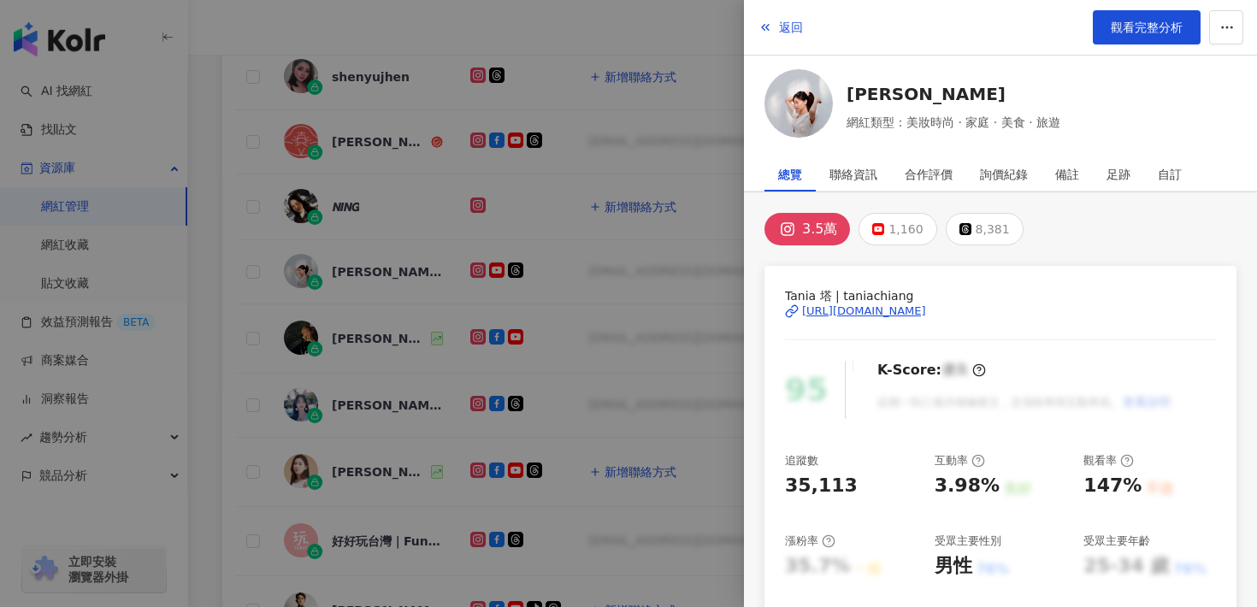
click at [926, 318] on div "[URL][DOMAIN_NAME]" at bounding box center [864, 311] width 124 height 15
click at [781, 31] on span "返回" at bounding box center [791, 28] width 24 height 14
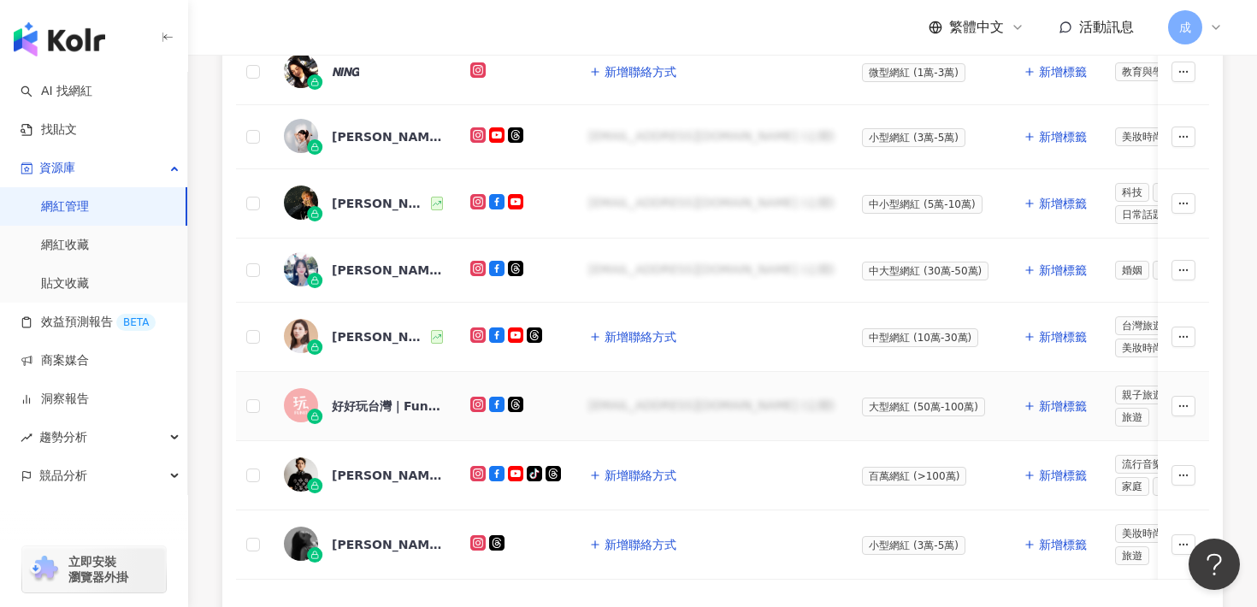
scroll to position [793, 0]
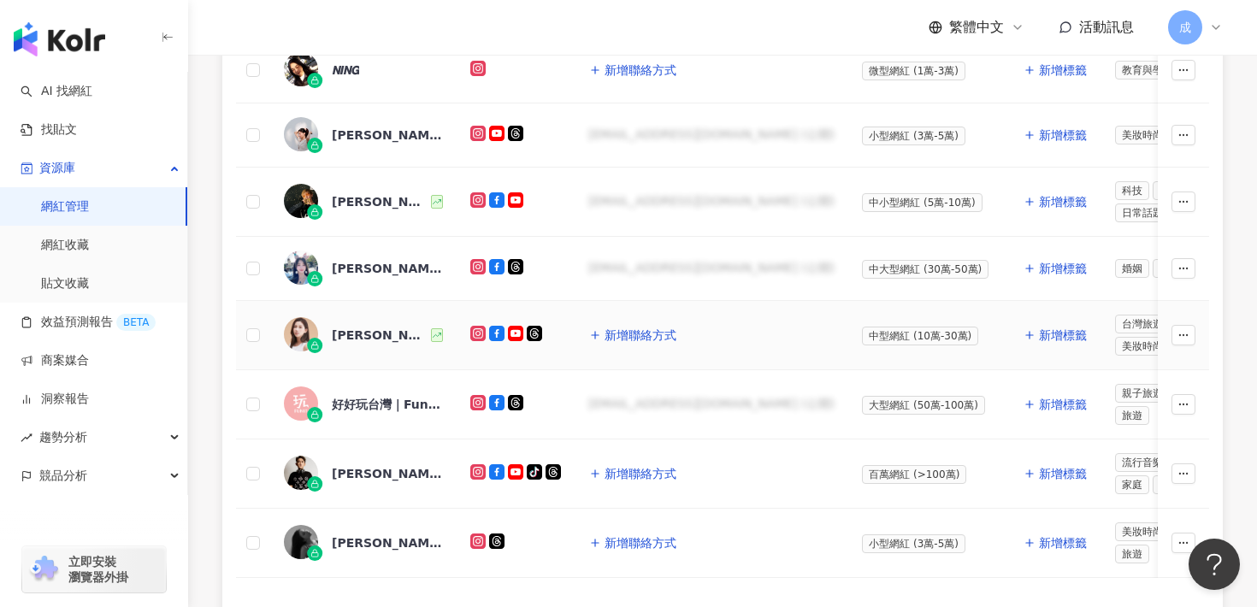
click at [352, 340] on div "[PERSON_NAME]" at bounding box center [363, 335] width 159 height 36
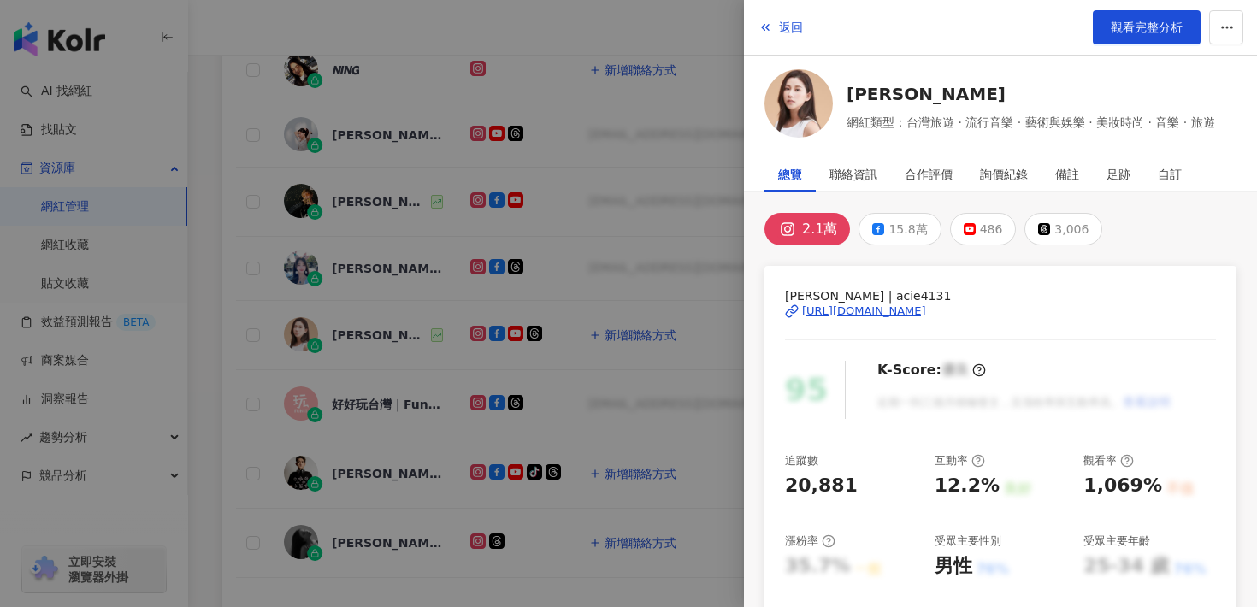
click at [873, 310] on div "[URL][DOMAIN_NAME]" at bounding box center [864, 311] width 124 height 15
click at [792, 29] on span "返回" at bounding box center [791, 28] width 24 height 14
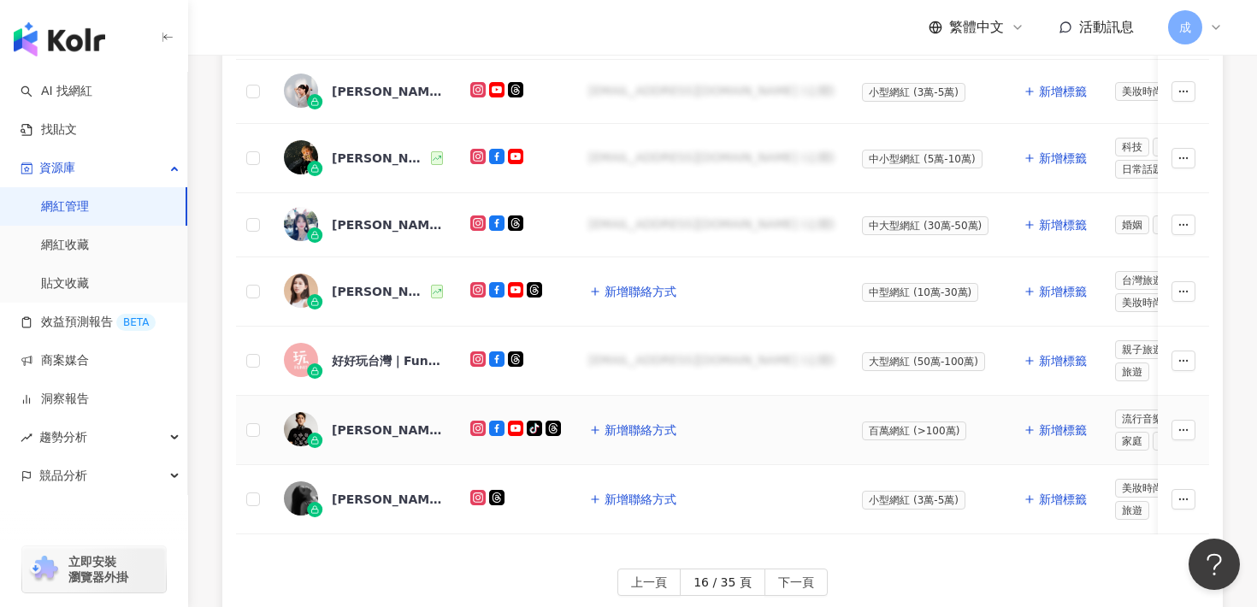
scroll to position [839, 0]
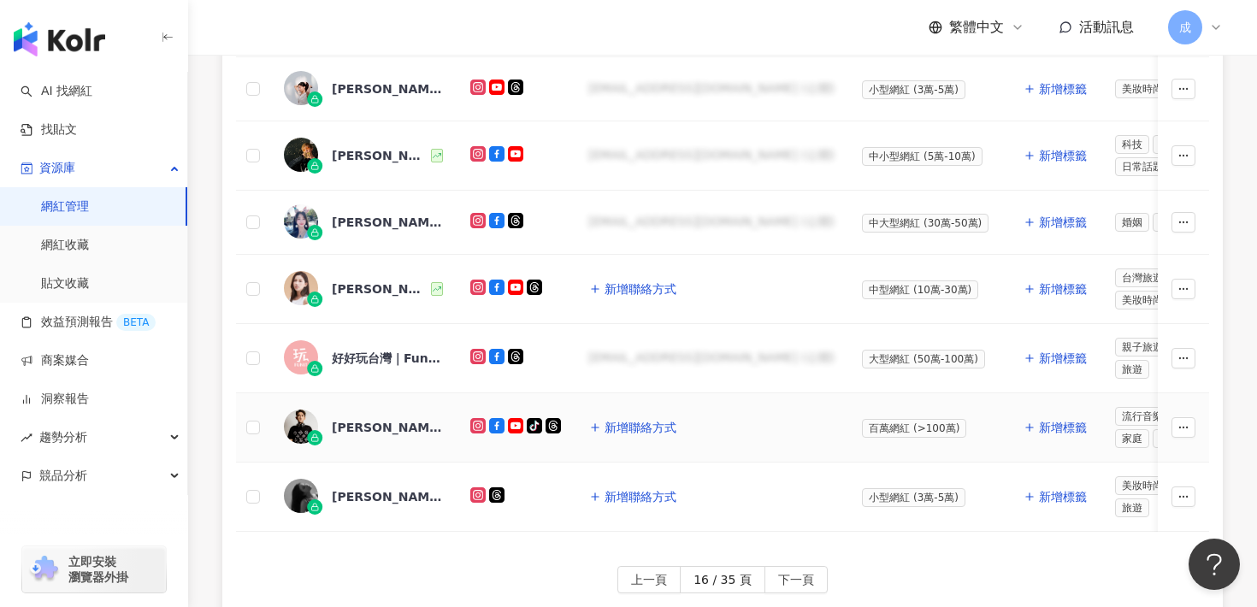
click at [357, 419] on div "[PERSON_NAME]" at bounding box center [387, 427] width 111 height 17
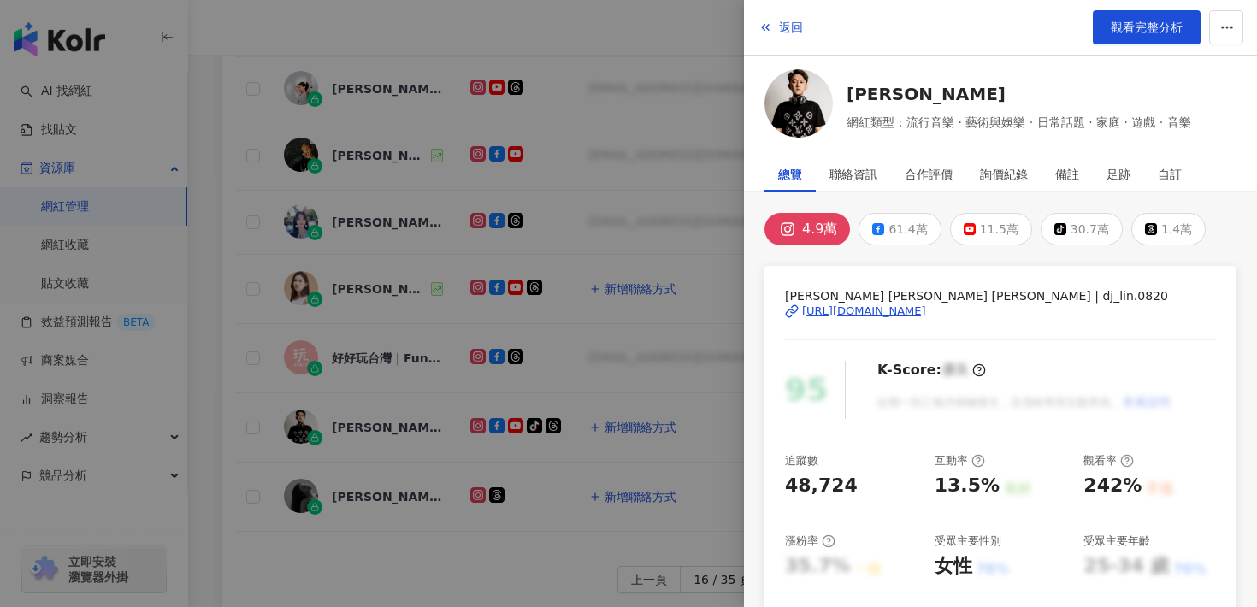
click at [846, 304] on div "[URL][DOMAIN_NAME]" at bounding box center [864, 311] width 124 height 15
click at [795, 27] on span "返回" at bounding box center [791, 28] width 24 height 14
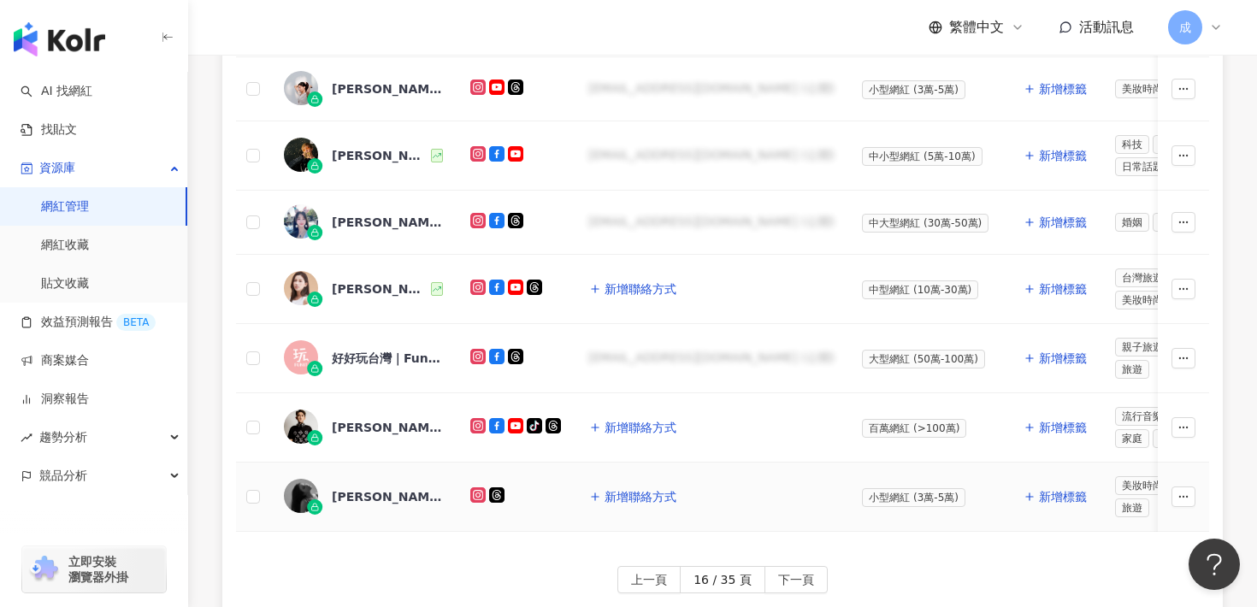
click at [367, 494] on div "[PERSON_NAME]" at bounding box center [387, 496] width 111 height 17
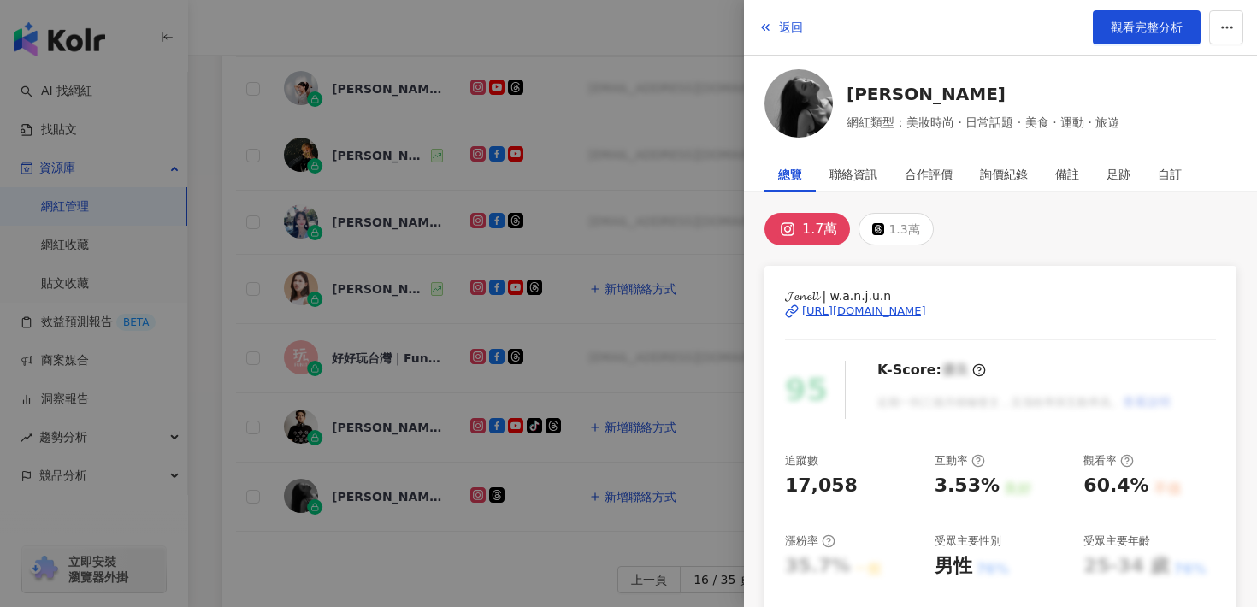
click at [832, 315] on div "[URL][DOMAIN_NAME]" at bounding box center [864, 311] width 124 height 15
click at [795, 24] on span "返回" at bounding box center [791, 28] width 24 height 14
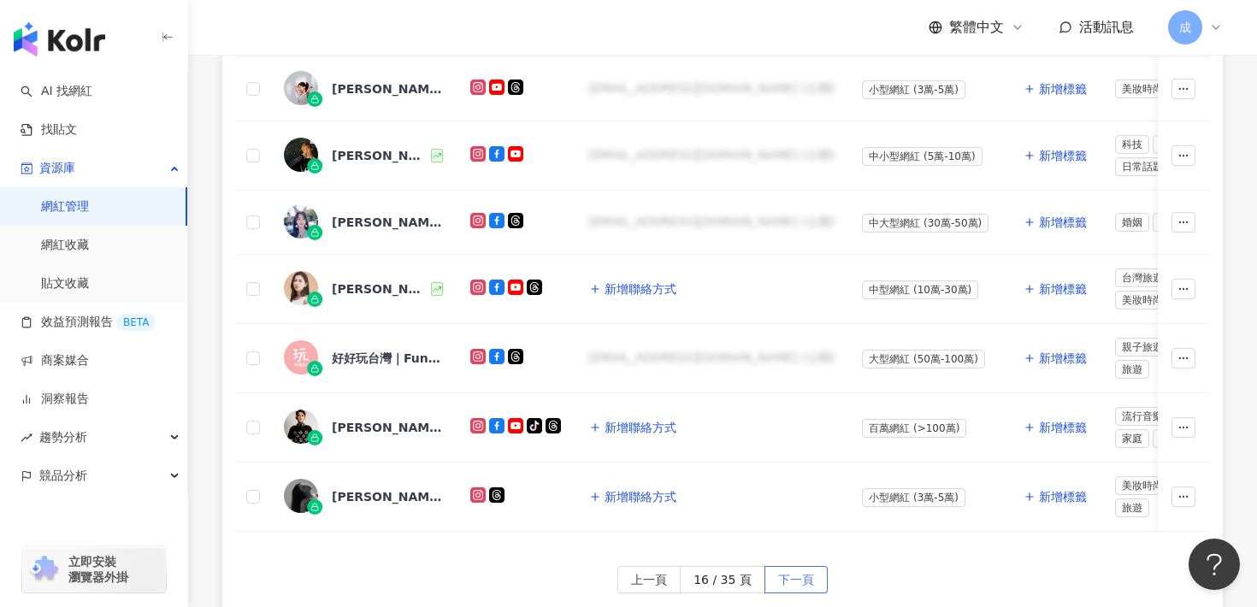
click at [780, 576] on span "下一頁" at bounding box center [796, 580] width 36 height 27
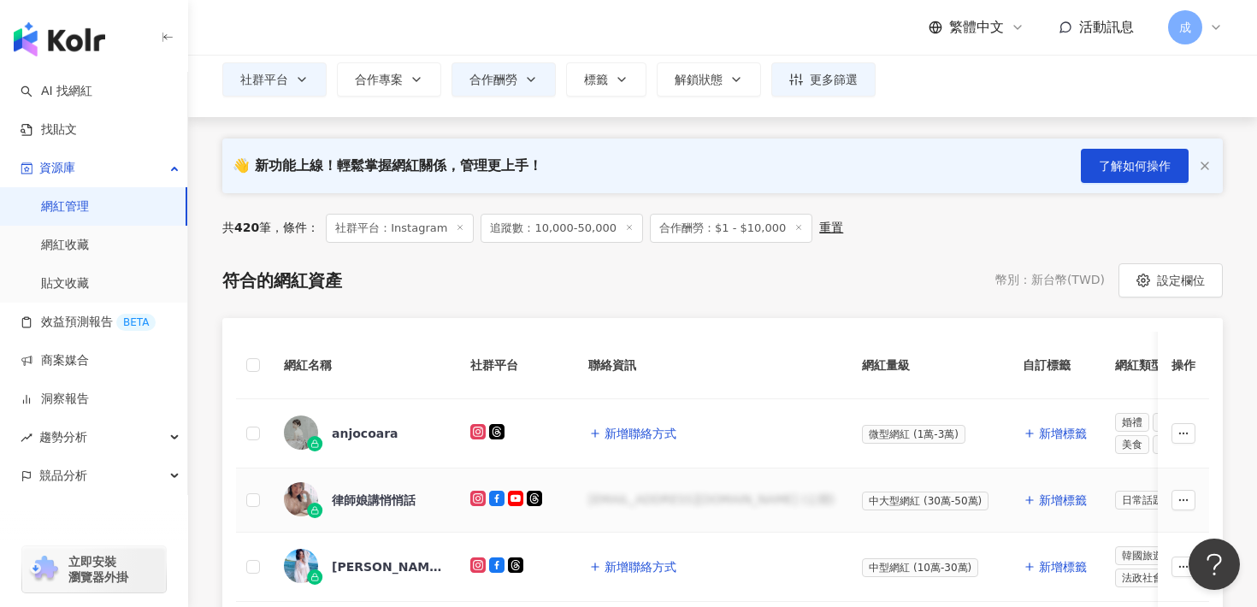
scroll to position [184, 0]
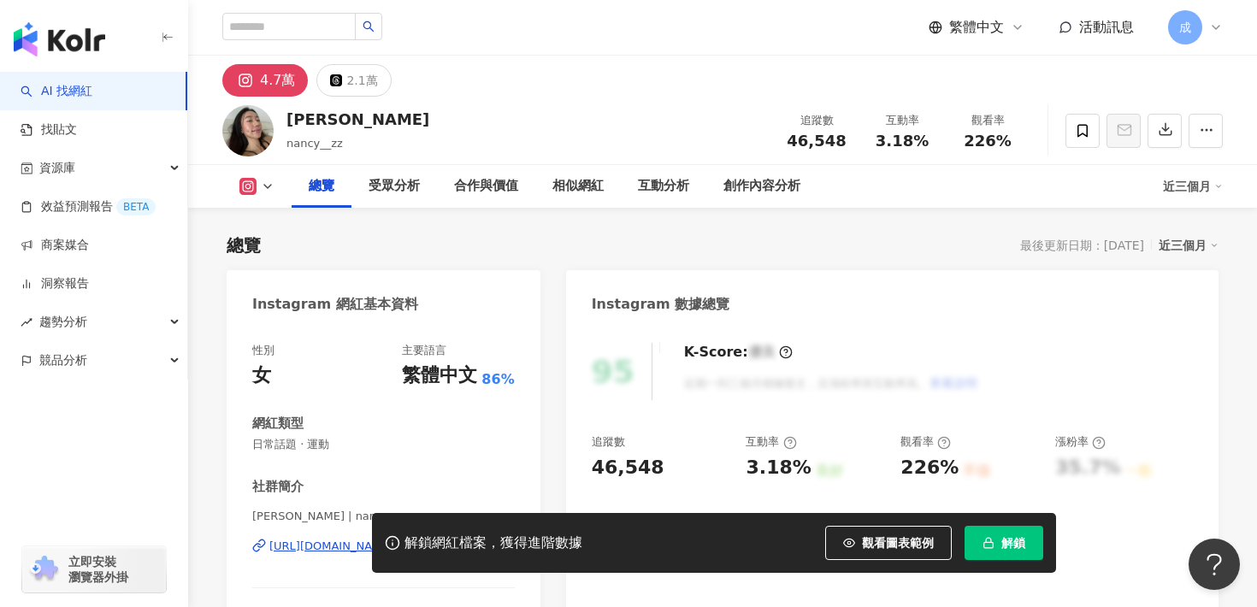
click at [1002, 548] on span "解鎖" at bounding box center [1014, 543] width 24 height 14
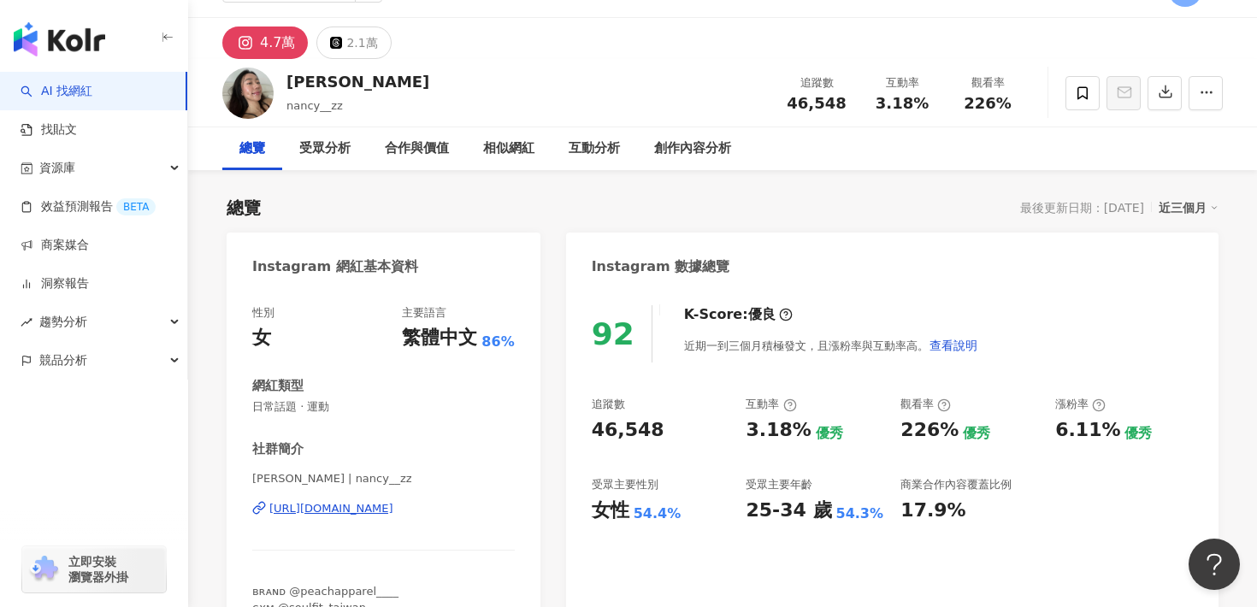
scroll to position [43, 0]
